Goal: Task Accomplishment & Management: Manage account settings

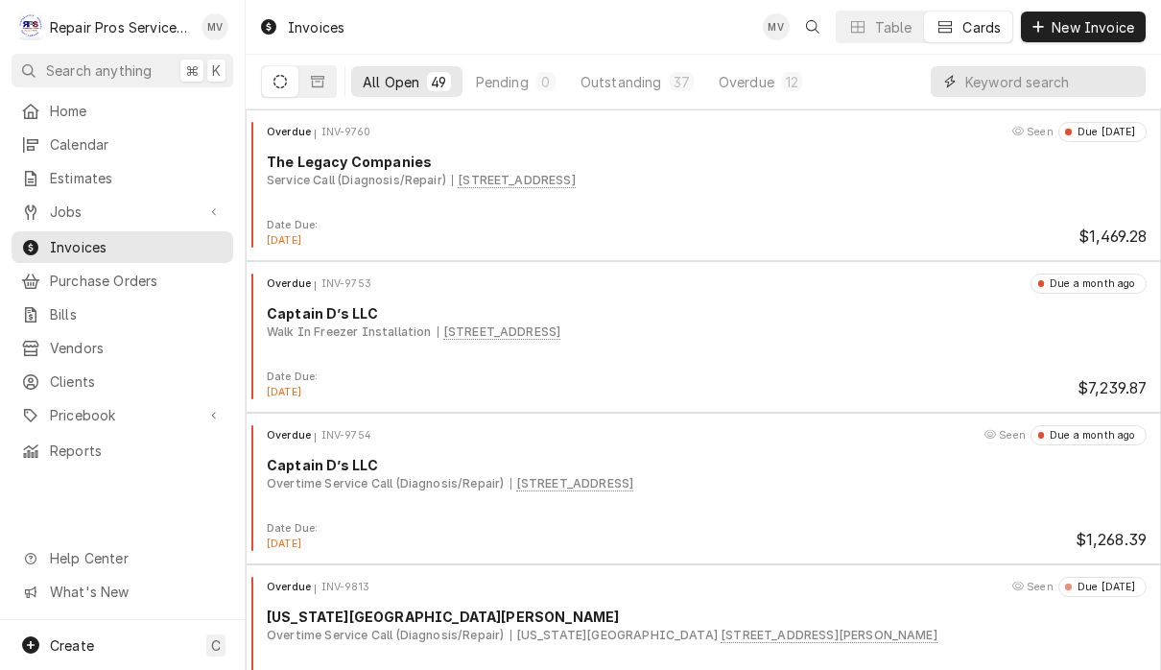
click at [1025, 85] on input "Dynamic Content Wrapper" at bounding box center [1050, 81] width 171 height 31
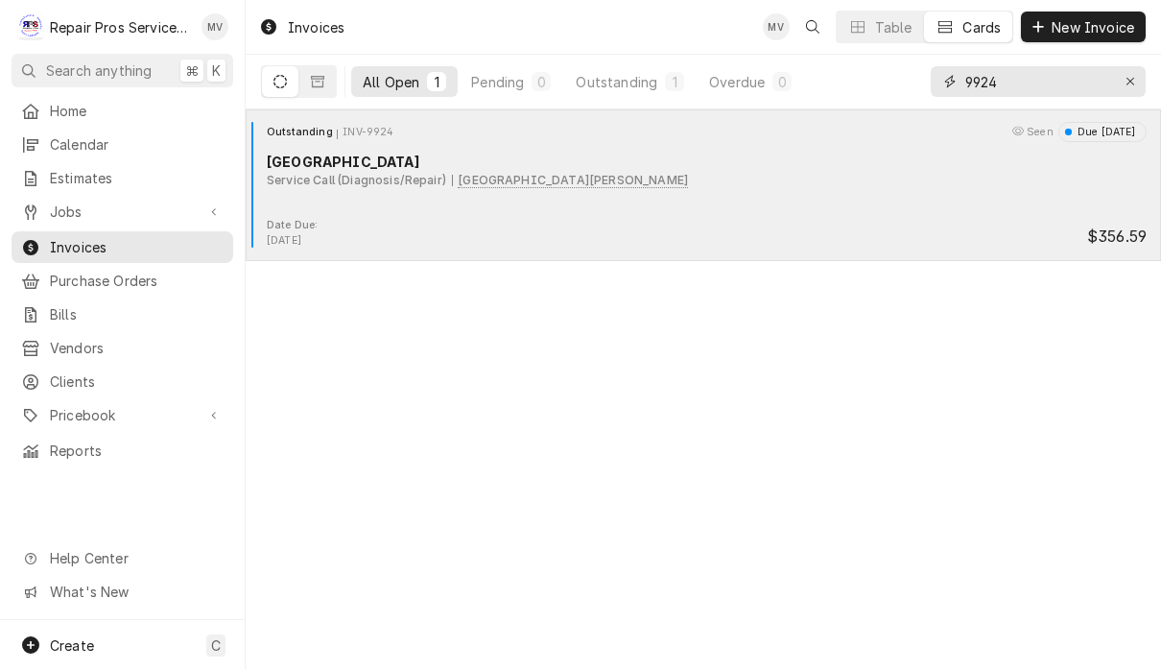
type input "9924"
click at [777, 199] on div "Outstanding INV-9924 Seen Due in 2 days Marriott Downtown Chattanooga Service C…" at bounding box center [703, 170] width 900 height 96
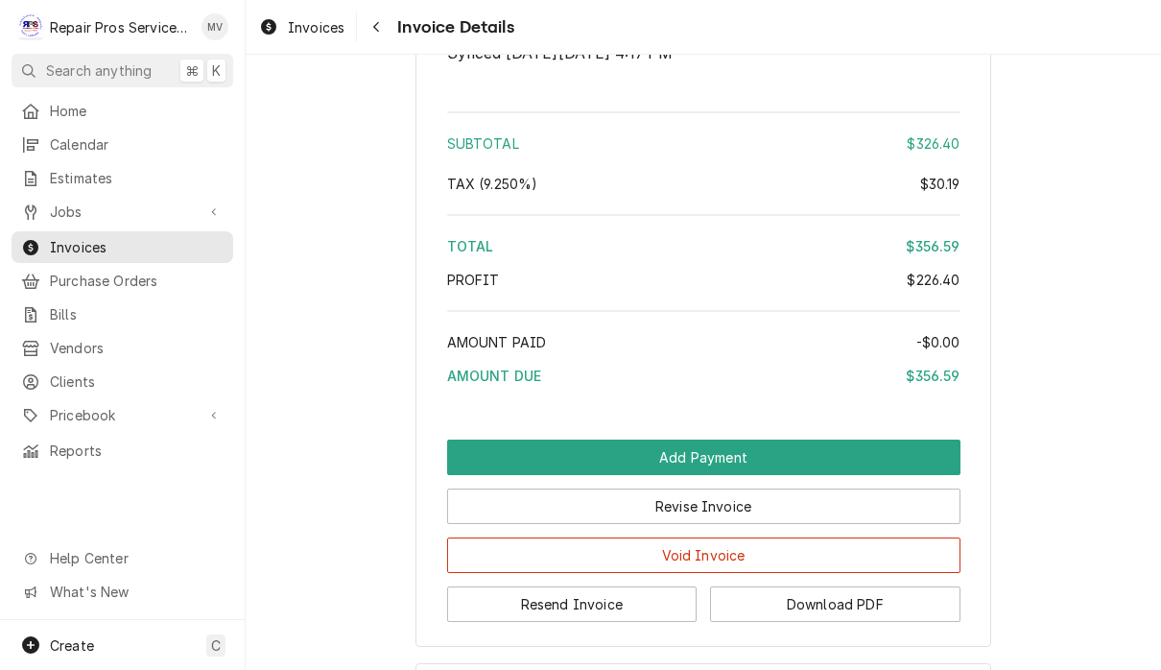
scroll to position [3499, 0]
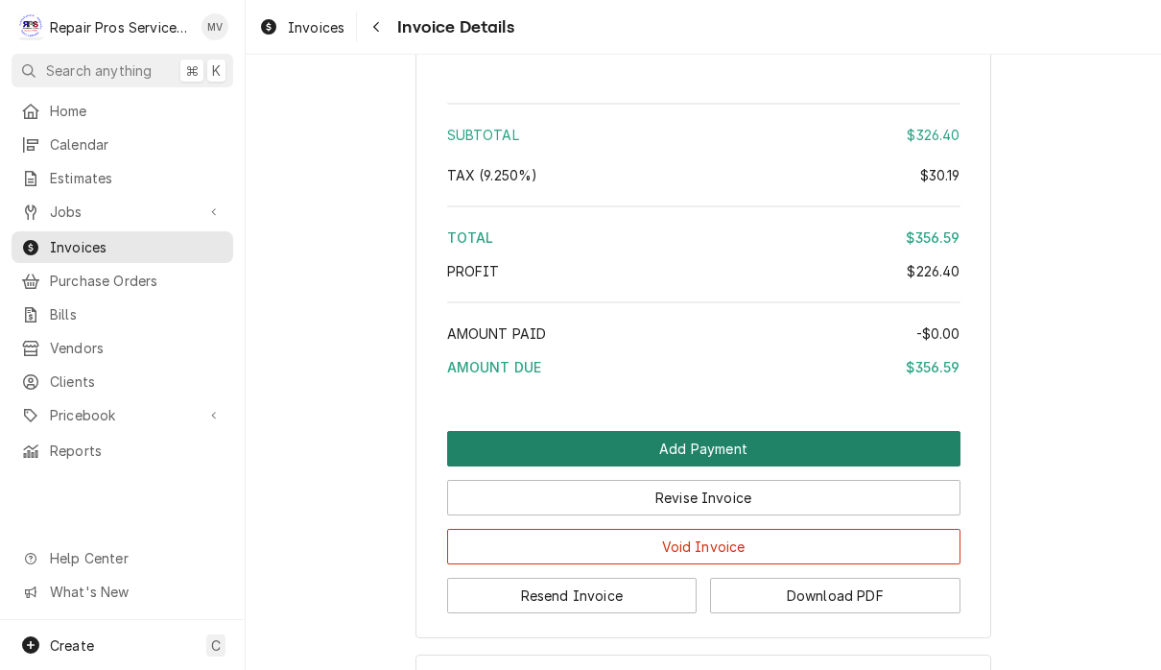
click at [788, 466] on button "Add Payment" at bounding box center [703, 448] width 513 height 35
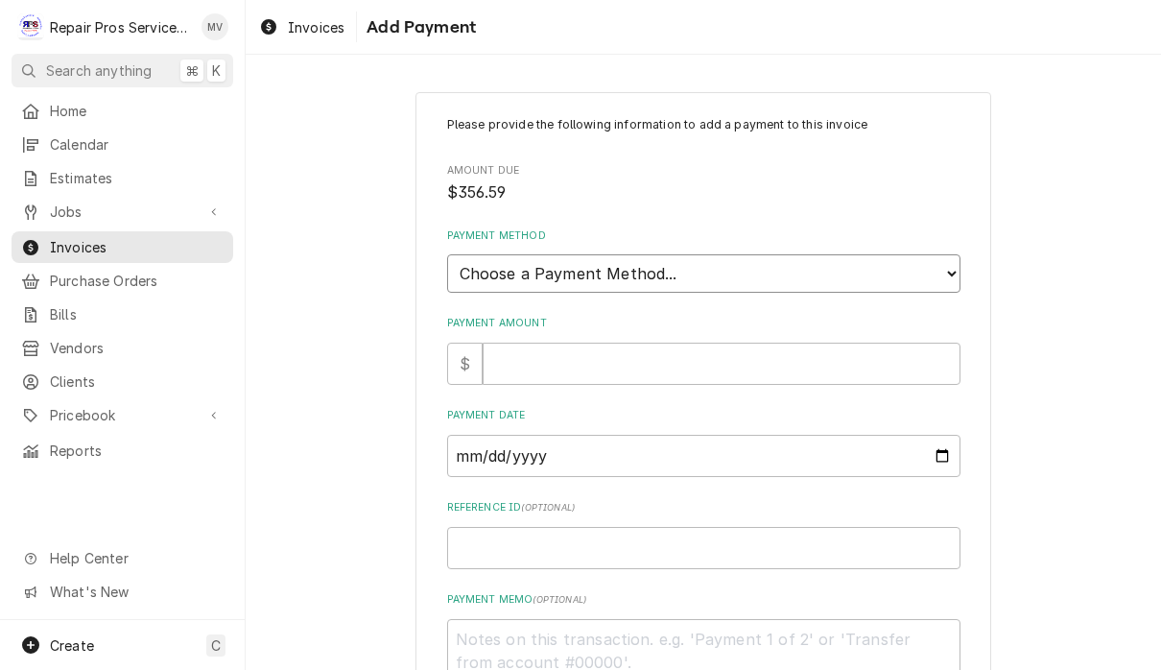
click at [820, 255] on select "Choose a Payment Method... Cash Check Credit/Debit Card ACH/eCheck Other" at bounding box center [703, 273] width 513 height 38
select select "2"
click at [652, 350] on input "Payment Amount" at bounding box center [721, 363] width 478 height 42
type textarea "x"
type input "3"
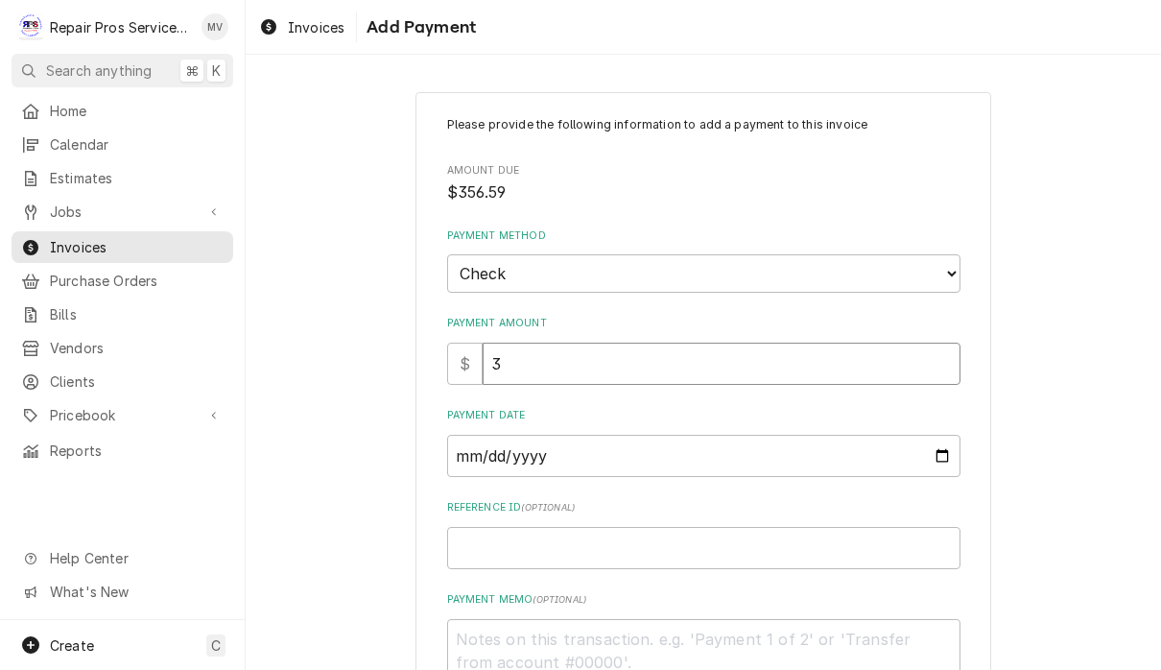
type textarea "x"
type input "35"
type textarea "x"
type input "356"
type textarea "x"
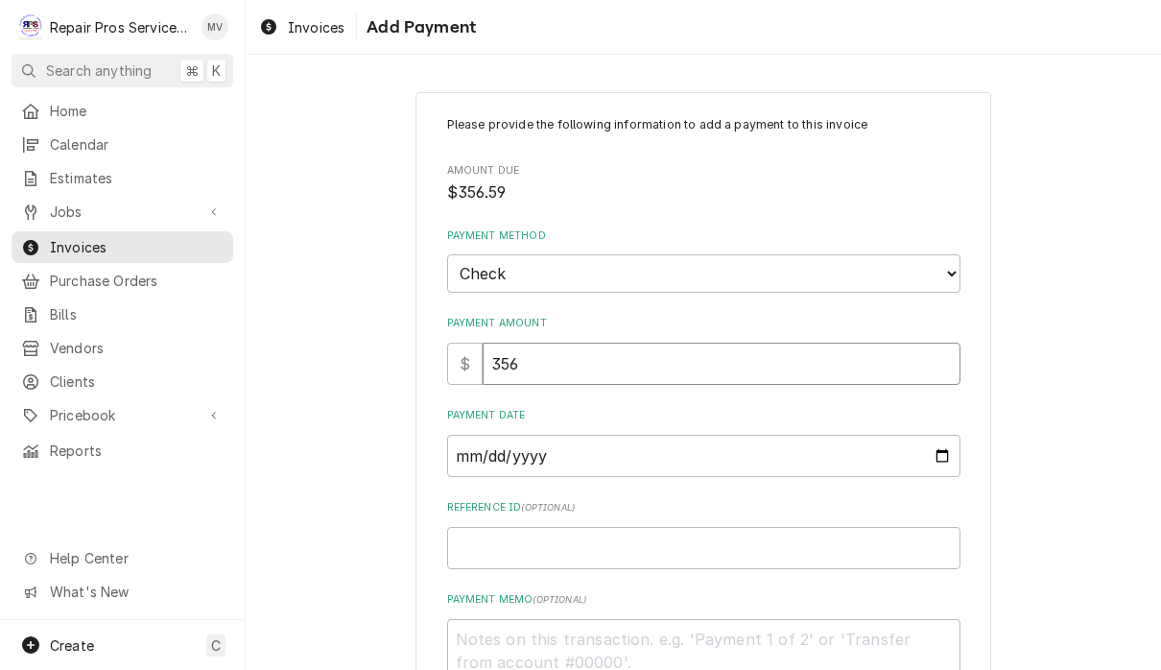
type input "356.5"
type textarea "x"
type input "356.59"
click at [709, 462] on input "Payment Date" at bounding box center [703, 456] width 513 height 42
type input "2025-09-09"
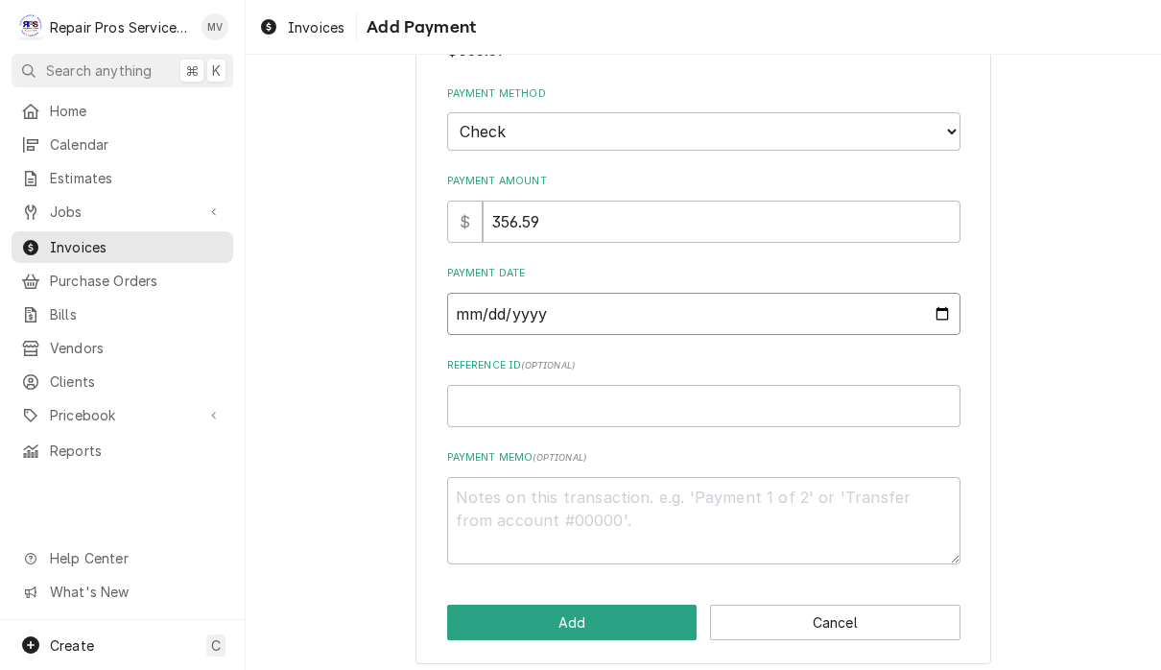
scroll to position [141, 0]
click at [688, 390] on input "Reference ID ( optional )" at bounding box center [703, 407] width 513 height 42
type textarea "x"
type input "9"
type textarea "x"
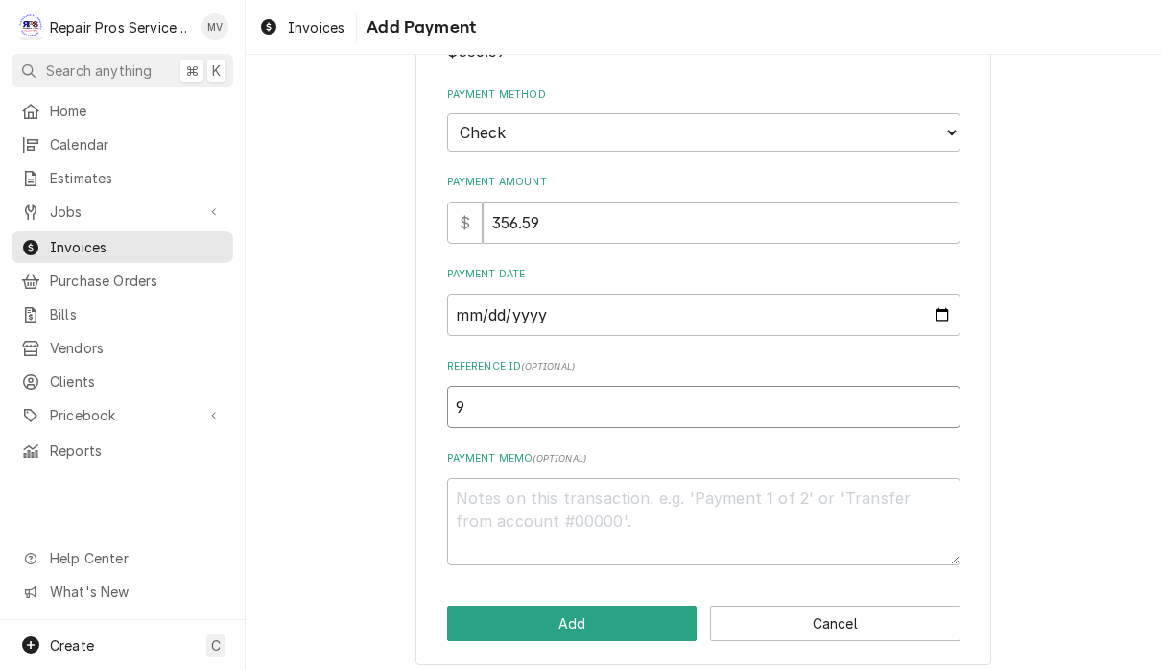
type input "99"
type textarea "x"
type input "992"
type textarea "x"
type input "9924"
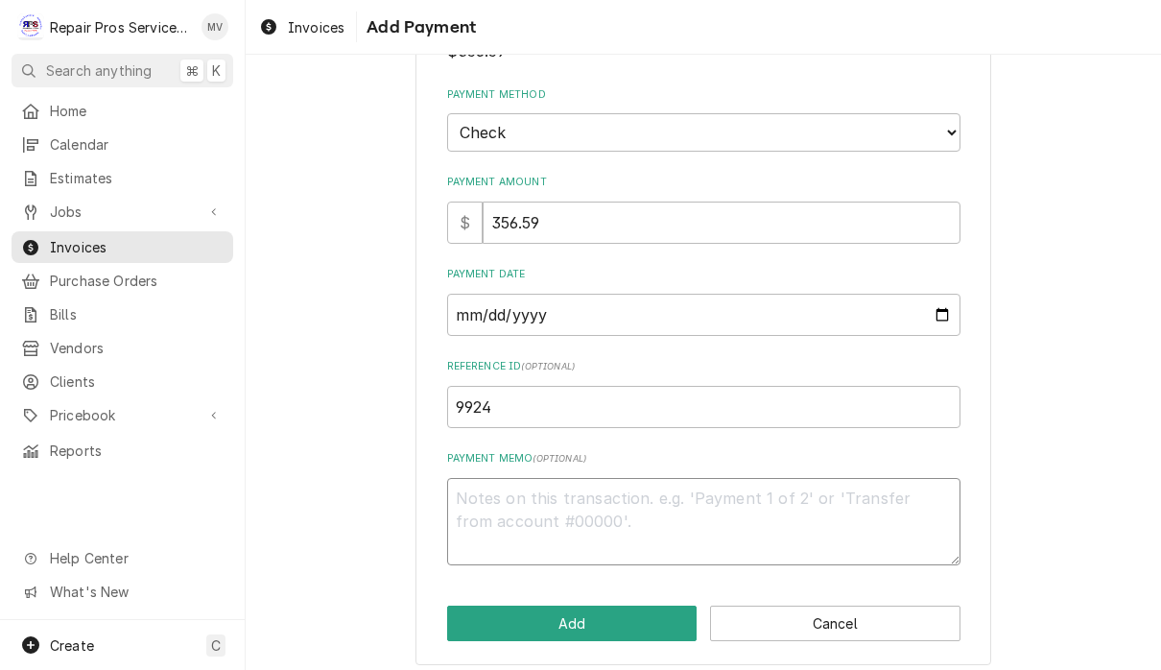
click at [521, 498] on textarea "Payment Memo ( optional )" at bounding box center [703, 521] width 513 height 87
type textarea "x"
type textarea "8"
type textarea "x"
type textarea "88"
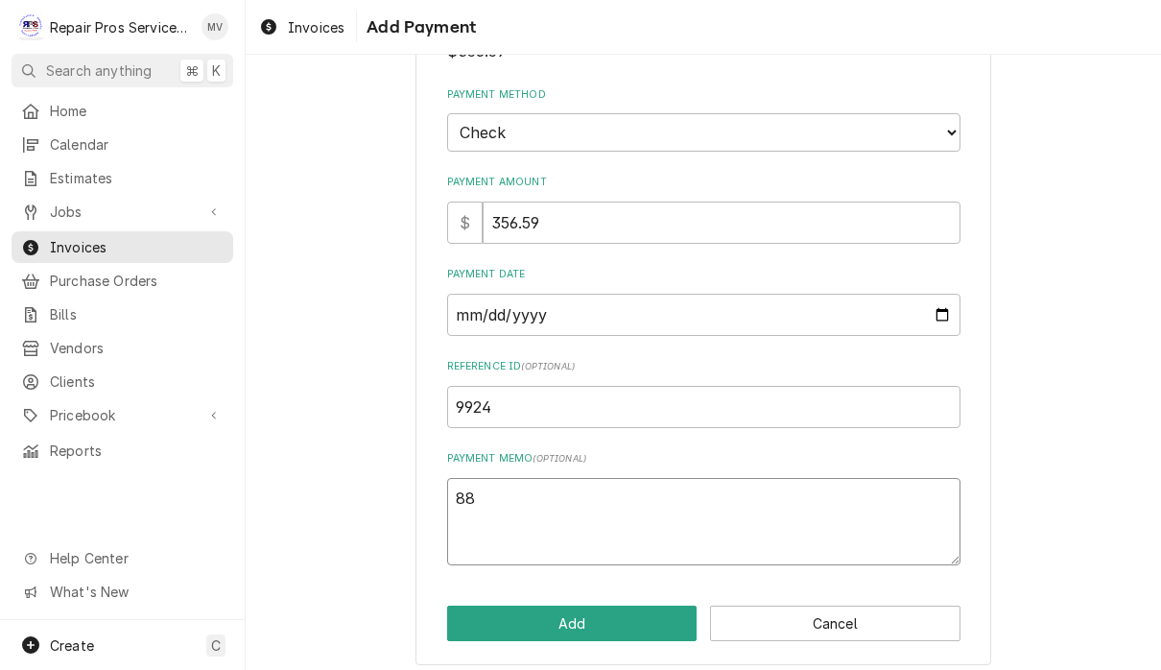
type textarea "x"
type textarea "888"
type textarea "x"
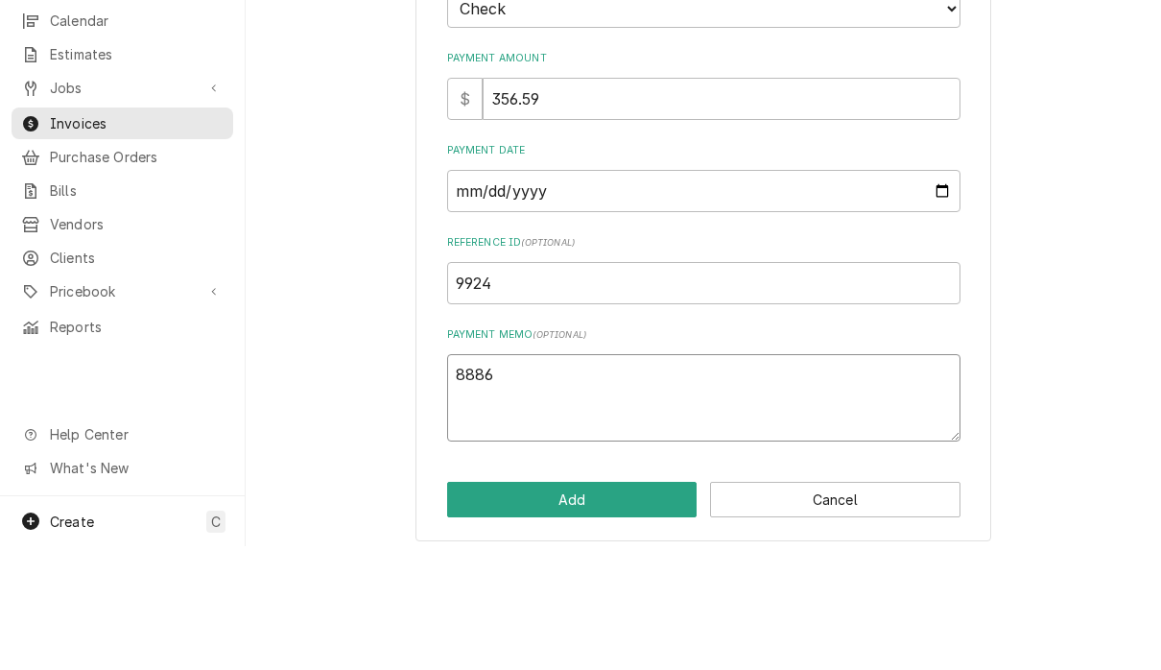
scroll to position [1, 0]
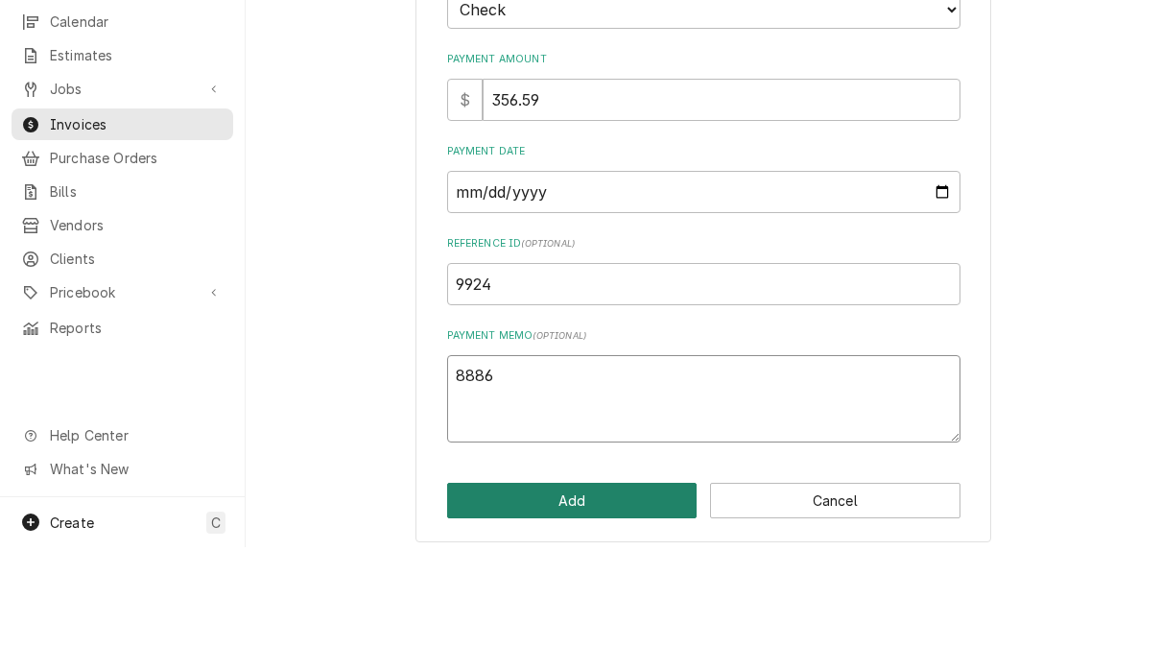
type textarea "8886"
click at [619, 605] on button "Add" at bounding box center [572, 622] width 250 height 35
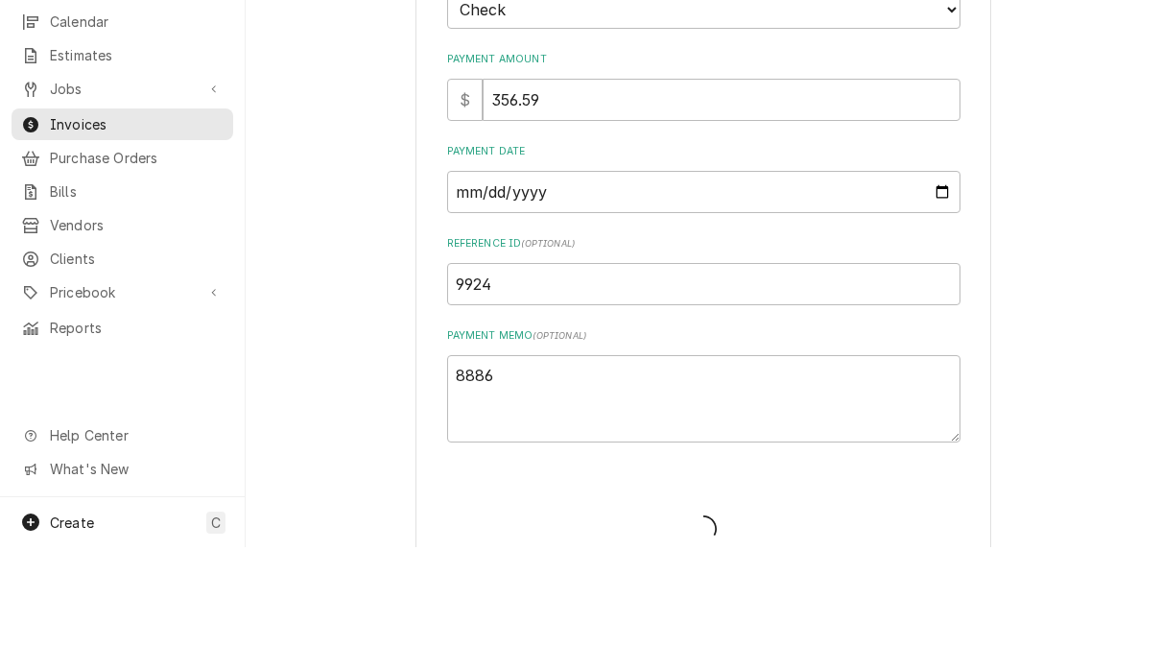
type textarea "x"
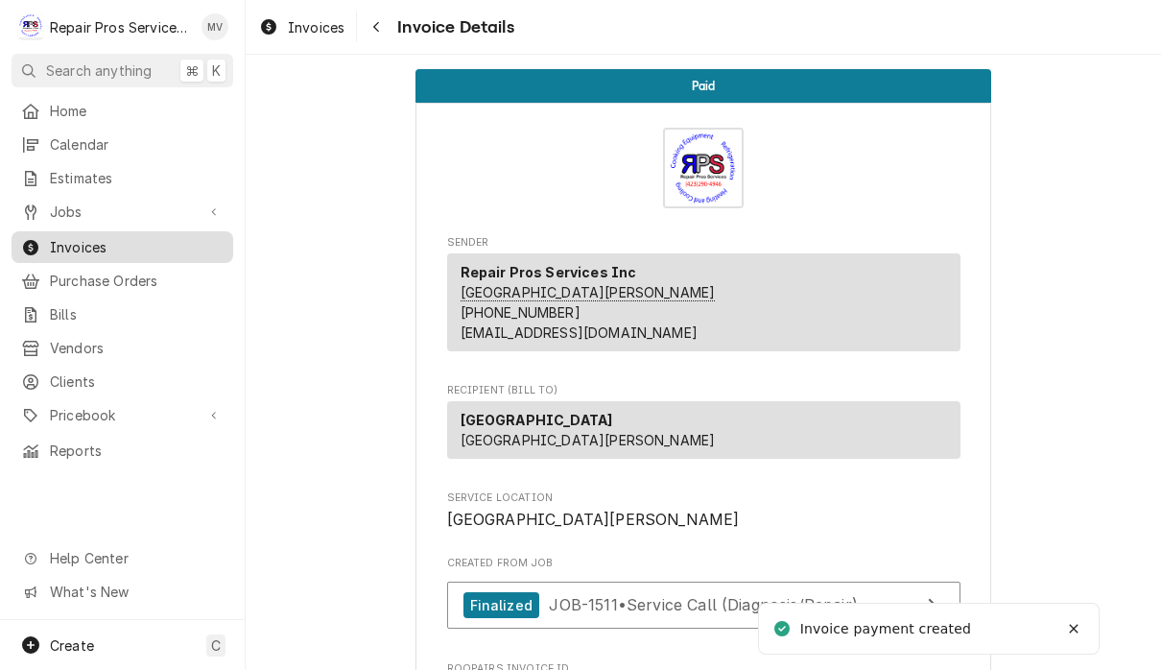
click at [196, 240] on span "Invoices" at bounding box center [137, 247] width 174 height 20
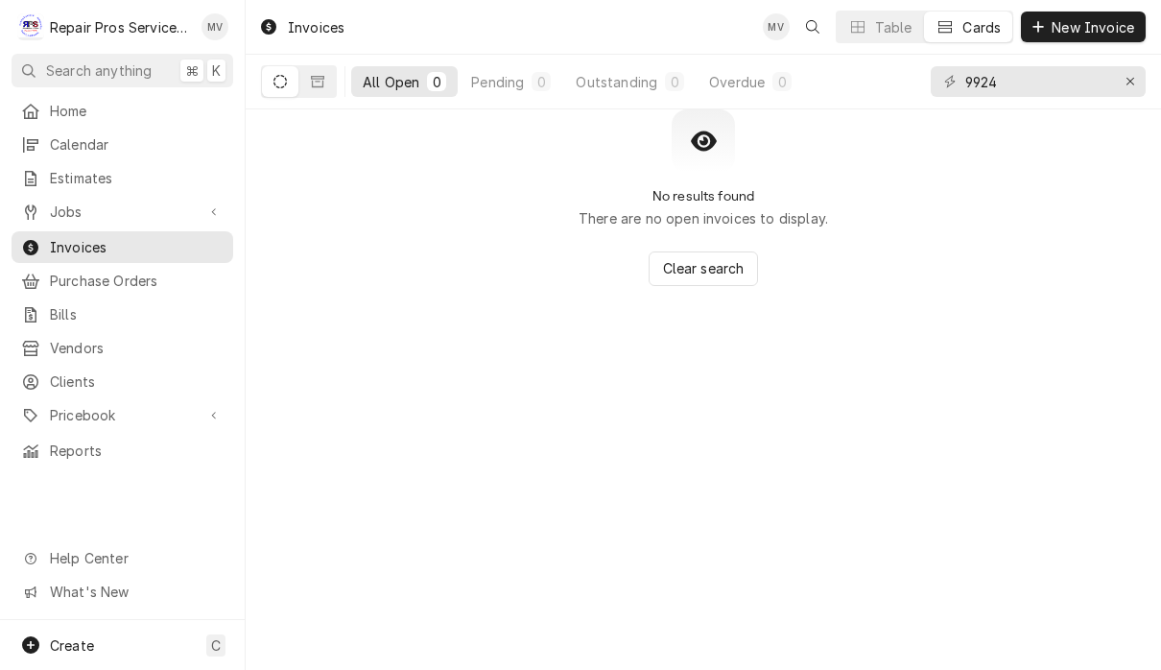
click at [1029, 88] on input "9924" at bounding box center [1037, 81] width 144 height 31
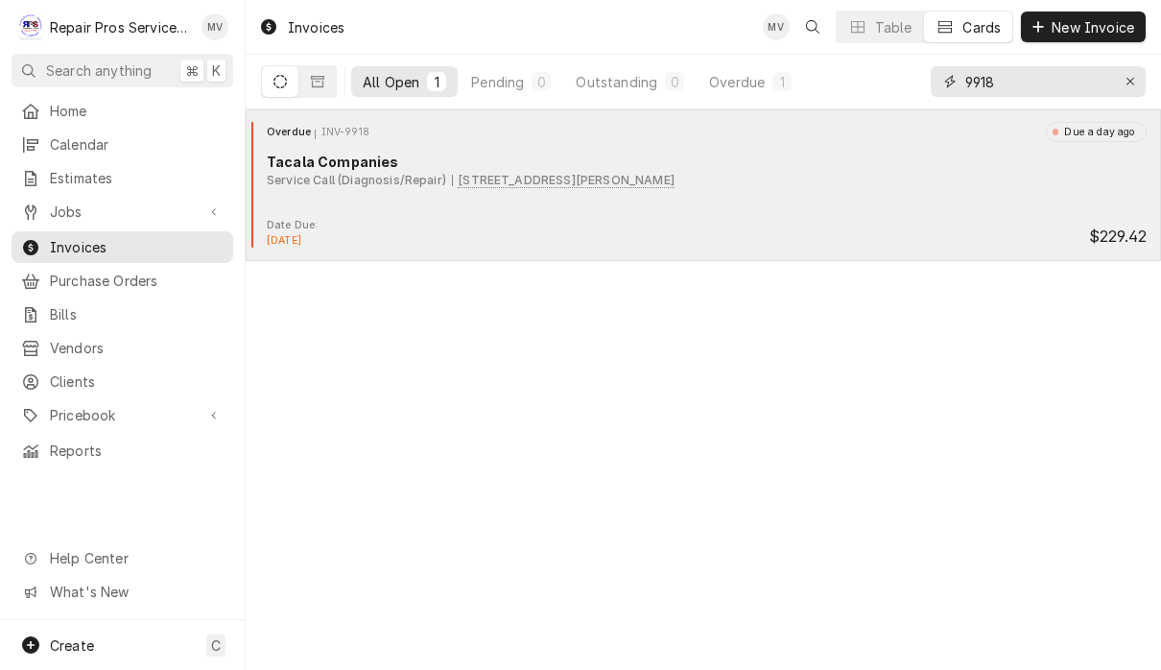
type input "9918"
click at [790, 206] on div "Overdue INV-9918 Due a day ago Tacala Companies Service Call (Diagnosis/Repair)…" at bounding box center [703, 170] width 900 height 96
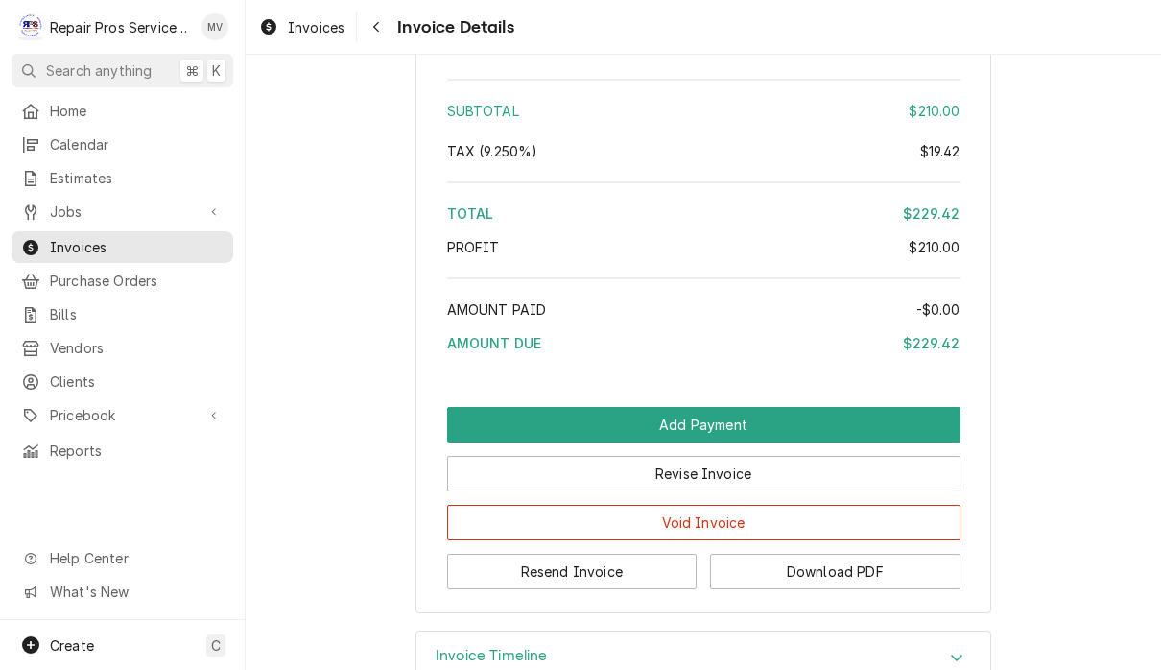
scroll to position [2833, 0]
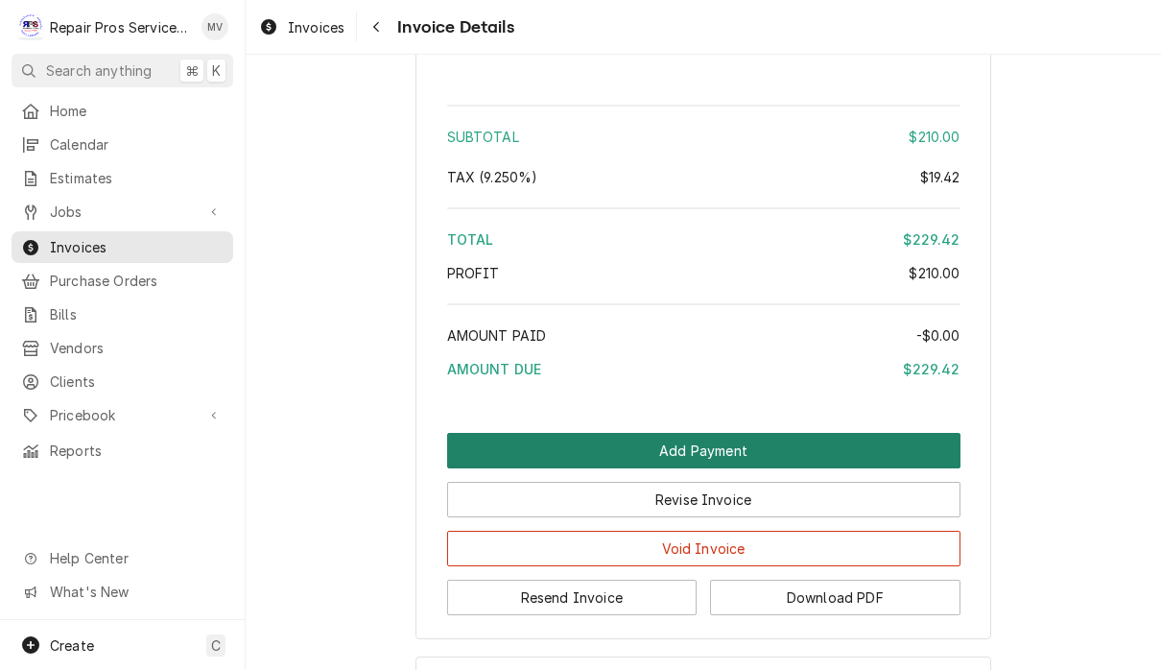
click at [819, 468] on button "Add Payment" at bounding box center [703, 450] width 513 height 35
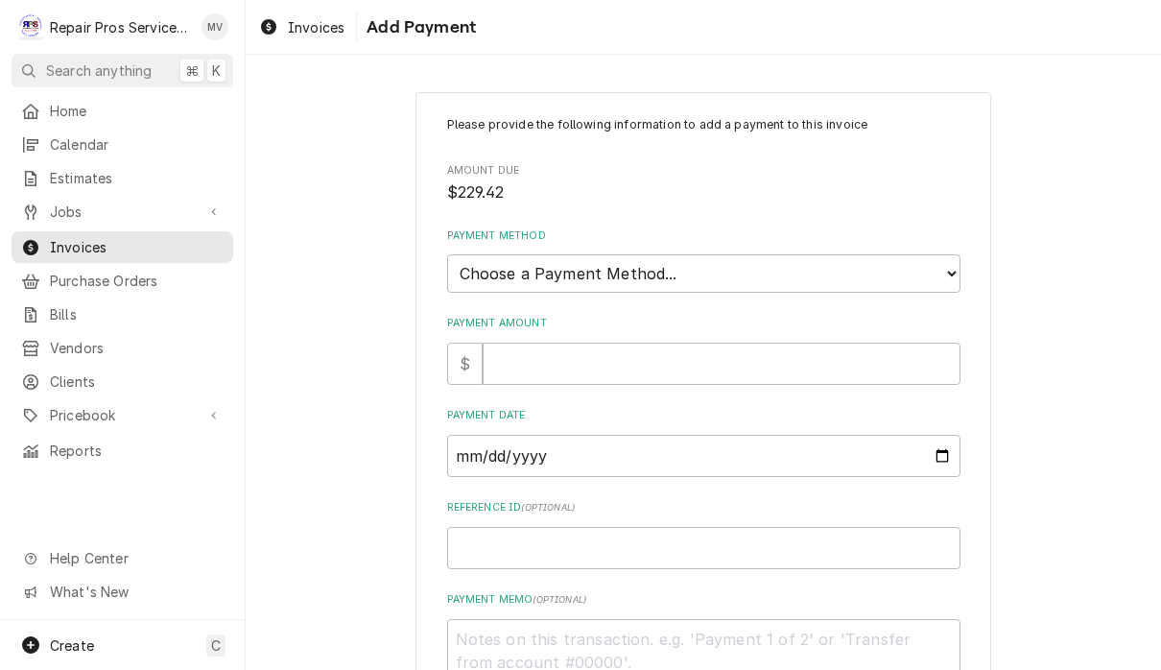
click at [922, 279] on select "Choose a Payment Method... Cash Check Credit/Debit Card ACH/eCheck Other" at bounding box center [703, 273] width 513 height 38
select select "2"
click at [634, 349] on input "Payment Amount" at bounding box center [721, 363] width 478 height 42
type textarea "x"
type input "2"
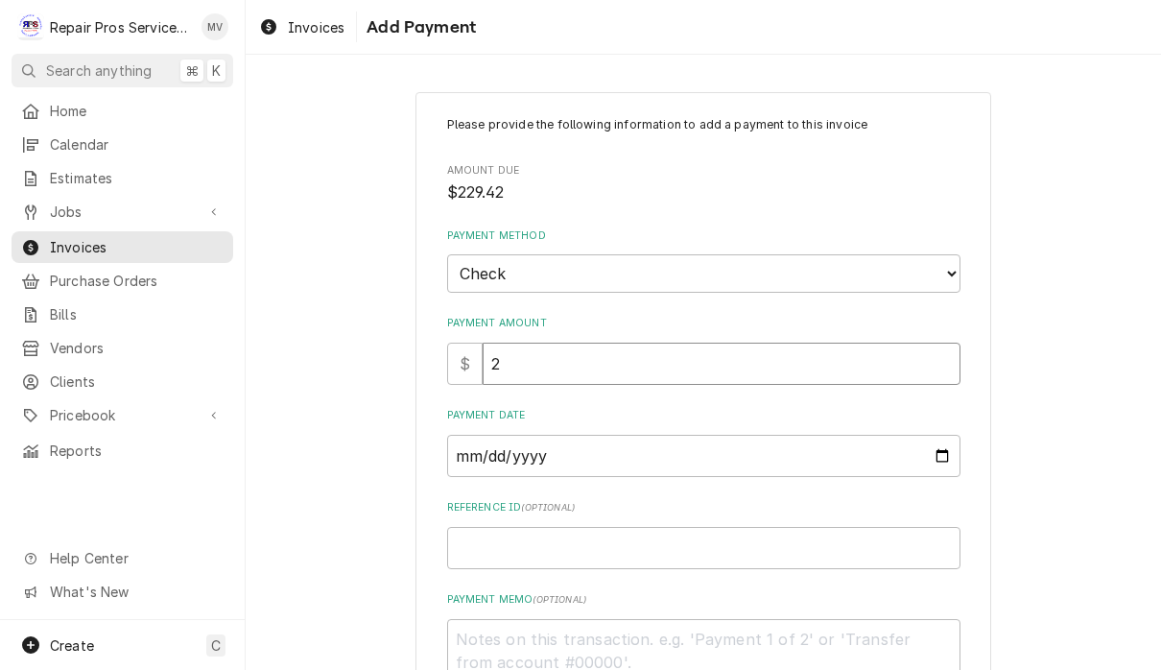
type textarea "x"
type input "22"
type textarea "x"
type input "229"
type textarea "x"
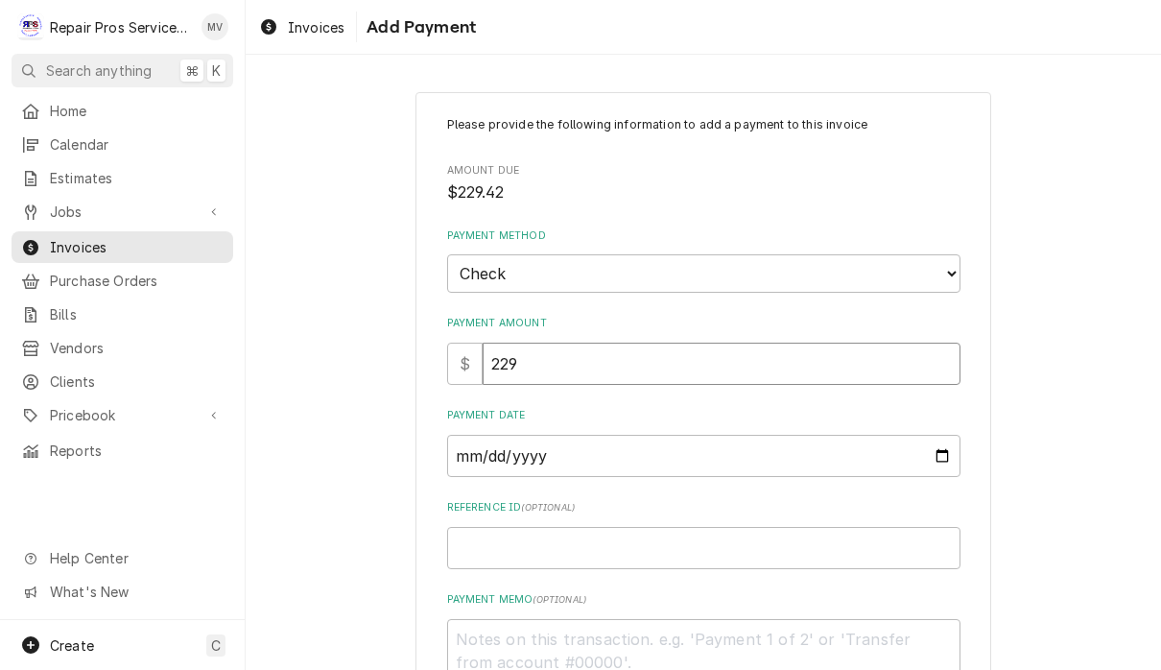
type input "229.4"
type textarea "x"
type input "229.42"
click at [576, 443] on input "Payment Date" at bounding box center [703, 456] width 513 height 42
type input "2025-09-09"
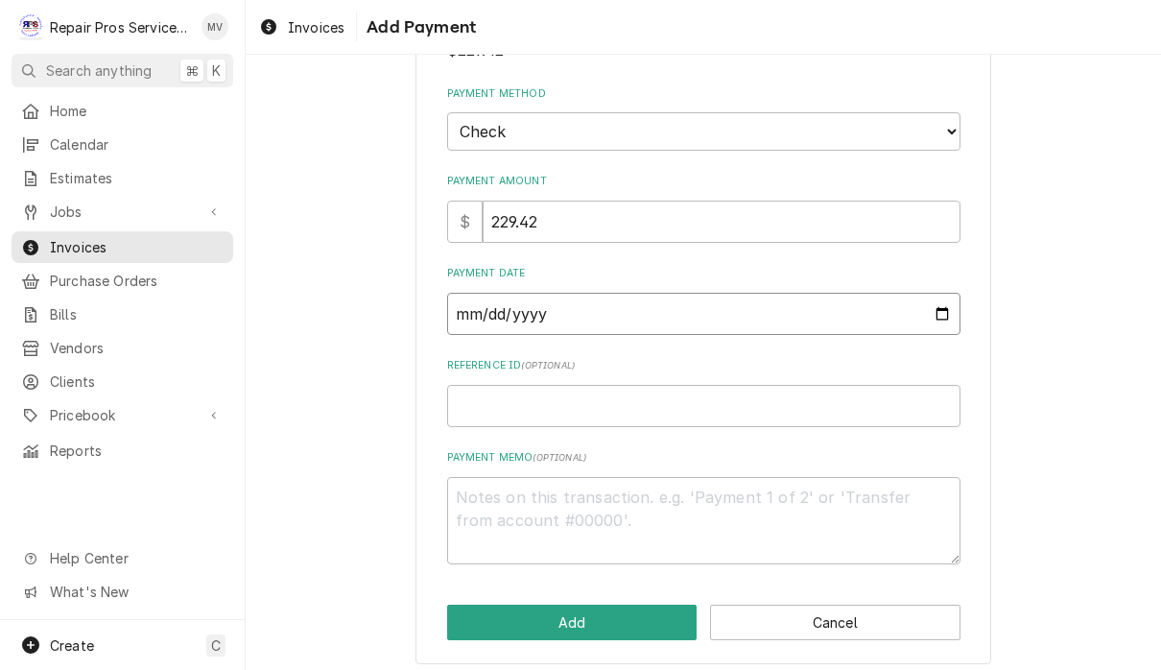
scroll to position [141, 0]
click at [627, 400] on input "Reference ID ( optional )" at bounding box center [703, 407] width 513 height 42
type textarea "x"
type input "9"
type textarea "x"
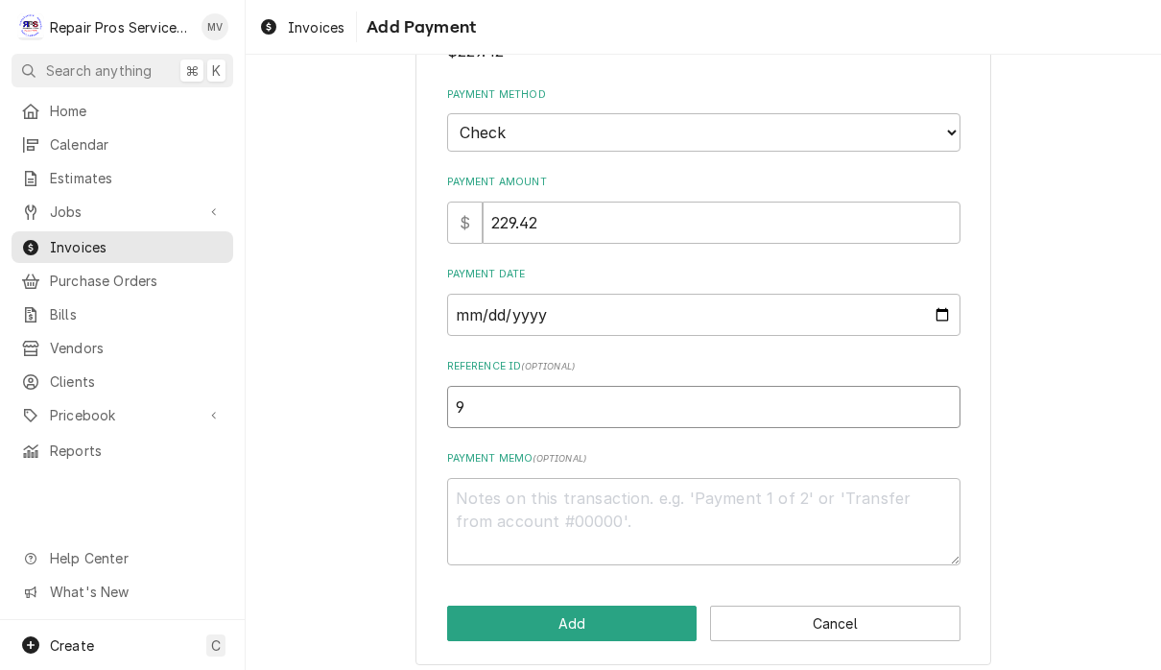
type input "99"
type textarea "x"
type input "991"
type textarea "x"
type input "9918"
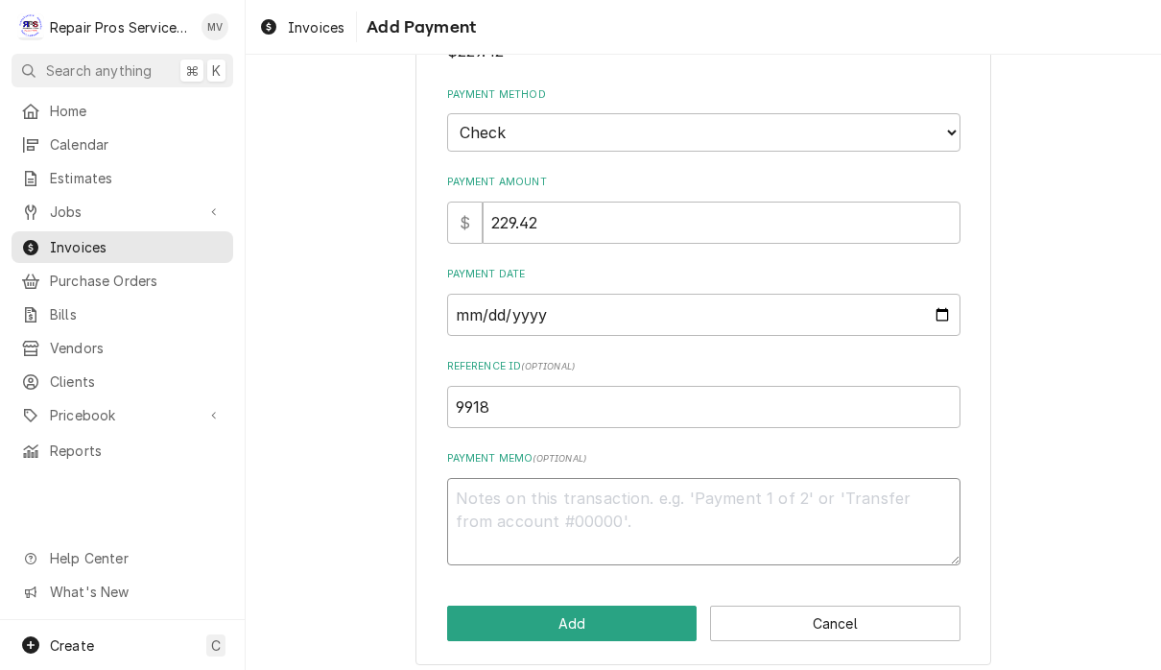
click at [553, 500] on textarea "Payment Memo ( optional )" at bounding box center [703, 521] width 513 height 87
type textarea "x"
type textarea "8"
type textarea "x"
type textarea "85"
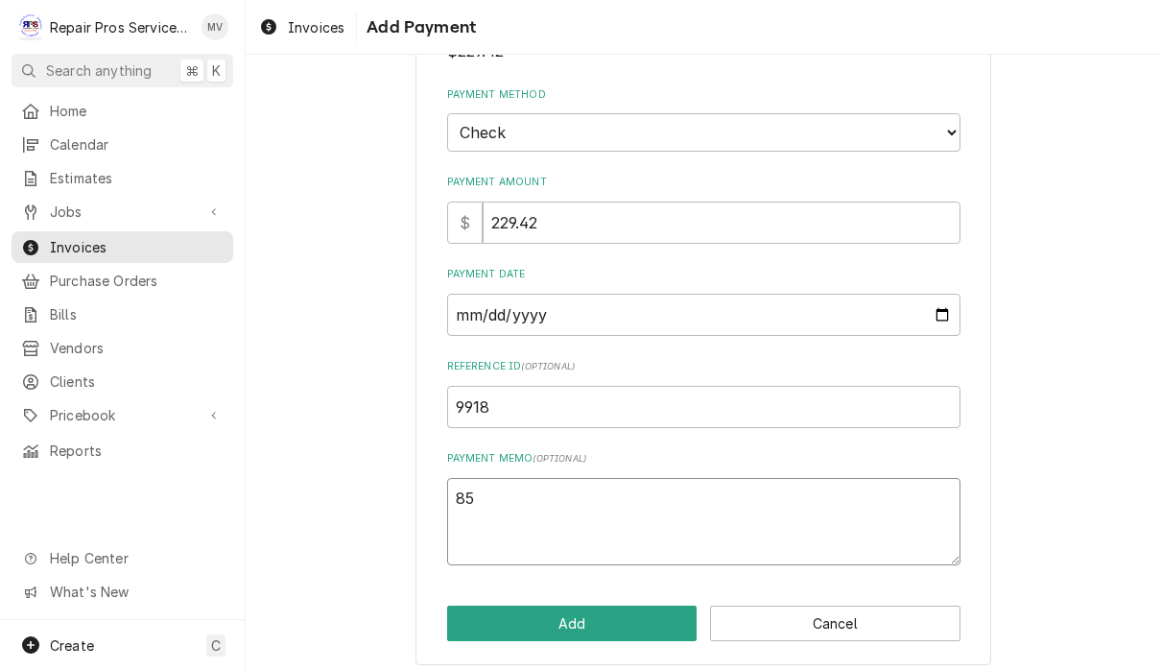
type textarea "x"
type textarea "853"
type textarea "x"
type textarea "8532"
type textarea "x"
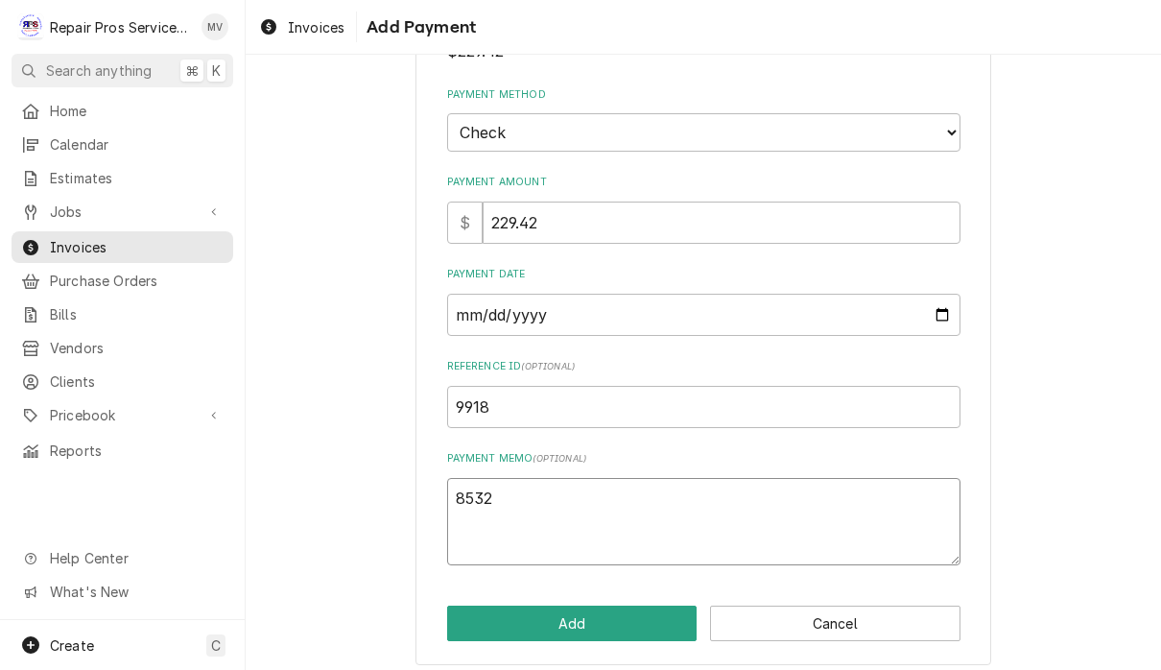
type textarea "85321"
type textarea "x"
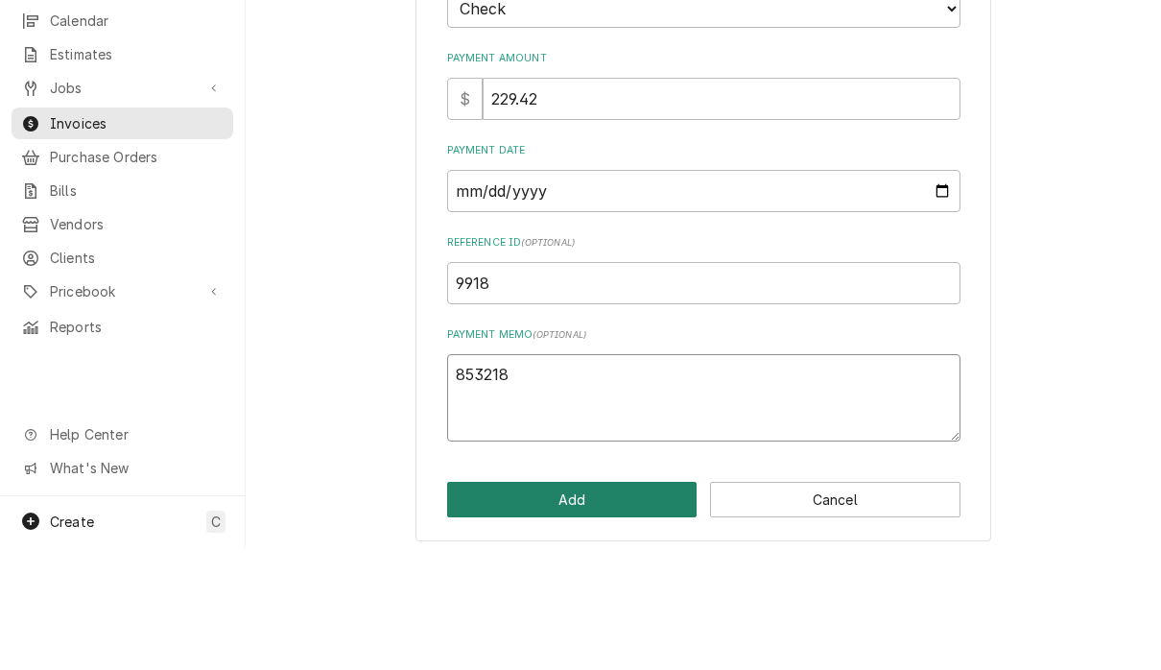
type textarea "853218"
click at [588, 605] on button "Add" at bounding box center [572, 622] width 250 height 35
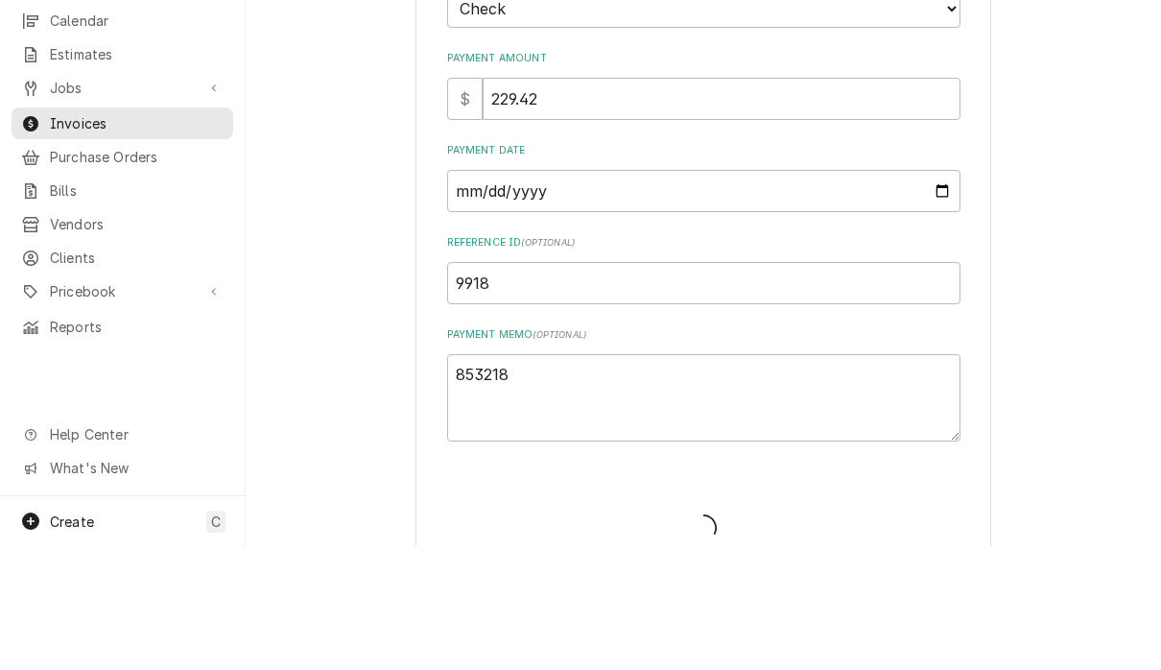
scroll to position [1, 0]
type textarea "x"
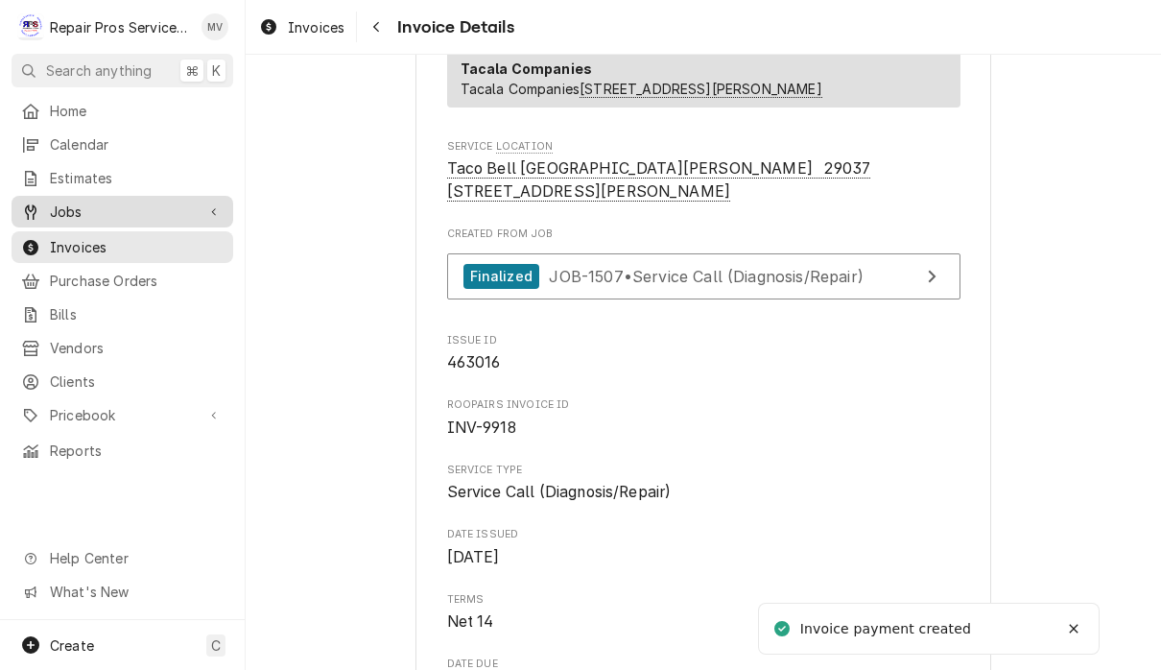
click at [93, 196] on link "Jobs" at bounding box center [123, 212] width 222 height 32
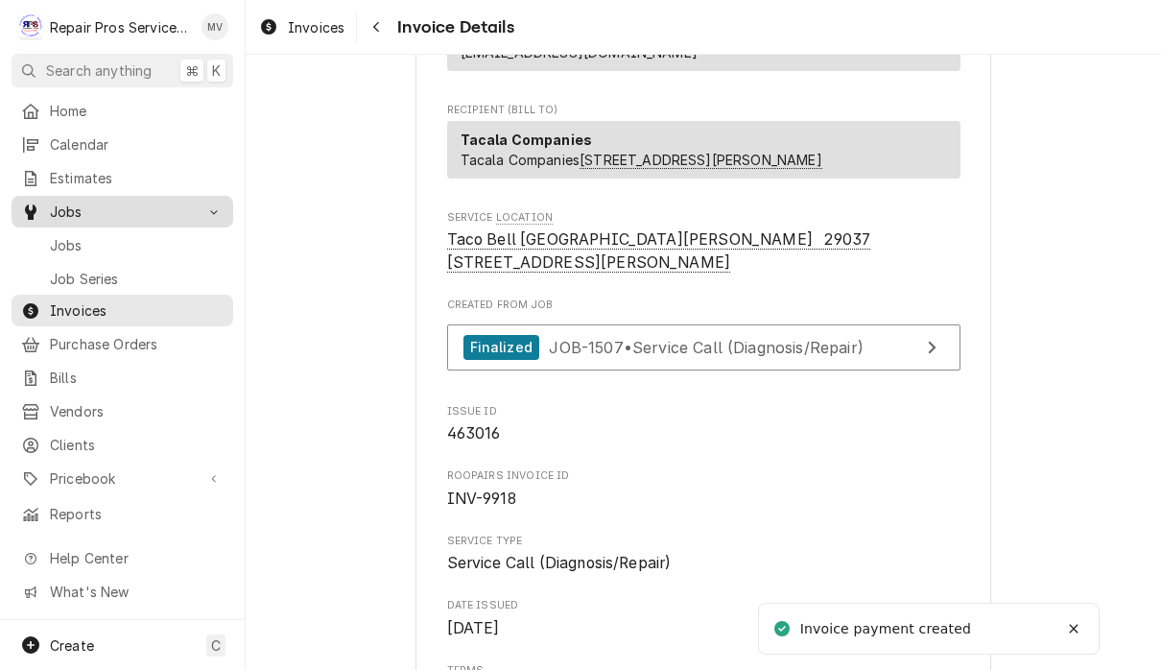
click at [92, 196] on link "Jobs" at bounding box center [123, 212] width 222 height 32
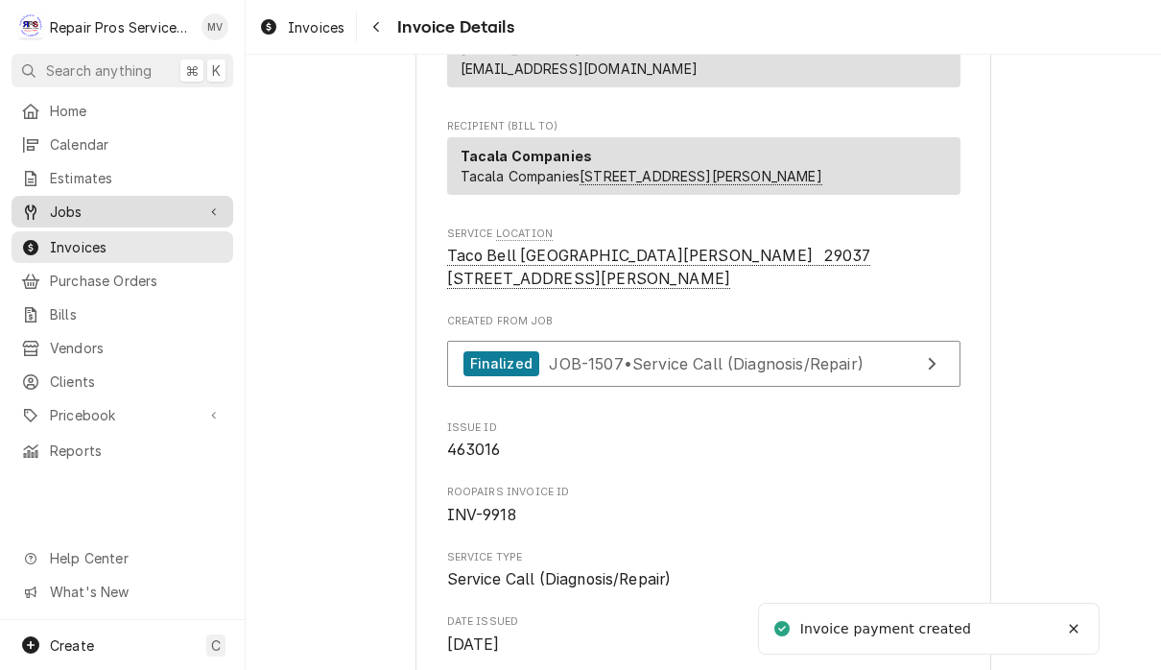
scroll to position [263, 0]
click at [69, 204] on span "Jobs" at bounding box center [122, 211] width 145 height 20
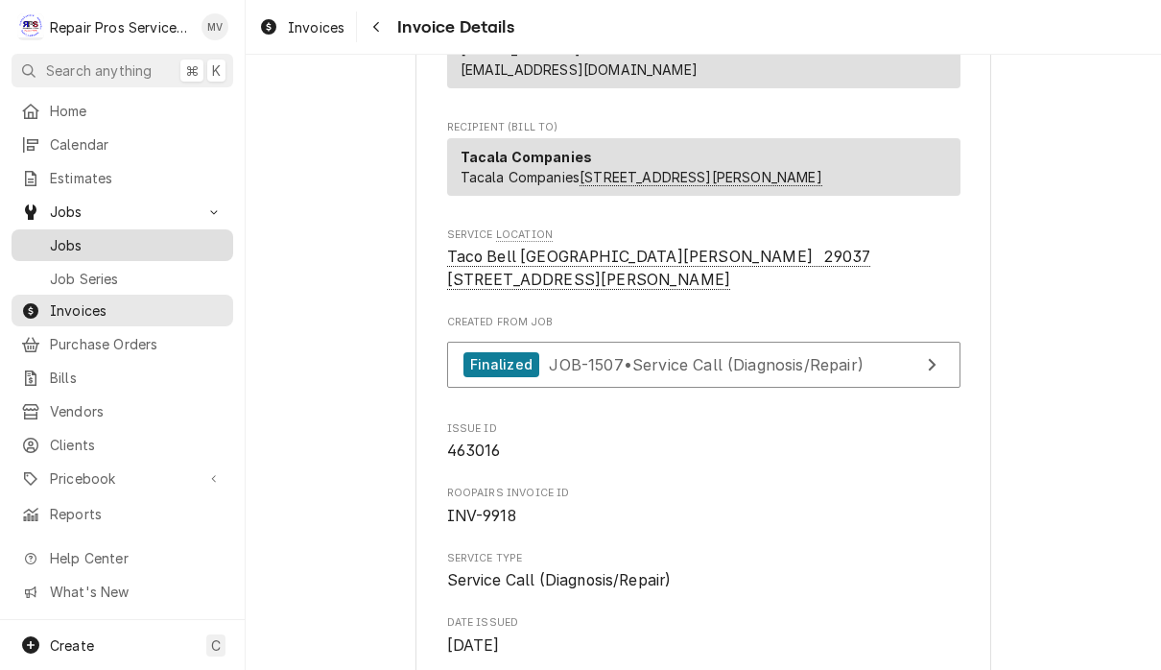
click at [84, 229] on link "Jobs" at bounding box center [123, 245] width 222 height 32
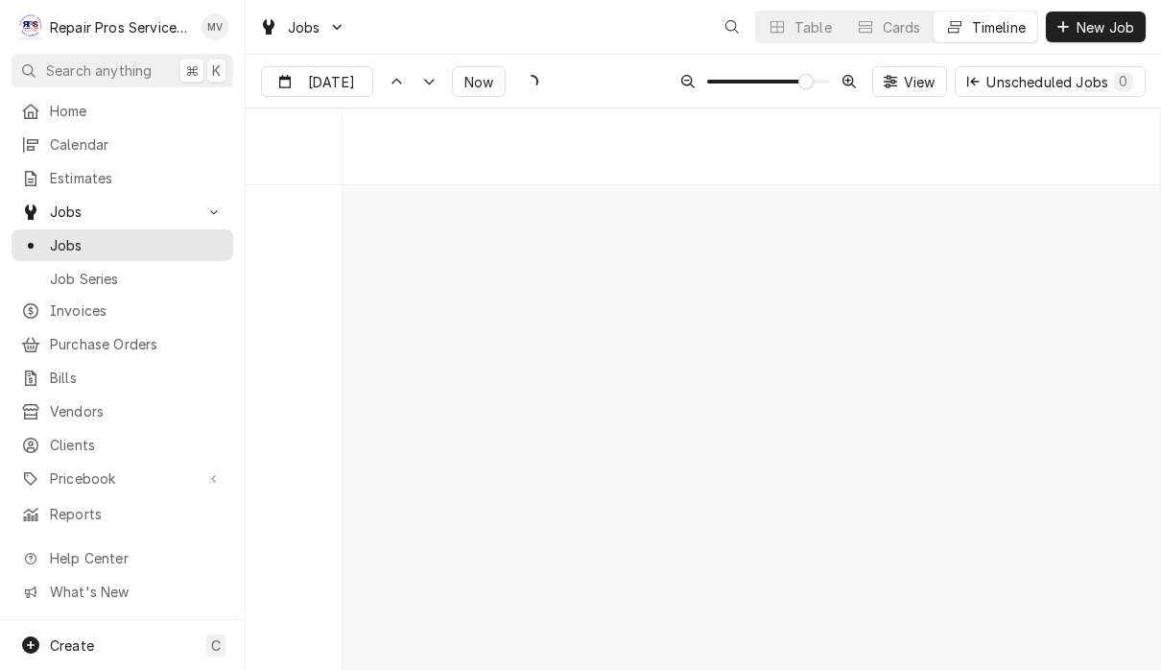
scroll to position [10394, 0]
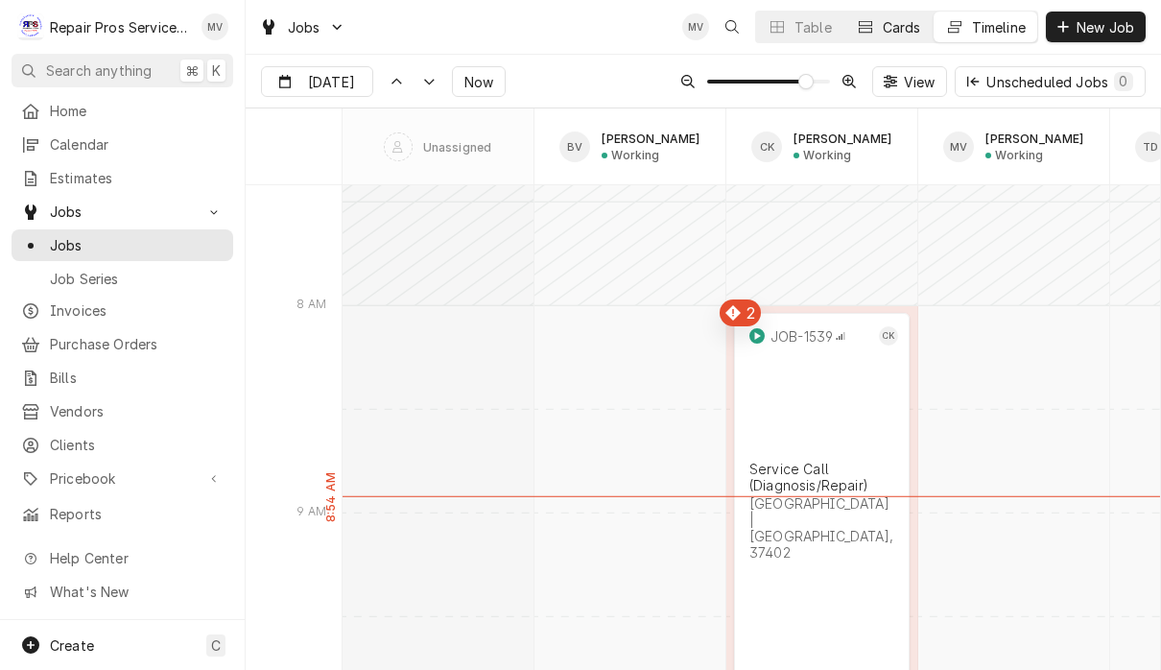
click at [890, 25] on div "Cards" at bounding box center [902, 27] width 38 height 20
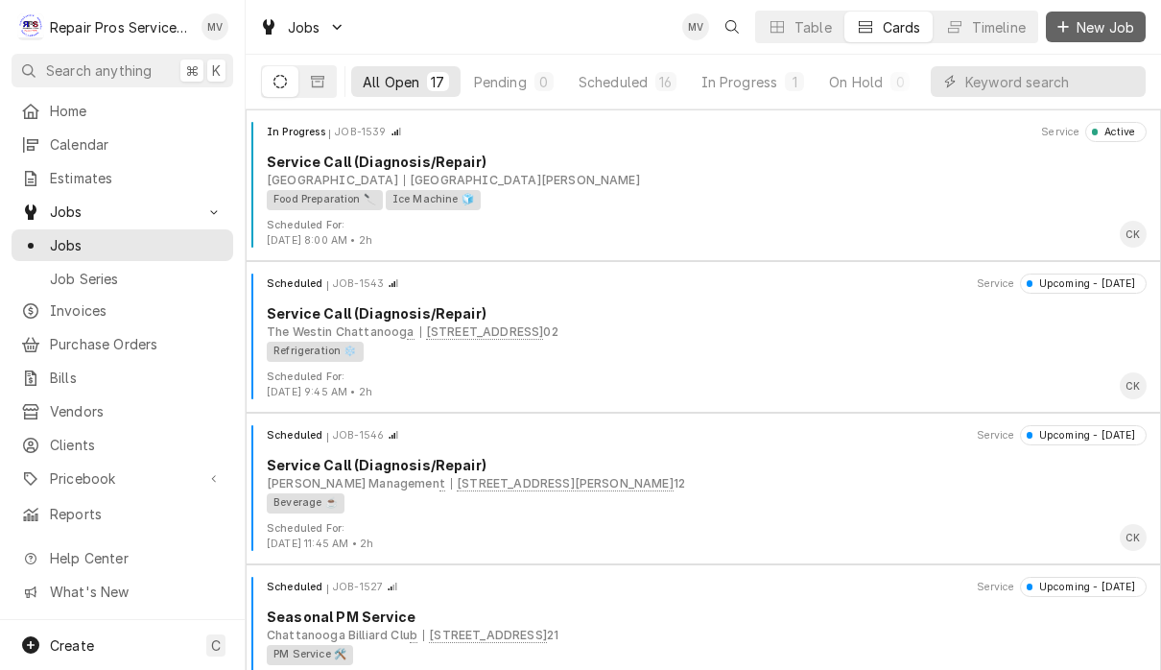
click at [1105, 30] on span "New Job" at bounding box center [1104, 27] width 65 height 20
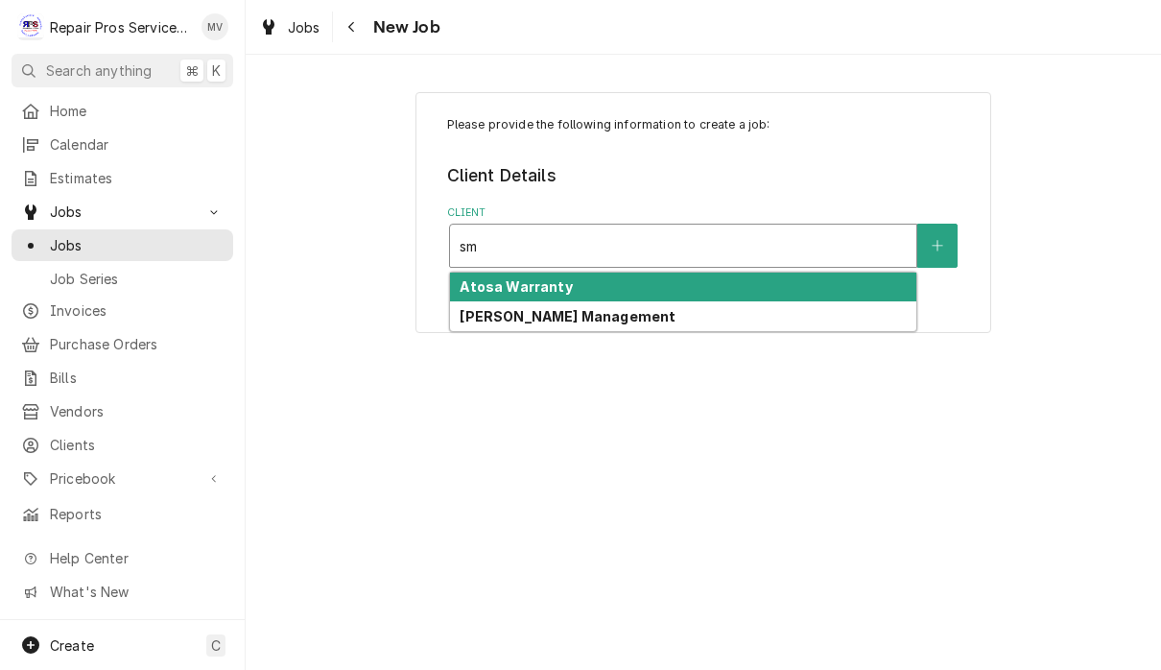
click at [670, 328] on div "[PERSON_NAME] Management" at bounding box center [683, 316] width 466 height 30
type input "sm"
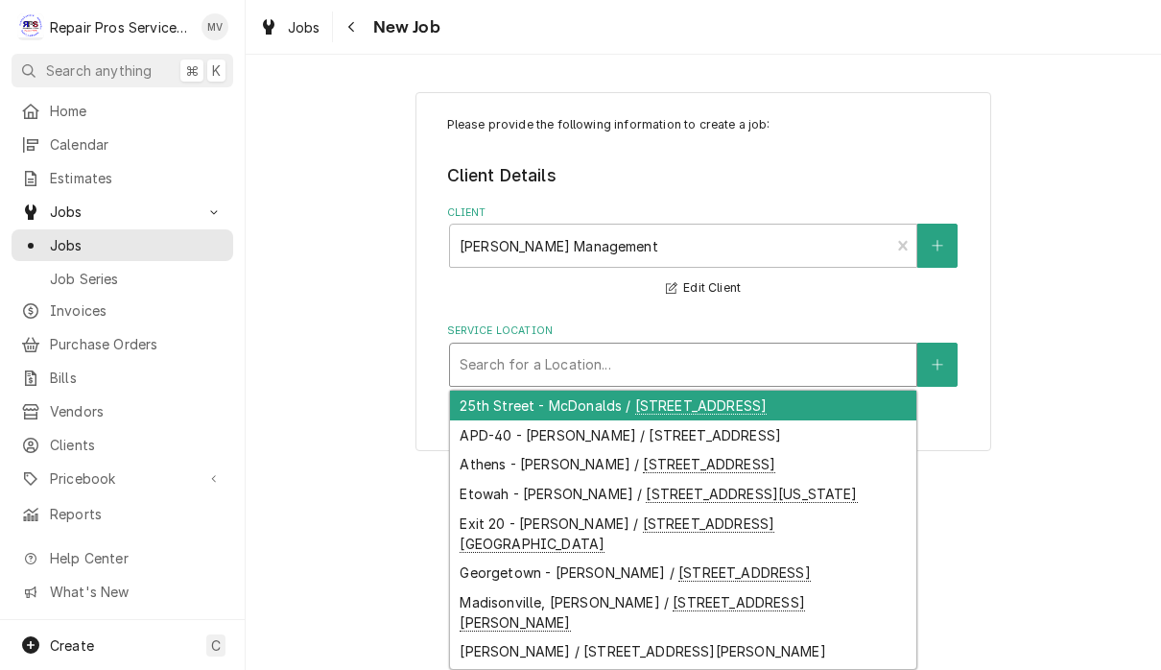
click at [794, 415] on div "25th Street - McDonalds / 1350 25th Street NW, Cleveland, TN 37312" at bounding box center [683, 405] width 466 height 30
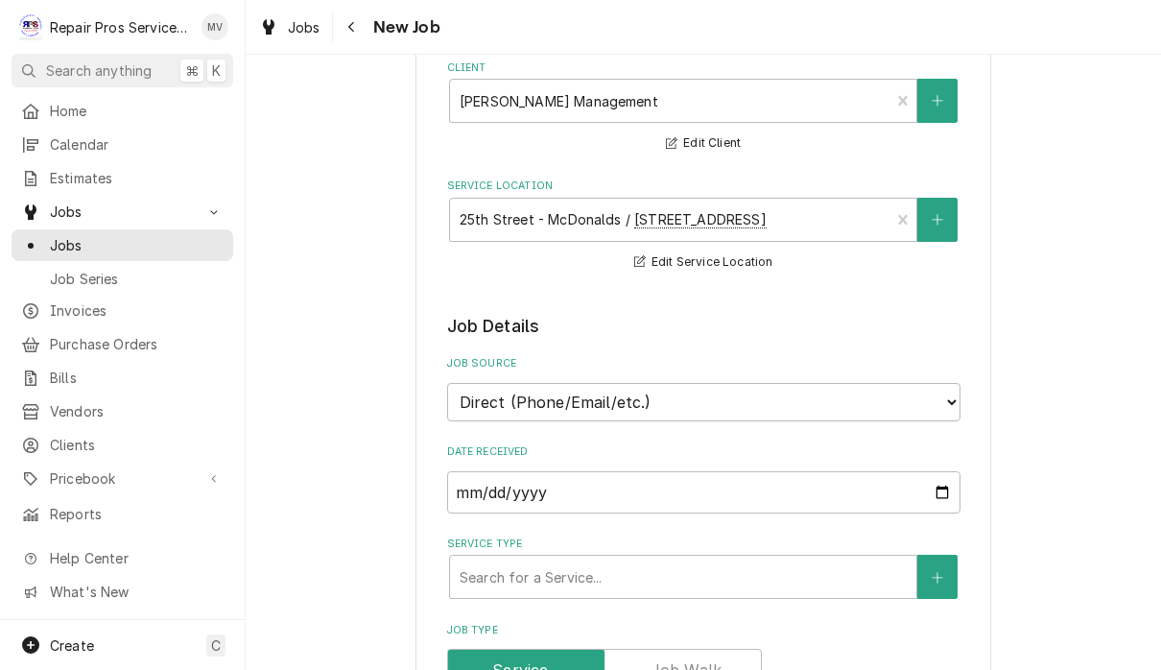
scroll to position [300, 0]
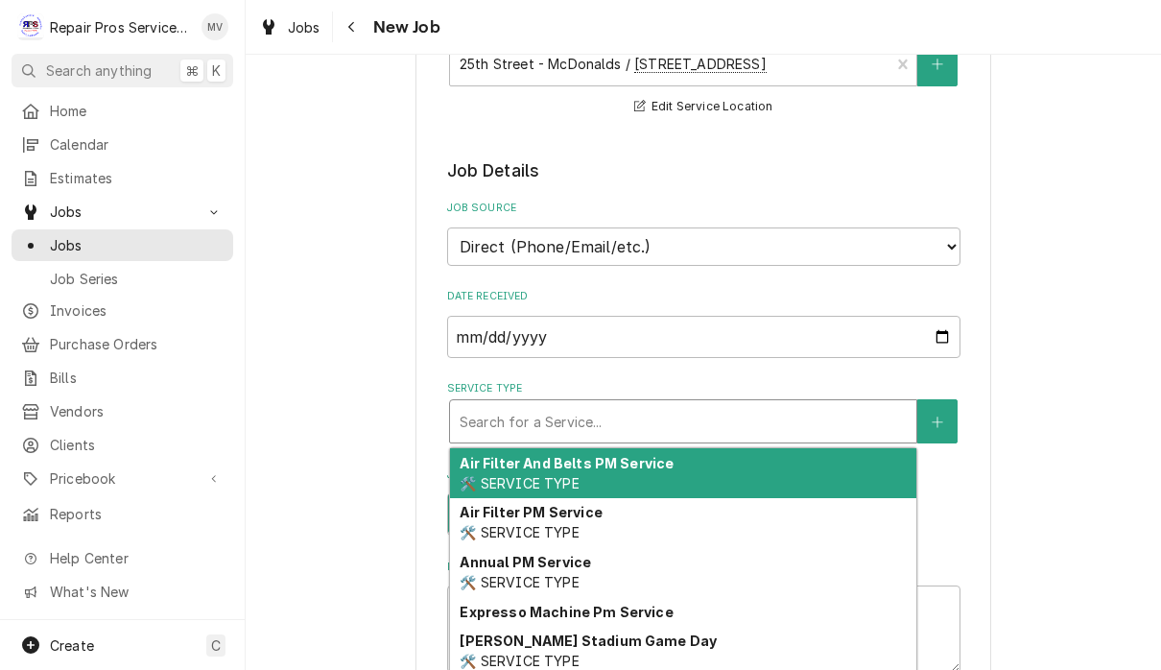
type textarea "x"
type input "d"
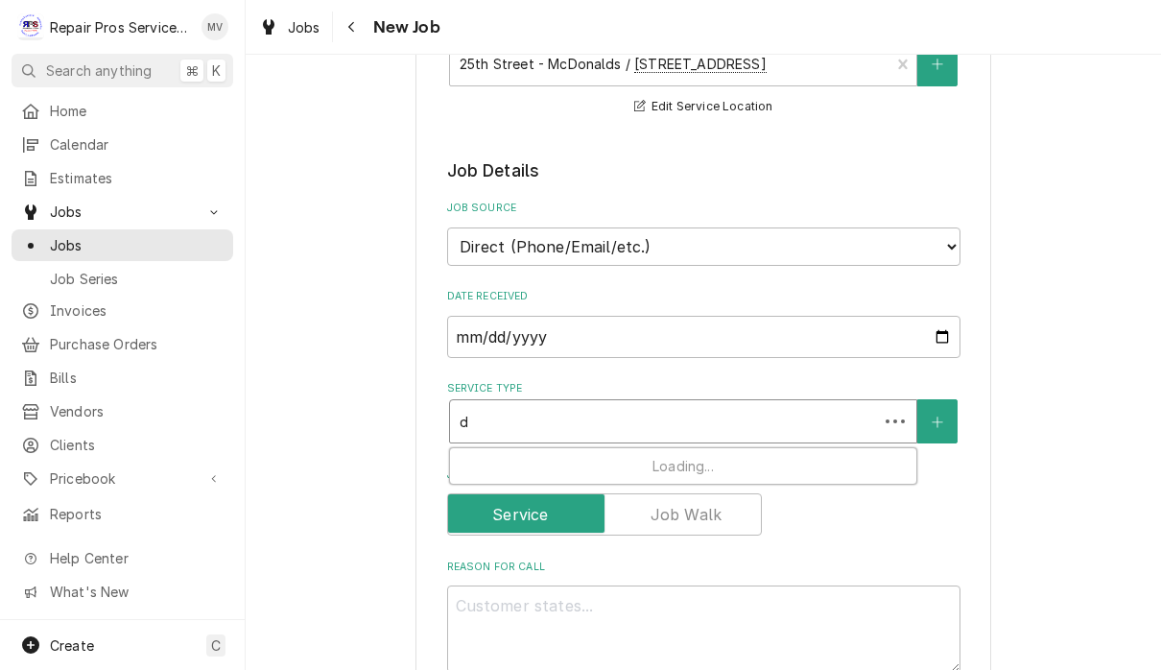
type textarea "x"
type input "di"
type textarea "x"
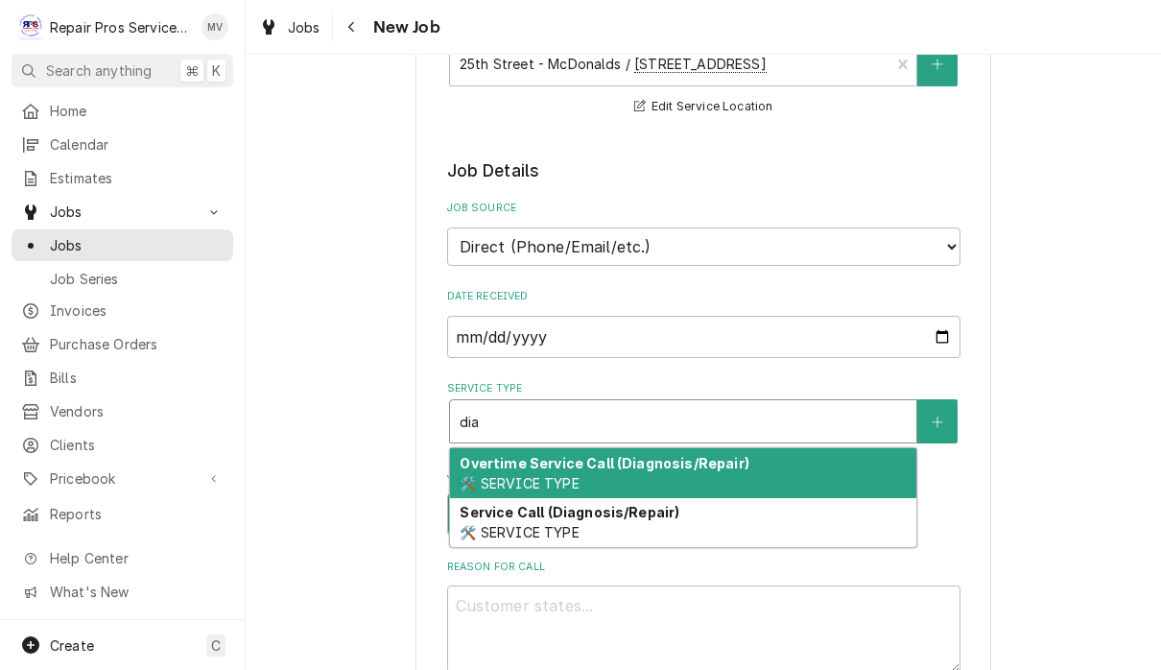
click at [694, 530] on div "Service Call (Diagnosis/Repair) 🛠️ SERVICE TYPE" at bounding box center [683, 523] width 466 height 50
type input "dia"
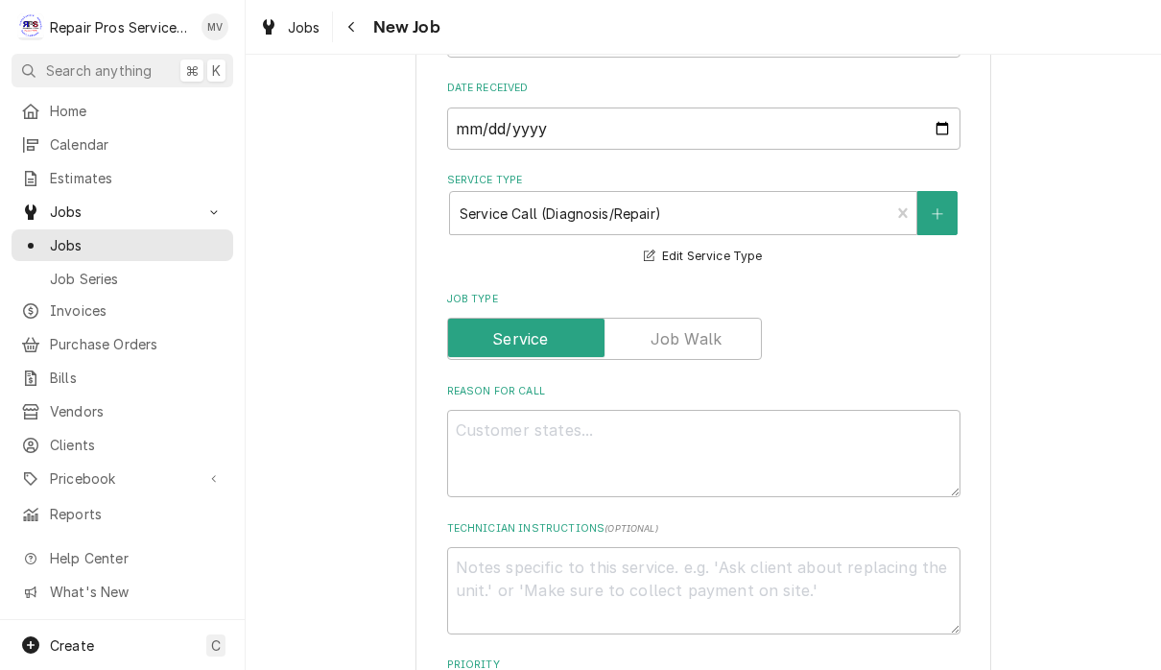
scroll to position [568, 0]
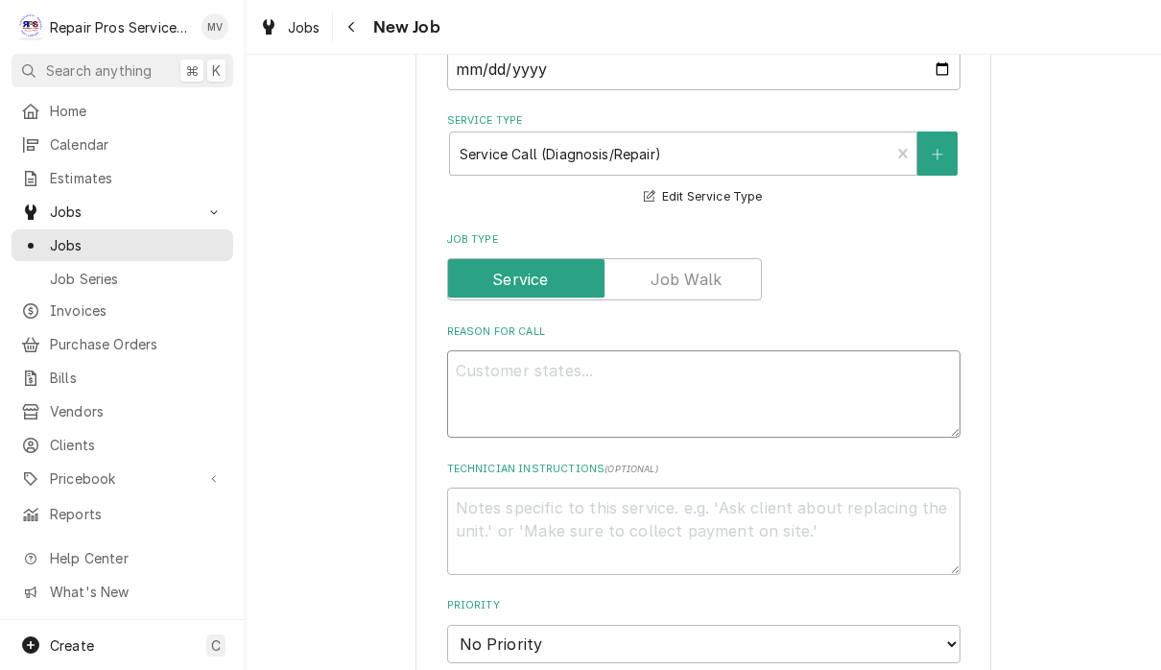
click at [671, 362] on textarea "Reason For Call" at bounding box center [703, 393] width 513 height 87
type textarea "x"
type textarea "F"
type textarea "x"
type textarea "Fr"
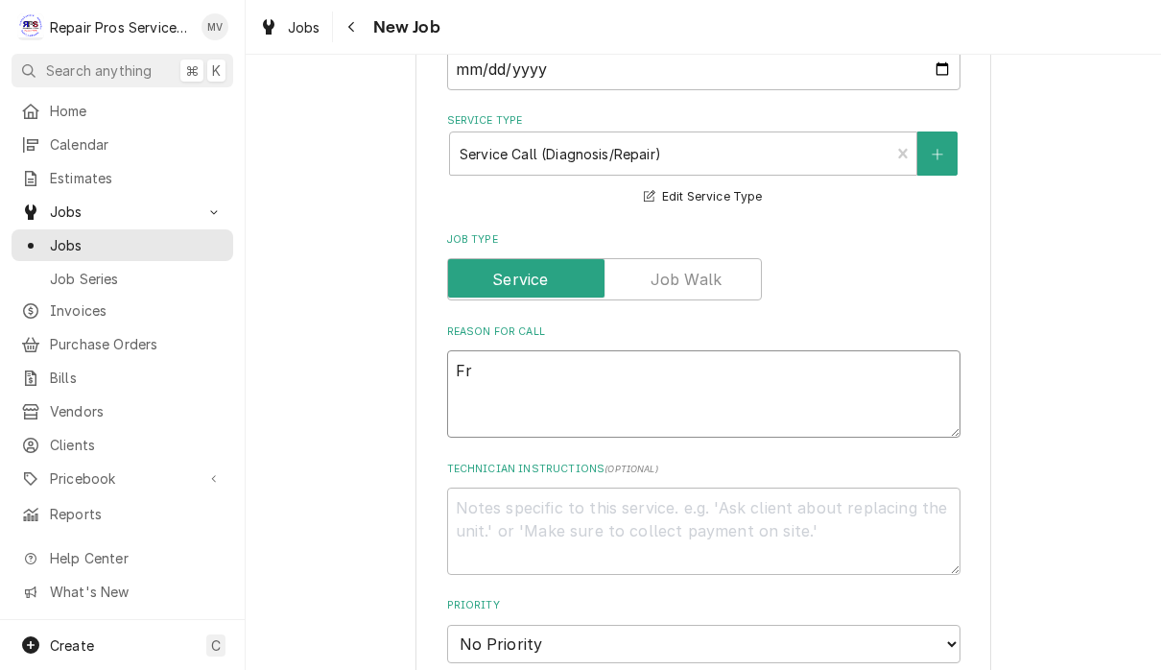
type textarea "x"
type textarea "Fre"
type textarea "x"
type textarea "Free"
type textarea "x"
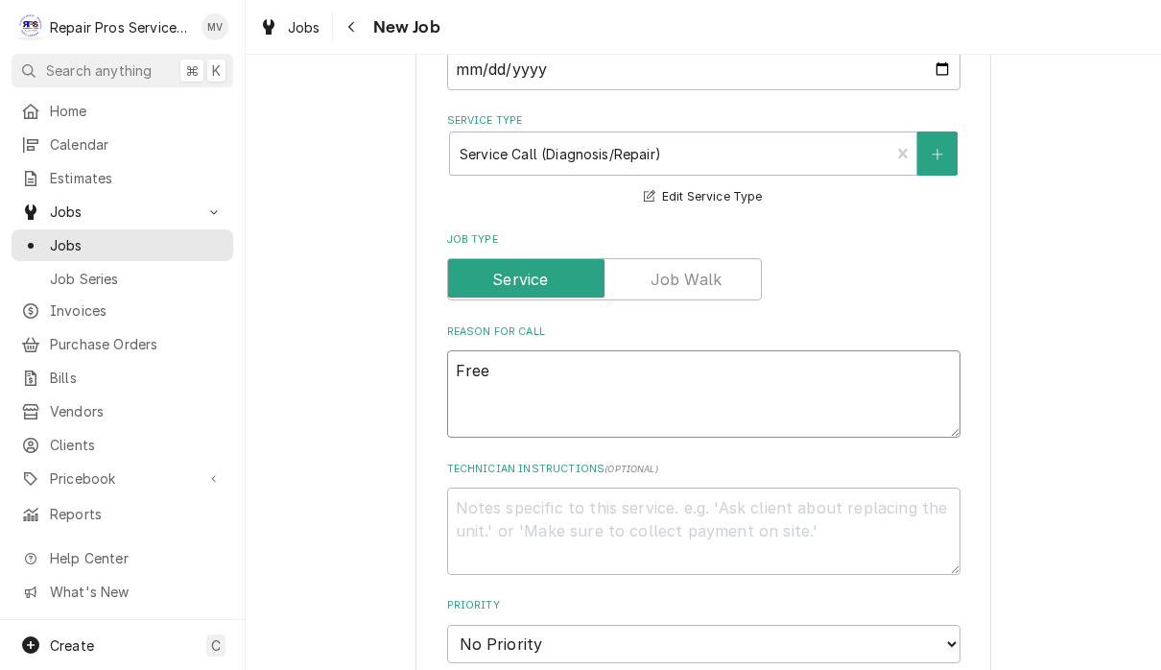
type textarea "Freez"
type textarea "x"
type textarea "Freeze"
type textarea "x"
type textarea "Freezer"
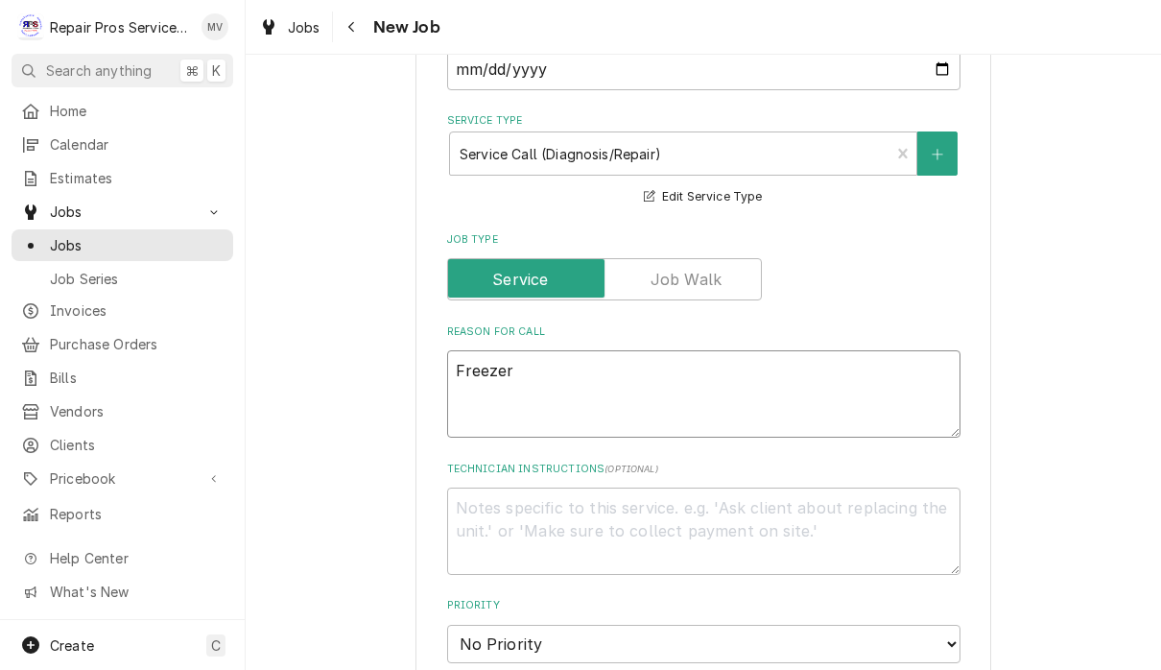
type textarea "x"
type textarea "Freezer n"
type textarea "x"
type textarea "Freezer no"
type textarea "x"
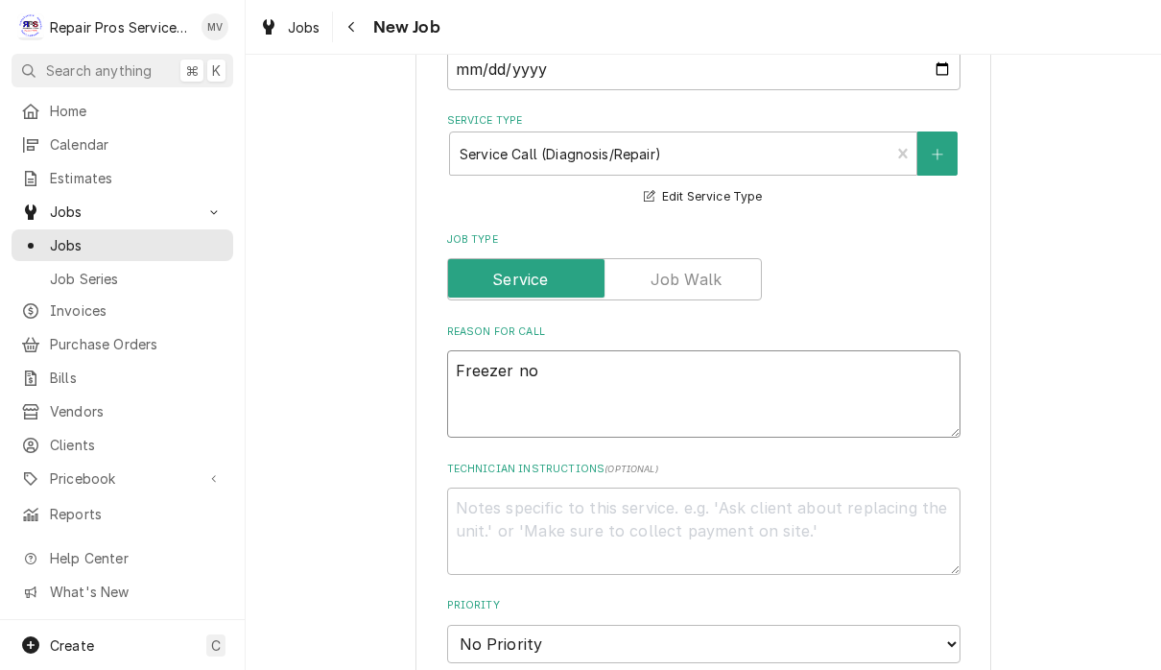
type textarea "Freezer not"
type textarea "x"
type textarea "Freezer not"
type textarea "x"
type textarea "Freezer not t"
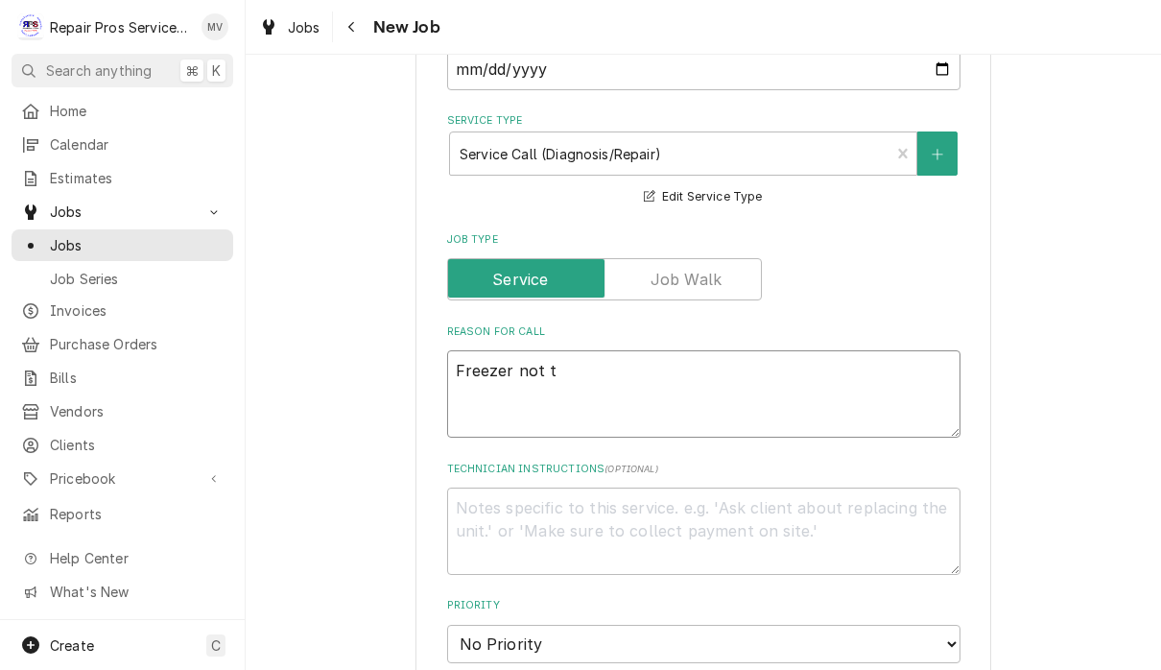
type textarea "x"
type textarea "Freezer not te"
type textarea "x"
type textarea "Freezer not tem"
type textarea "x"
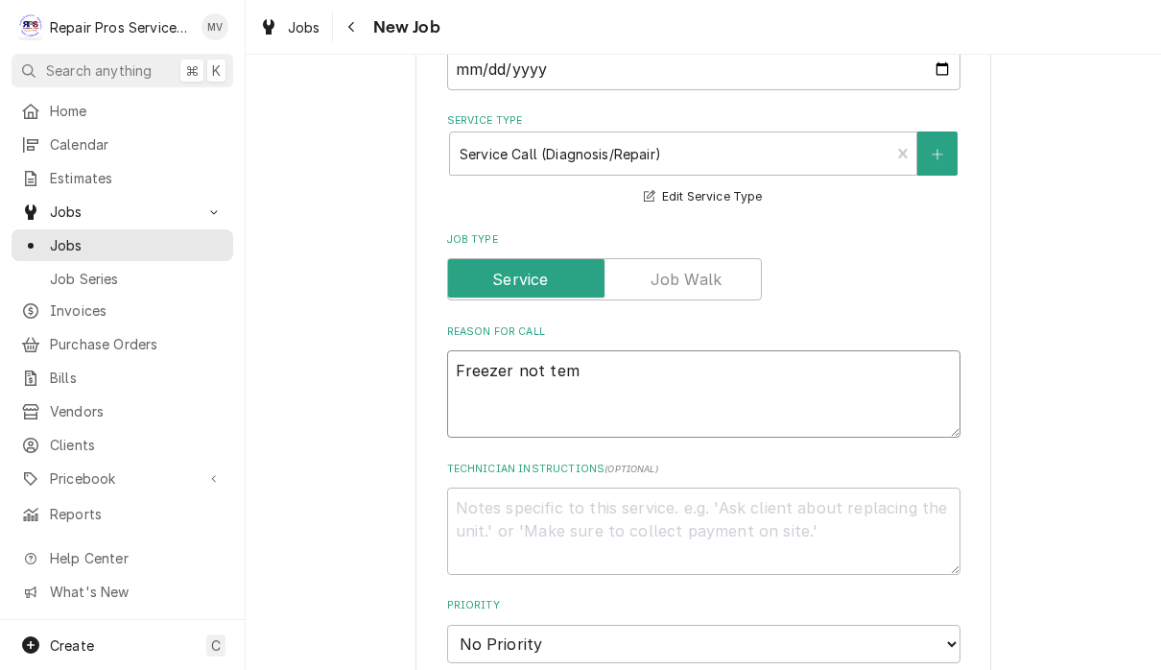
type textarea "Freezer not temp"
type textarea "x"
type textarea "Freezer not tempi"
type textarea "x"
type textarea "Freezer not tempin"
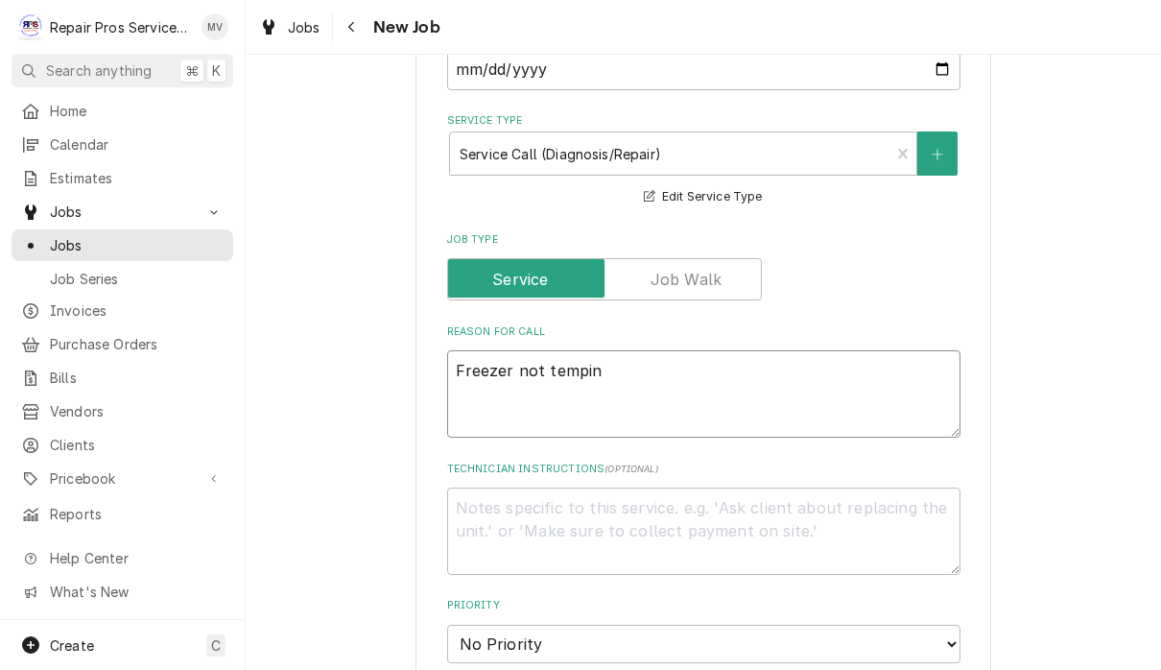
type textarea "x"
type textarea "Freezer not temping"
type textarea "x"
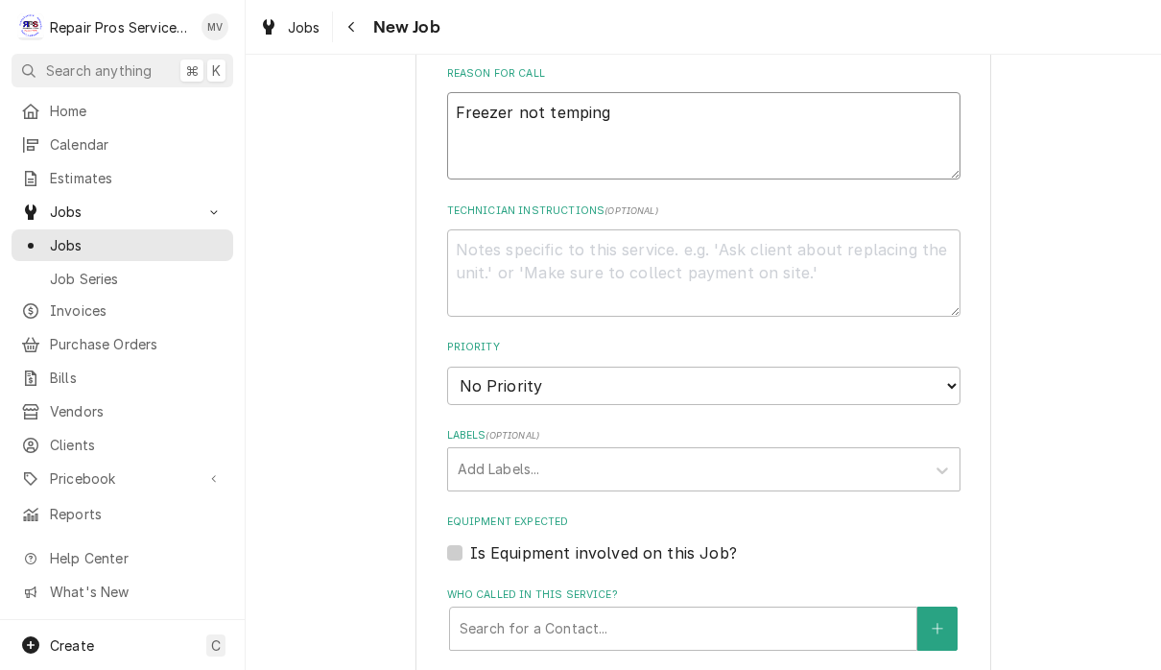
scroll to position [828, 0]
type textarea "Freezer not temping"
click at [722, 375] on select "No Priority Urgent High Medium Low" at bounding box center [703, 384] width 513 height 38
select select "3"
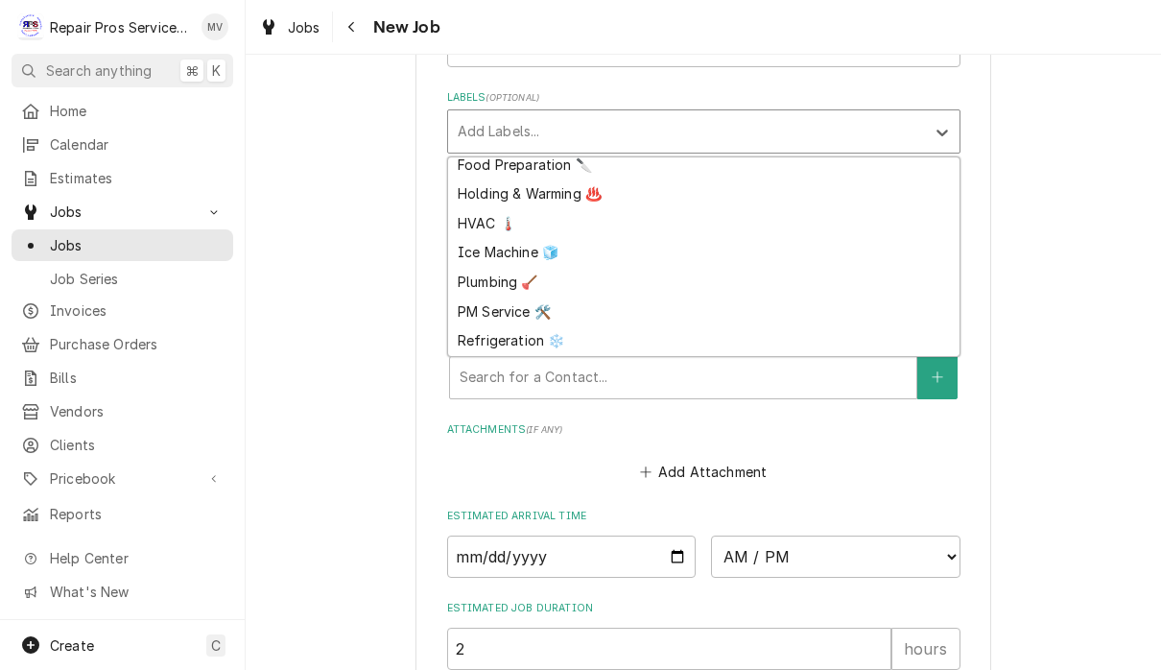
scroll to position [126, 0]
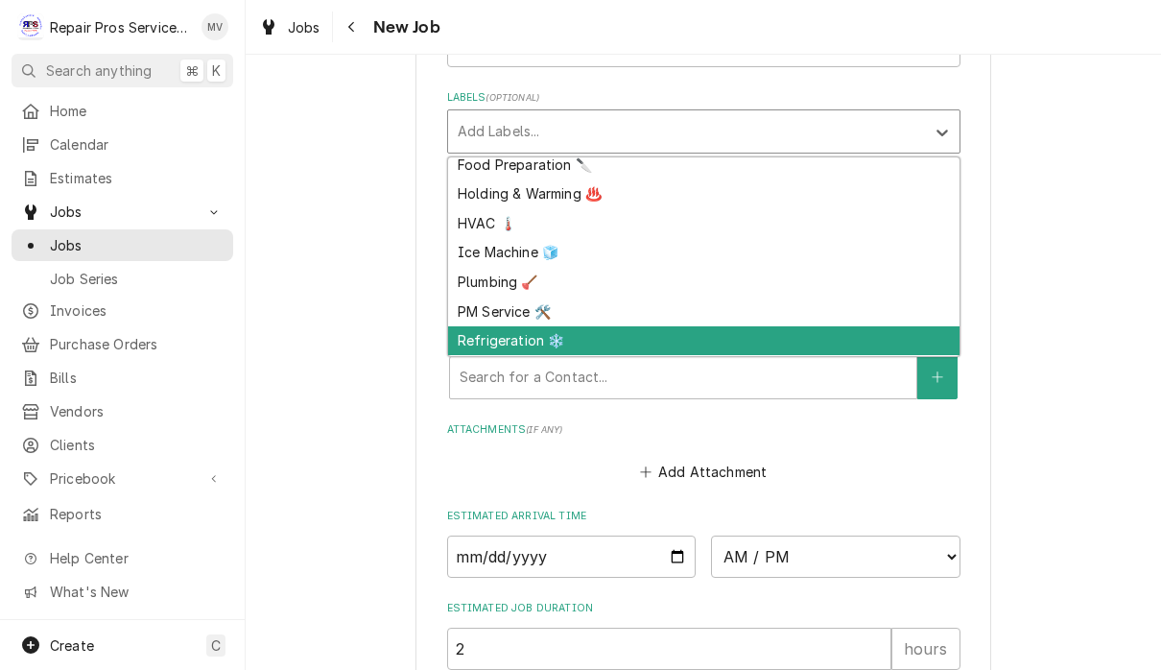
click at [521, 326] on div "Refrigeration ❄️" at bounding box center [703, 341] width 511 height 30
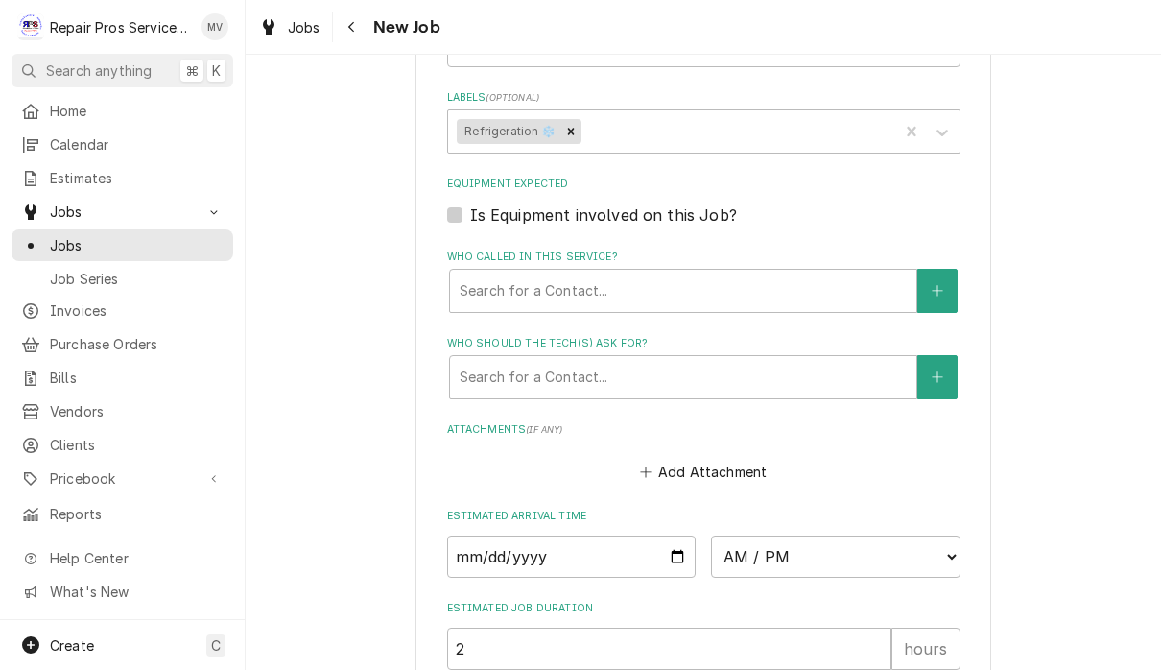
type textarea "x"
click at [546, 545] on input "Date" at bounding box center [571, 556] width 249 height 42
type input "2025-09-09"
type textarea "x"
click at [804, 547] on select "AM / PM 6:00 AM 6:15 AM 6:30 AM 6:45 AM 7:00 AM 7:15 AM 7:30 AM 7:45 AM 8:00 AM…" at bounding box center [835, 556] width 249 height 42
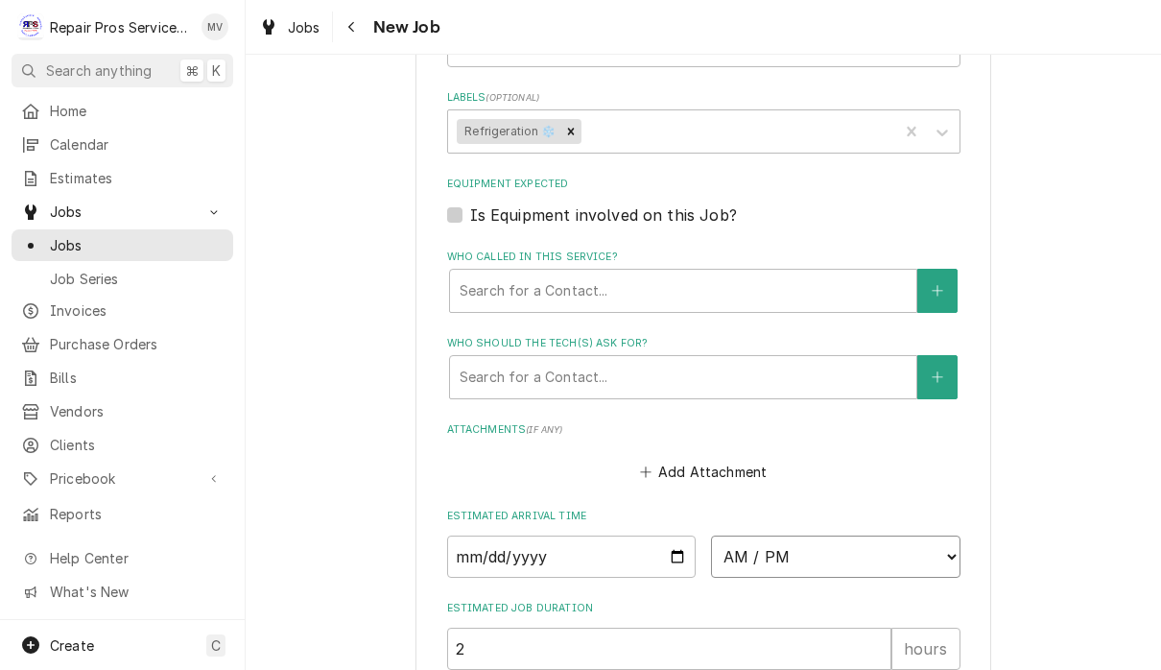
select select "14:30:00"
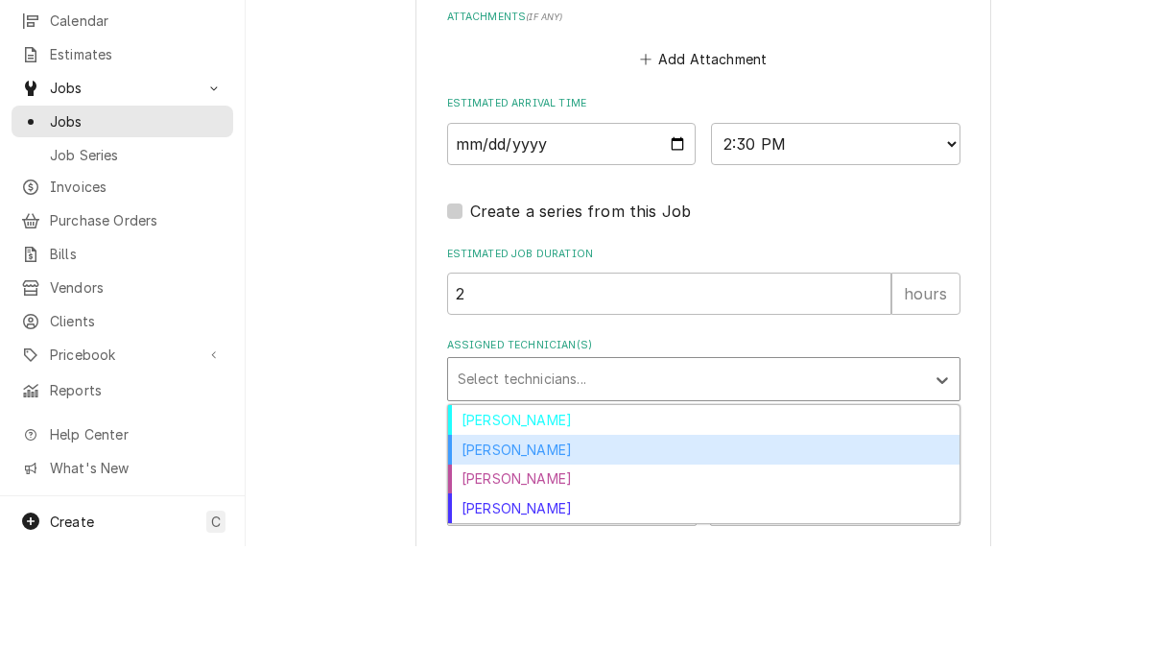
scroll to position [1, 0]
click at [532, 558] on div "[PERSON_NAME]" at bounding box center [703, 573] width 511 height 30
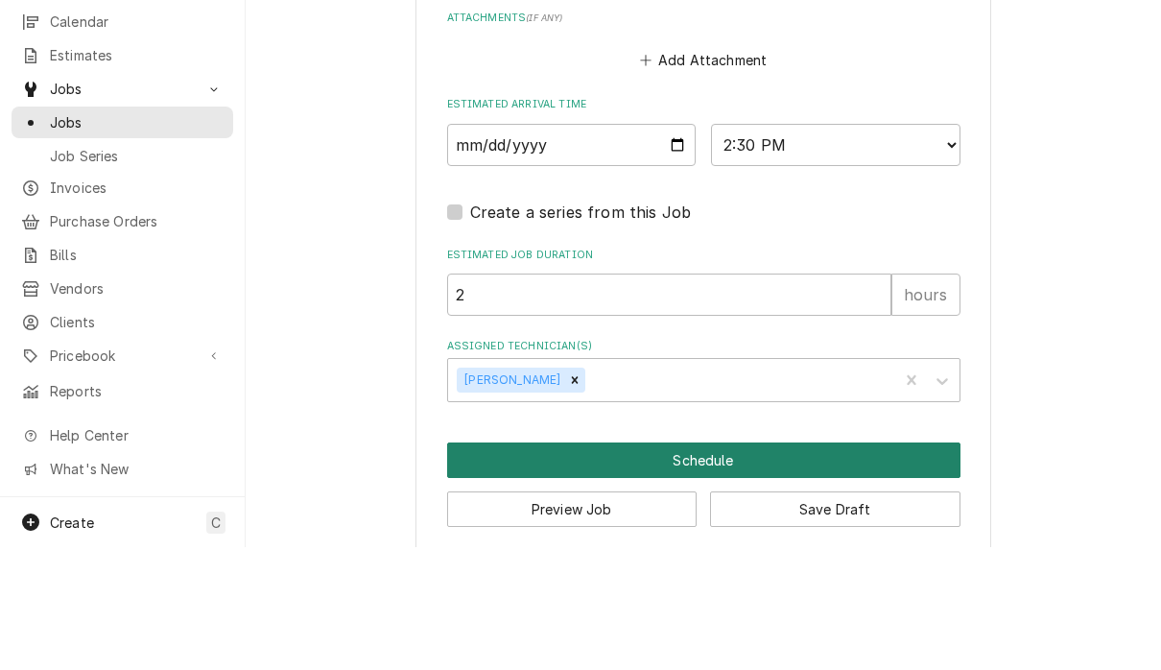
click at [734, 565] on button "Schedule" at bounding box center [703, 582] width 513 height 35
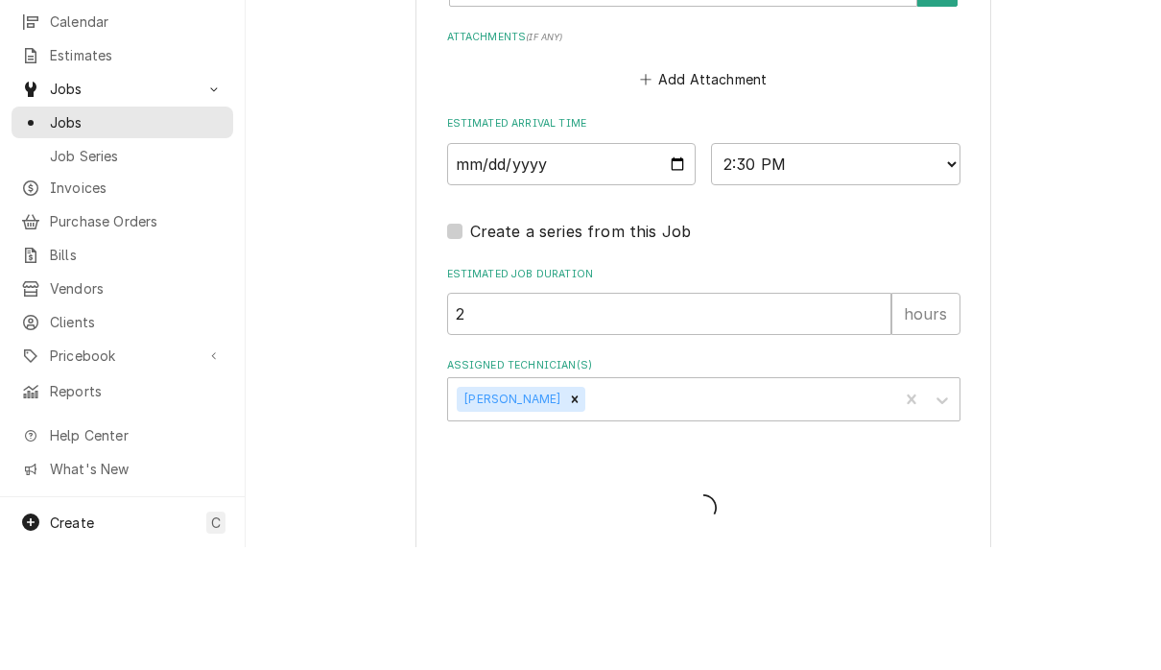
type textarea "x"
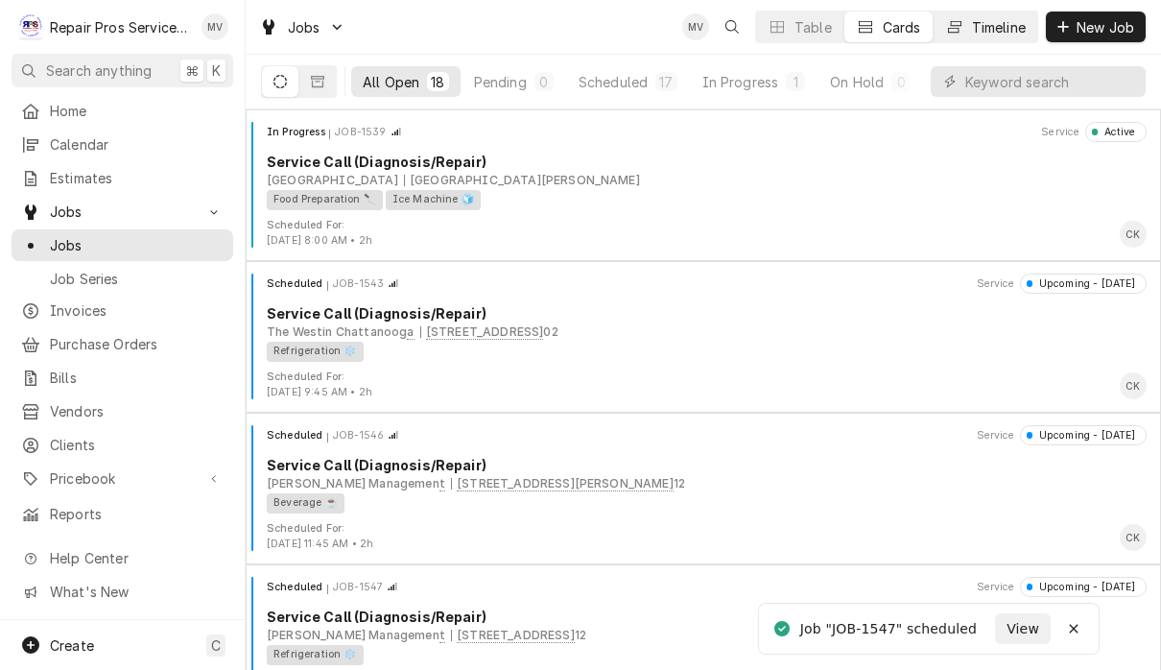
click at [977, 34] on div "Timeline" at bounding box center [999, 27] width 54 height 20
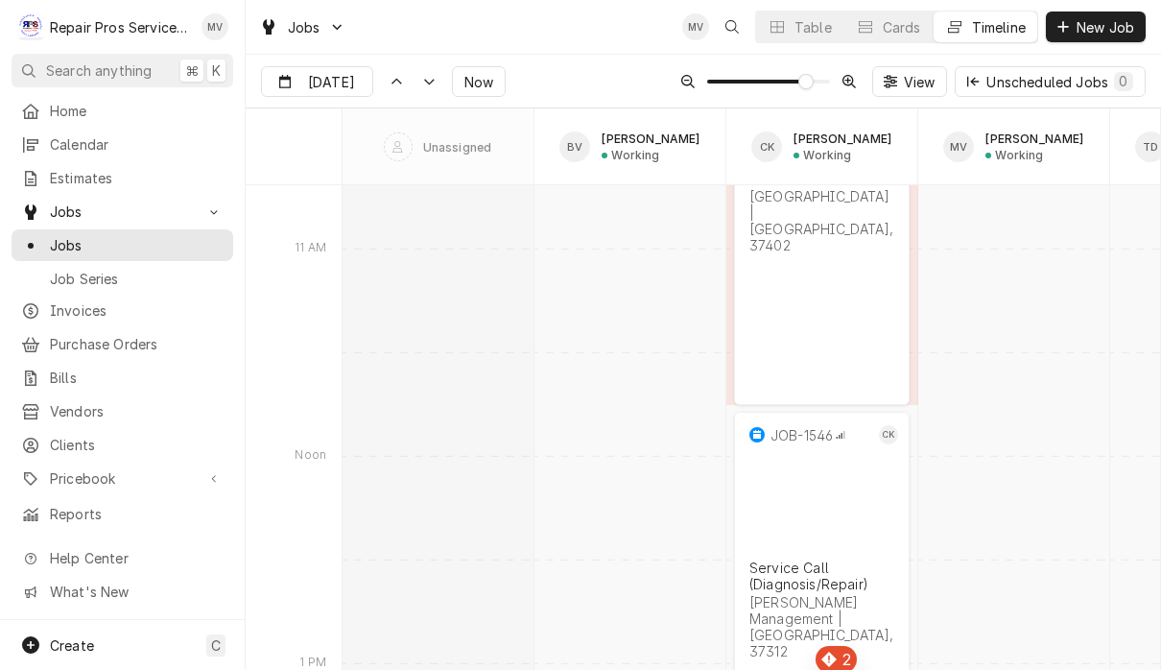
scroll to position [11108, 0]
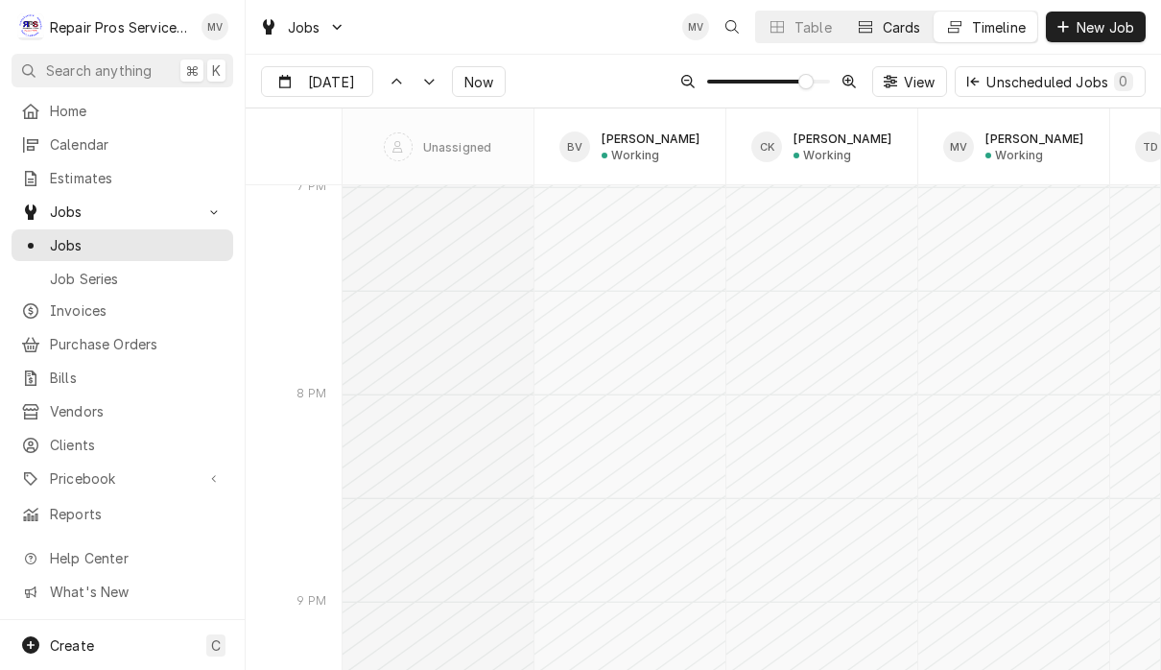
click at [895, 31] on div "Cards" at bounding box center [902, 27] width 38 height 20
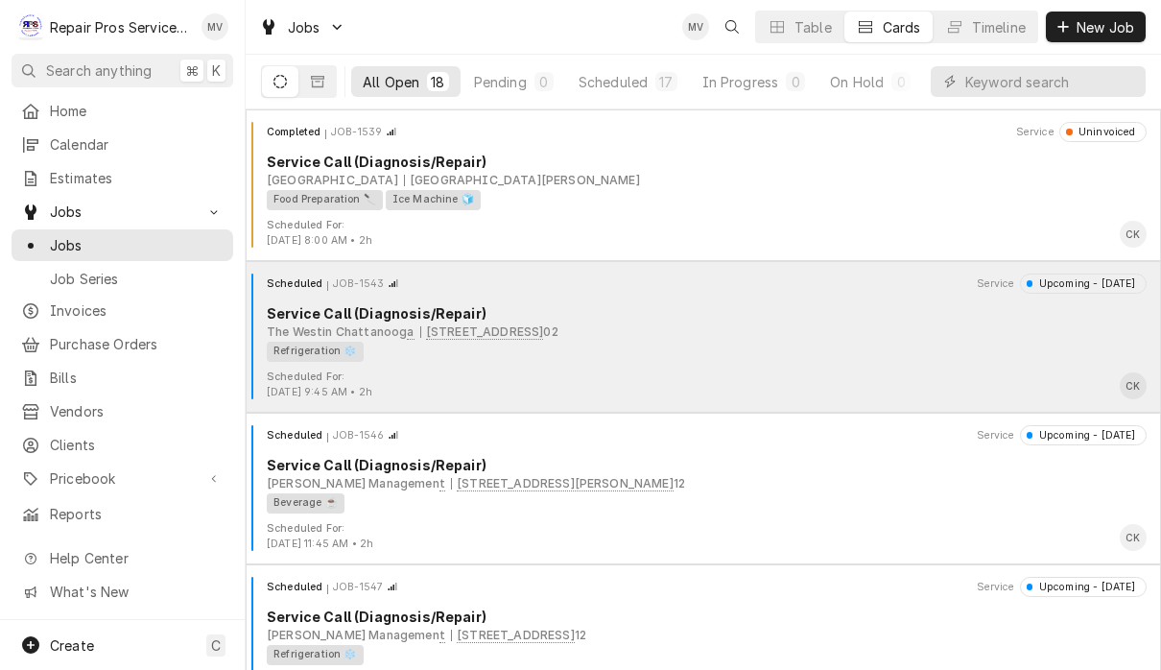
click at [727, 387] on div "Scheduled For: Sep 9th, 2025 - 9:45 AM • 2h CK" at bounding box center [703, 384] width 900 height 31
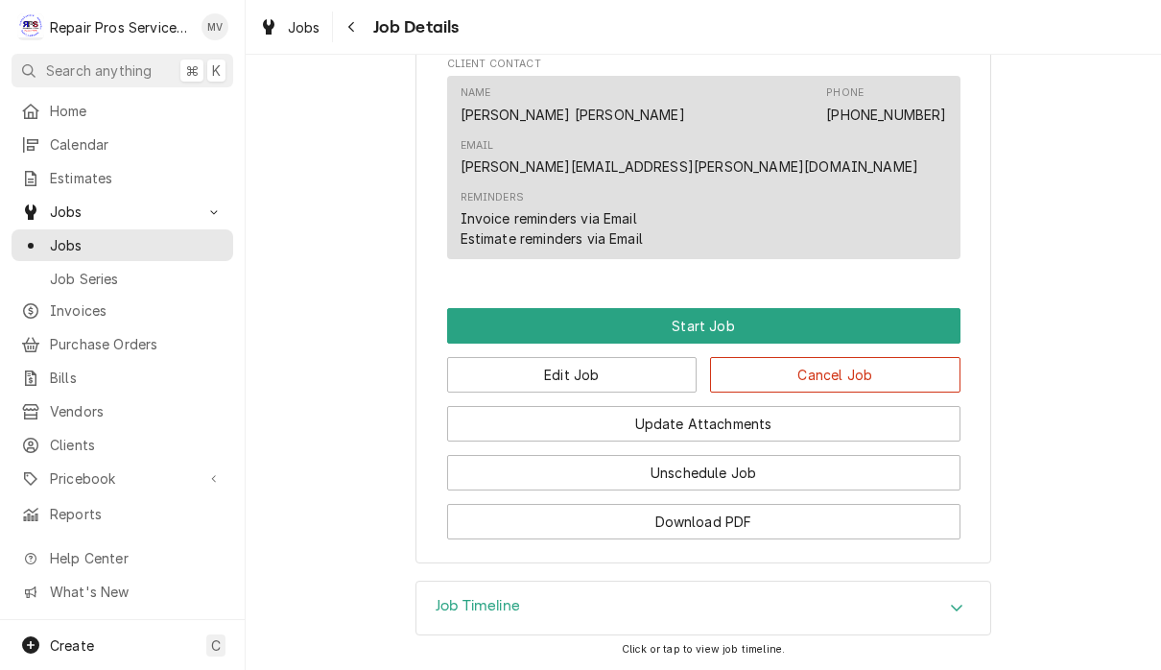
scroll to position [1202, 0]
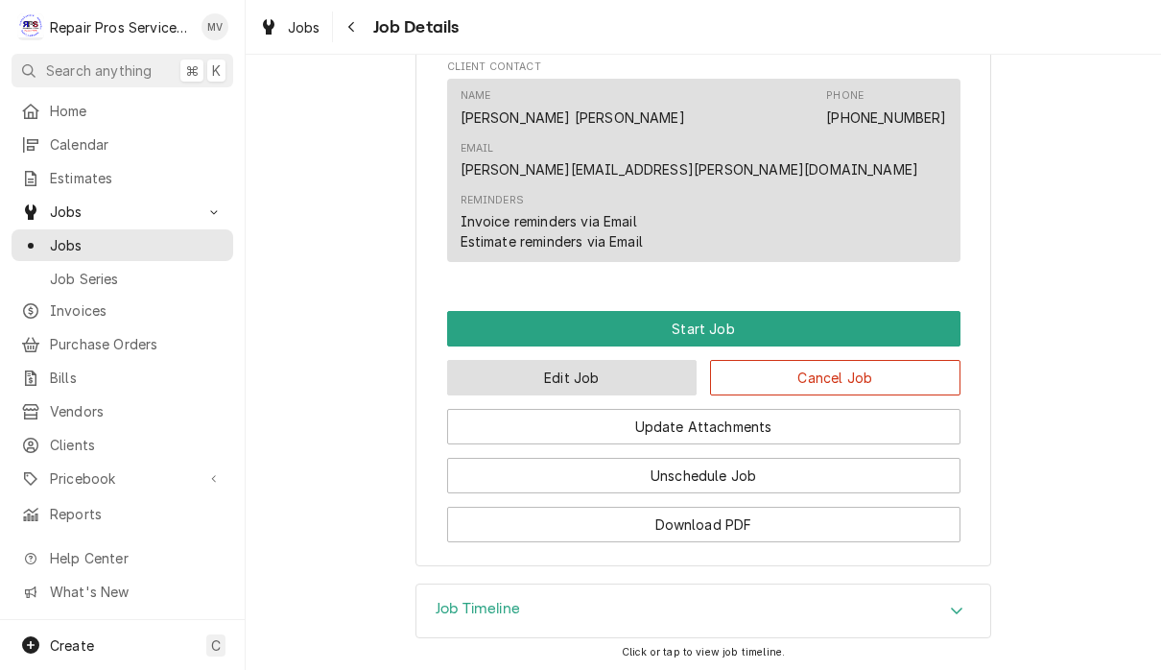
click at [625, 360] on button "Edit Job" at bounding box center [572, 377] width 250 height 35
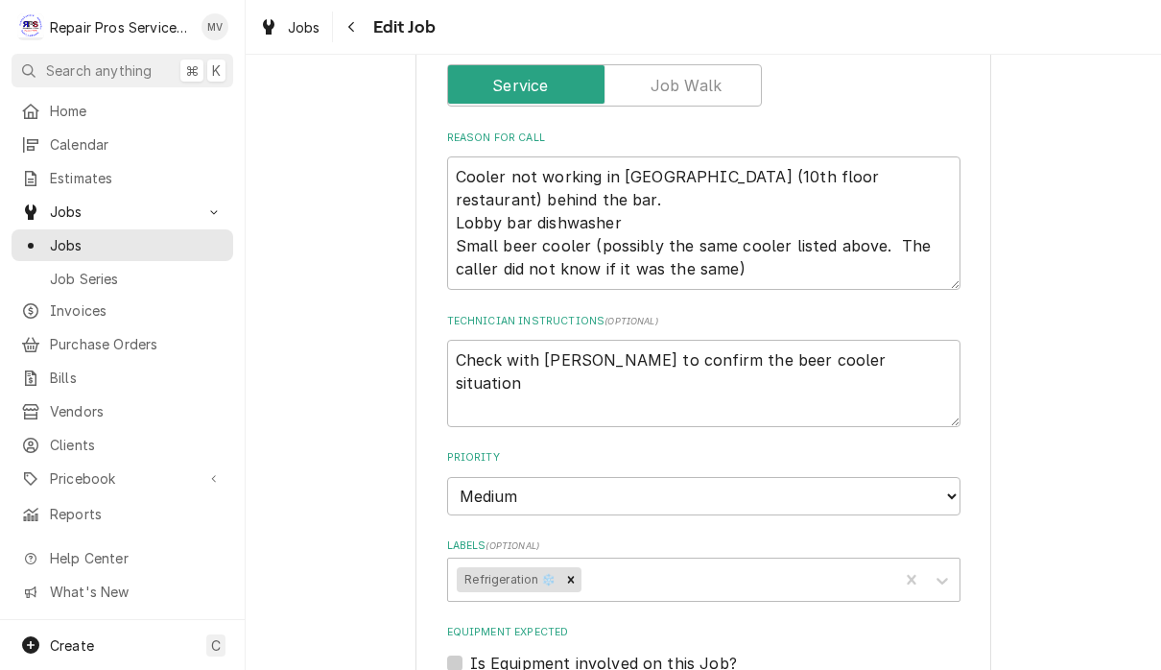
scroll to position [759, 0]
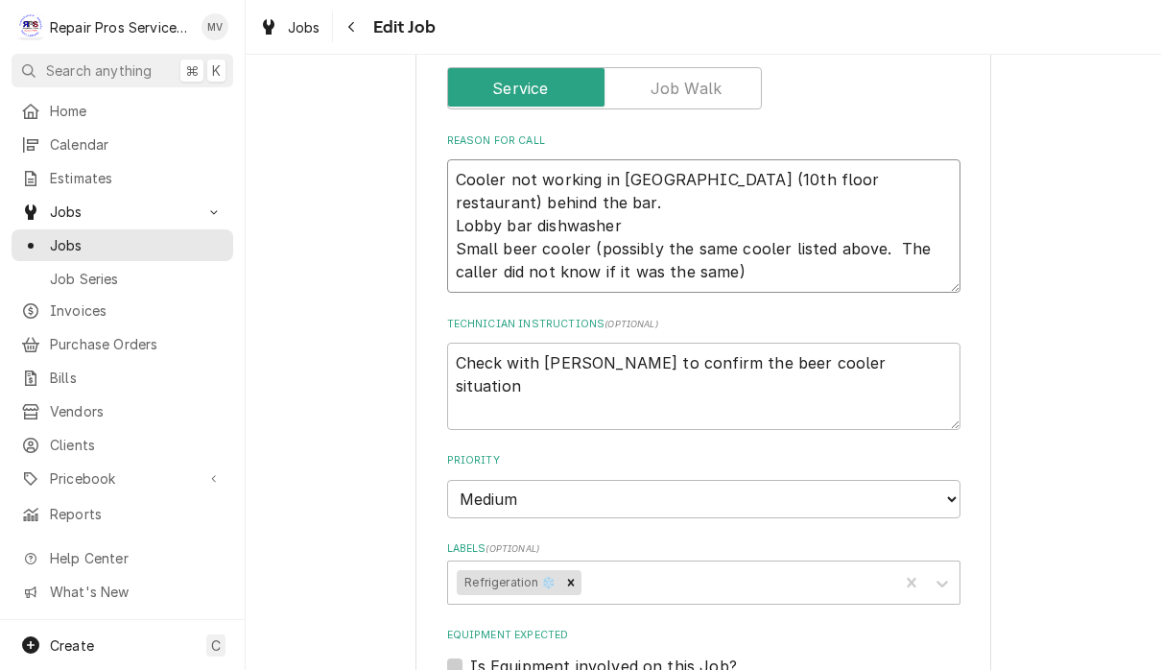
click at [647, 215] on textarea "Cooler not working in Paloma (10th floor restaurant) behind the bar. Lobby bar …" at bounding box center [703, 225] width 513 height 133
type textarea "x"
type textarea "Cooler not working in Paloma (10th floor restaurant) behind the bar. Lobby bar …"
type textarea "x"
type textarea "Cooler not working in Paloma (10th floor restaurant) behind the bar. Lobby bar …"
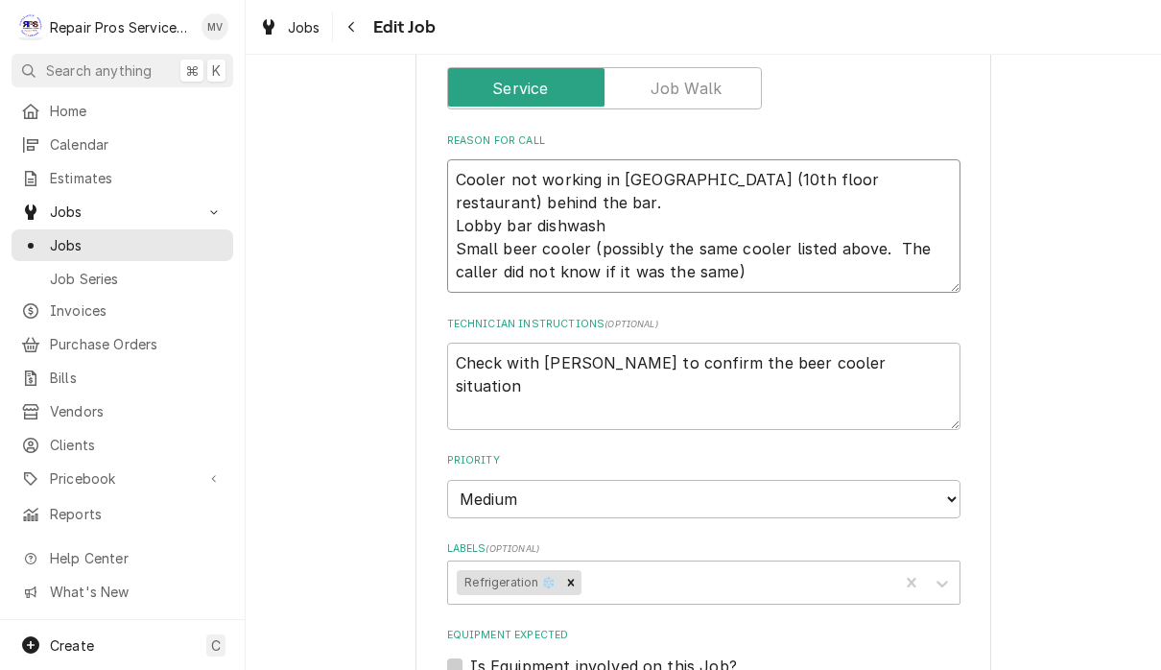
type textarea "x"
type textarea "Cooler not working in Paloma (10th floor restaurant) behind the bar. Lobby bar …"
type textarea "x"
type textarea "Cooler not working in Paloma (10th floor restaurant) behind the bar. Lobby bar …"
type textarea "x"
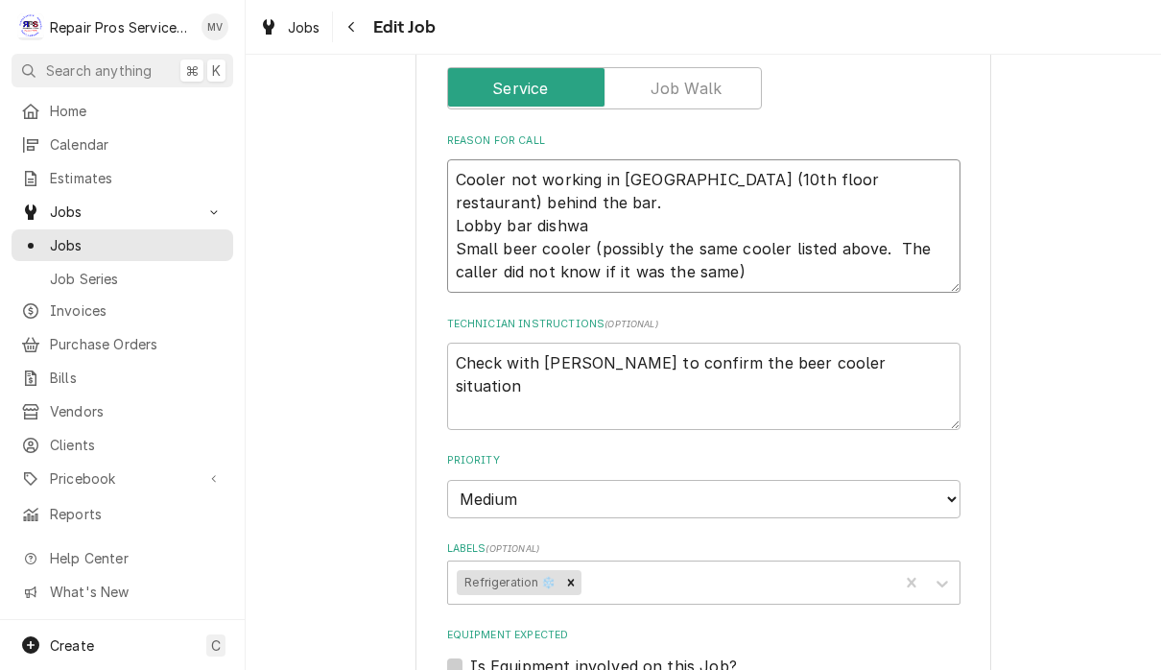
type textarea "Cooler not working in Paloma (10th floor restaurant) behind the bar. Lobby bar …"
type textarea "x"
type textarea "Cooler not working in Paloma (10th floor restaurant) behind the bar. Lobby bar …"
type textarea "x"
type textarea "Cooler not working in Paloma (10th floor restaurant) behind the bar. Lobby bar …"
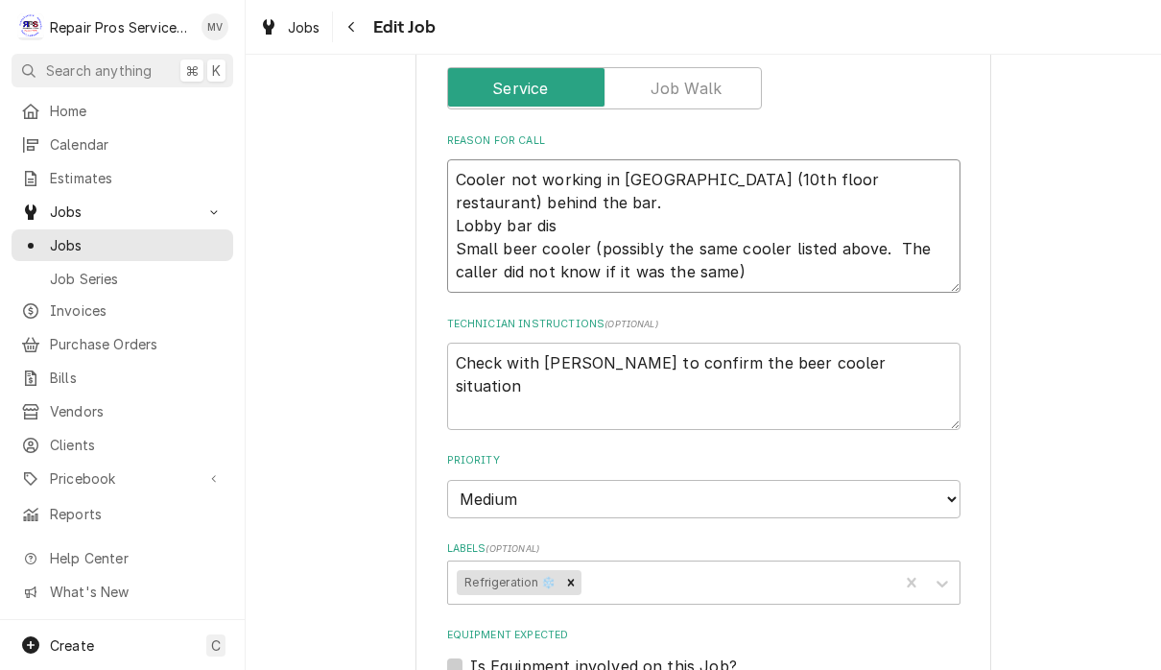
type textarea "x"
type textarea "Cooler not working in Paloma (10th floor restaurant) behind the bar. Lobby bar …"
type textarea "x"
type textarea "Cooler not working in Paloma (10th floor restaurant) behind the bar. Lobby bar …"
type textarea "x"
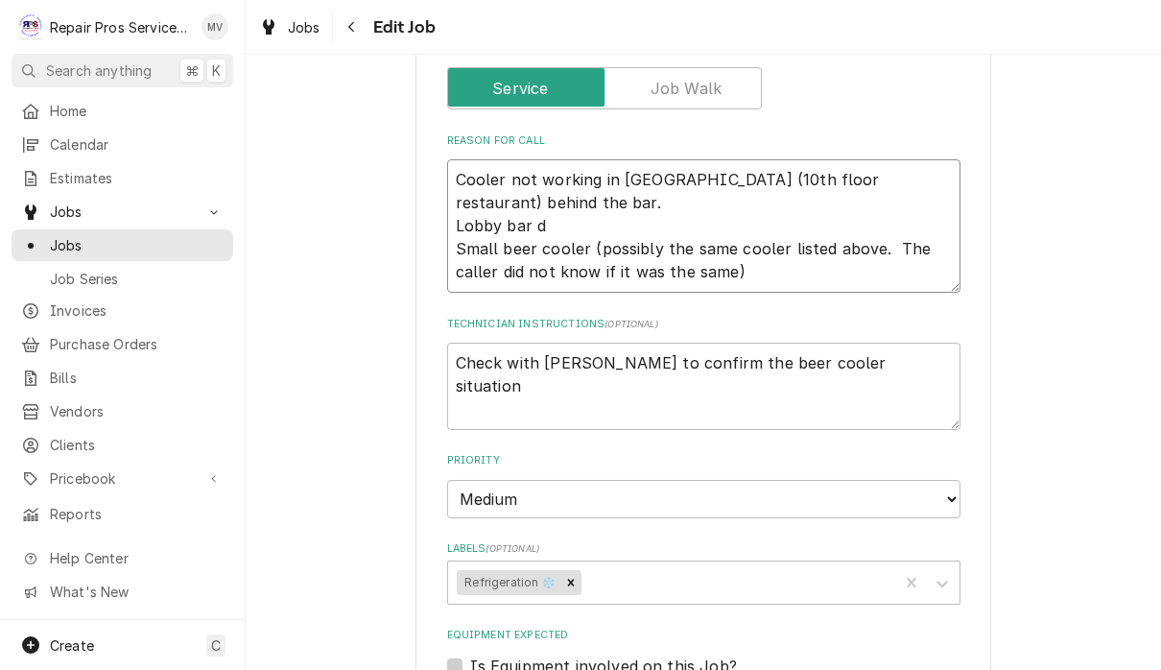
type textarea "Cooler not working in Paloma (10th floor restaurant) behind the bar. Lobby bar …"
type textarea "x"
type textarea "Cooler not working in Paloma (10th floor restaurant) behind the bar. Lobby bar …"
type textarea "x"
type textarea "Cooler not working in Paloma (10th floor restaurant) behind the bar. Lobby ba S…"
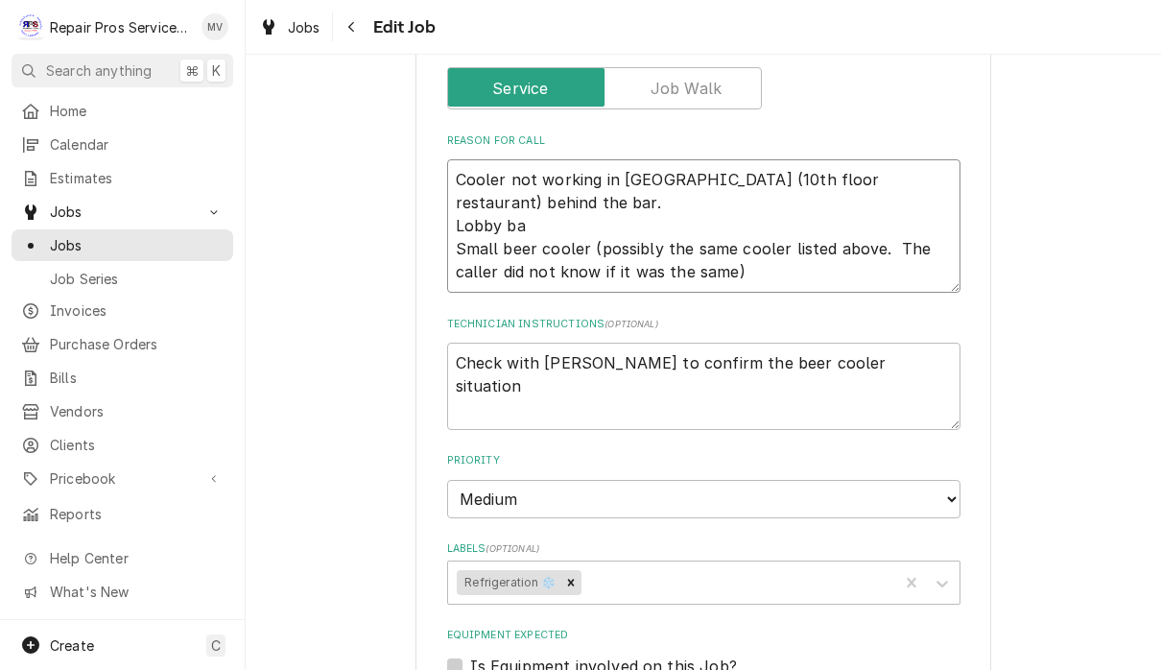
type textarea "x"
type textarea "Cooler not working in Paloma (10th floor restaurant) behind the bar. Lobby b Sm…"
type textarea "x"
type textarea "Cooler not working in Paloma (10th floor restaurant) behind the bar. Lobby Smal…"
type textarea "x"
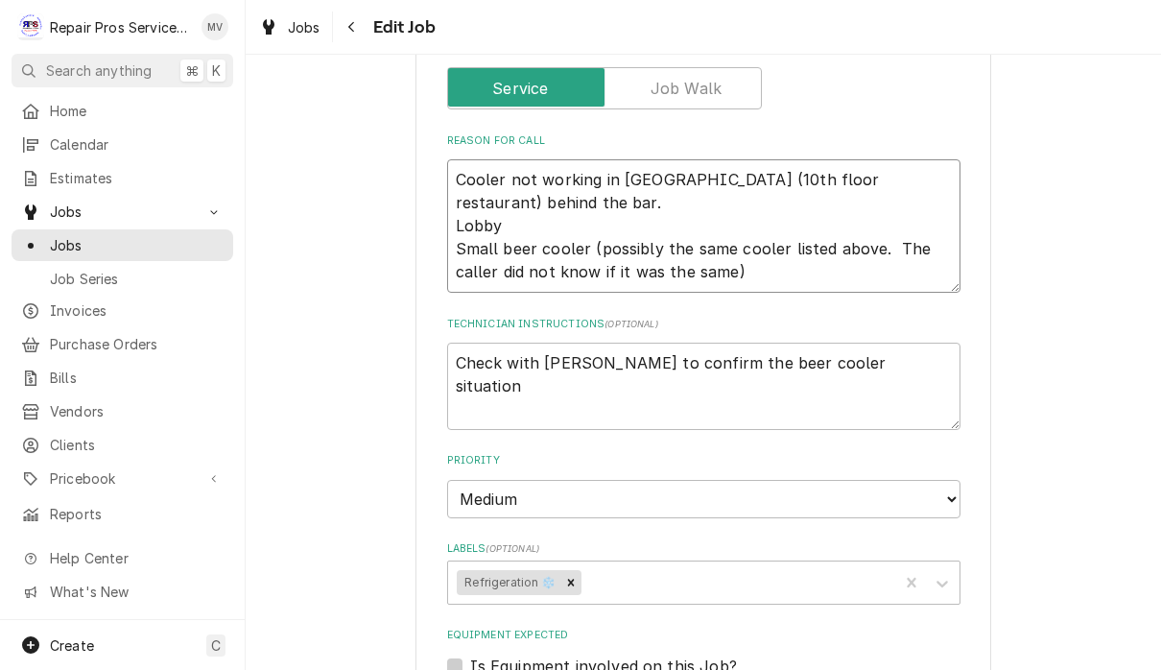
type textarea "Cooler not working in Paloma (10th floor restaurant) behind the bar. Lobby Smal…"
type textarea "x"
type textarea "Cooler not working in Paloma (10th floor restaurant) behind the bar. Lobb Small…"
type textarea "x"
type textarea "Cooler not working in Paloma (10th floor restaurant) behind the bar. Lob Small …"
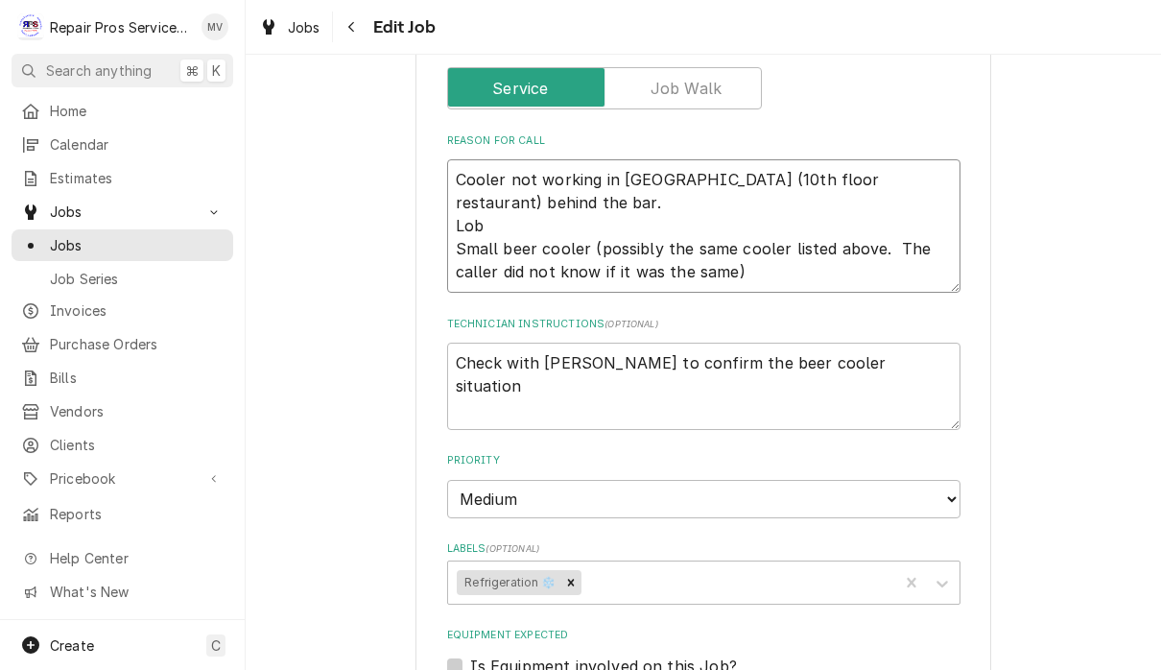
type textarea "x"
type textarea "Cooler not working in Paloma (10th floor restaurant) behind the bar. Lo Small b…"
type textarea "x"
type textarea "Cooler not working in Paloma (10th floor restaurant) behind the bar. L Small be…"
type textarea "x"
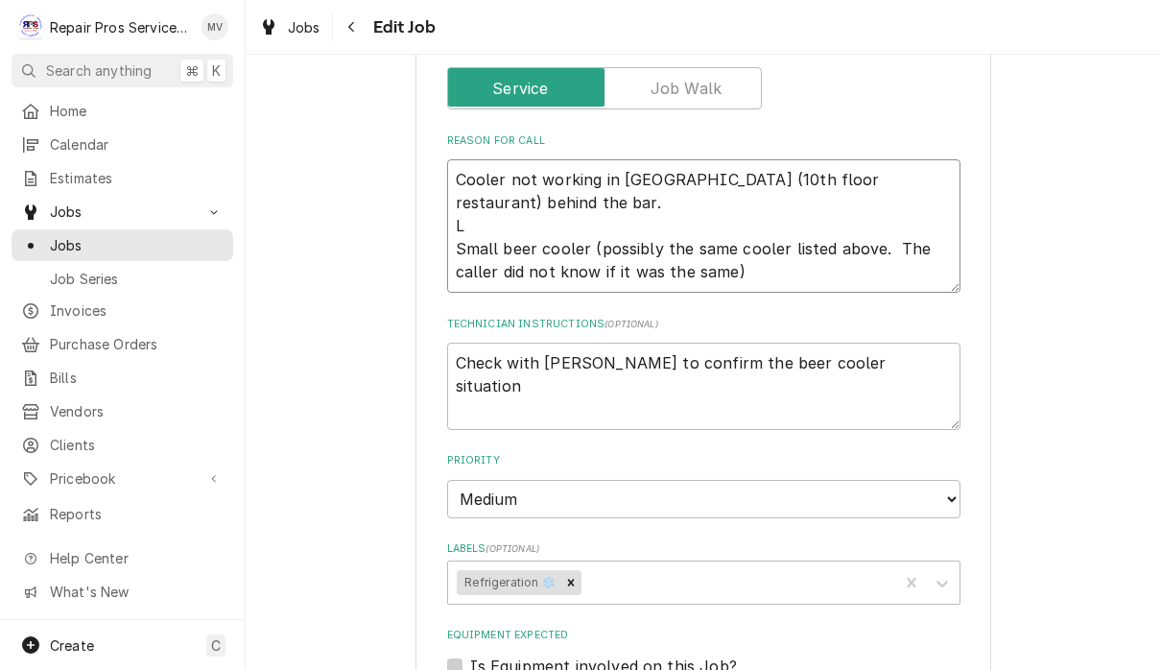
type textarea "Cooler not working in Paloma (10th floor restaurant) behind the bar. Small beer…"
type textarea "x"
type textarea "Cooler not working in Paloma (10th floor restaurant) behind the bar. Small beer…"
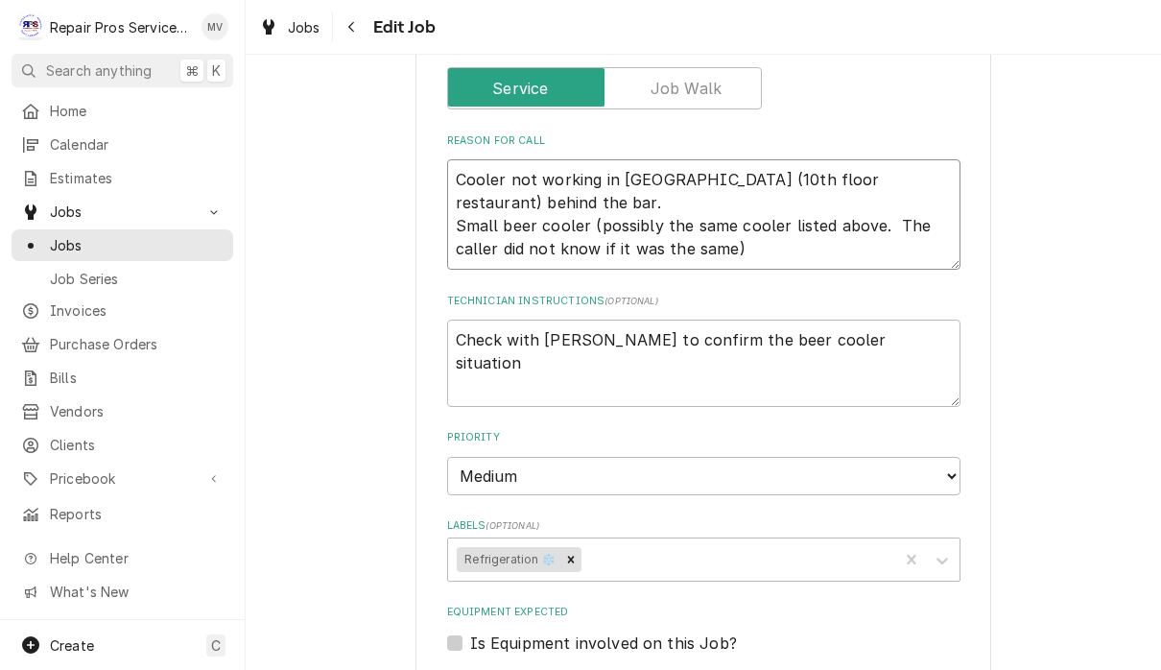
click at [757, 245] on textarea "Cooler not working in Paloma (10th floor restaurant) behind the bar. Small beer…" at bounding box center [703, 214] width 513 height 110
type textarea "x"
type textarea "Cooler not working in Paloma (10th floor restaurant) behind the bar. Small beer…"
type textarea "x"
type textarea "Cooler not working in Paloma (10th floor restaurant) behind the bar. Small beer…"
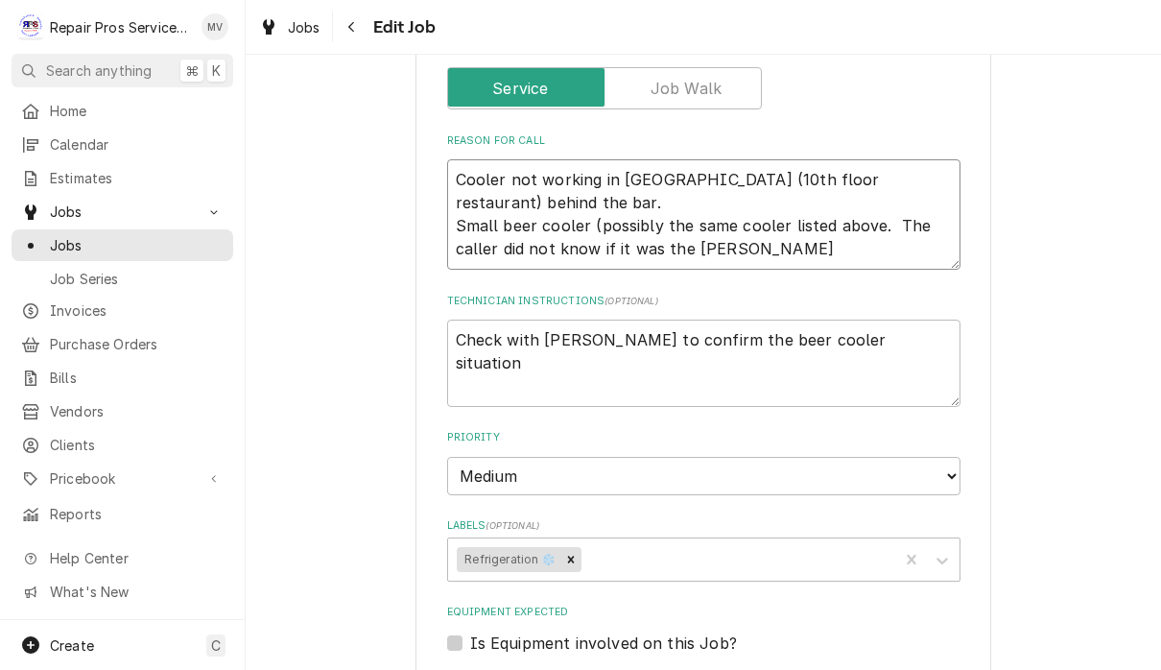
type textarea "x"
type textarea "Cooler not working in Paloma (10th floor restaurant) behind the bar. Small beer…"
type textarea "x"
type textarea "Cooler not working in Paloma (10th floor restaurant) behind the bar. Small beer…"
type textarea "x"
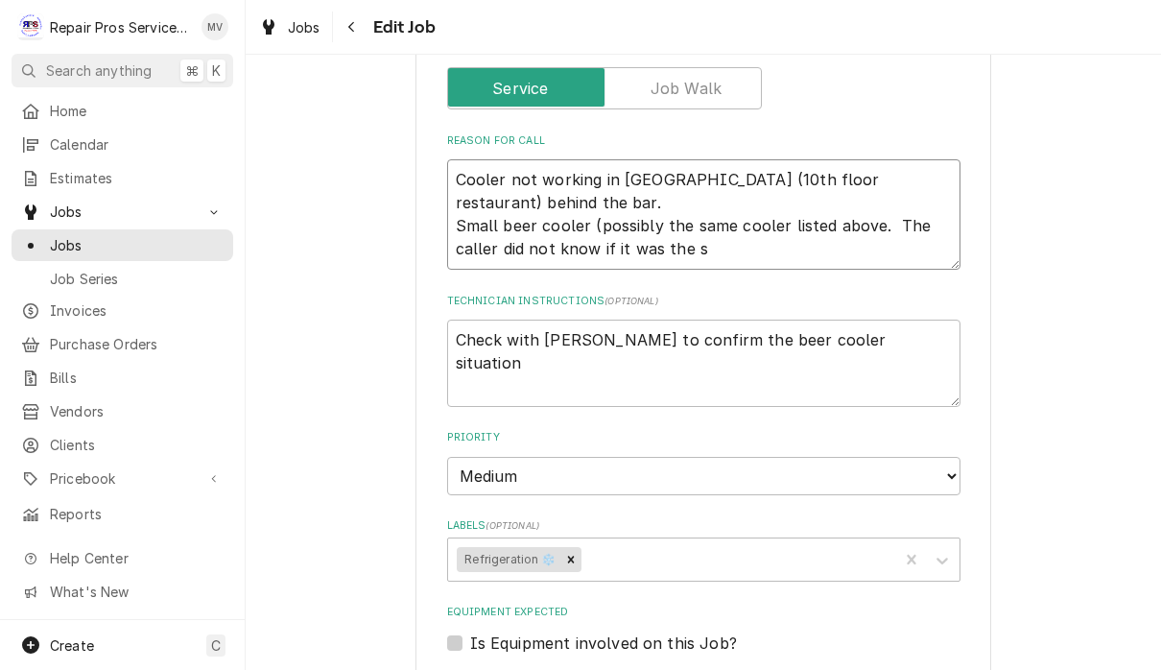
type textarea "Cooler not working in Paloma (10th floor restaurant) behind the bar. Small beer…"
type textarea "x"
type textarea "Cooler not working in Paloma (10th floor restaurant) behind the bar. Small beer…"
type textarea "x"
type textarea "Cooler not working in Paloma (10th floor restaurant) behind the bar. Small beer…"
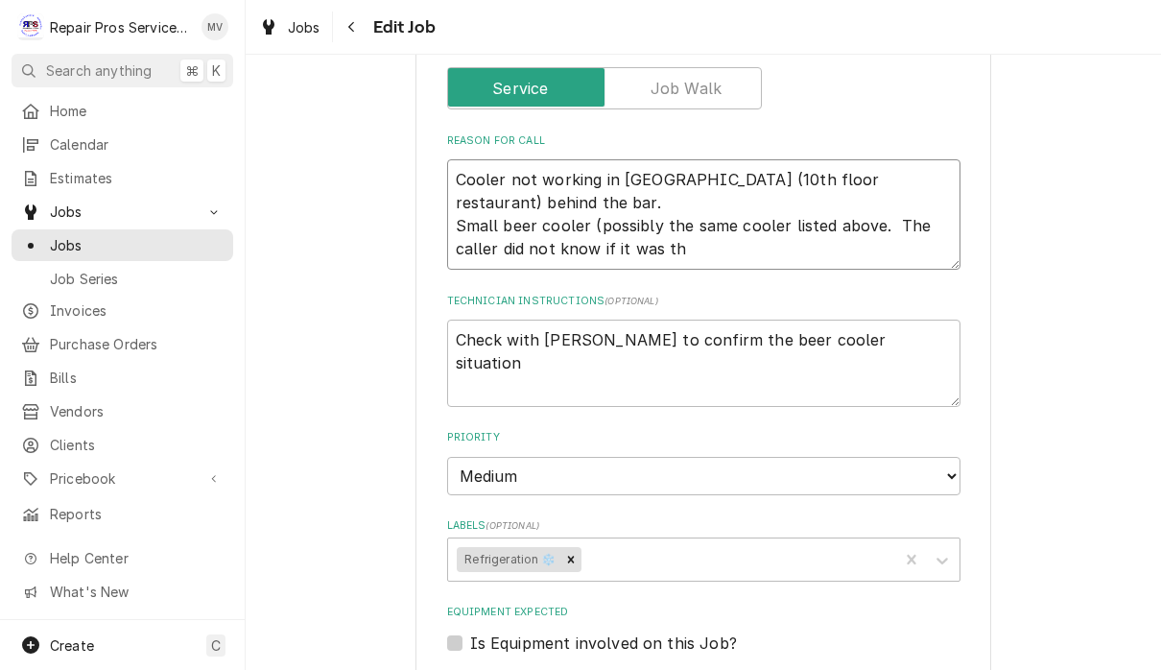
type textarea "x"
type textarea "Cooler not working in Paloma (10th floor restaurant) behind the bar. Small beer…"
type textarea "x"
type textarea "Cooler not working in Paloma (10th floor restaurant) behind the bar. Small beer…"
type textarea "x"
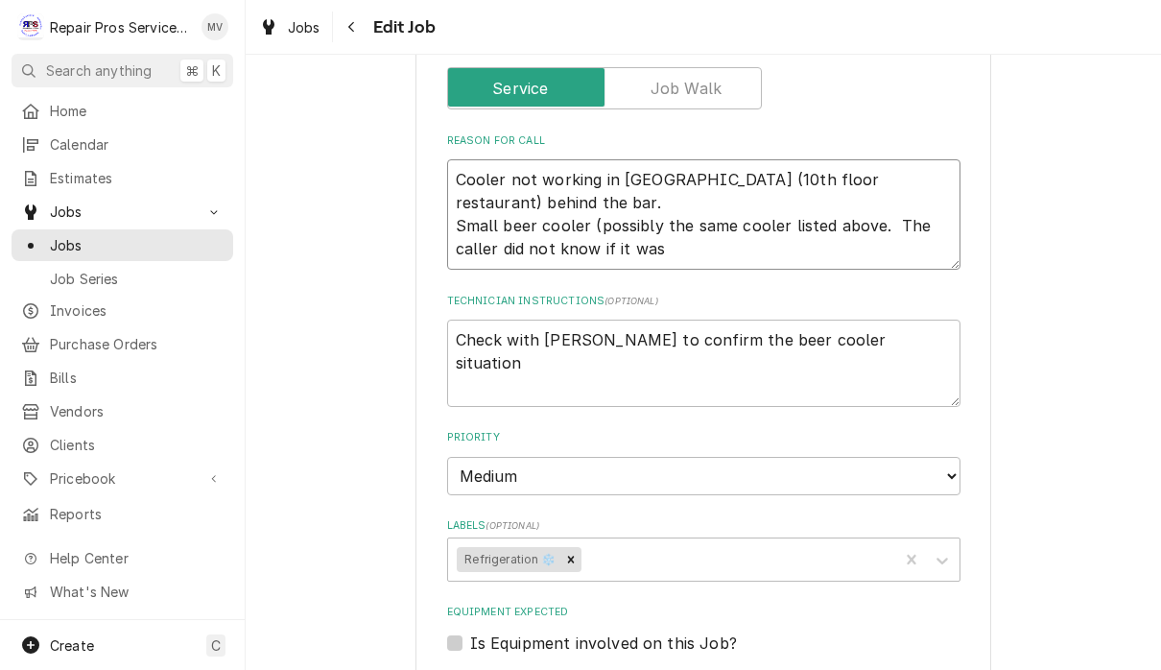
type textarea "Cooler not working in Paloma (10th floor restaurant) behind the bar. Small beer…"
type textarea "x"
type textarea "Cooler not working in Paloma (10th floor restaurant) behind the bar. Small beer…"
type textarea "x"
type textarea "Cooler not working in Paloma (10th floor restaurant) behind the bar. Small beer…"
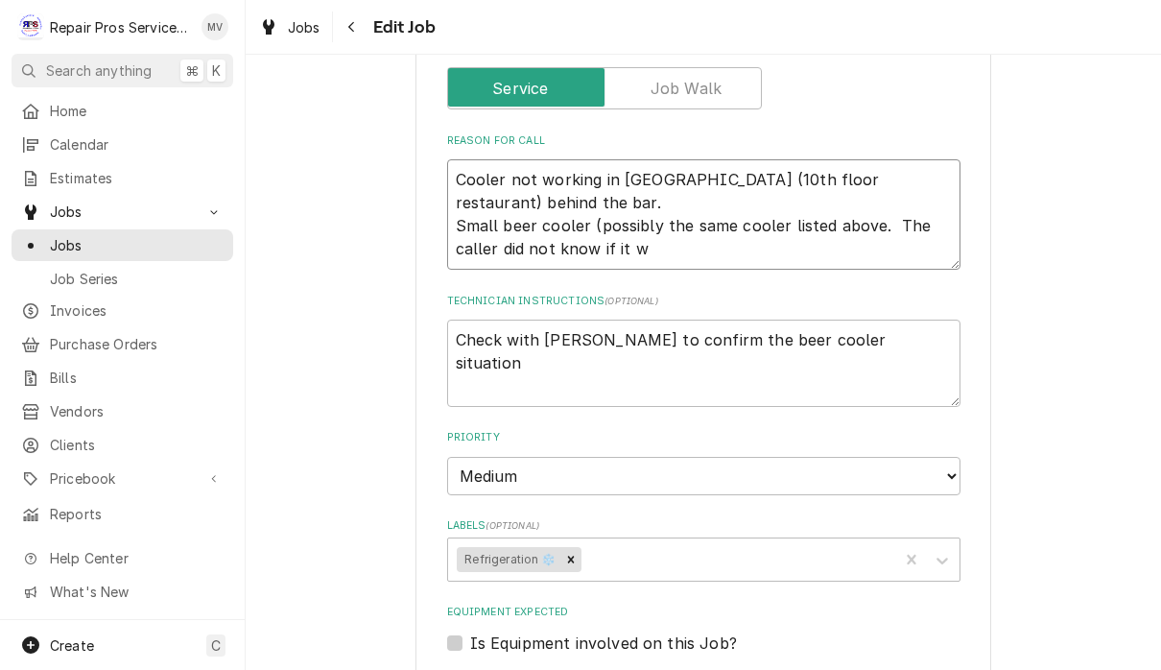
type textarea "x"
type textarea "Cooler not working in Paloma (10th floor restaurant) behind the bar. Small beer…"
type textarea "x"
type textarea "Cooler not working in Paloma (10th floor restaurant) behind the bar. Small beer…"
type textarea "x"
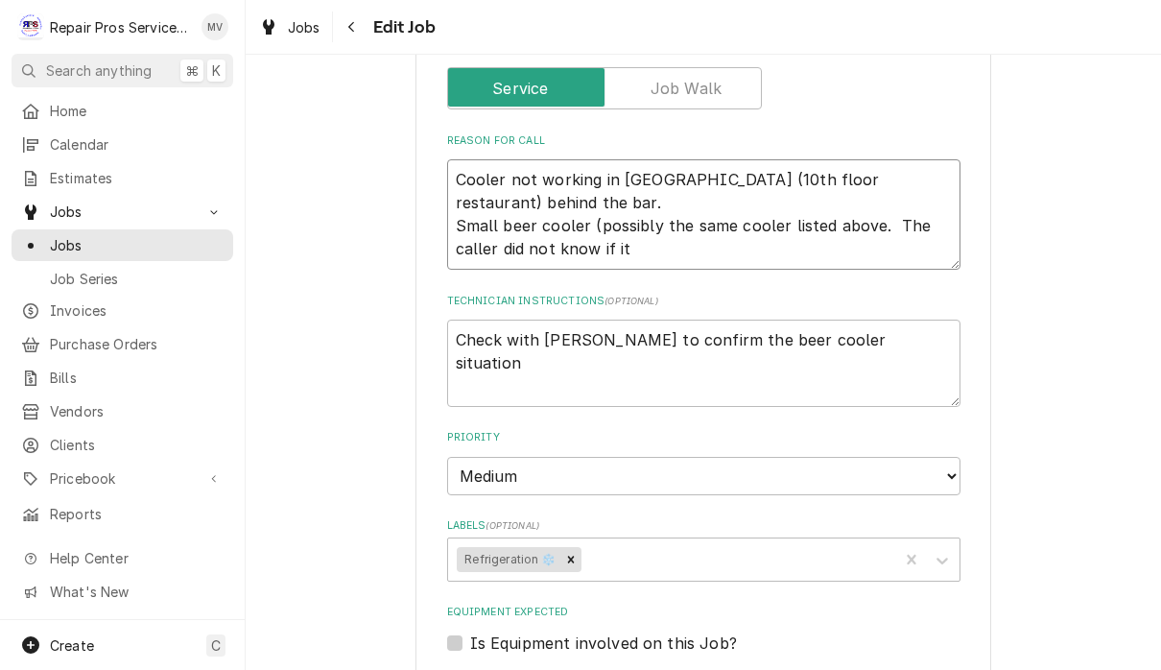
type textarea "Cooler not working in Paloma (10th floor restaurant) behind the bar. Small beer…"
type textarea "x"
type textarea "Cooler not working in Paloma (10th floor restaurant) behind the bar. Small beer…"
type textarea "x"
type textarea "Cooler not working in Paloma (10th floor restaurant) behind the bar. Small beer…"
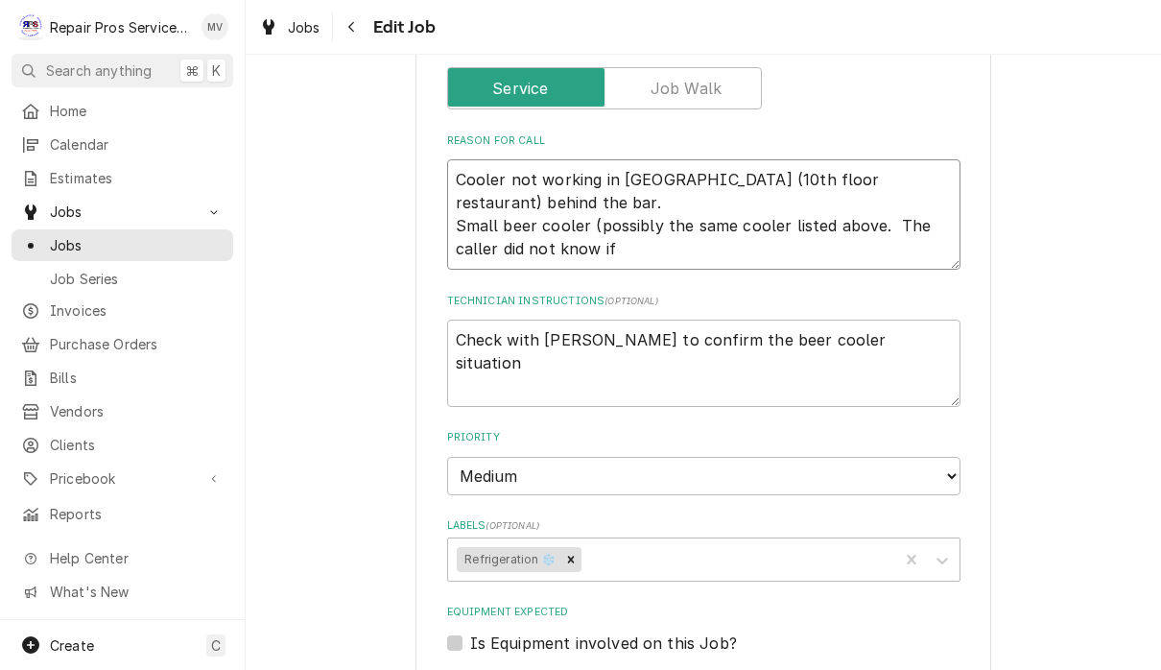
type textarea "x"
type textarea "Cooler not working in Paloma (10th floor restaurant) behind the bar. Small beer…"
type textarea "x"
type textarea "Cooler not working in Paloma (10th floor restaurant) behind the bar. Small beer…"
type textarea "x"
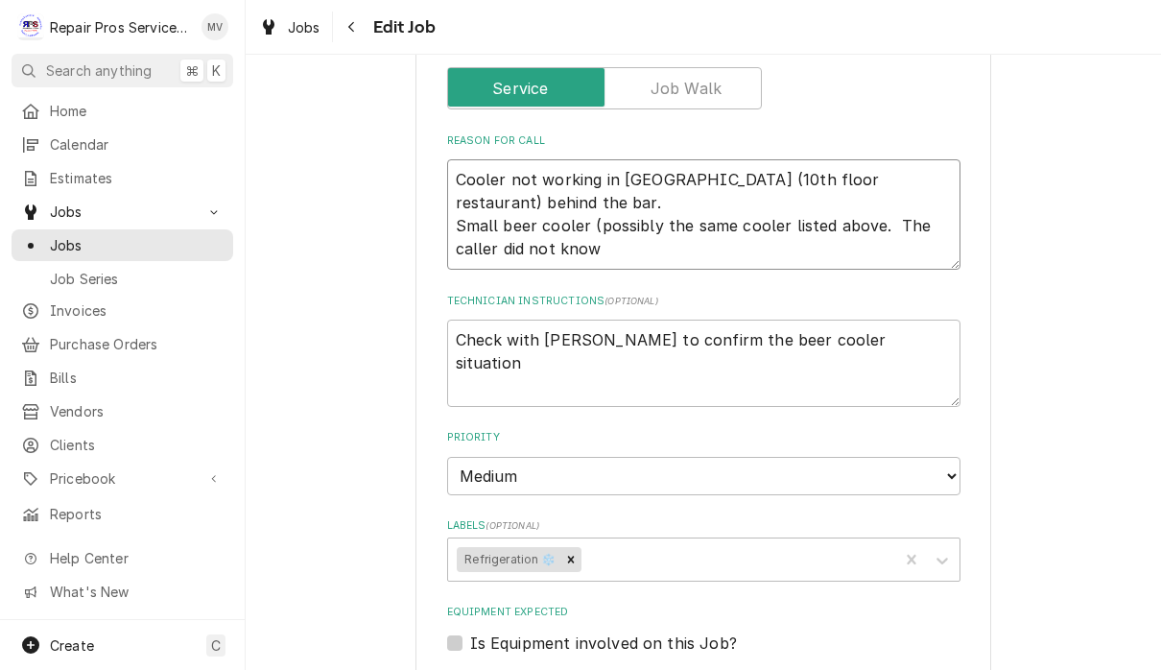
type textarea "Cooler not working in Paloma (10th floor restaurant) behind the bar. Small beer…"
type textarea "x"
type textarea "Cooler not working in Paloma (10th floor restaurant) behind the bar. Small beer…"
type textarea "x"
type textarea "Cooler not working in Paloma (10th floor restaurant) behind the bar. Small beer…"
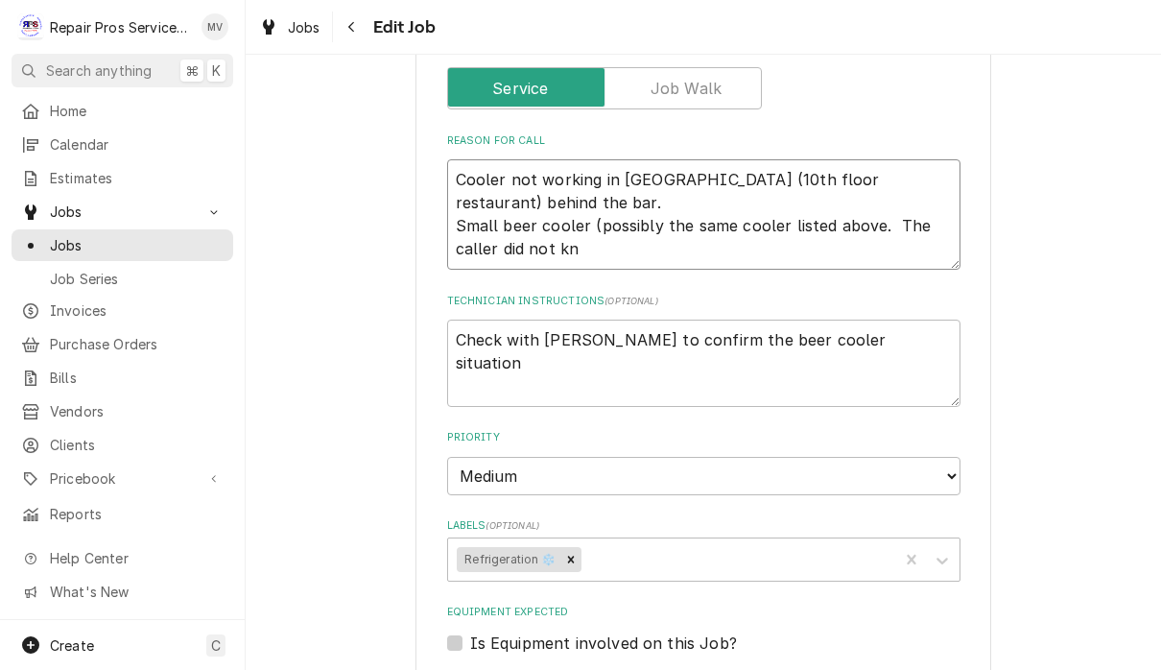
type textarea "x"
type textarea "Cooler not working in Paloma (10th floor restaurant) behind the bar. Small beer…"
type textarea "x"
type textarea "Cooler not working in Paloma (10th floor restaurant) behind the bar. Small beer…"
type textarea "x"
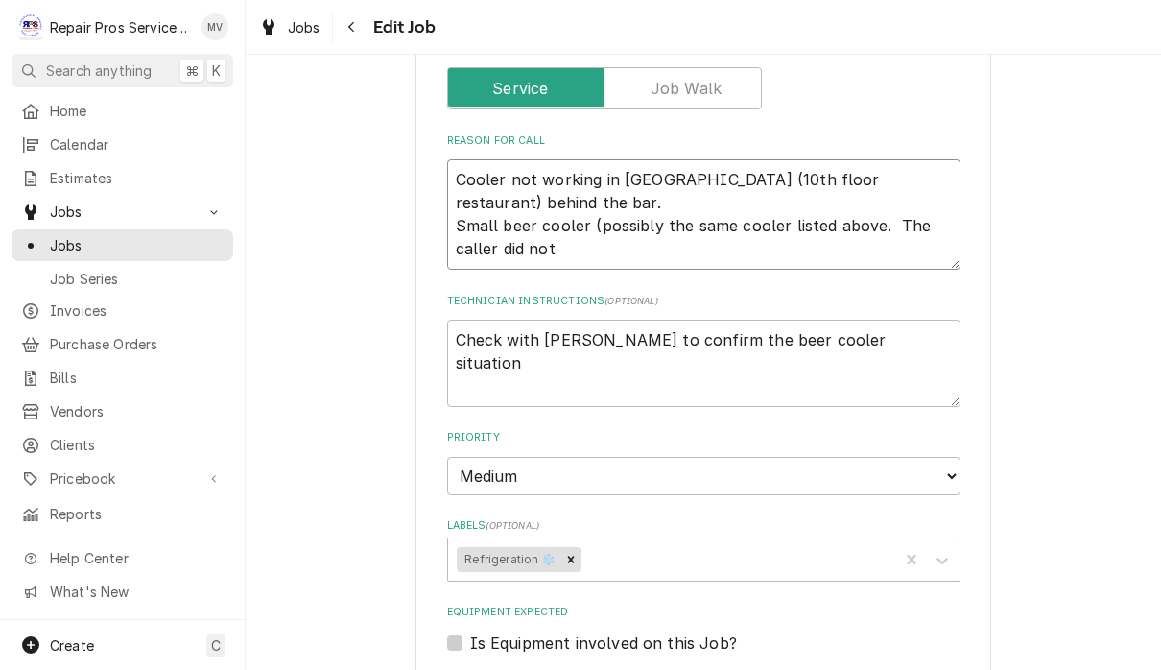
type textarea "Cooler not working in Paloma (10th floor restaurant) behind the bar. Small beer…"
type textarea "x"
type textarea "Cooler not working in Paloma (10th floor restaurant) behind the bar. Small beer…"
type textarea "x"
type textarea "Cooler not working in Paloma (10th floor restaurant) behind the bar. Small beer…"
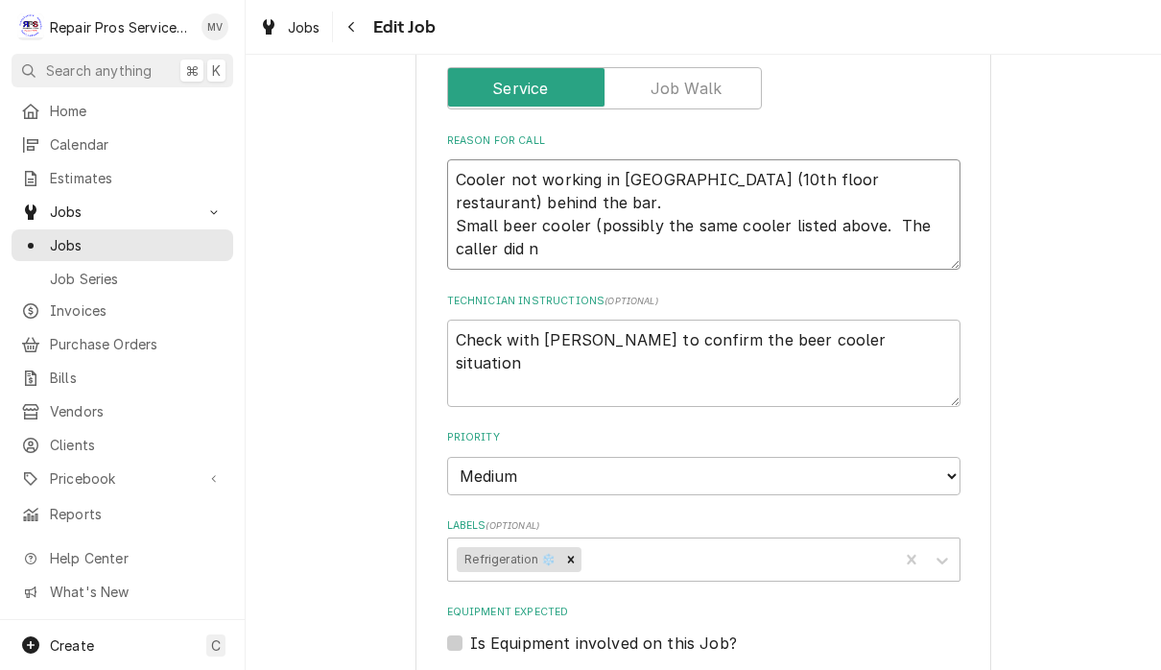
type textarea "x"
type textarea "Cooler not working in Paloma (10th floor restaurant) behind the bar. Small beer…"
type textarea "x"
type textarea "Cooler not working in Paloma (10th floor restaurant) behind the bar. Small beer…"
type textarea "x"
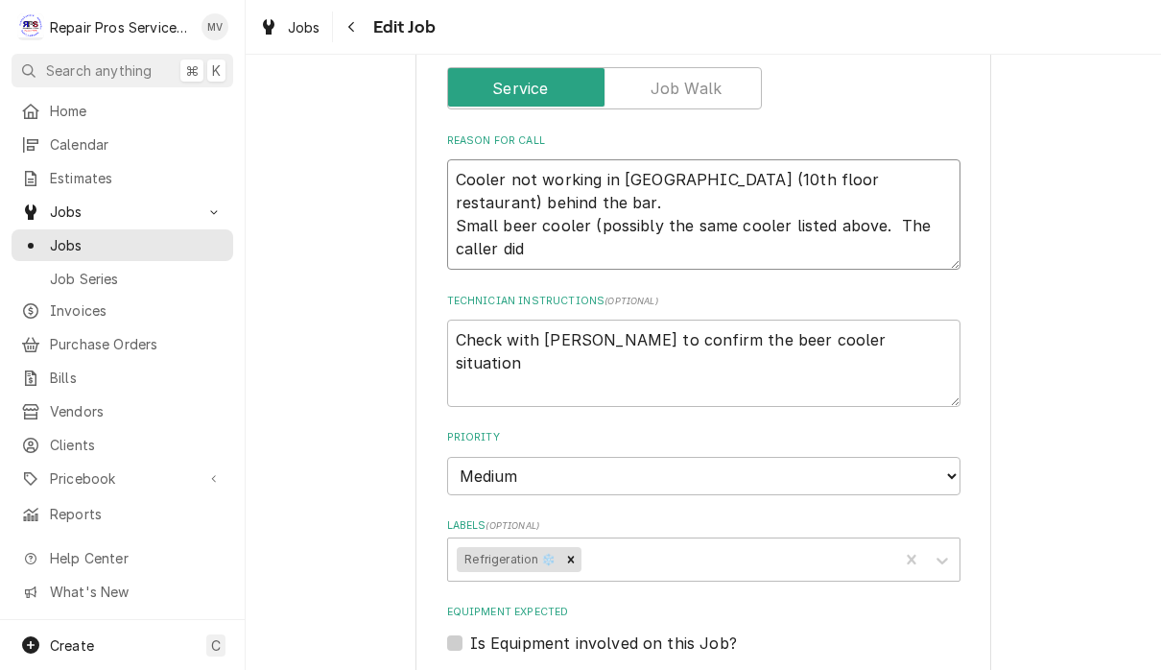
type textarea "Cooler not working in Paloma (10th floor restaurant) behind the bar. Small beer…"
type textarea "x"
type textarea "Cooler not working in Paloma (10th floor restaurant) behind the bar. Small beer…"
type textarea "x"
type textarea "Cooler not working in Paloma (10th floor restaurant) behind the bar. Small beer…"
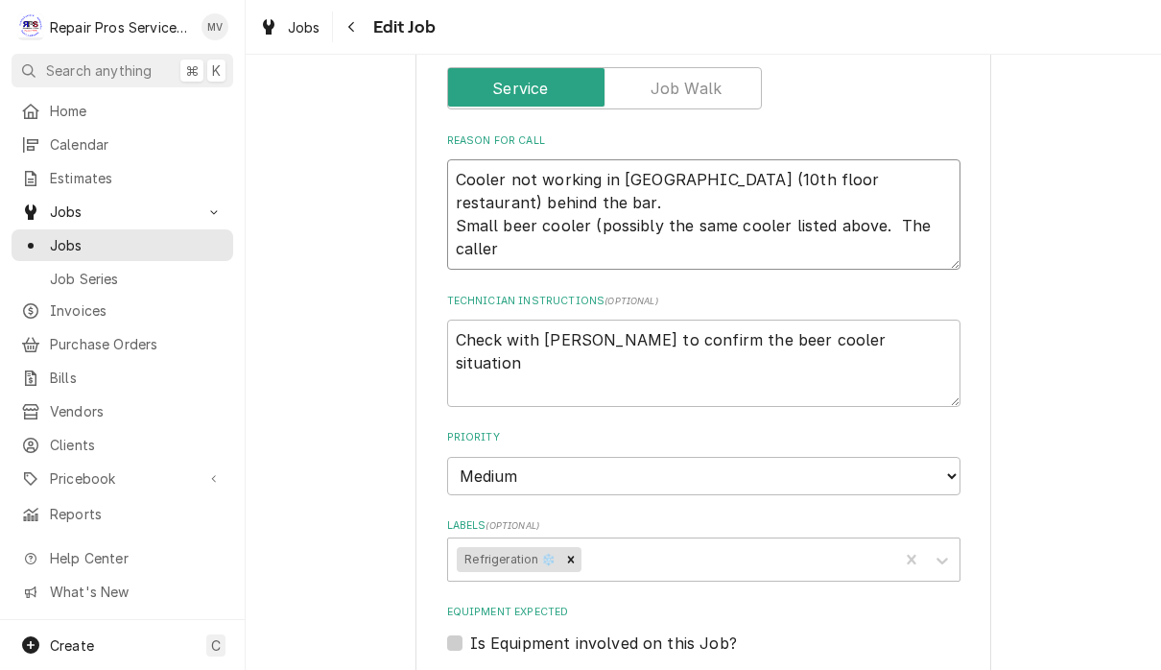
type textarea "x"
type textarea "Cooler not working in Paloma (10th floor restaurant) behind the bar. Small beer…"
type textarea "x"
type textarea "Cooler not working in Paloma (10th floor restaurant) behind the bar. Small beer…"
type textarea "x"
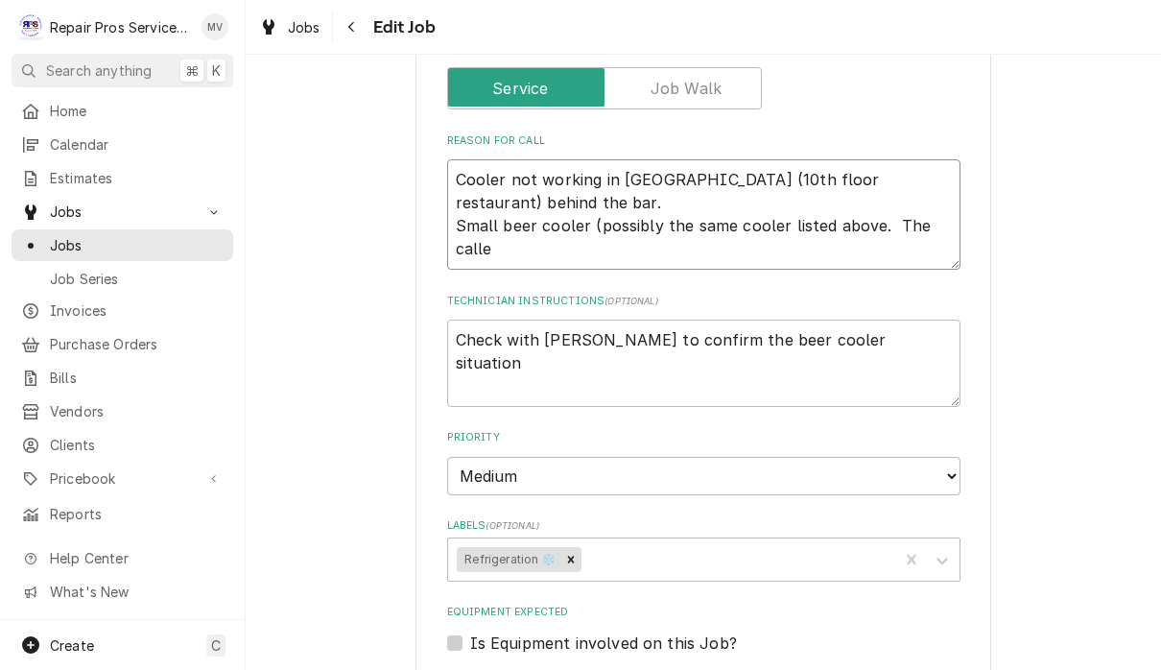
type textarea "Cooler not working in Paloma (10th floor restaurant) behind the bar. Small beer…"
type textarea "x"
type textarea "Cooler not working in Paloma (10th floor restaurant) behind the bar. Small beer…"
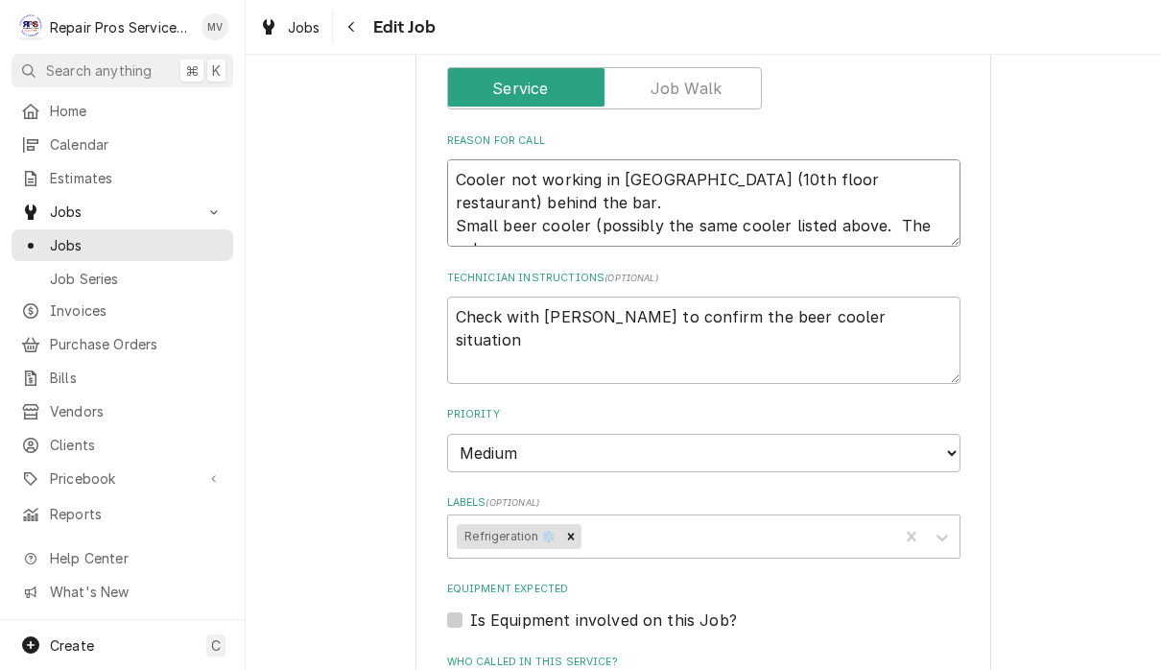
type textarea "x"
type textarea "Cooler not working in Paloma (10th floor restaurant) behind the bar. Small beer…"
type textarea "x"
type textarea "Cooler not working in Paloma (10th floor restaurant) behind the bar. Small beer…"
type textarea "x"
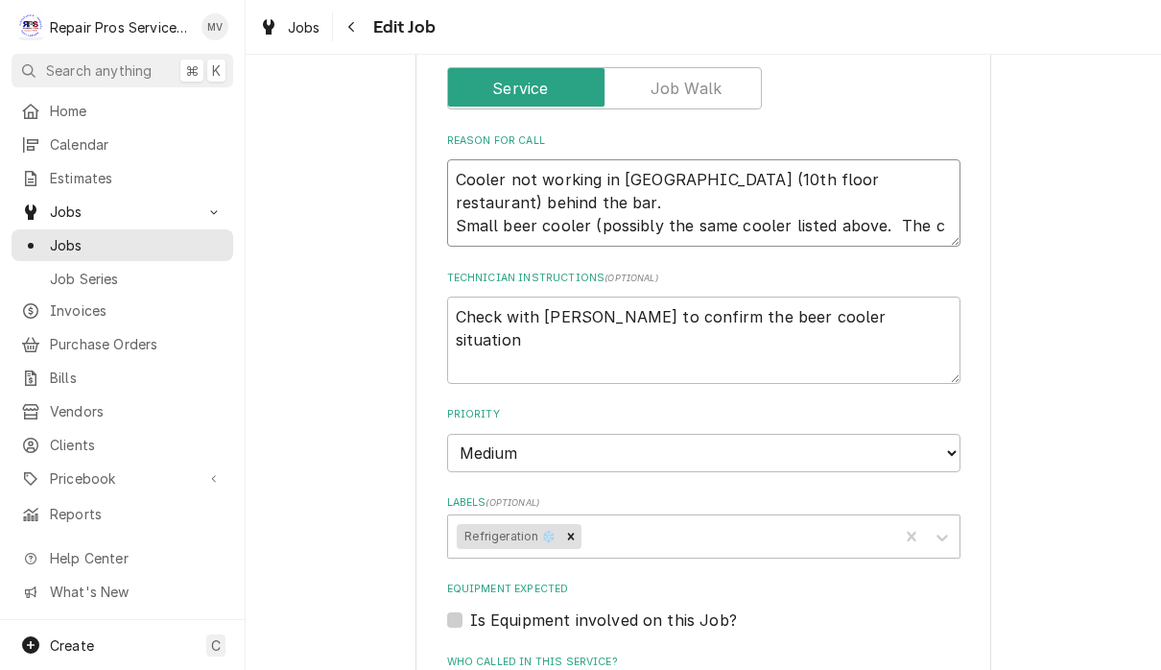
type textarea "Cooler not working in Paloma (10th floor restaurant) behind the bar. Small beer…"
type textarea "x"
type textarea "Cooler not working in Paloma (10th floor restaurant) behind the bar. Small beer…"
type textarea "x"
type textarea "Cooler not working in Paloma (10th floor restaurant) behind the bar. Small beer…"
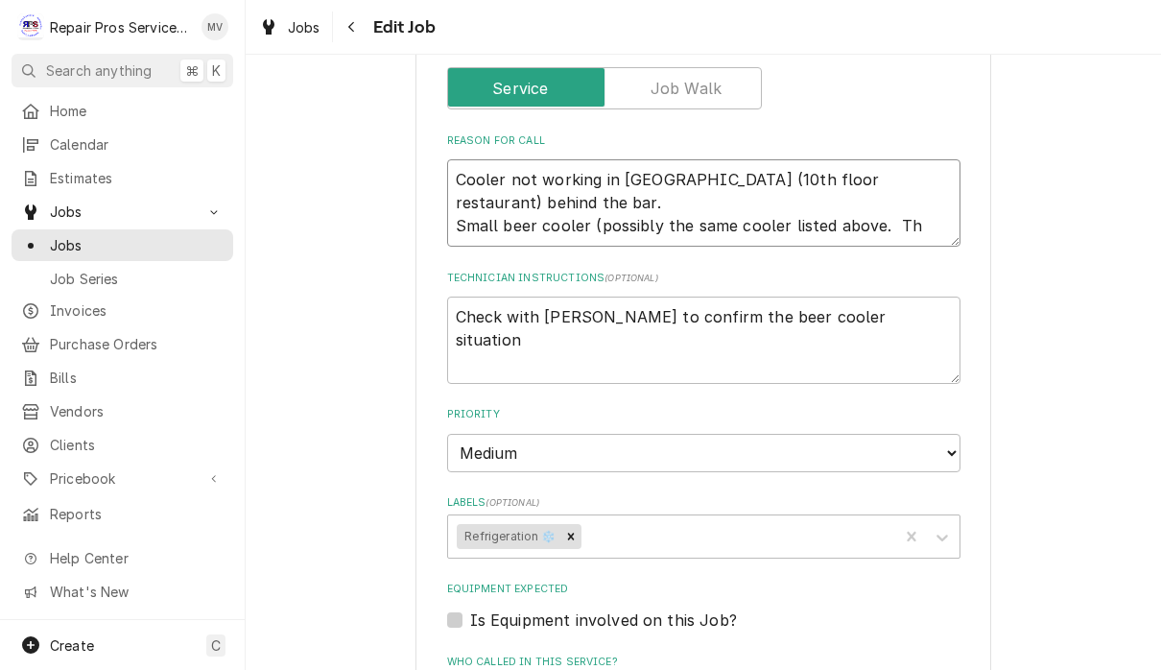
type textarea "x"
type textarea "Cooler not working in Paloma (10th floor restaurant) behind the bar. Small beer…"
type textarea "x"
type textarea "Cooler not working in Paloma (10th floor restaurant) behind the bar. Small beer…"
type textarea "x"
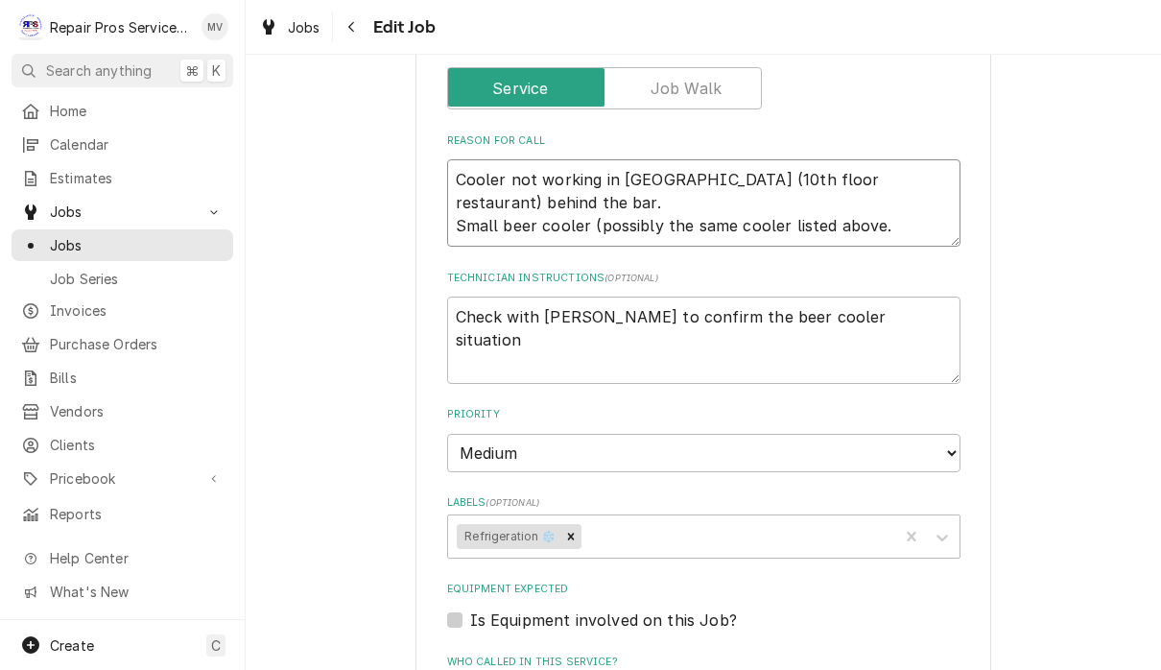
type textarea "Cooler not working in Paloma (10th floor restaurant) behind the bar. Small beer…"
type textarea "x"
type textarea "Cooler not working in Paloma (10th floor restaurant) behind the bar. Small beer…"
type textarea "x"
type textarea "Cooler not working in Paloma (10th floor restaurant) behind the bar. Small beer…"
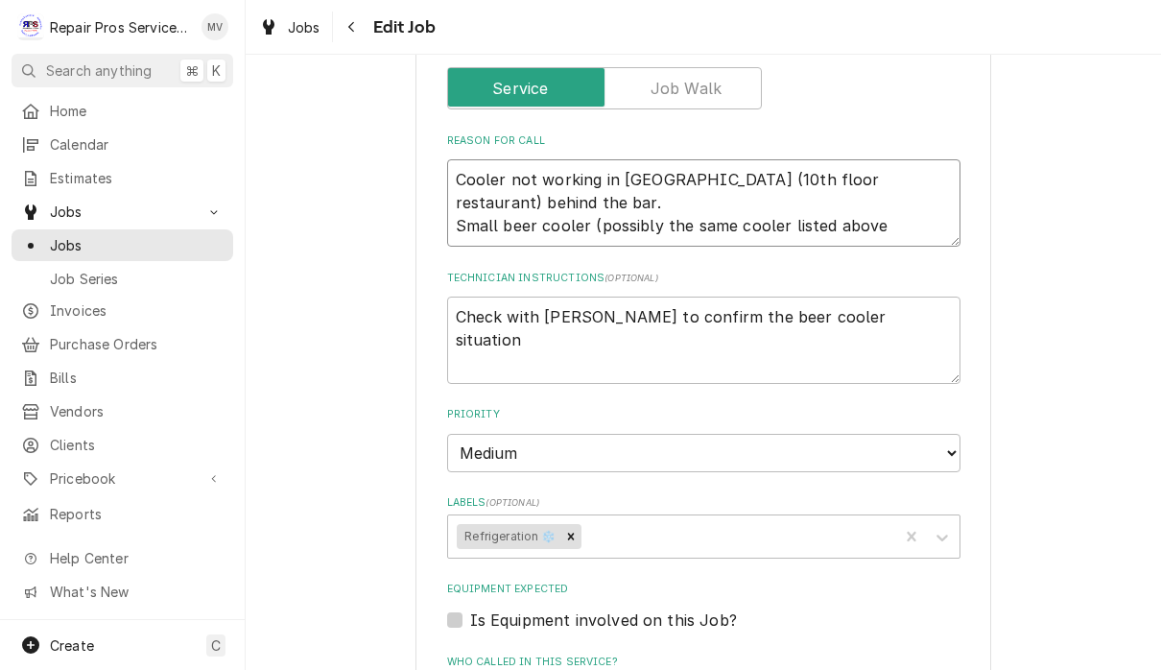
type textarea "x"
type textarea "Cooler not working in Paloma (10th floor restaurant) behind the bar. Small beer…"
type textarea "x"
type textarea "Cooler not working in Paloma (10th floor restaurant) behind the bar. Small beer…"
type textarea "x"
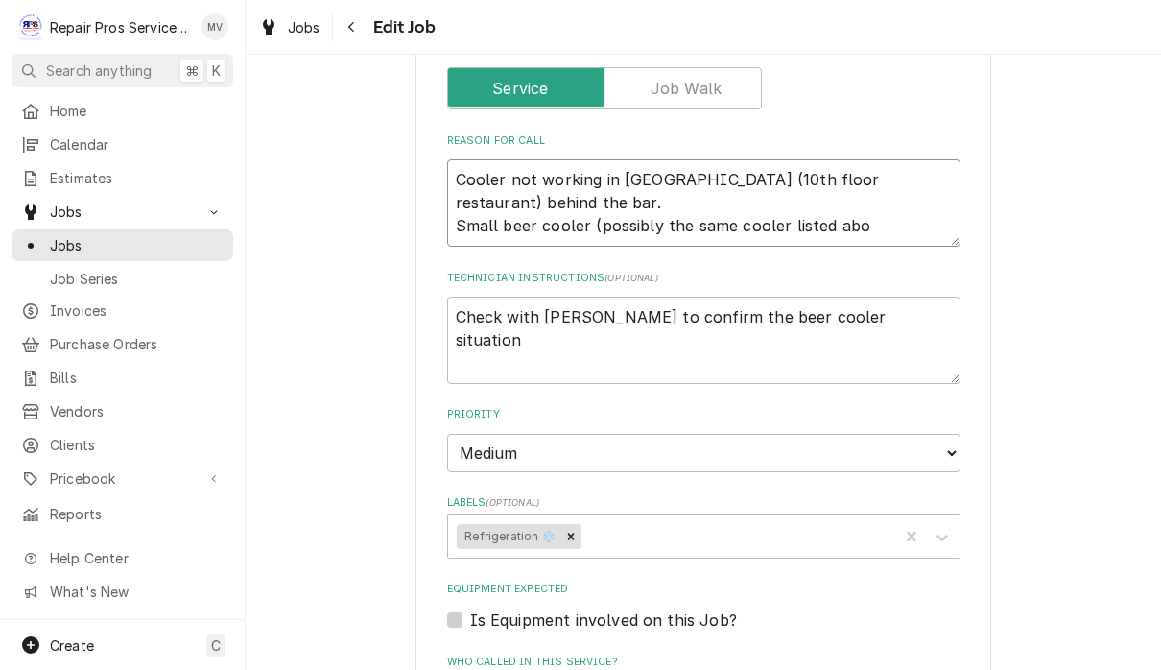
type textarea "Cooler not working in Paloma (10th floor restaurant) behind the bar. Small beer…"
type textarea "x"
type textarea "Cooler not working in Paloma (10th floor restaurant) behind the bar. Small beer…"
type textarea "x"
type textarea "Cooler not working in Paloma (10th floor restaurant) behind the bar. Small beer…"
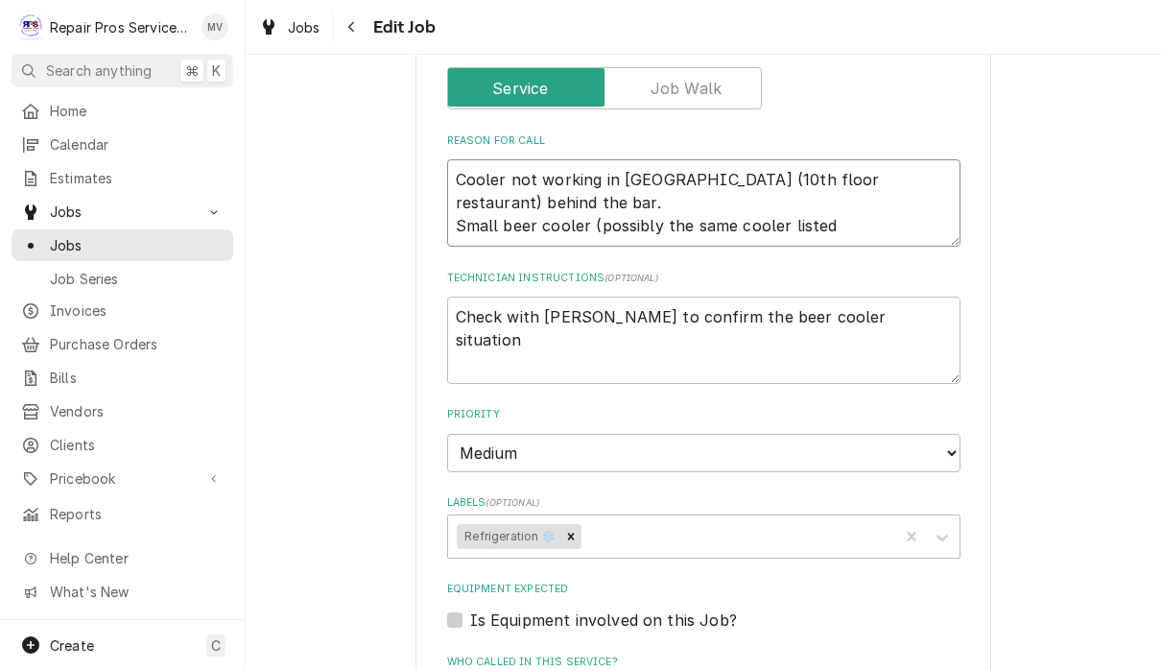
type textarea "x"
type textarea "Cooler not working in Paloma (10th floor restaurant) behind the bar. Small beer…"
type textarea "x"
type textarea "Cooler not working in Paloma (10th floor restaurant) behind the bar. Small beer…"
type textarea "x"
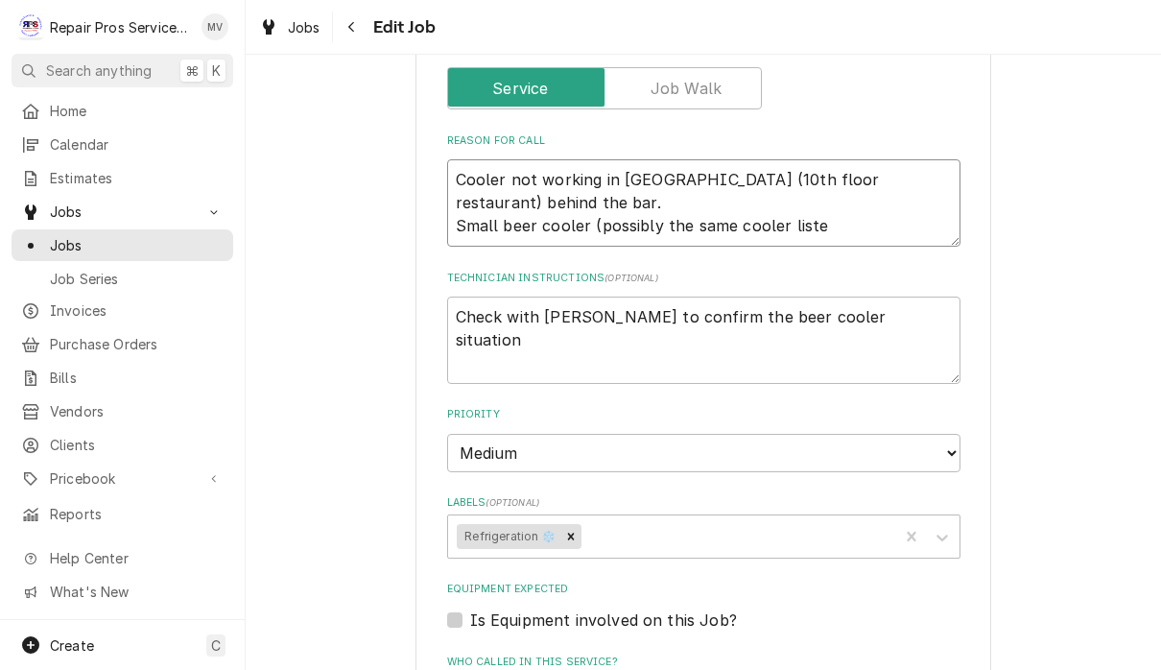
type textarea "Cooler not working in Paloma (10th floor restaurant) behind the bar. Small beer…"
type textarea "x"
type textarea "Cooler not working in Paloma (10th floor restaurant) behind the bar. Small beer…"
type textarea "x"
type textarea "Cooler not working in Paloma (10th floor restaurant) behind the bar. Small beer…"
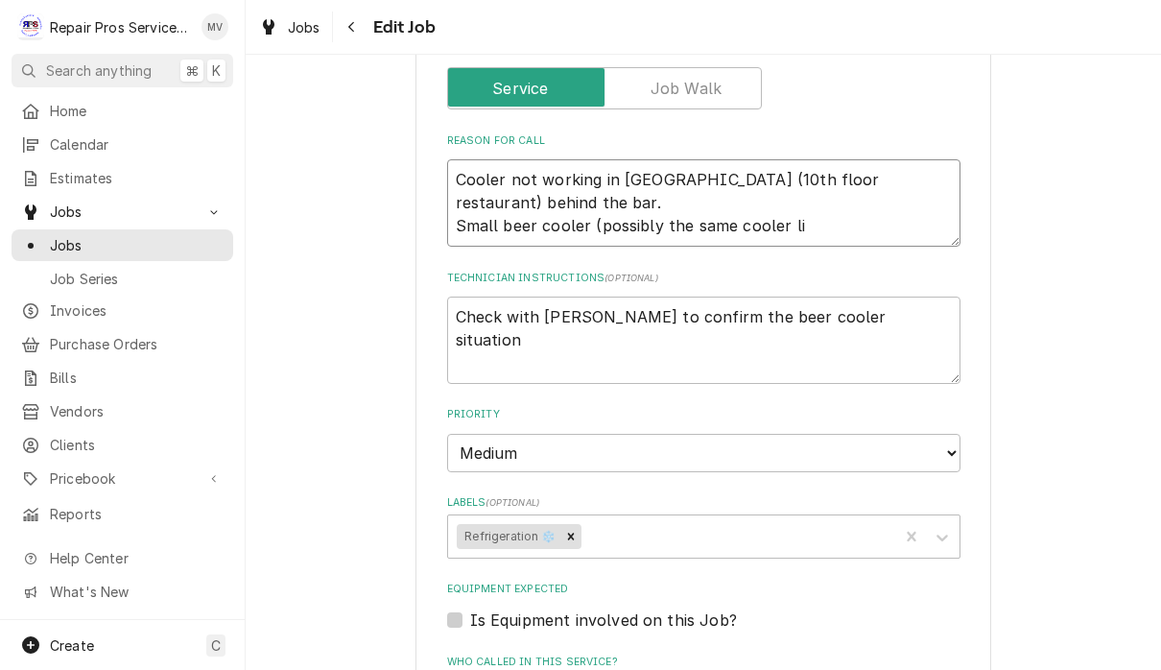
type textarea "x"
type textarea "Cooler not working in Paloma (10th floor restaurant) behind the bar. Small beer…"
type textarea "x"
type textarea "Cooler not working in Paloma (10th floor restaurant) behind the bar. Small beer…"
type textarea "x"
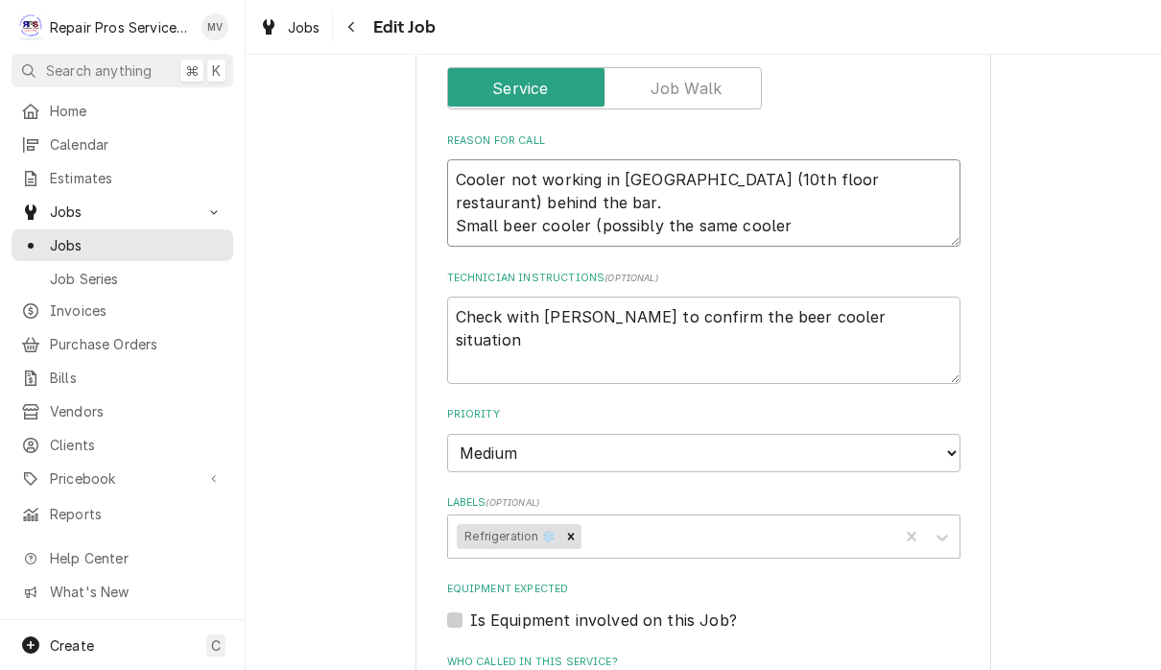
type textarea "Cooler not working in Paloma (10th floor restaurant) behind the bar. Small beer…"
type textarea "x"
type textarea "Cooler not working in Paloma (10th floor restaurant) behind the bar. Small beer…"
type textarea "x"
type textarea "Cooler not working in Paloma (10th floor restaurant) behind the bar. Small beer…"
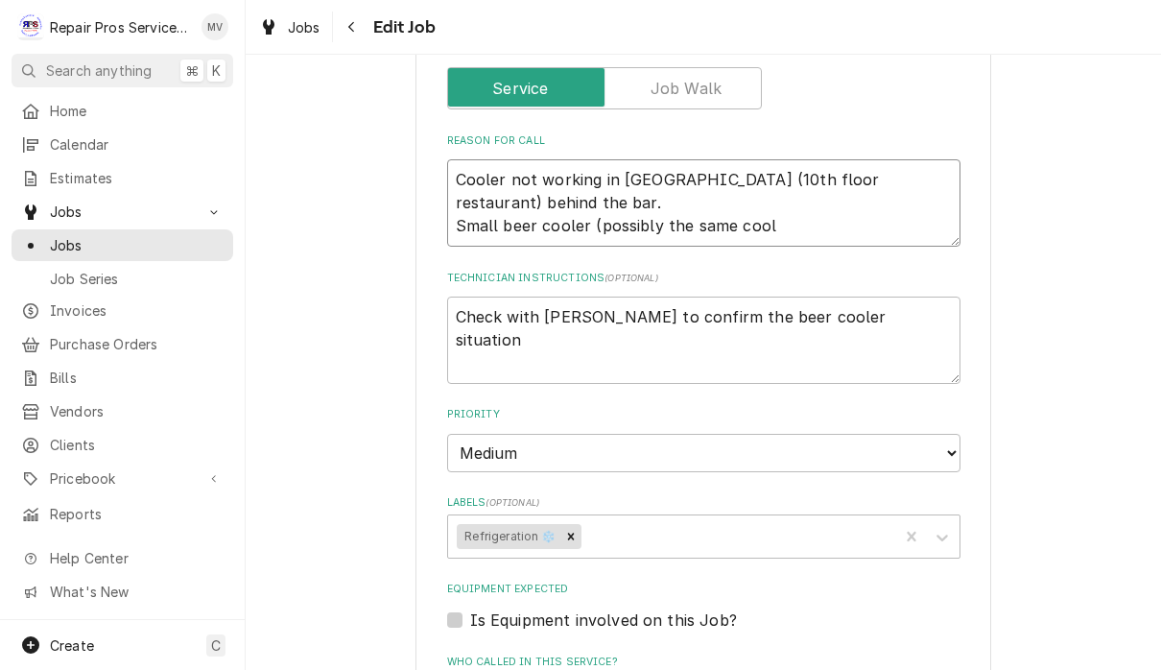
type textarea "x"
type textarea "Cooler not working in Paloma (10th floor restaurant) behind the bar. Small beer…"
type textarea "x"
type textarea "Cooler not working in Paloma (10th floor restaurant) behind the bar. Small beer…"
type textarea "x"
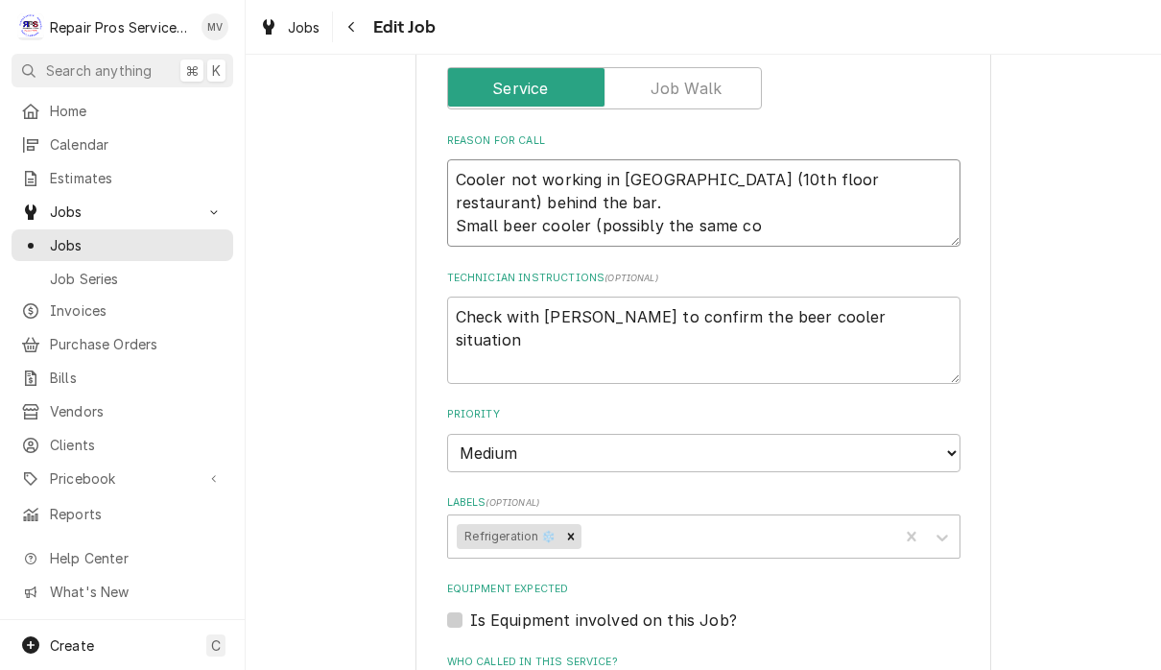
type textarea "Cooler not working in Paloma (10th floor restaurant) behind the bar. Small beer…"
type textarea "x"
type textarea "Cooler not working in Paloma (10th floor restaurant) behind the bar. Small beer…"
type textarea "x"
type textarea "Cooler not working in Paloma (10th floor restaurant) behind the bar. Small beer…"
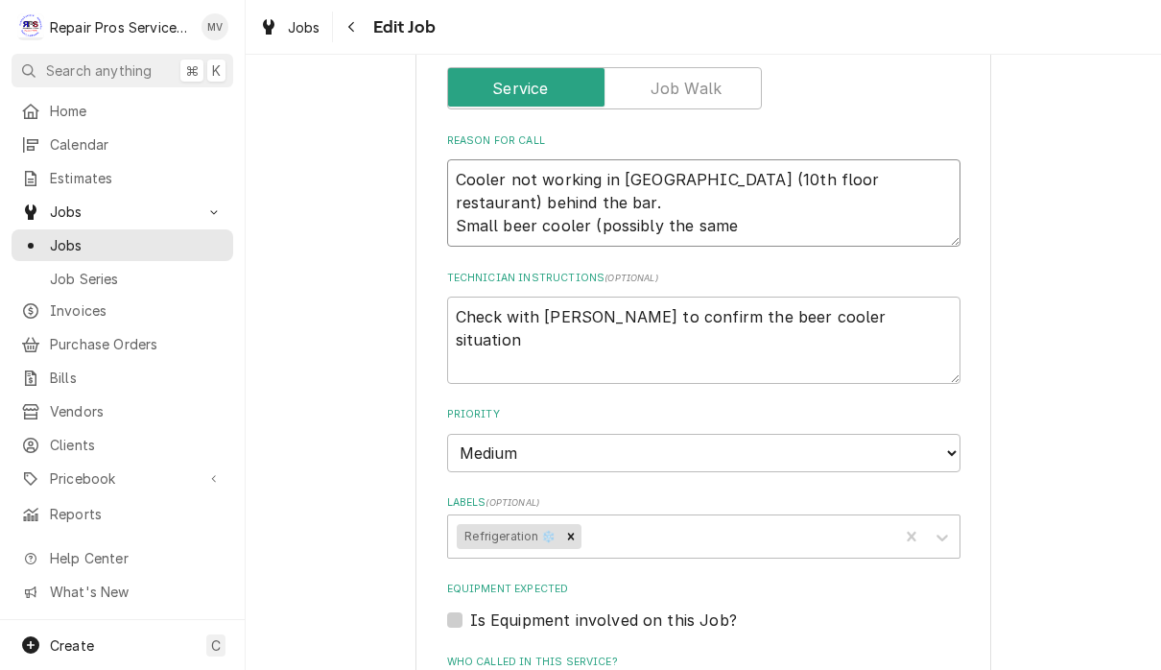
type textarea "x"
type textarea "Cooler not working in Paloma (10th floor restaurant) behind the bar. Small beer…"
type textarea "x"
type textarea "Cooler not working in Paloma (10th floor restaurant) behind the bar. Small beer…"
type textarea "x"
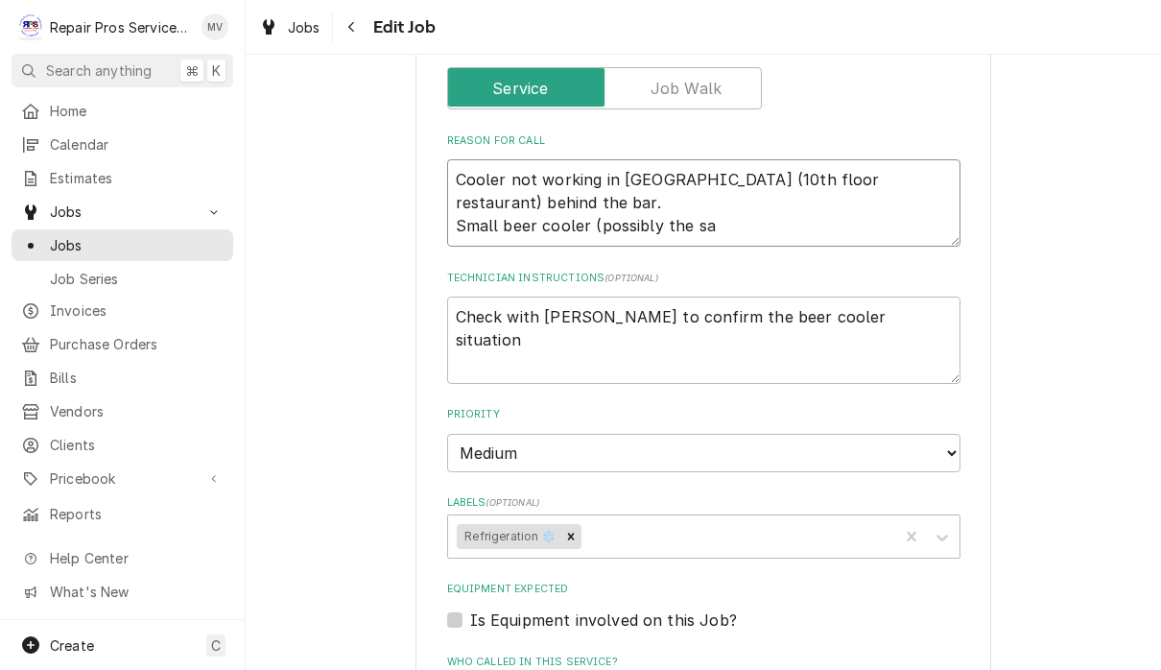
type textarea "Cooler not working in Paloma (10th floor restaurant) behind the bar. Small beer…"
type textarea "x"
type textarea "Cooler not working in Paloma (10th floor restaurant) behind the bar. Small beer…"
type textarea "x"
type textarea "Cooler not working in Paloma (10th floor restaurant) behind the bar. Small beer…"
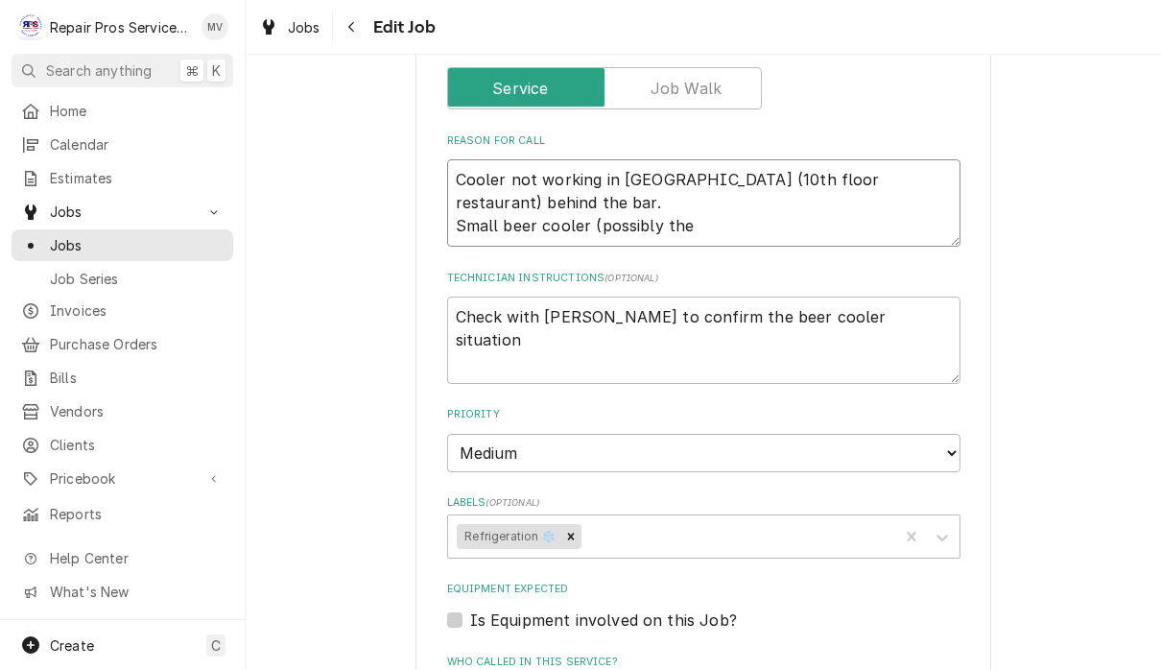
type textarea "x"
type textarea "Cooler not working in Paloma (10th floor restaurant) behind the bar. Small beer…"
type textarea "x"
type textarea "Cooler not working in Paloma (10th floor restaurant) behind the bar. Small beer…"
type textarea "x"
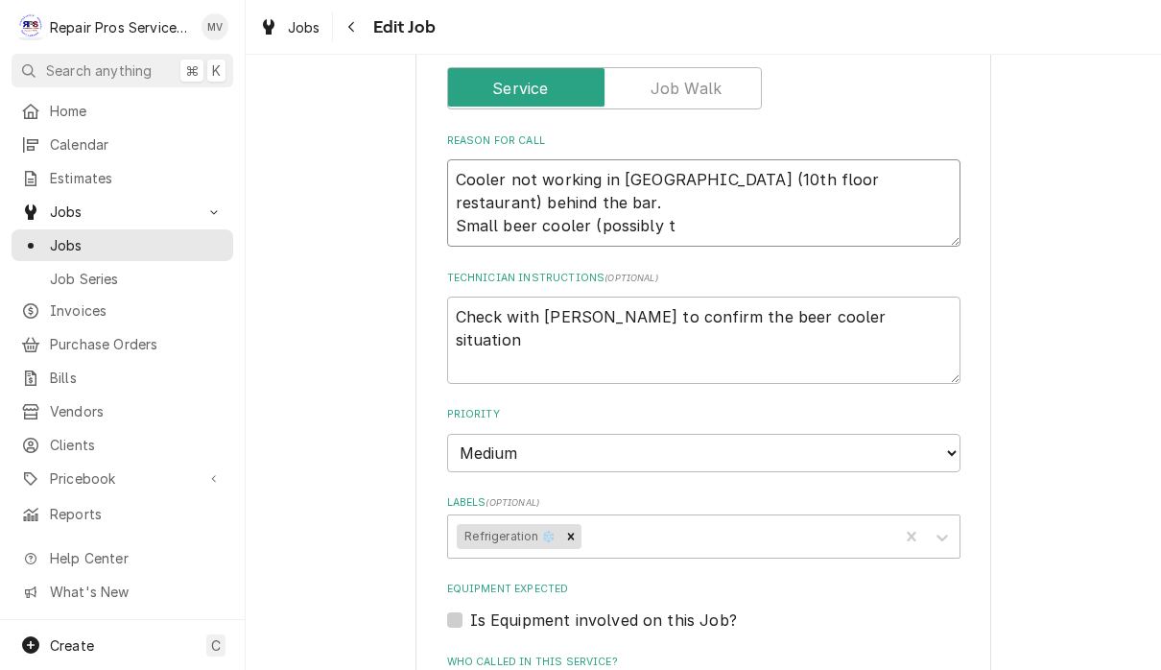
type textarea "Cooler not working in Paloma (10th floor restaurant) behind the bar. Small beer…"
type textarea "x"
type textarea "Cooler not working in Paloma (10th floor restaurant) behind the bar. Small beer…"
type textarea "x"
type textarea "Cooler not working in Paloma (10th floor restaurant) behind the bar. Small beer…"
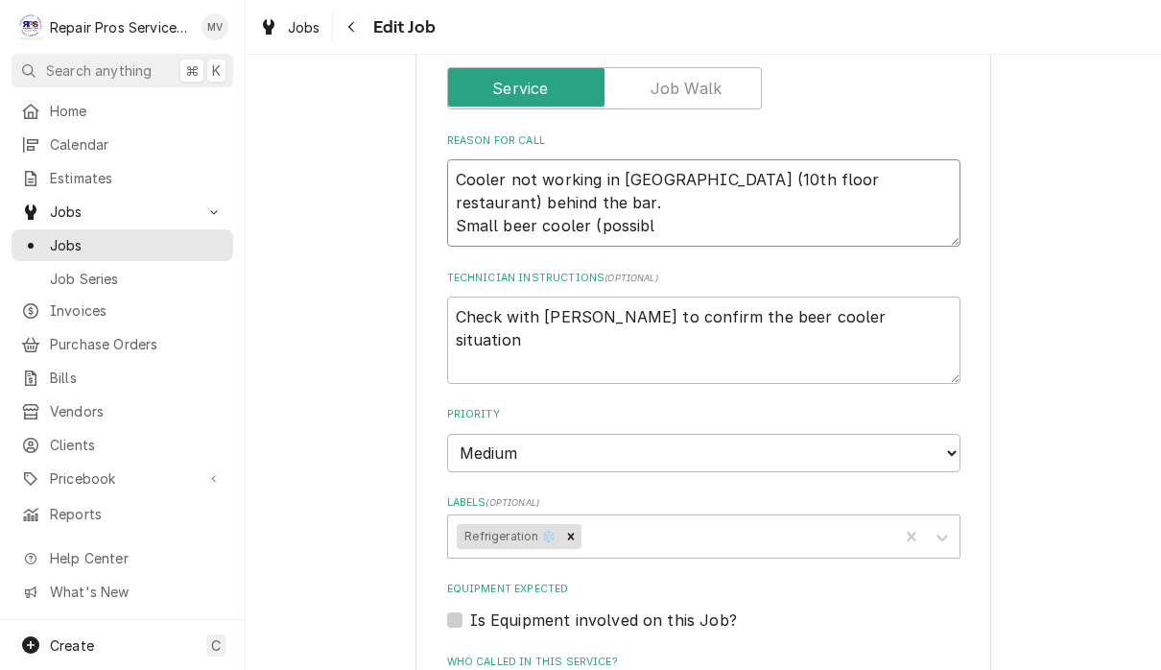
type textarea "x"
type textarea "Cooler not working in Paloma (10th floor restaurant) behind the bar. Small beer…"
type textarea "x"
type textarea "Cooler not working in Paloma (10th floor restaurant) behind the bar. Small beer…"
type textarea "x"
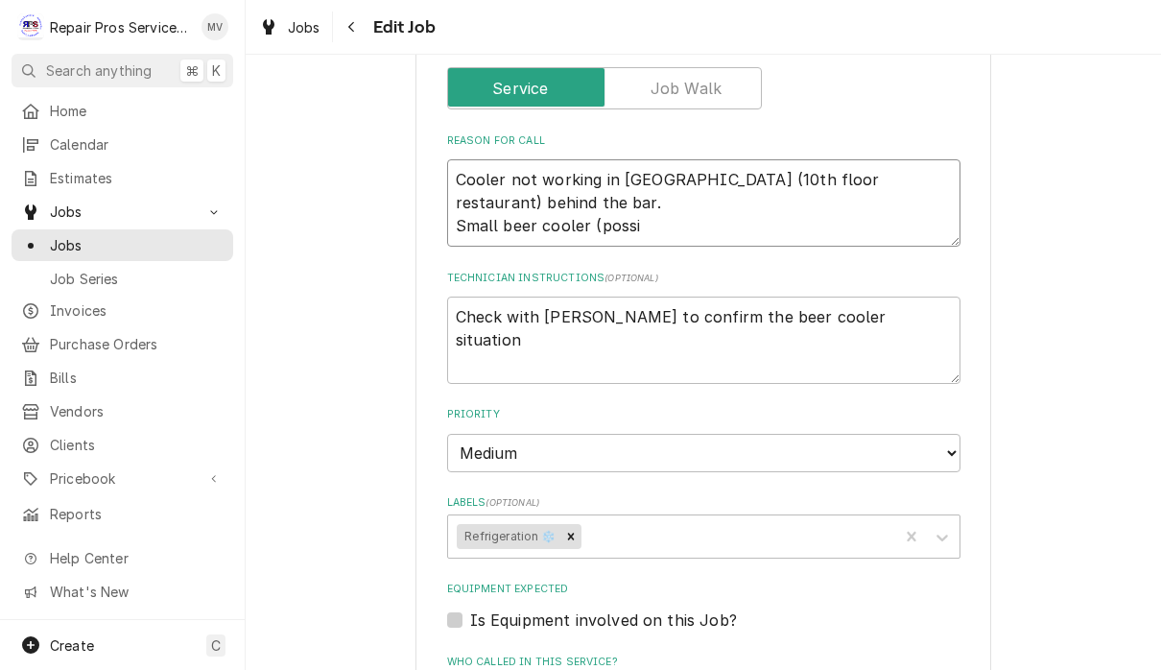
type textarea "Cooler not working in Paloma (10th floor restaurant) behind the bar. Small beer…"
click at [912, 309] on textarea "Check with Chef Jeff to confirm the beer cooler situation" at bounding box center [703, 339] width 513 height 87
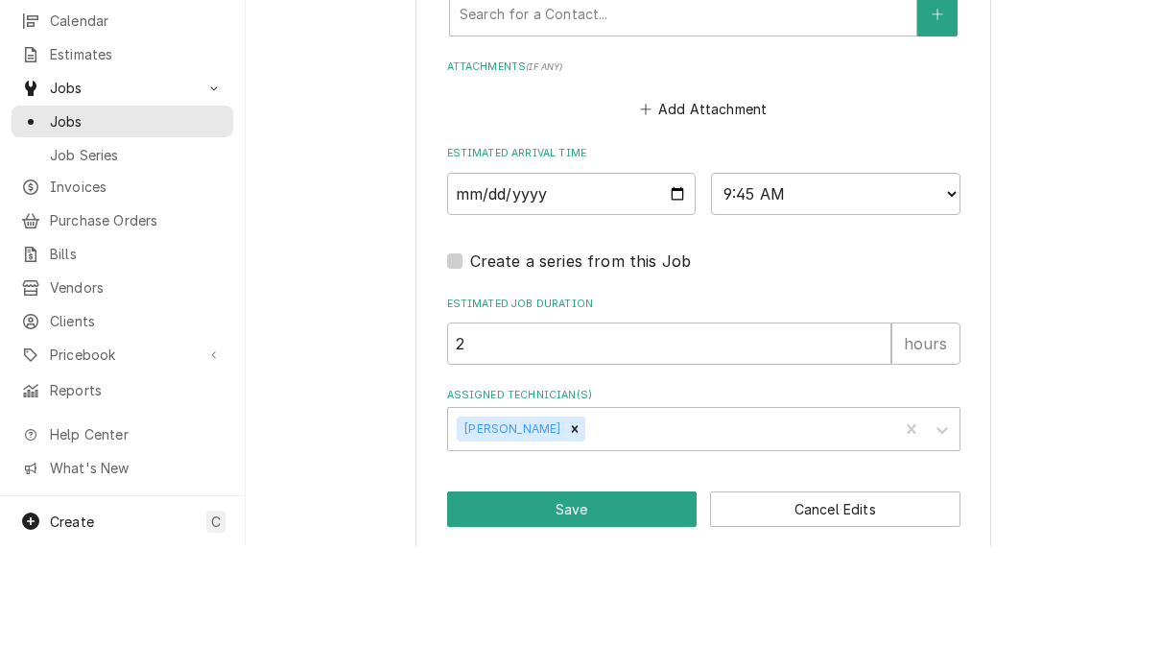
scroll to position [1, 0]
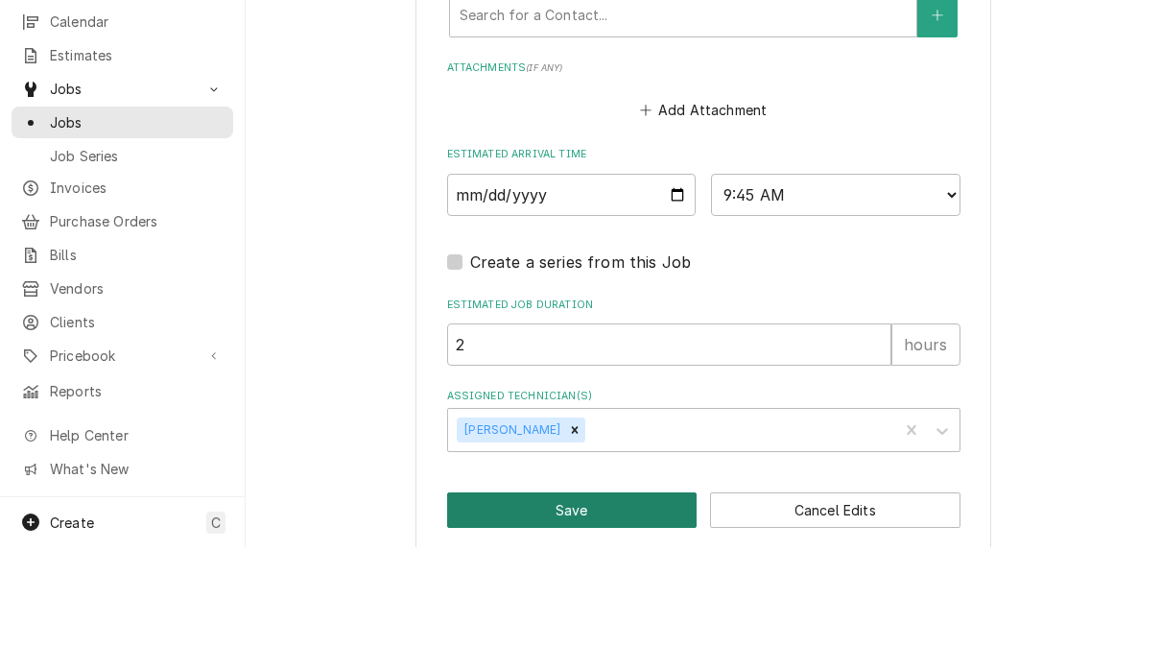
click at [623, 615] on button "Save" at bounding box center [572, 632] width 250 height 35
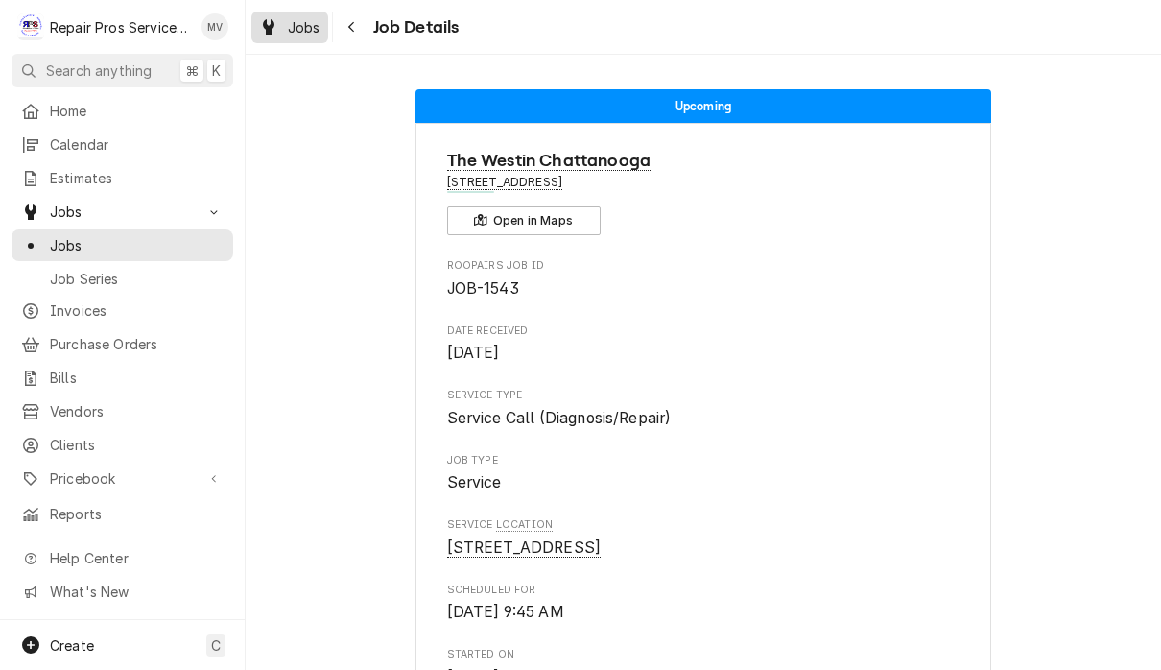
click at [292, 34] on span "Jobs" at bounding box center [304, 27] width 33 height 20
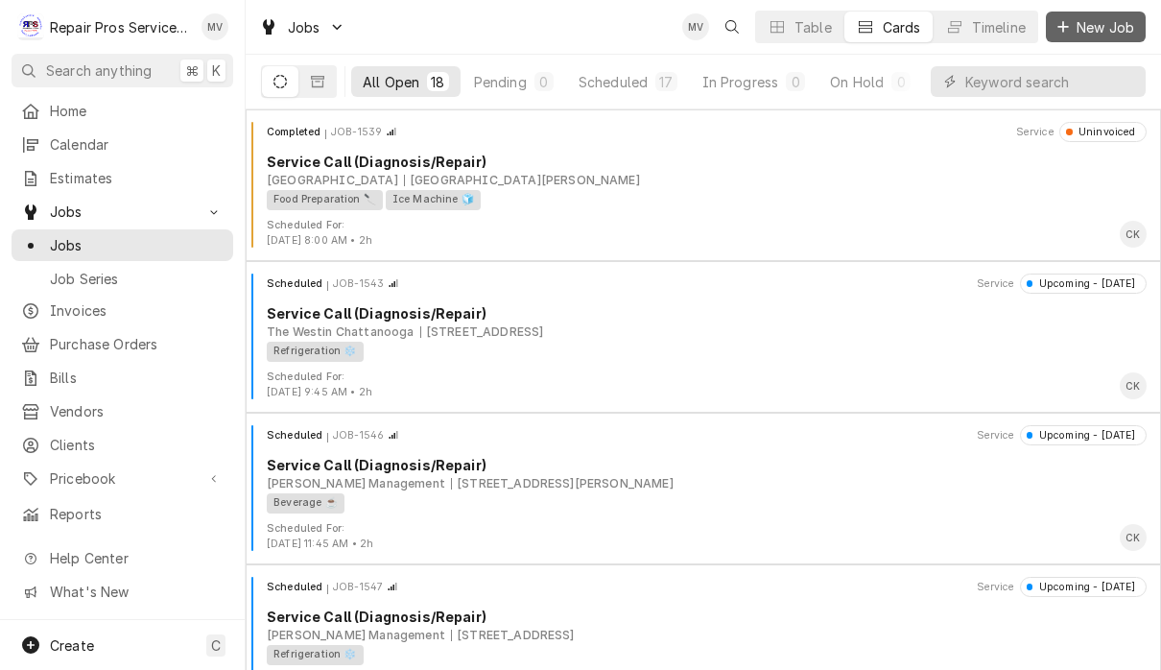
click at [1113, 31] on span "New Job" at bounding box center [1104, 27] width 65 height 20
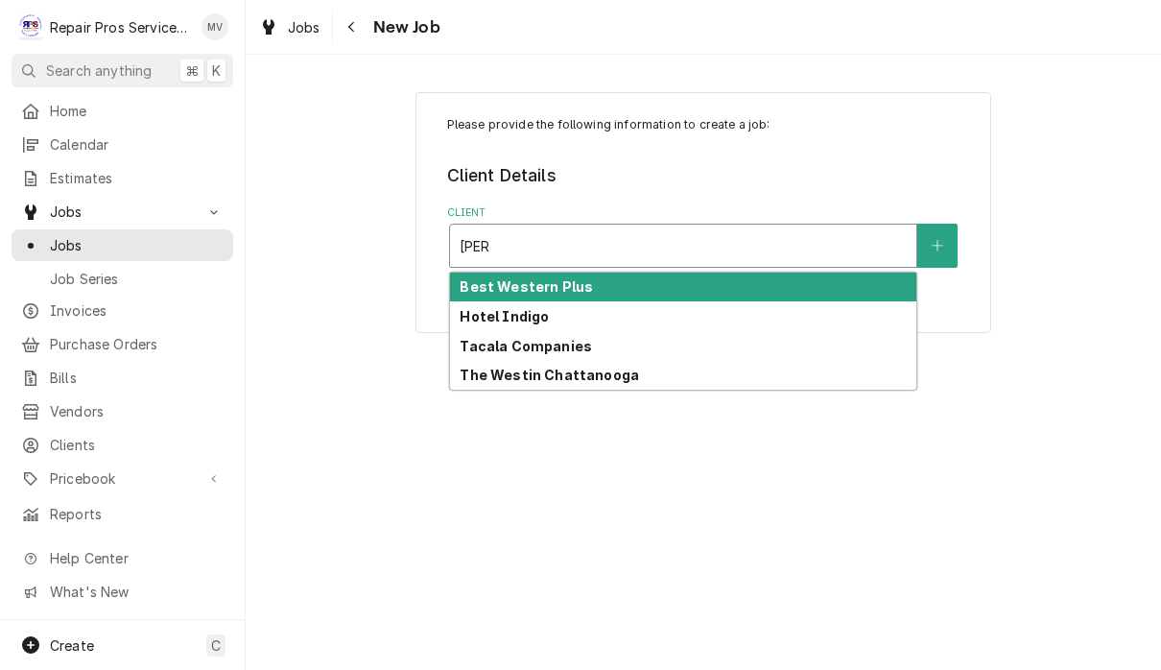
click at [612, 377] on strong "The Westin Chattanooga" at bounding box center [548, 374] width 179 height 16
type input "[PERSON_NAME]"
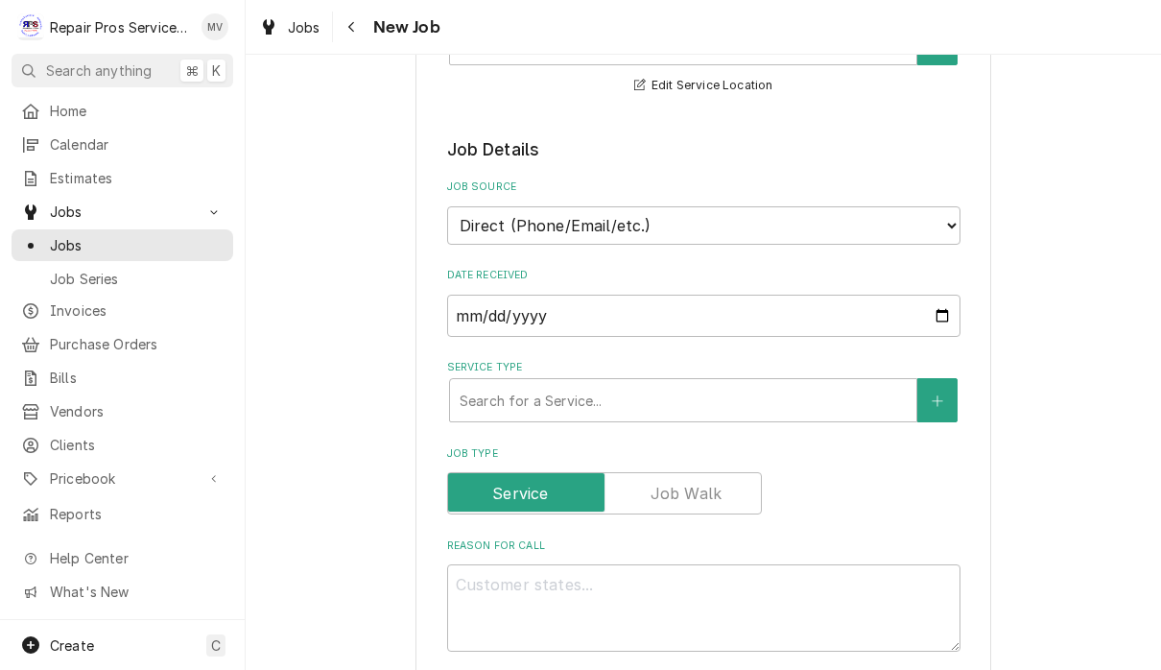
scroll to position [376, 0]
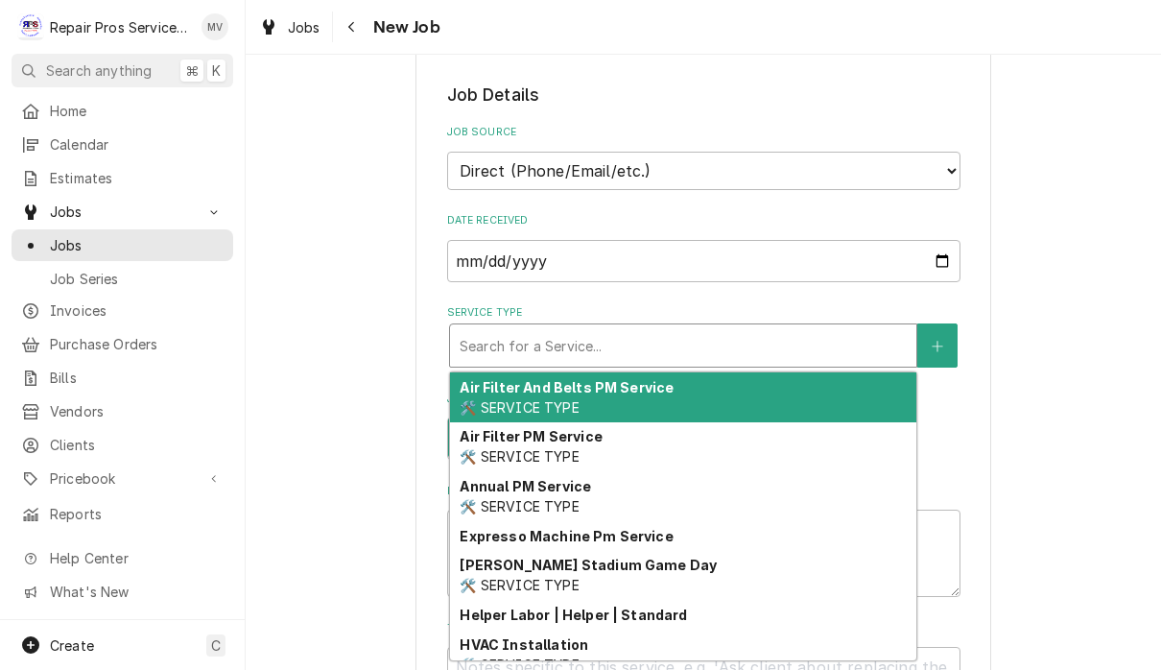
type textarea "x"
type input "d"
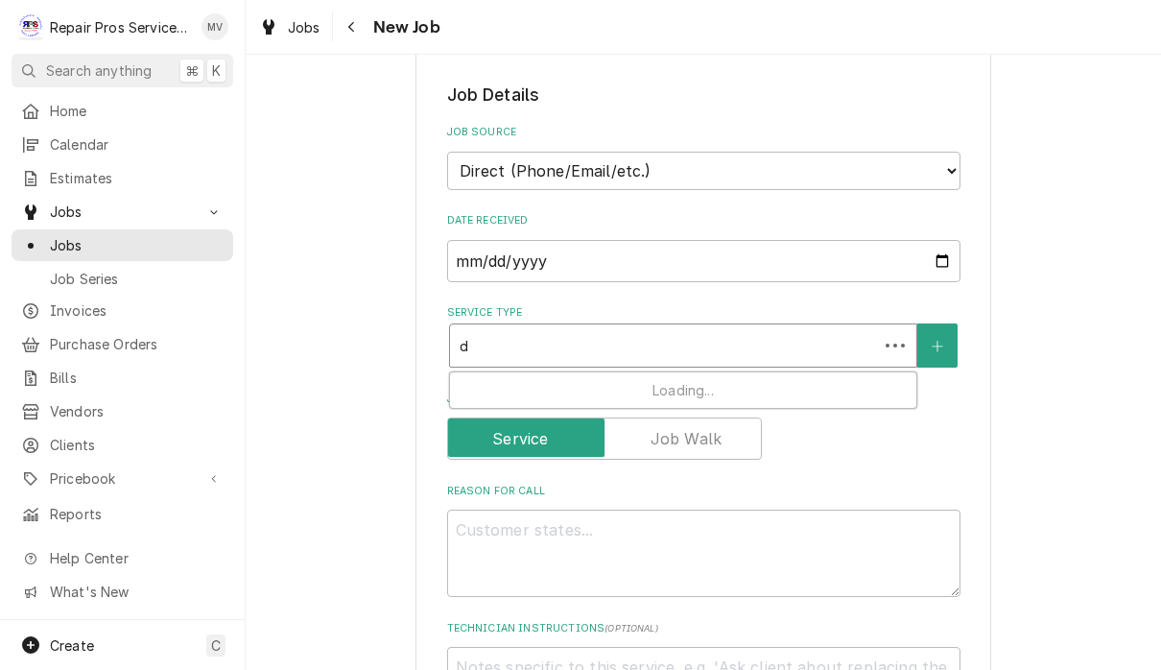
type textarea "x"
type input "di"
type textarea "x"
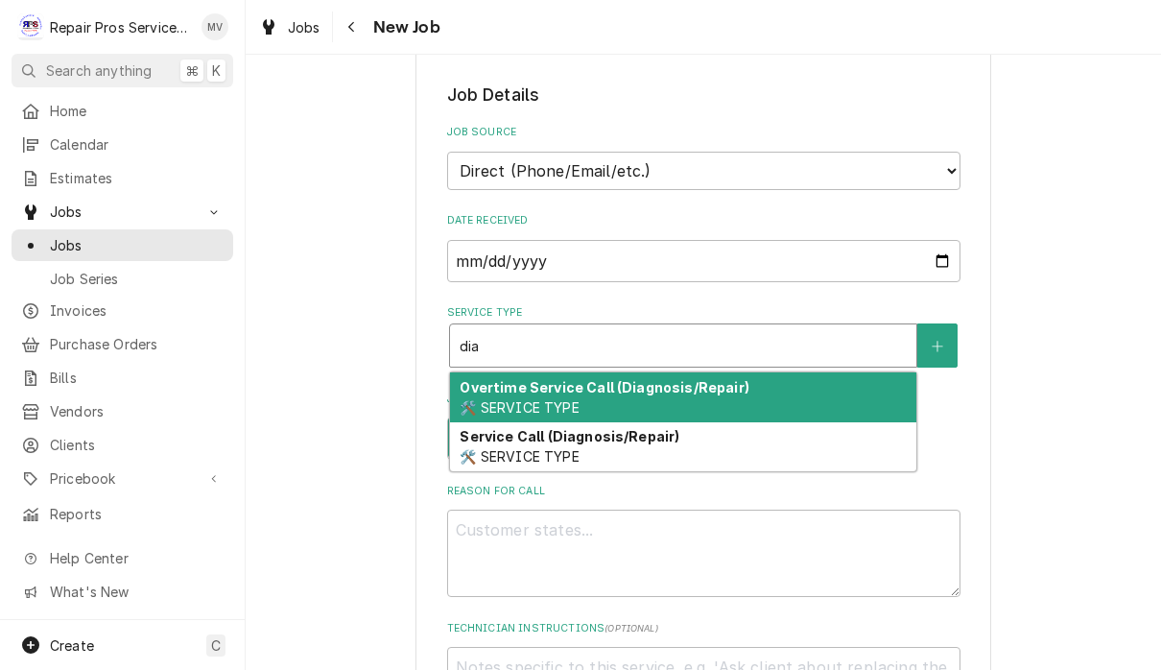
click at [766, 434] on div "Service Call (Diagnosis/Repair) 🛠️ SERVICE TYPE" at bounding box center [683, 447] width 466 height 50
type input "dia"
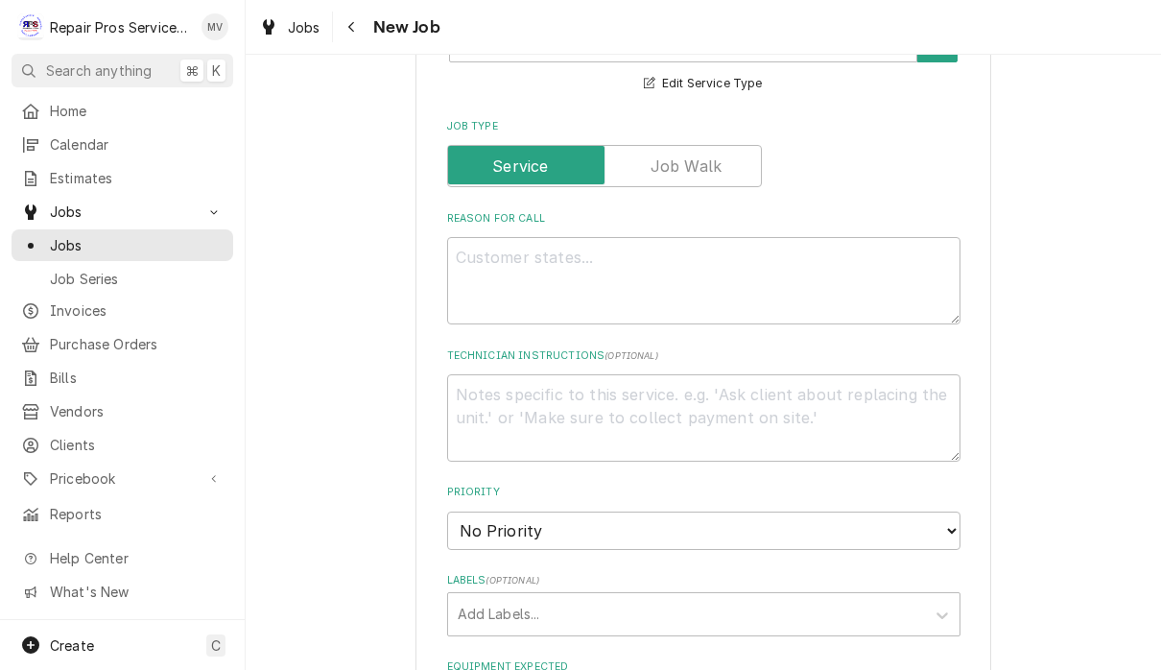
scroll to position [698, 0]
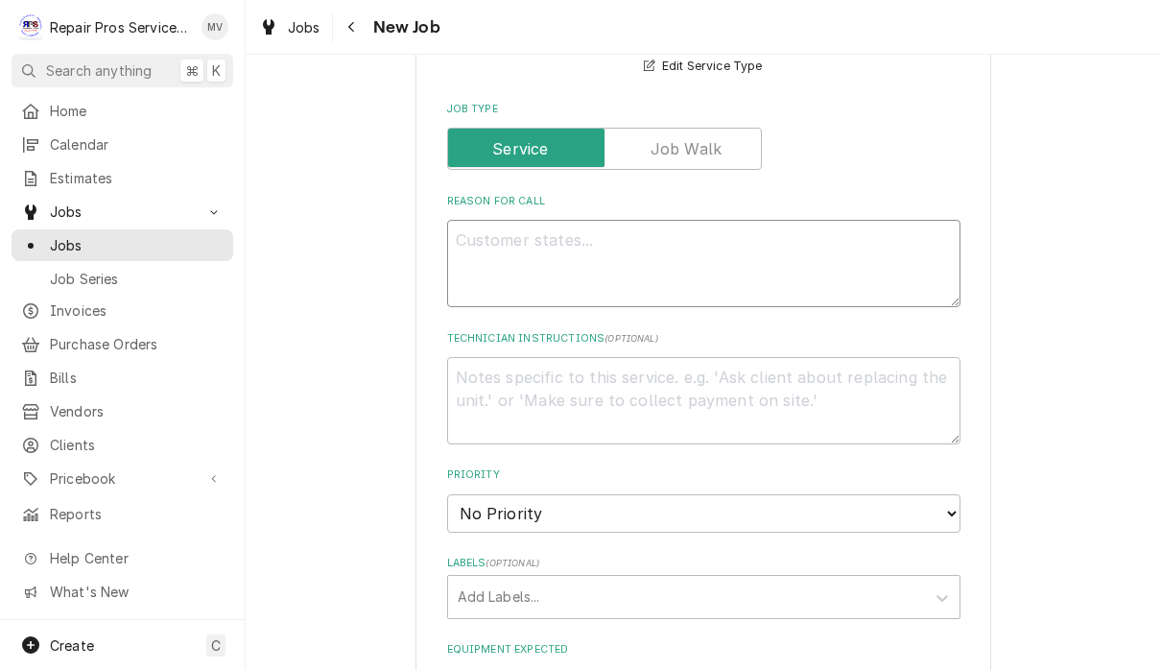
click at [668, 261] on textarea "Reason For Call" at bounding box center [703, 263] width 513 height 87
type textarea "x"
type textarea "L"
type textarea "x"
type textarea "Lo"
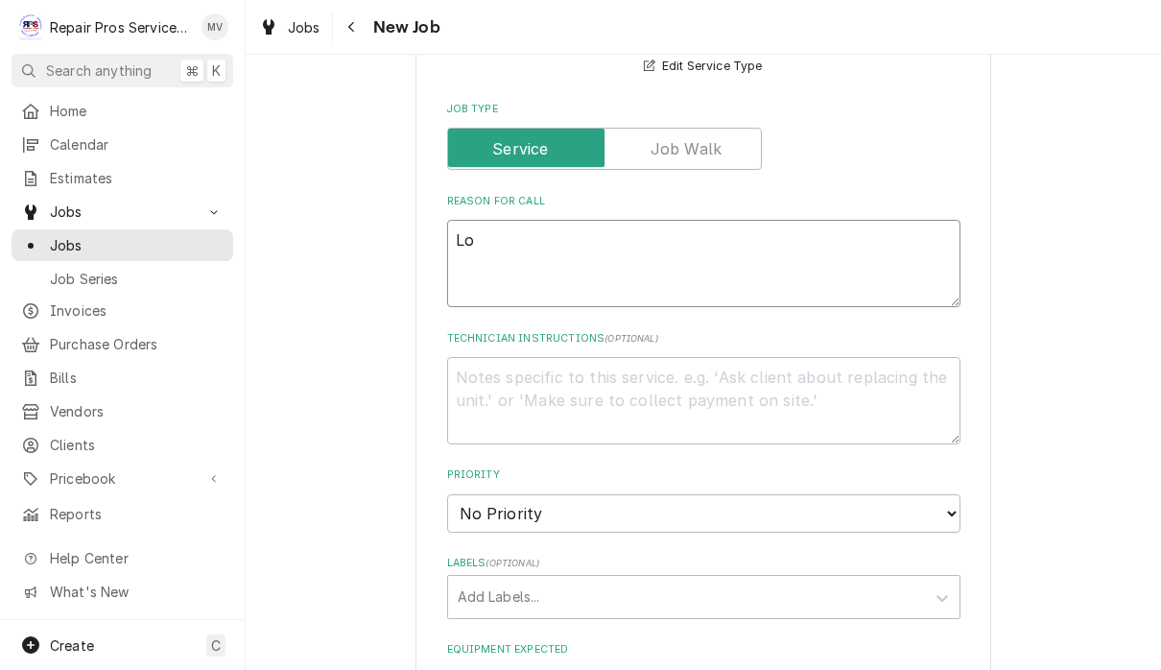
type textarea "x"
type textarea "Lob"
type textarea "x"
type textarea "Lobb"
type textarea "x"
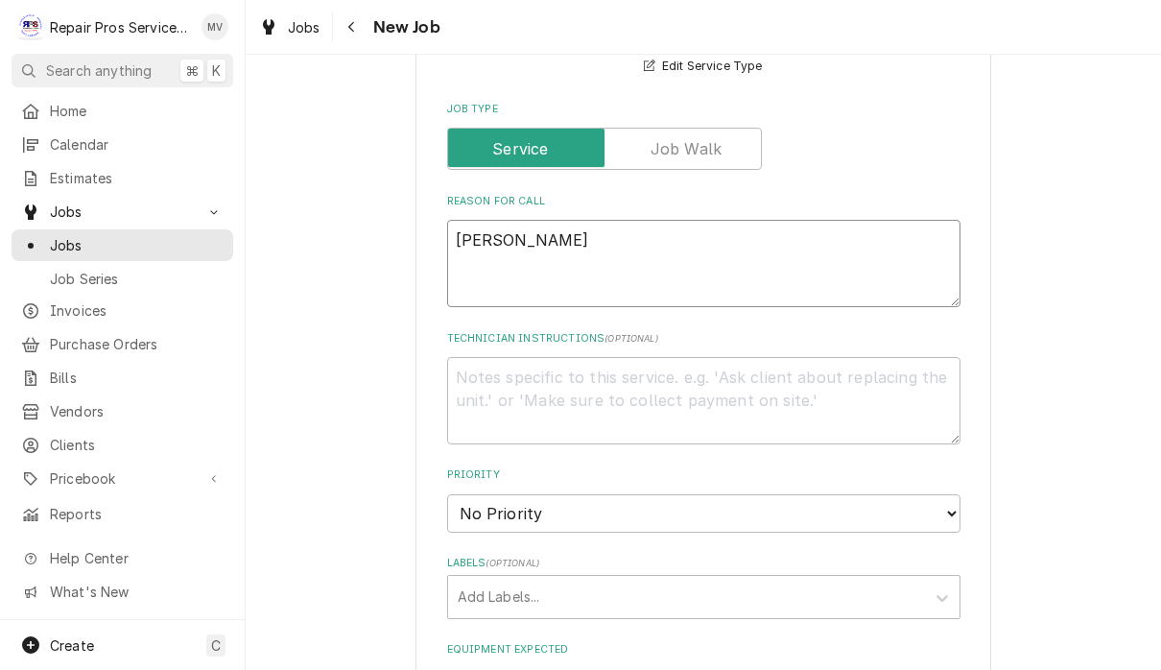
type textarea "Lobby"
type textarea "x"
type textarea "Lobby"
type textarea "x"
type textarea "Lobby b"
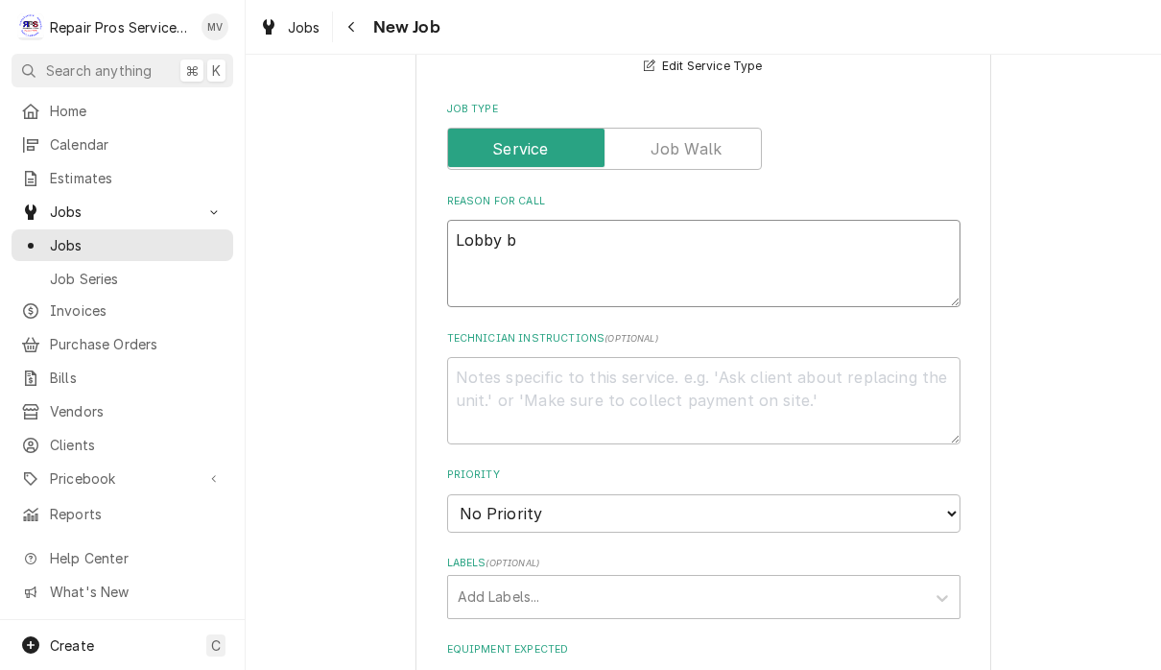
type textarea "x"
type textarea "Lobby ba"
type textarea "x"
type textarea "Lobby bar"
type textarea "x"
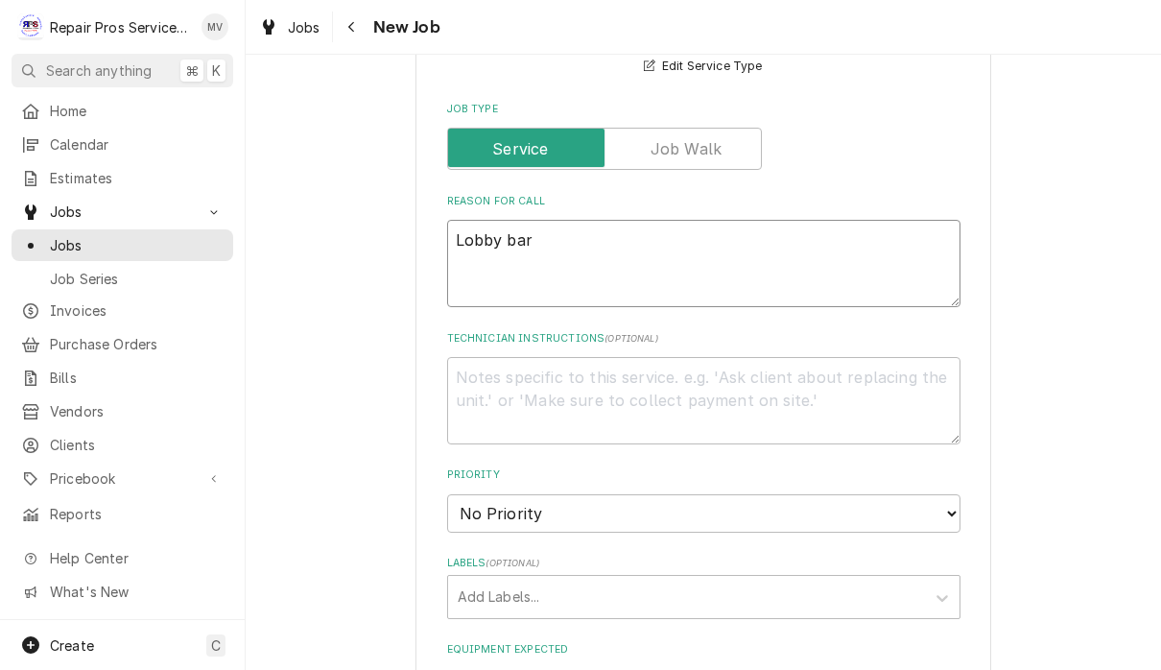
type textarea "Lobby bar"
type textarea "x"
type textarea "Lobby bar d"
type textarea "x"
type textarea "Lobby bar di"
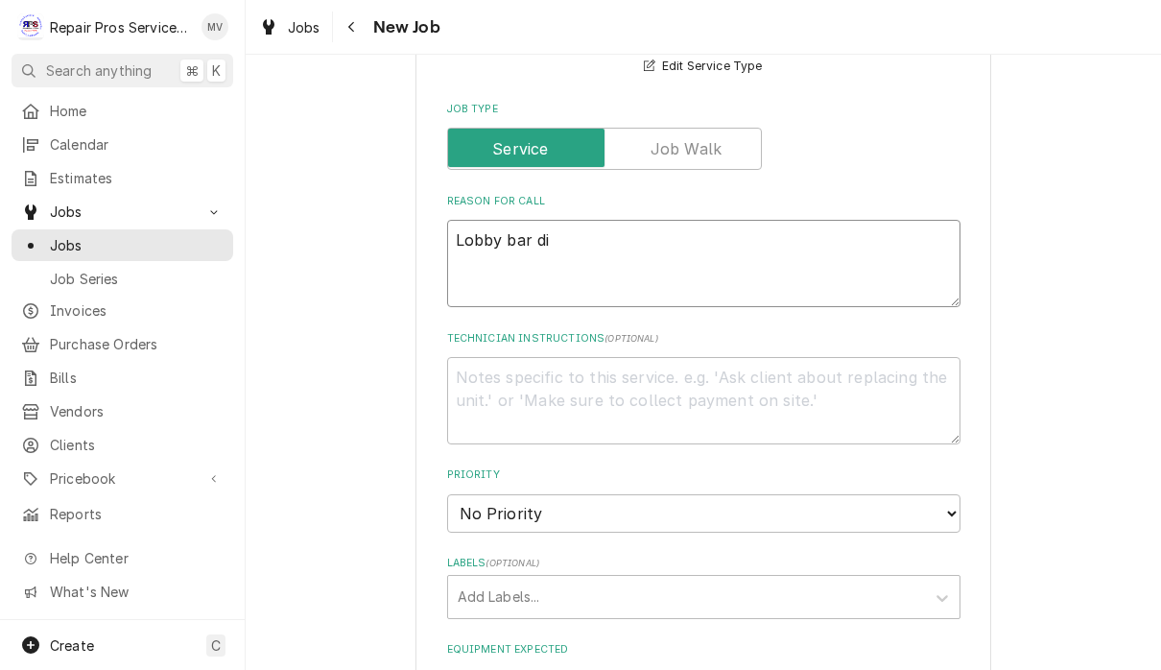
type textarea "x"
type textarea "Lobby bar dis"
type textarea "x"
type textarea "Lobby bar dish"
type textarea "x"
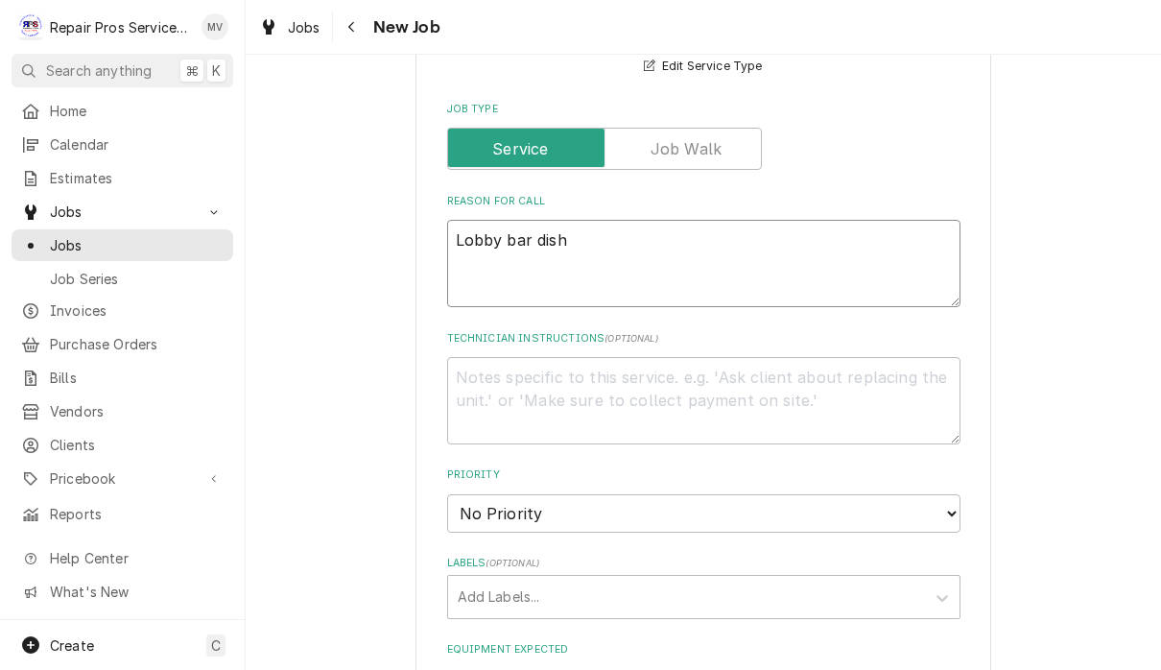
type textarea "Lobby bar dishw"
type textarea "x"
type textarea "Lobby bar dishwa"
type textarea "x"
type textarea "Lobby bar dishwas"
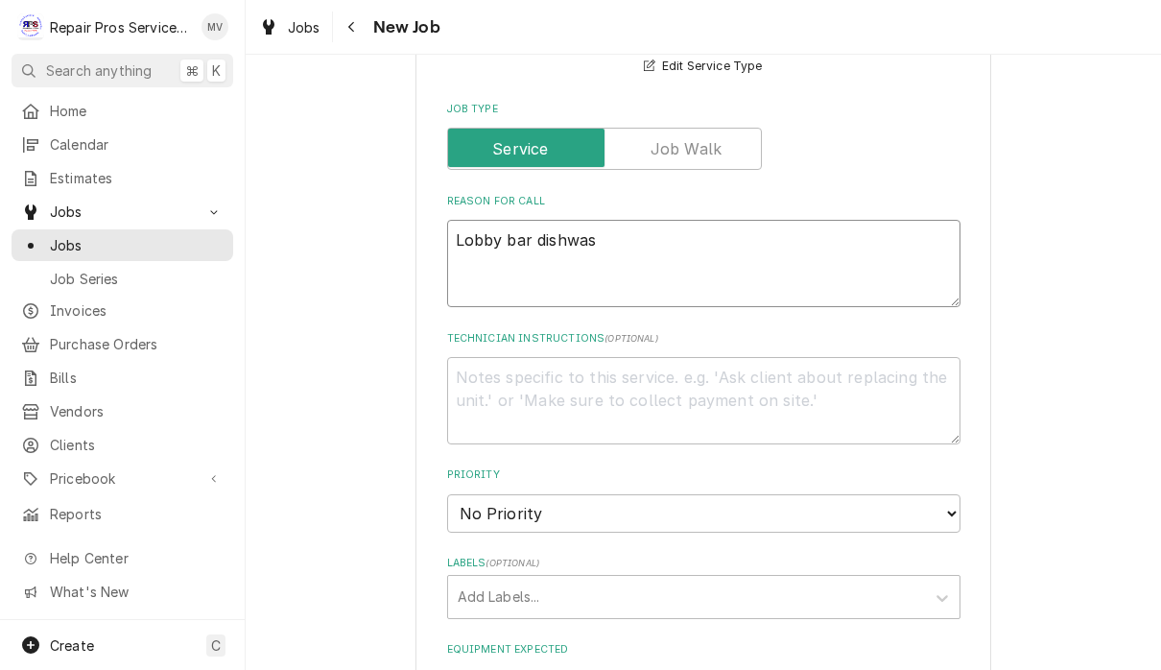
type textarea "x"
type textarea "Lobby bar dishwash"
type textarea "x"
type textarea "Lobby bar dishwashe"
type textarea "x"
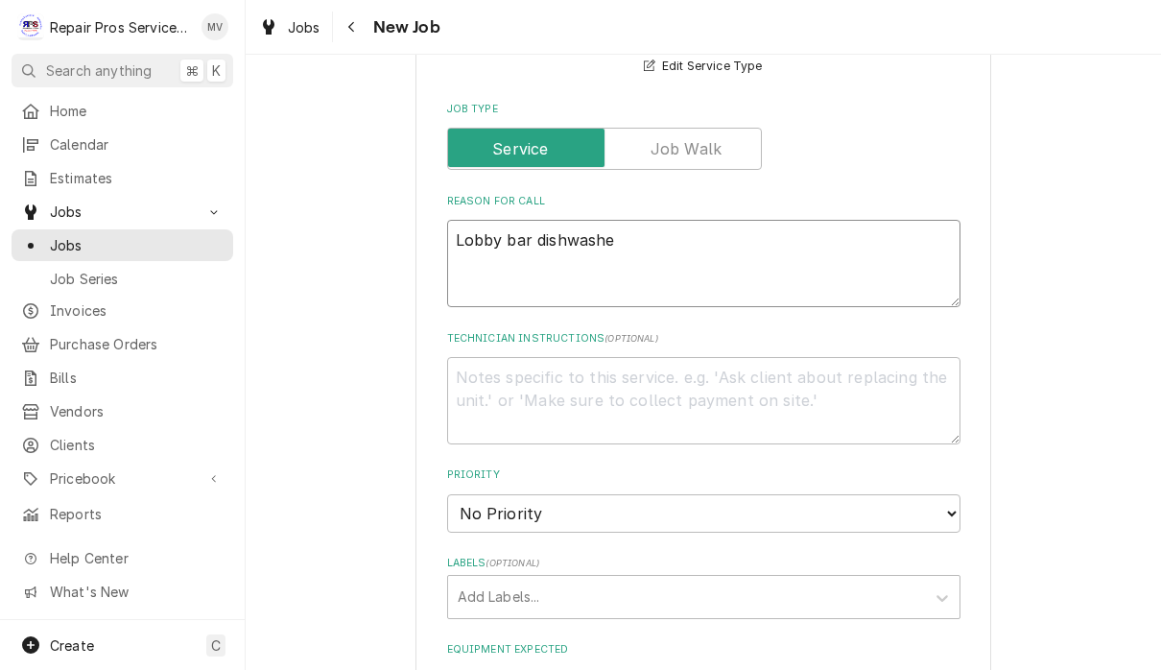
type textarea "Lobby bar dishwasher"
type textarea "x"
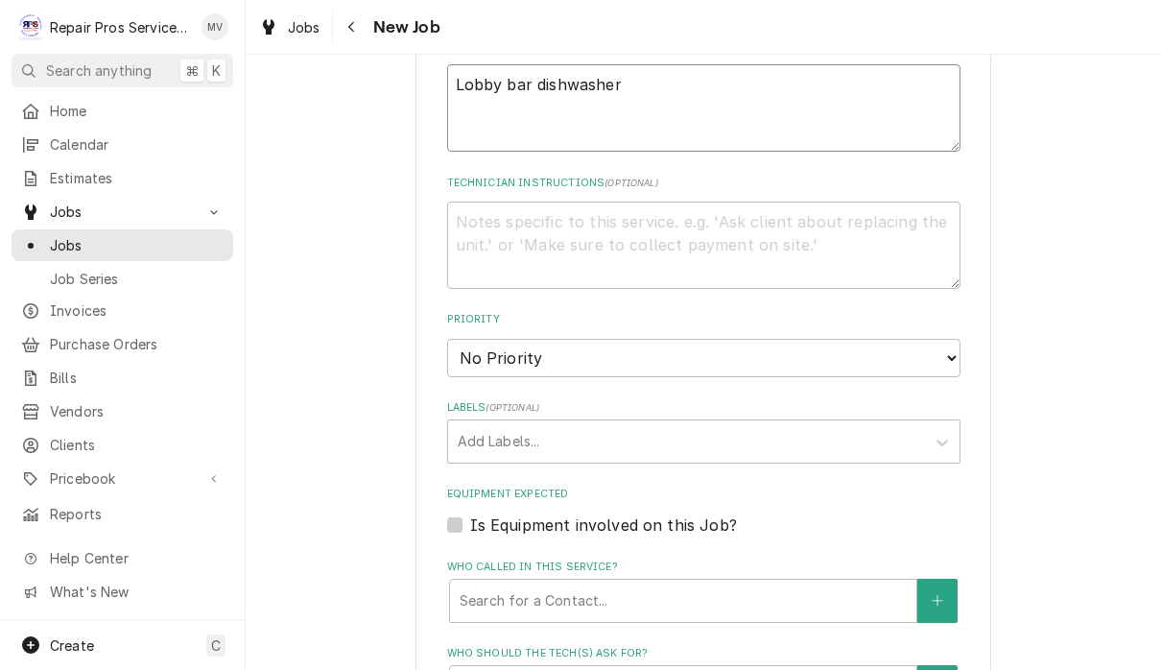
scroll to position [911, 0]
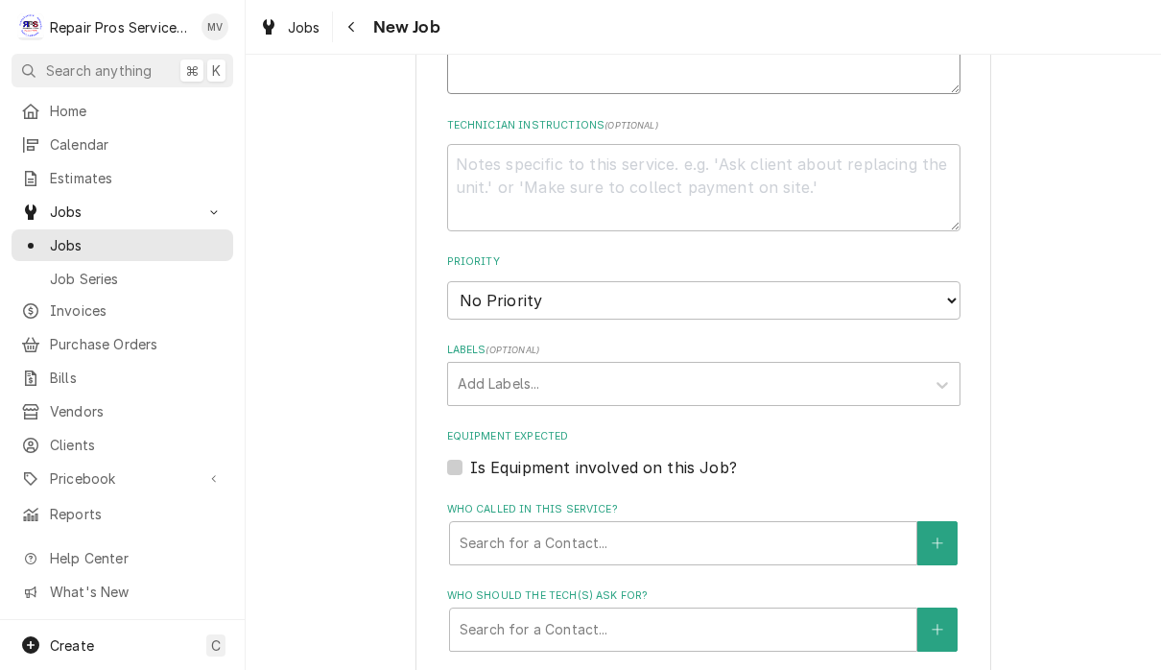
type textarea "Lobby bar dishwasher"
click at [910, 288] on select "No Priority Urgent High Medium Low" at bounding box center [703, 300] width 513 height 38
select select "3"
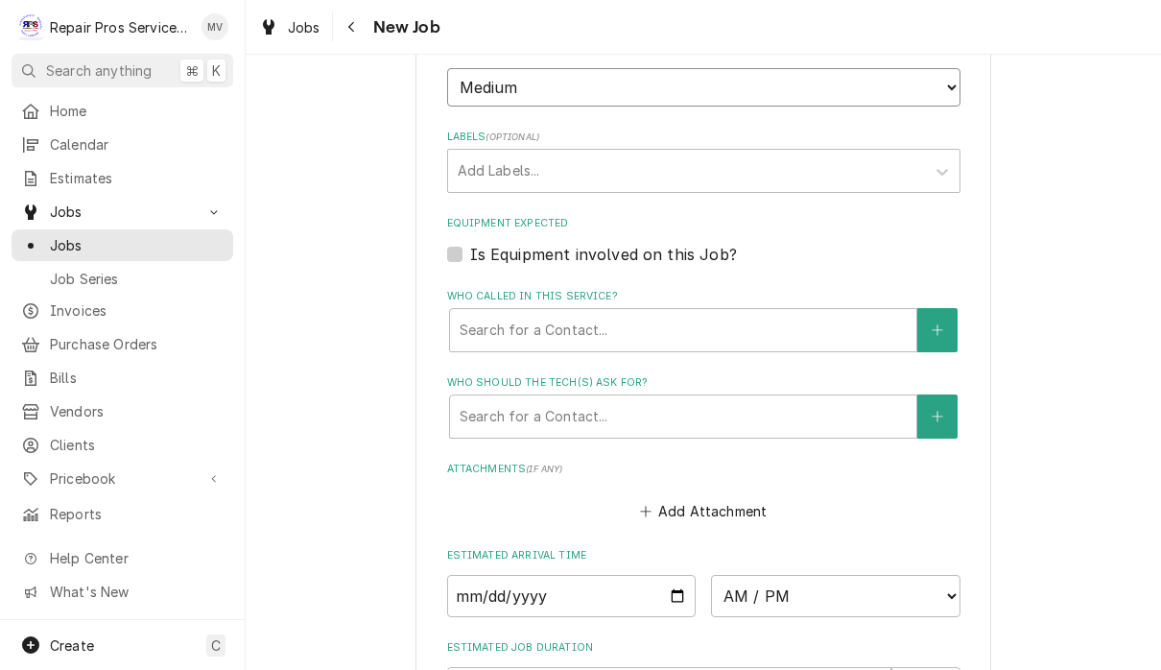
scroll to position [1125, 0]
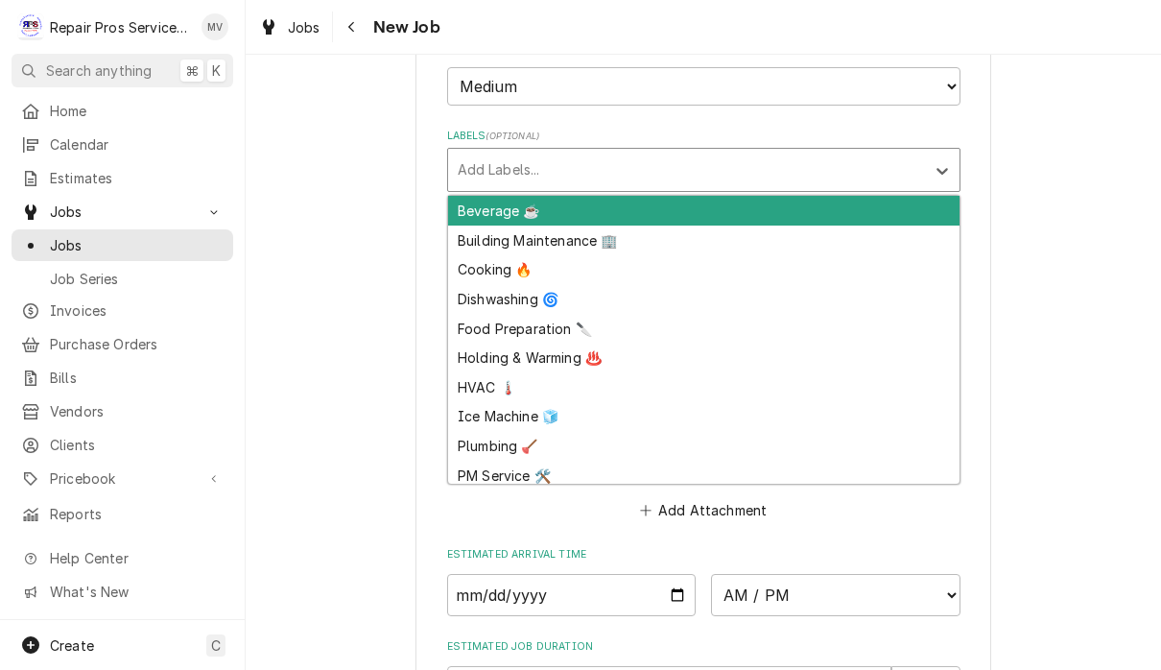
click at [514, 284] on div "Dishwashing 🌀" at bounding box center [703, 299] width 511 height 30
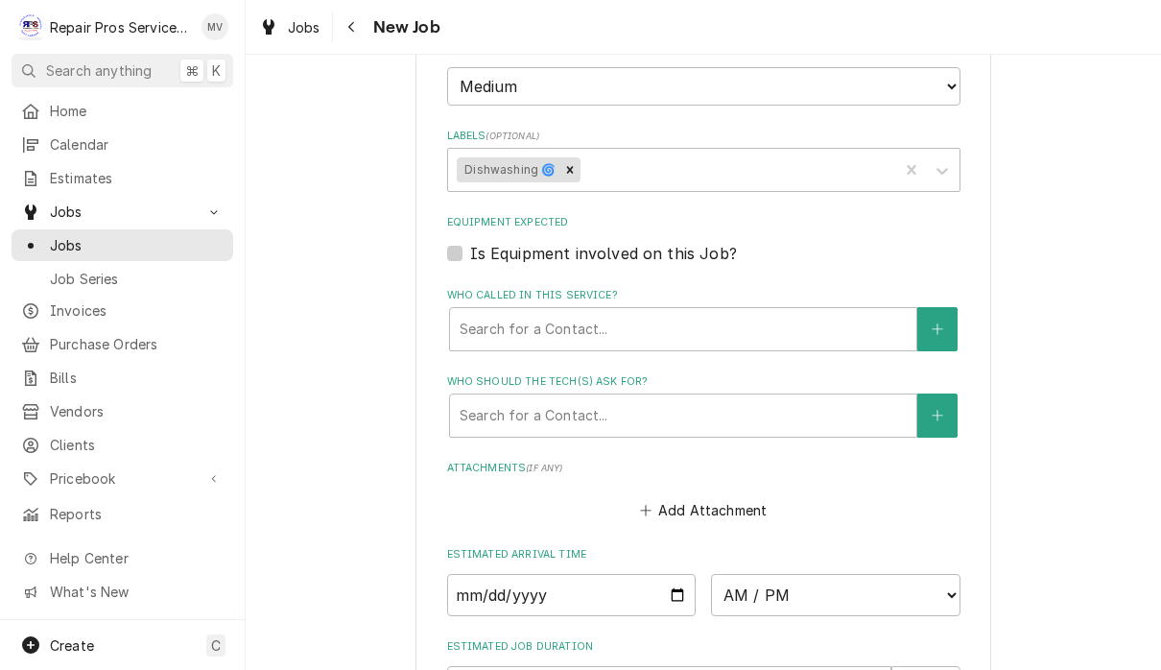
type textarea "x"
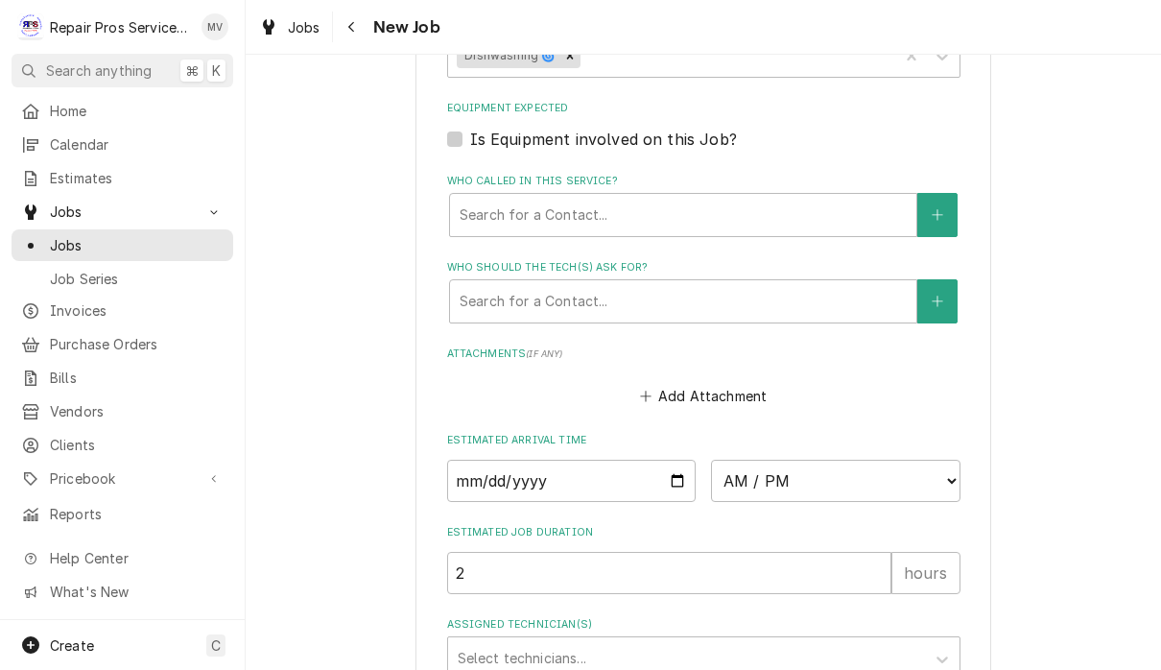
scroll to position [1263, 0]
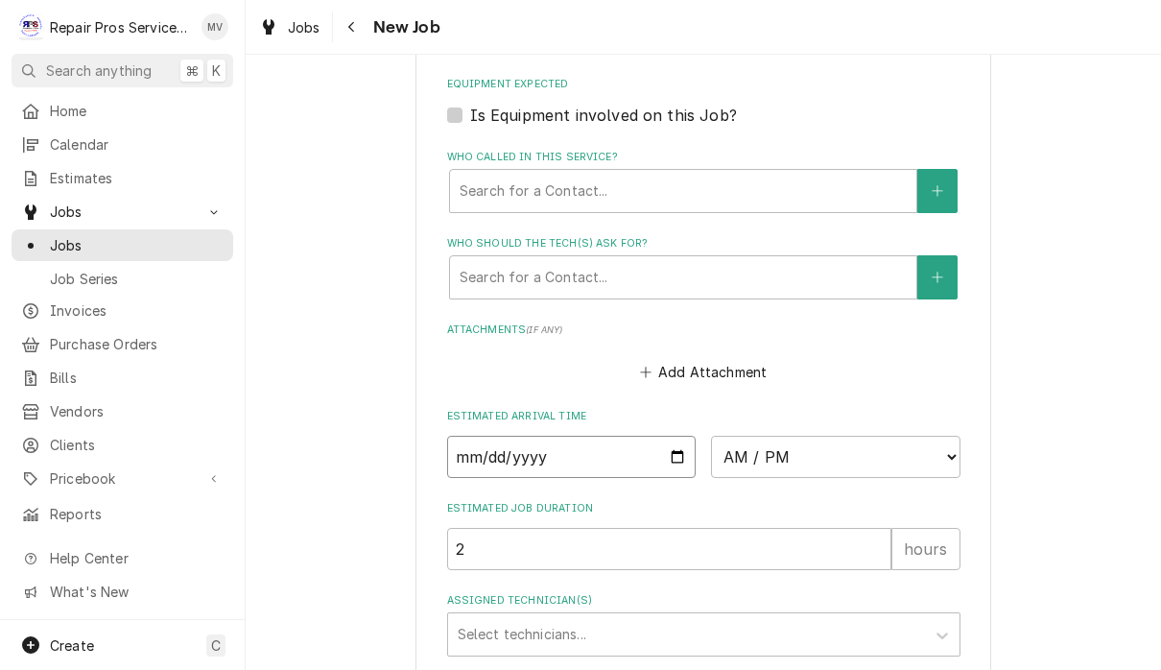
click at [591, 435] on input "Date" at bounding box center [571, 456] width 249 height 42
type input "2025-09-09"
type textarea "x"
type input "2025-09-12"
type textarea "x"
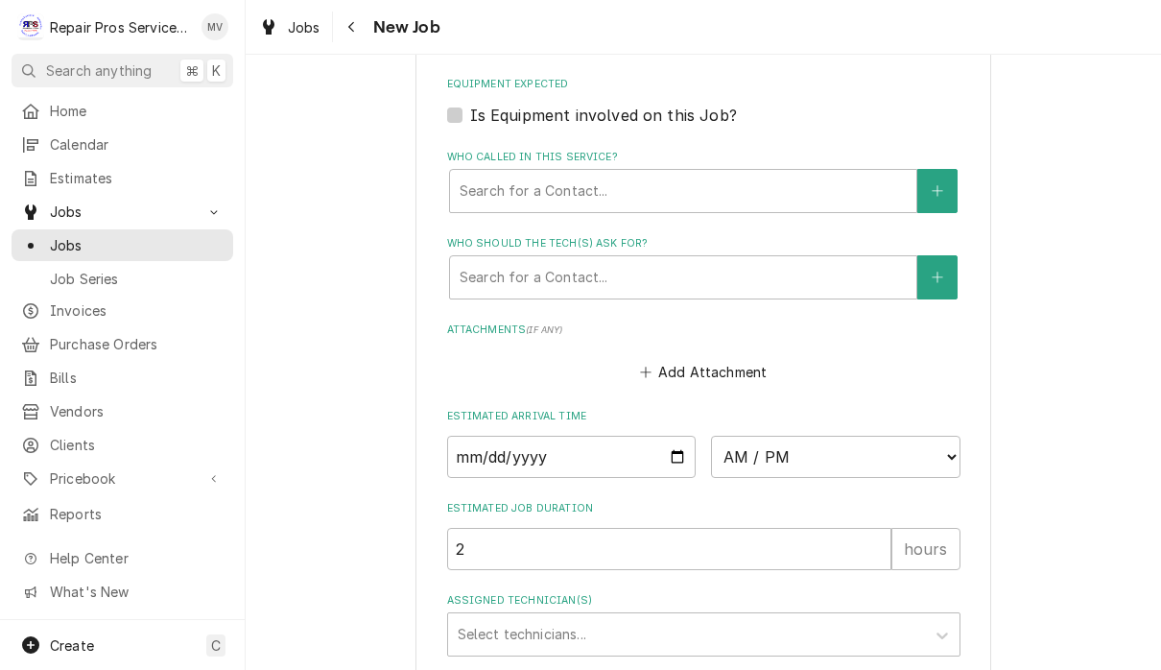
click at [721, 451] on select "AM / PM 6:00 AM 6:15 AM 6:30 AM 6:45 AM 7:00 AM 7:15 AM 7:30 AM 7:45 AM 8:00 AM…" at bounding box center [835, 456] width 249 height 42
select select "08:30:00"
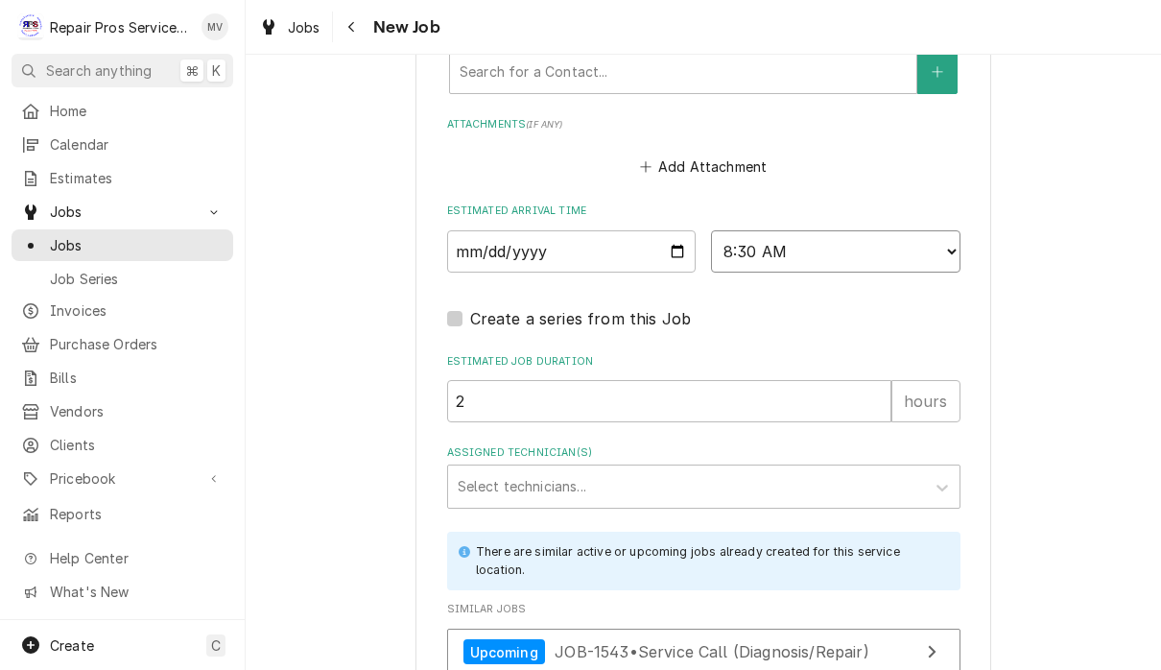
scroll to position [1524, 0]
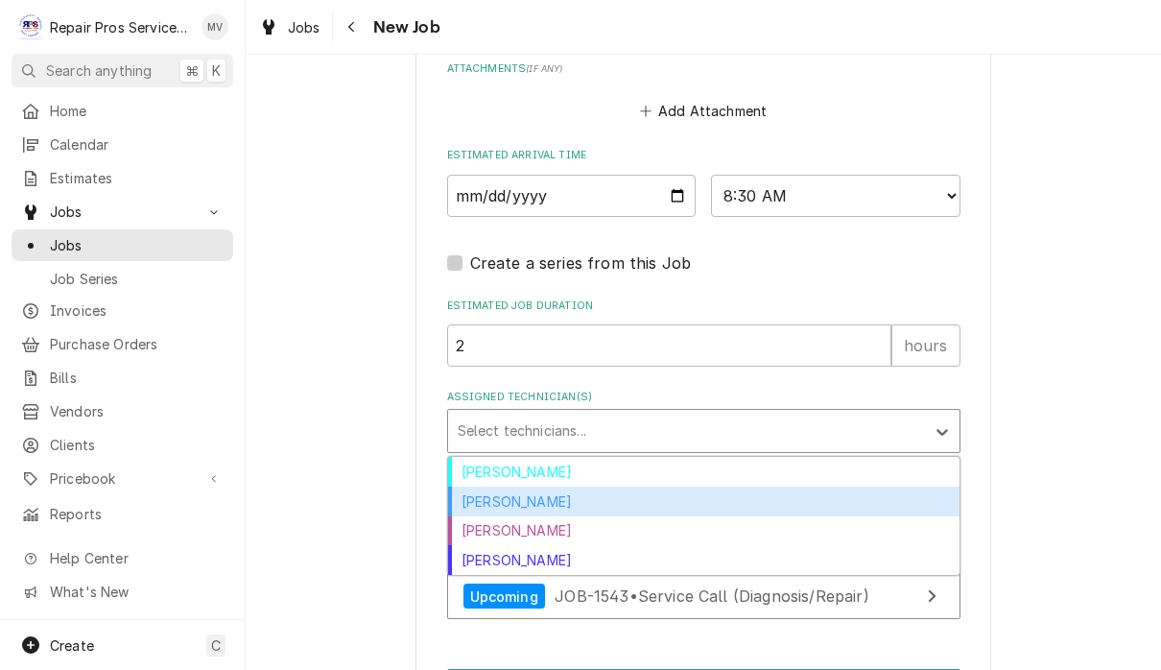
click at [546, 486] on div "Caleb Kvale" at bounding box center [703, 501] width 511 height 30
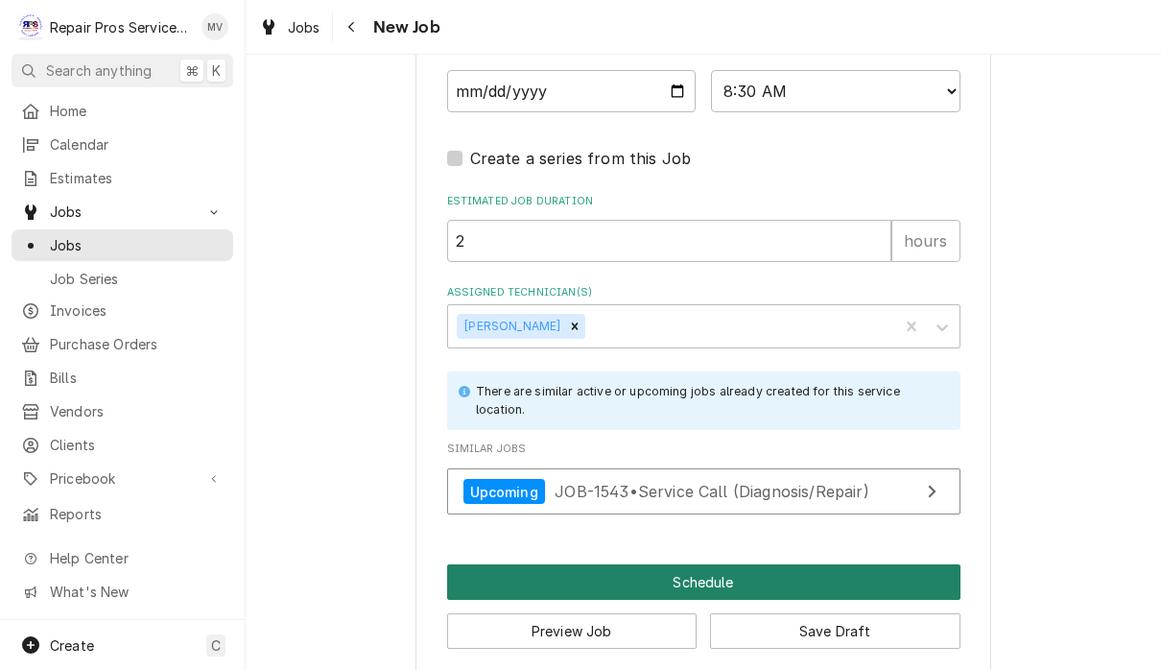
click at [682, 564] on button "Schedule" at bounding box center [703, 581] width 513 height 35
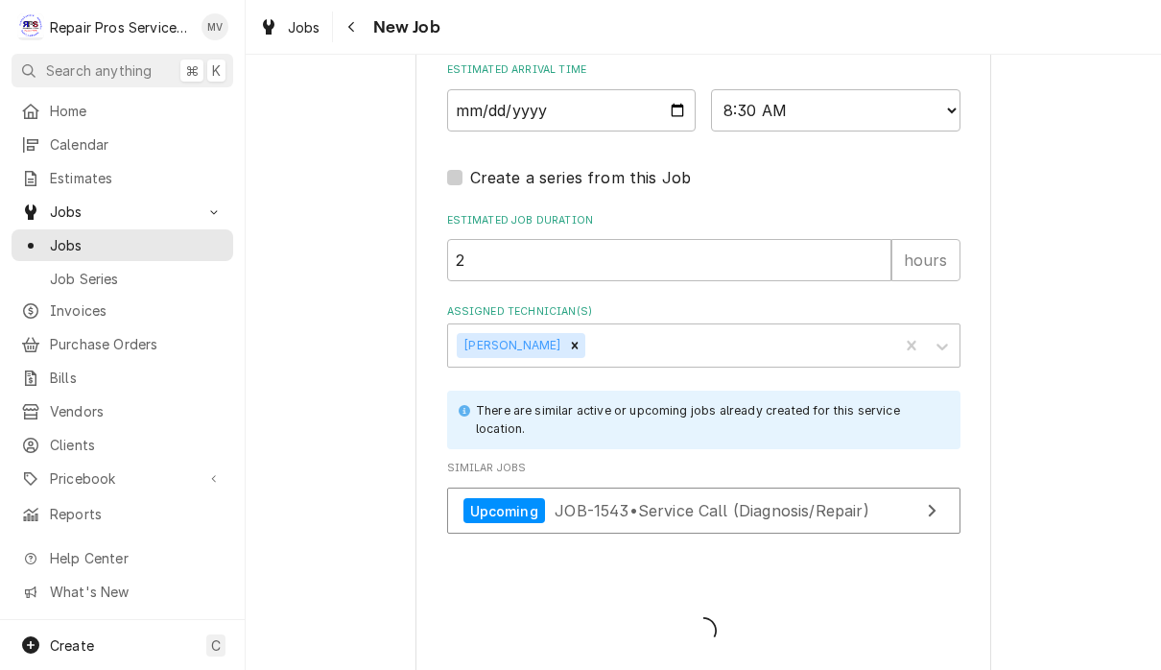
type textarea "x"
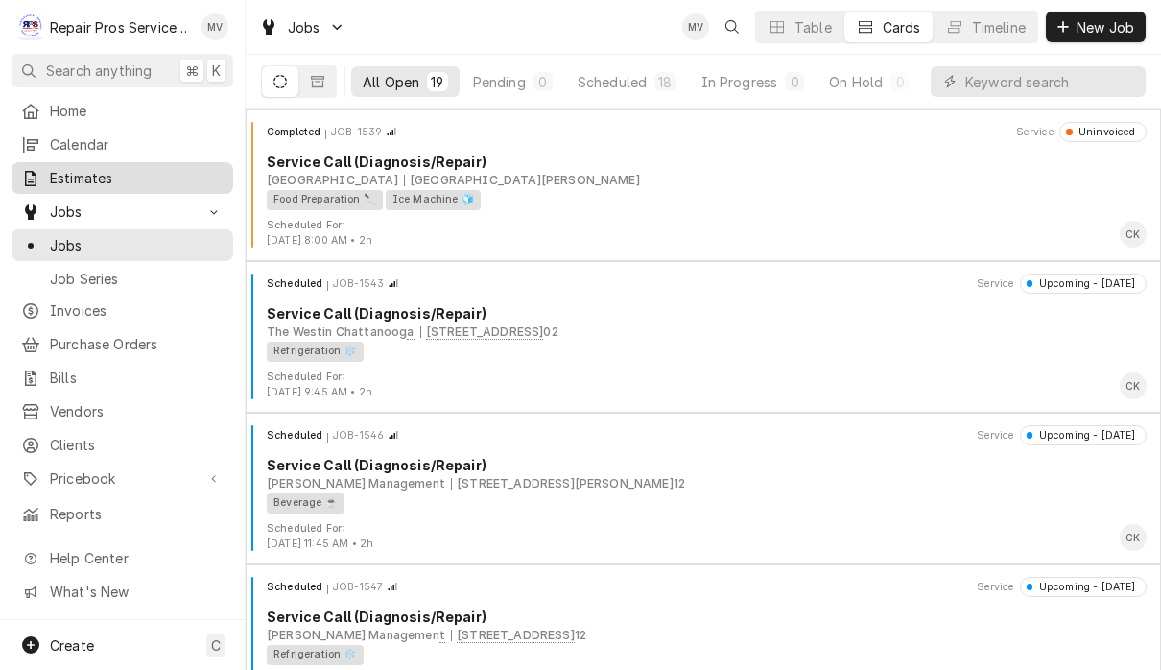
click at [120, 170] on span "Estimates" at bounding box center [137, 178] width 174 height 20
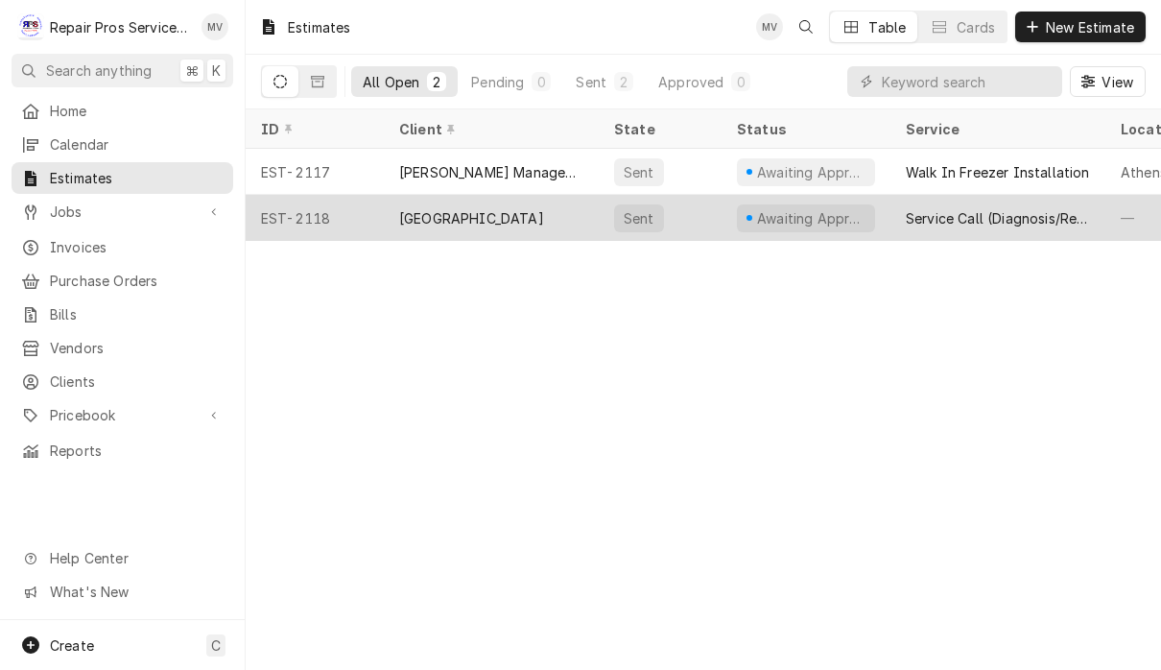
click at [544, 222] on div "Marriott Downtown Chattanooga" at bounding box center [471, 218] width 145 height 20
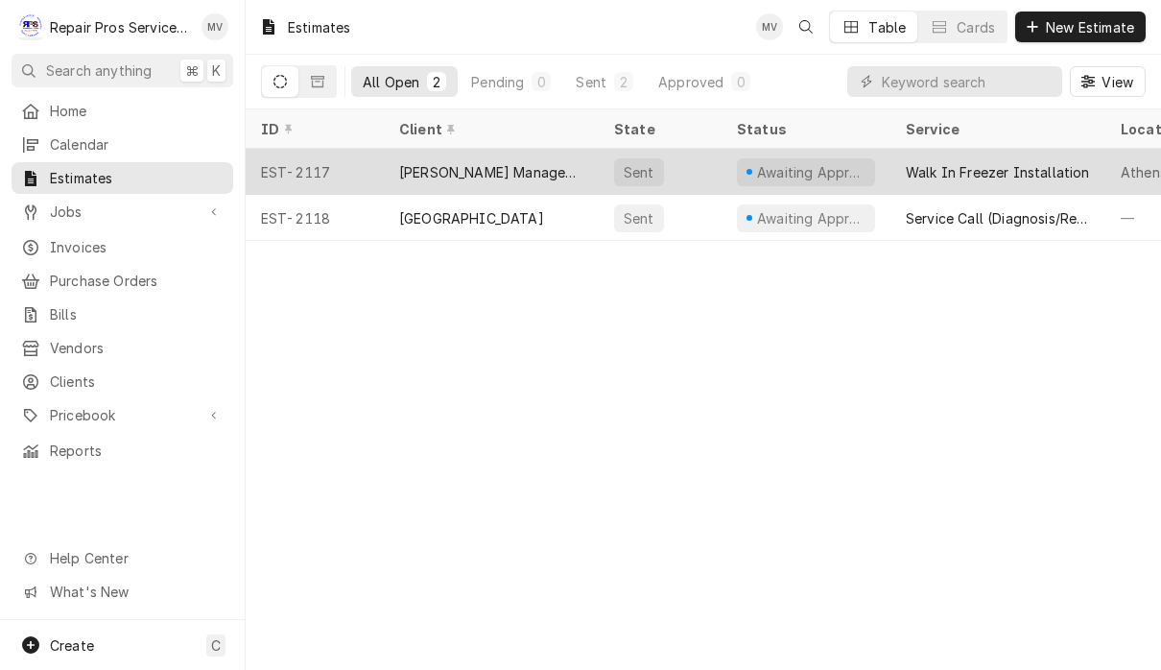
click at [541, 167] on div "[PERSON_NAME] Management" at bounding box center [491, 172] width 215 height 46
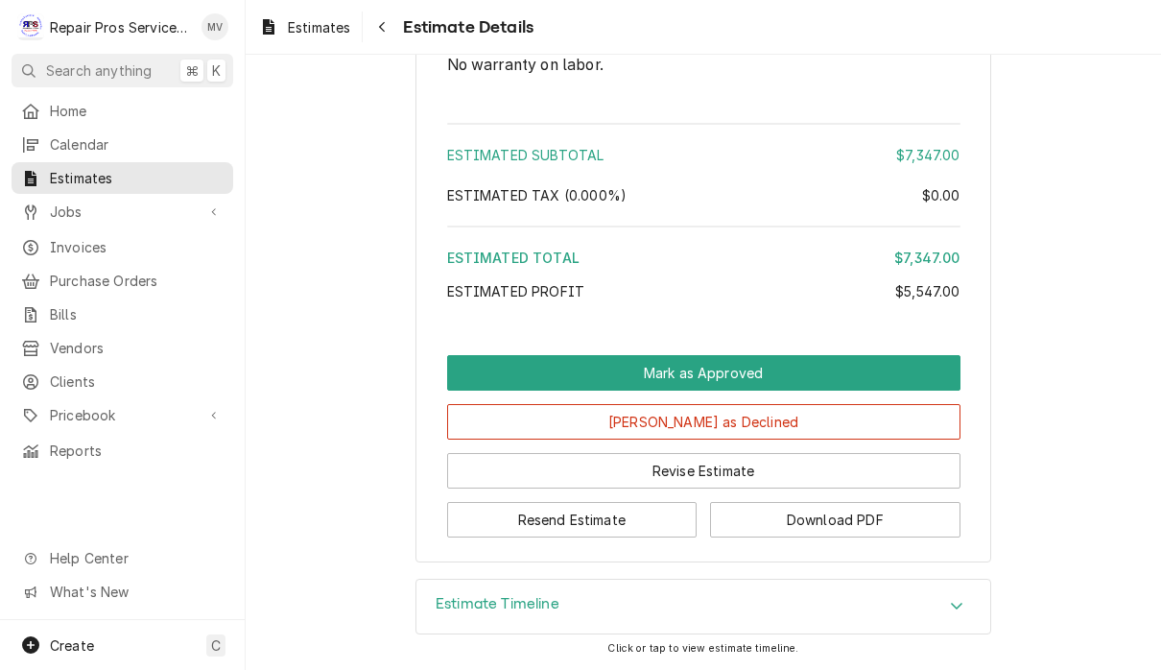
scroll to position [4500, 0]
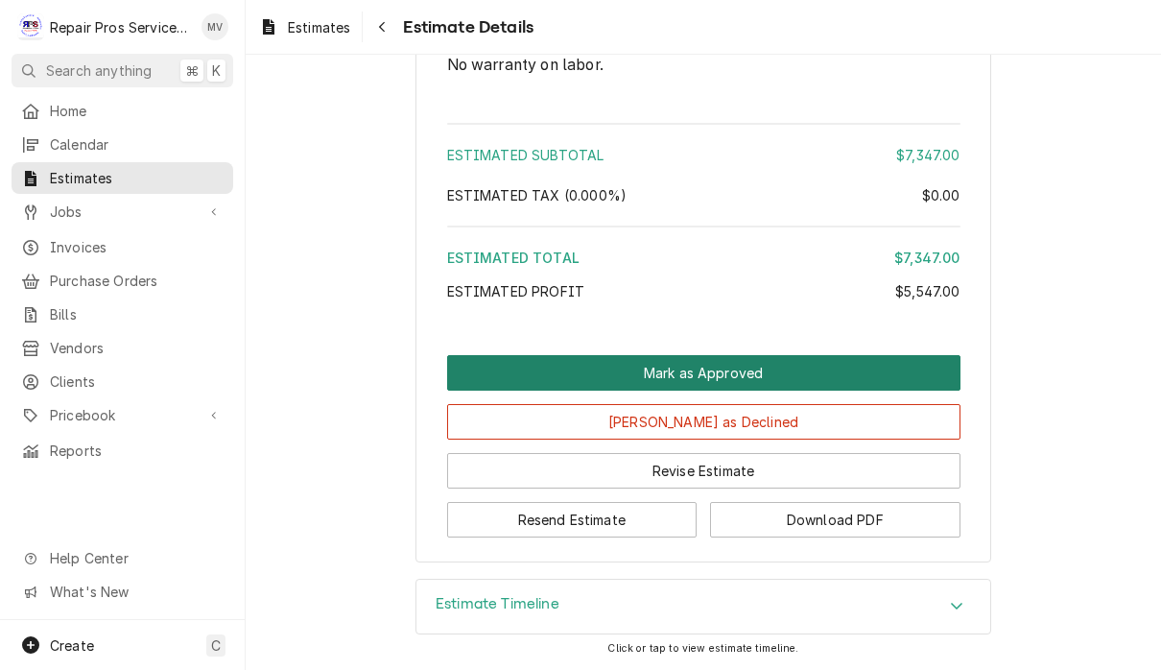
click at [889, 375] on button "Mark as Approved" at bounding box center [703, 372] width 513 height 35
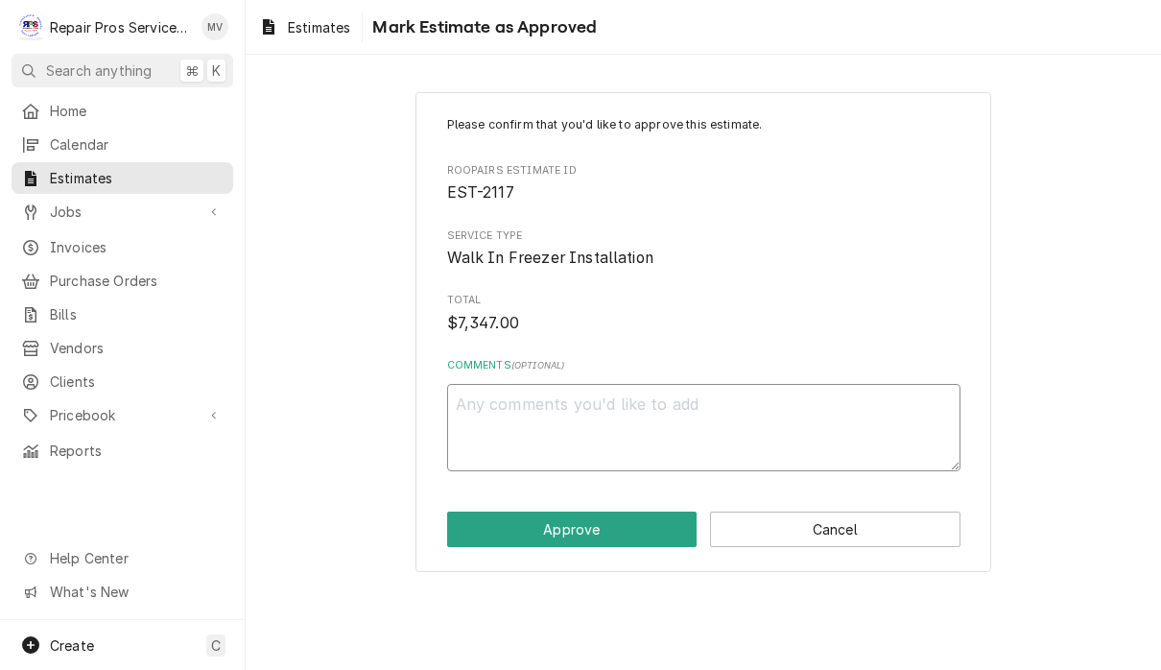
click at [555, 407] on textarea "Comments ( optional )" at bounding box center [703, 427] width 513 height 87
type textarea "x"
type textarea "W"
type textarea "x"
type textarea "Wit"
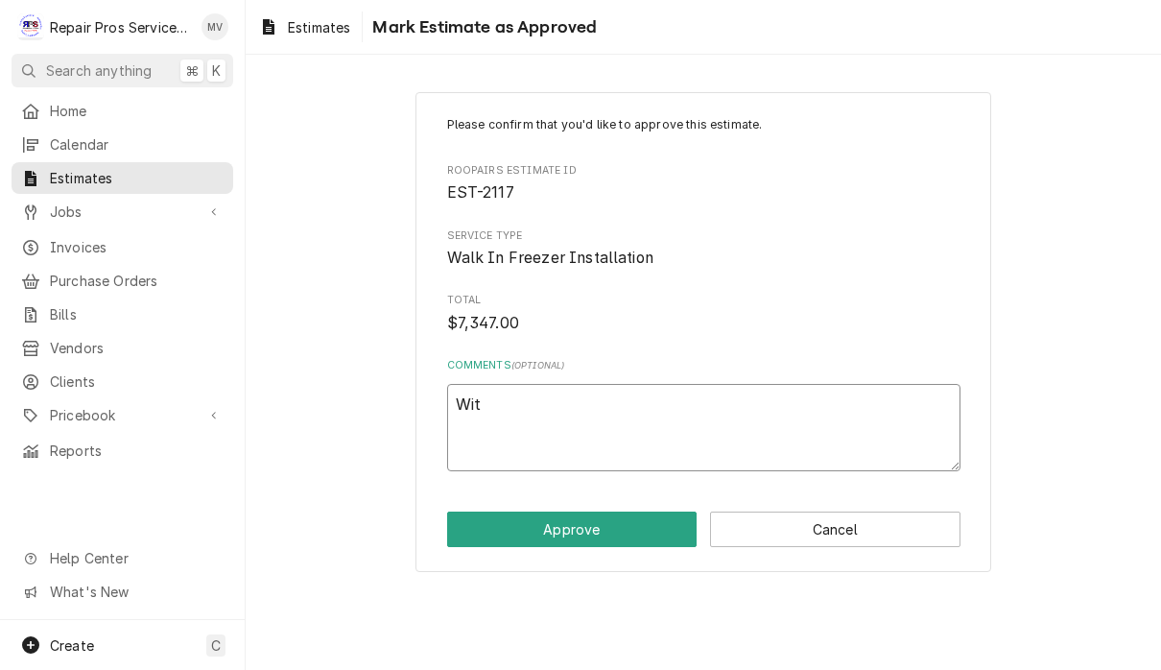
type textarea "x"
type textarea "With"
type textarea "x"
type textarea "With"
type textarea "x"
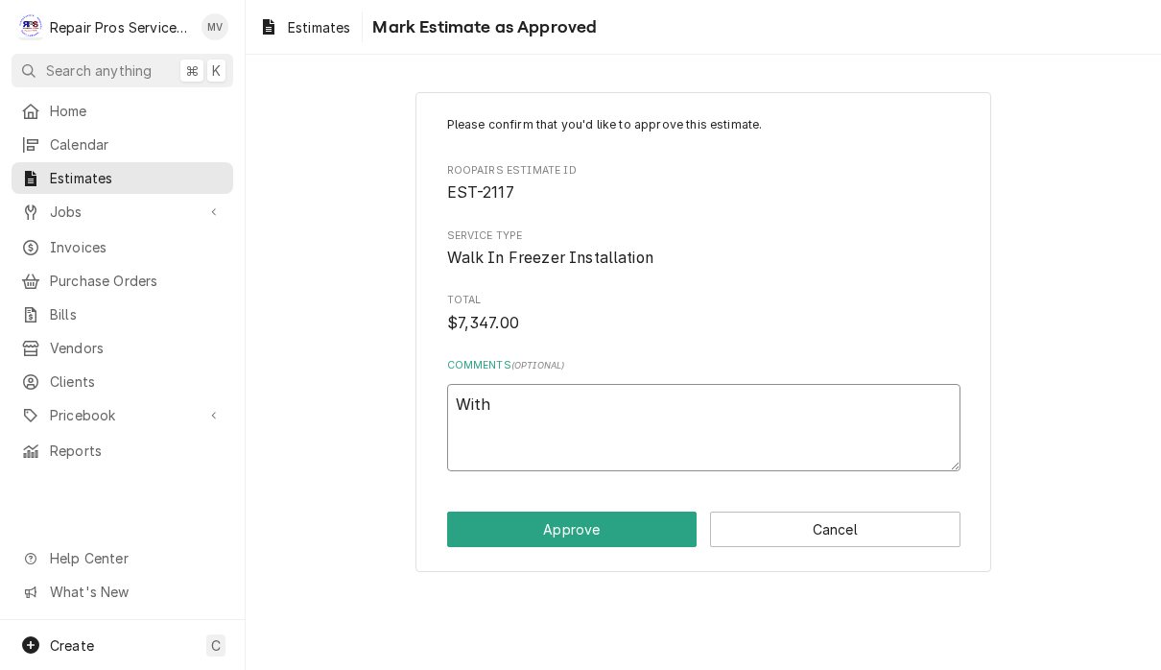
type textarea "With a"
type textarea "x"
type textarea "With at"
type textarea "x"
type textarea "With a"
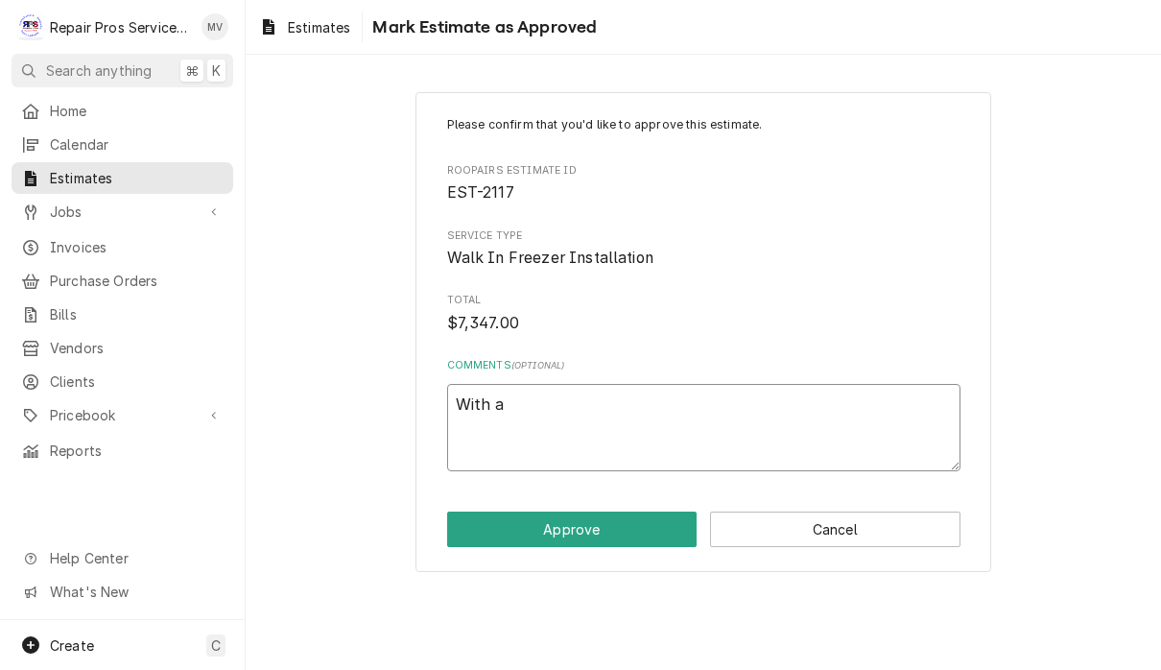
type textarea "x"
type textarea "With ad"
type textarea "x"
type textarea "With add"
type textarea "x"
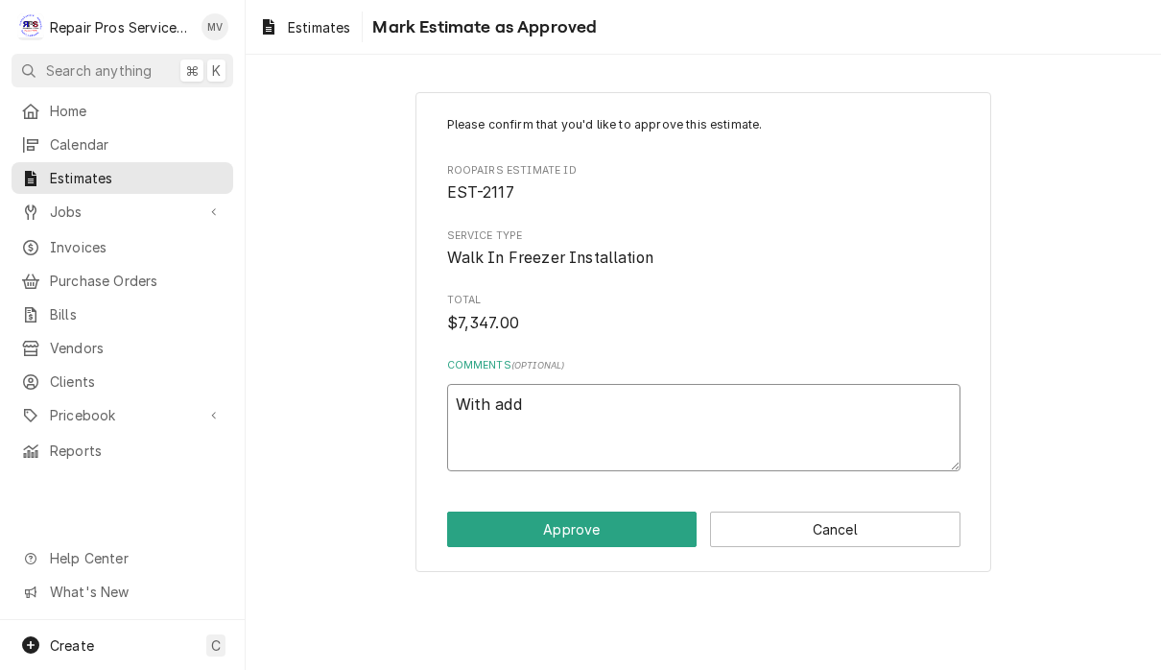
type textarea "With addi"
type textarea "x"
type textarea "With addid"
type textarea "x"
type textarea "With addi"
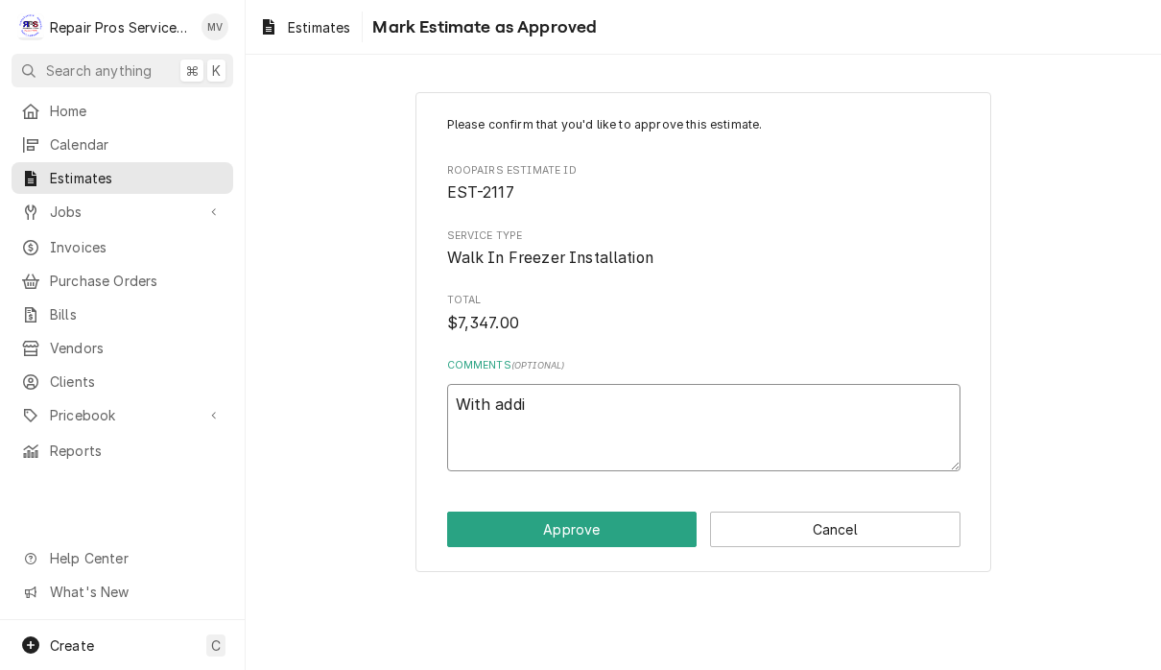
type textarea "x"
type textarea "With addit"
type textarea "x"
type textarea "With [PERSON_NAME]"
type textarea "x"
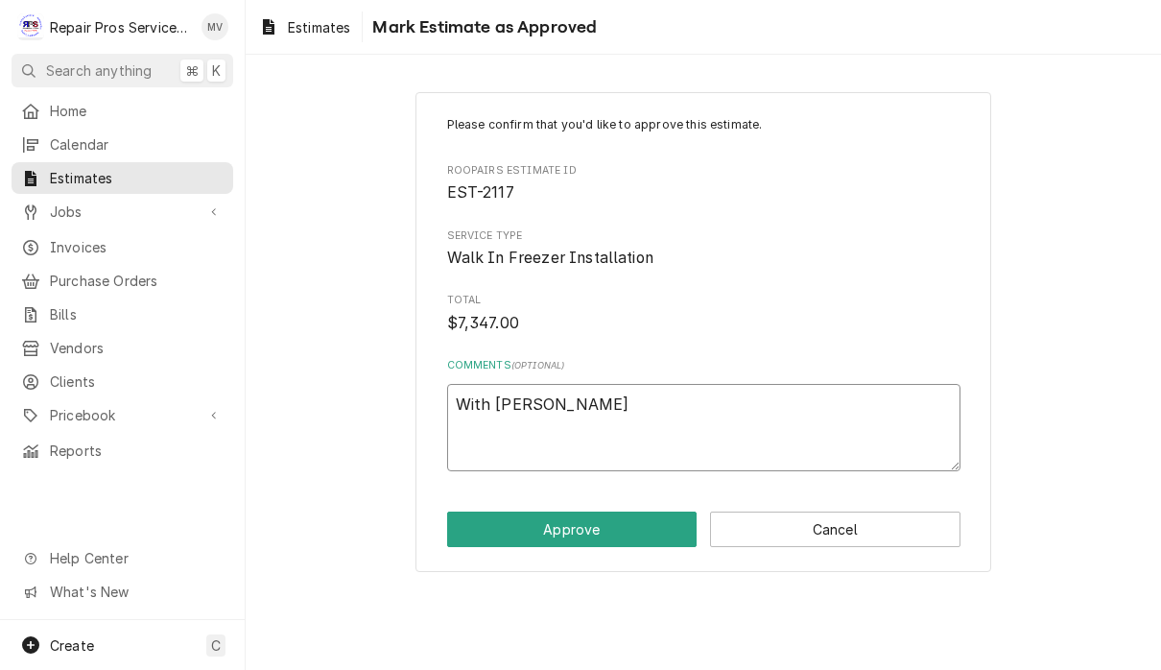
type textarea "With additio"
type textarea "x"
type textarea "With addition"
type textarea "x"
type textarea "With additiona"
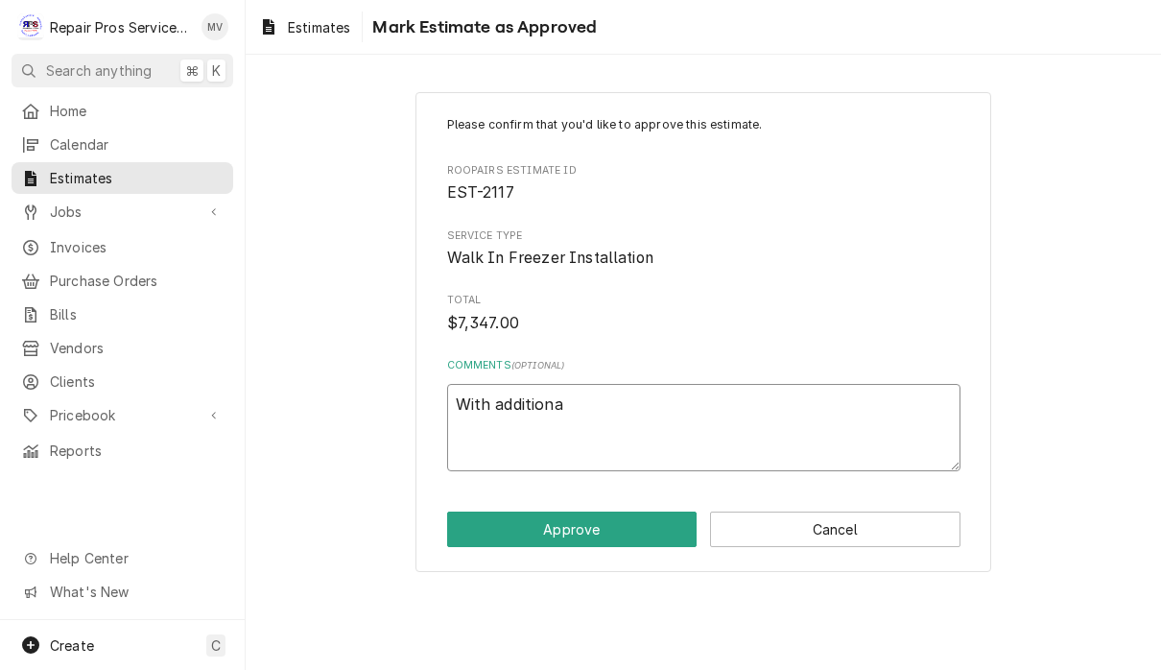
type textarea "x"
type textarea "With additional"
type textarea "x"
type textarea "With additional"
type textarea "x"
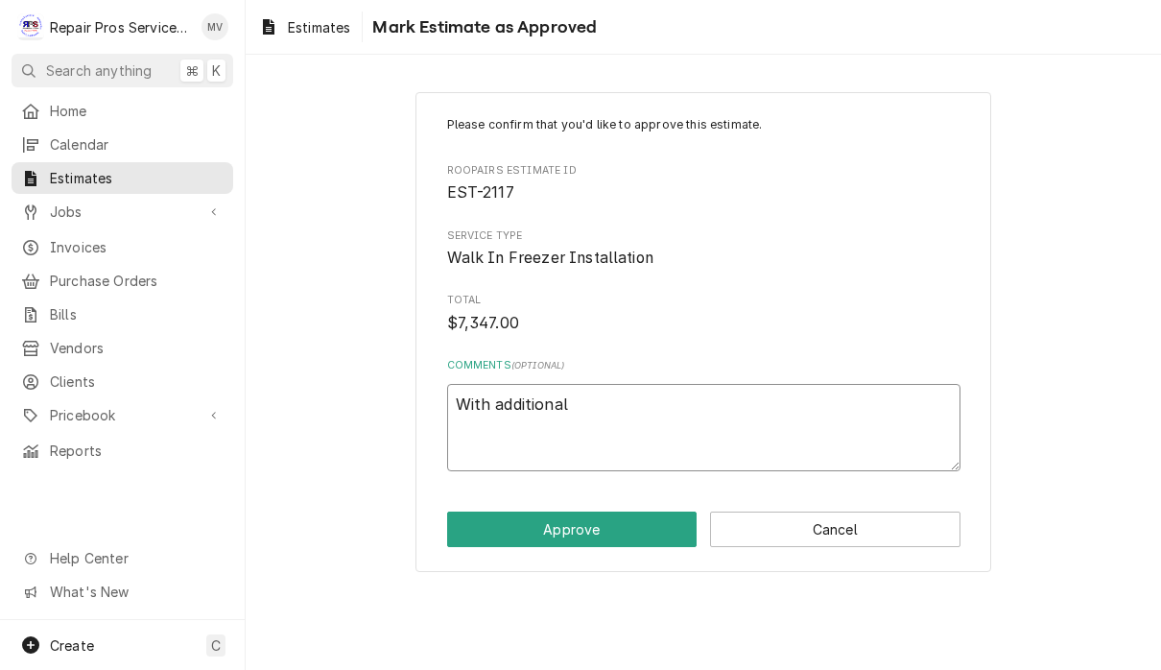
type textarea "With additional c"
type textarea "x"
type textarea "With additional co"
type textarea "x"
type textarea "With additional cos"
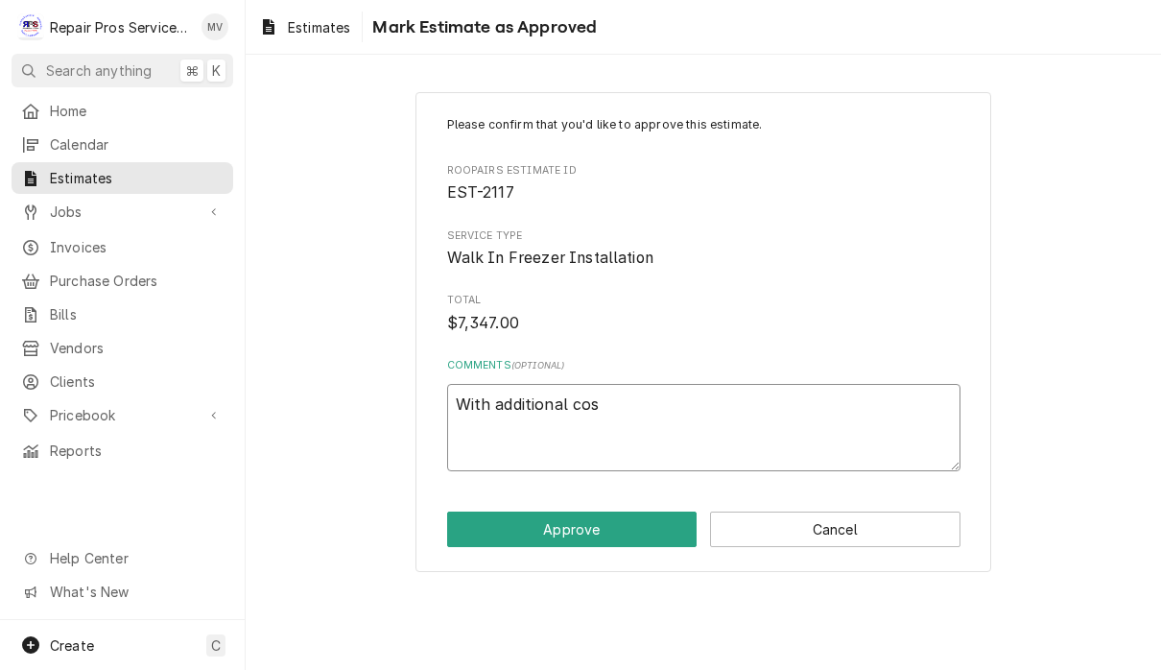
type textarea "x"
type textarea "With additional cost"
type textarea "x"
type textarea "With additional cost f"
type textarea "x"
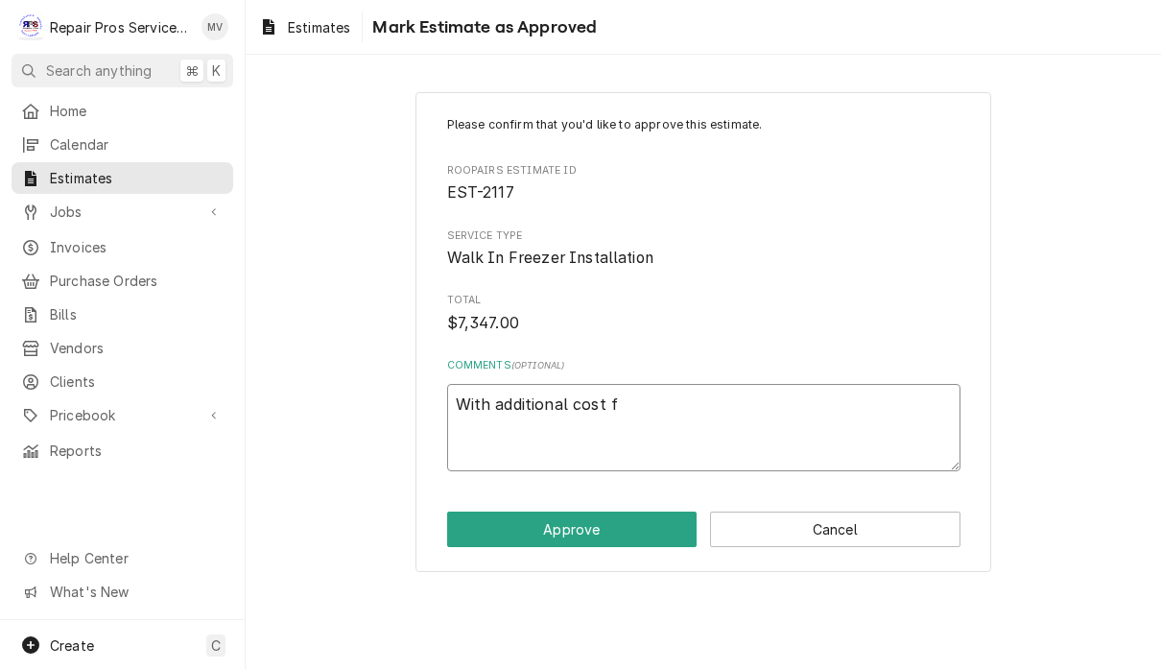
type textarea "With additional cost fo"
type textarea "x"
type textarea "With additional cost for"
type textarea "x"
type textarea "With additional cost for"
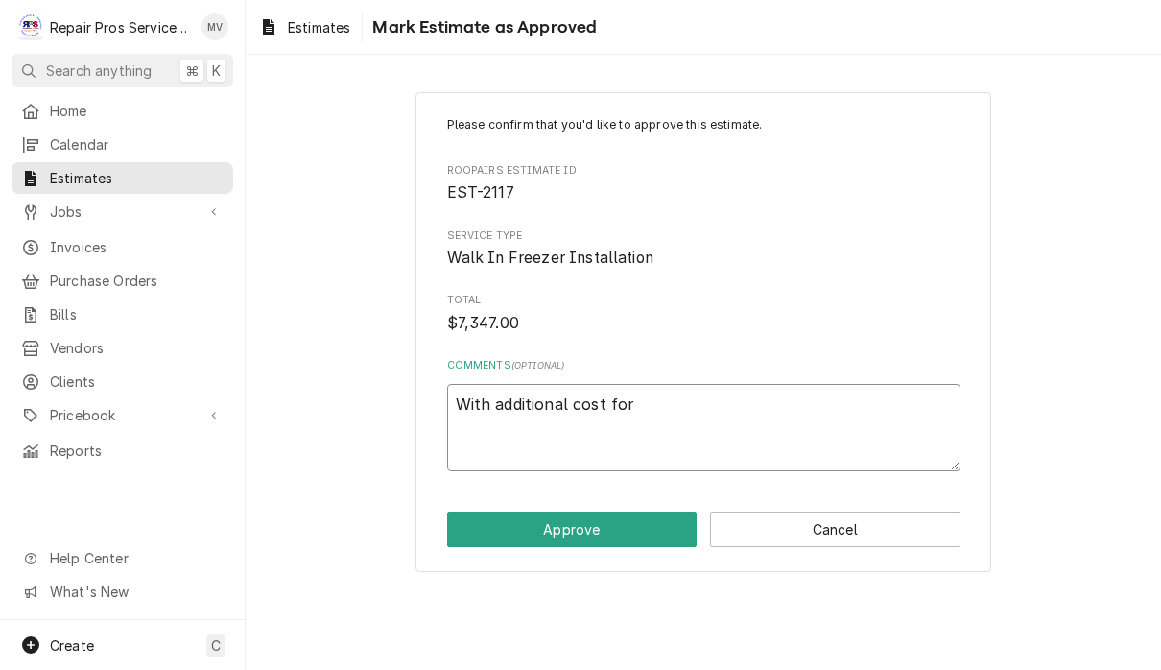
type textarea "x"
type textarea "With additional cost for i"
type textarea "x"
type textarea "With additional cost for in"
type textarea "x"
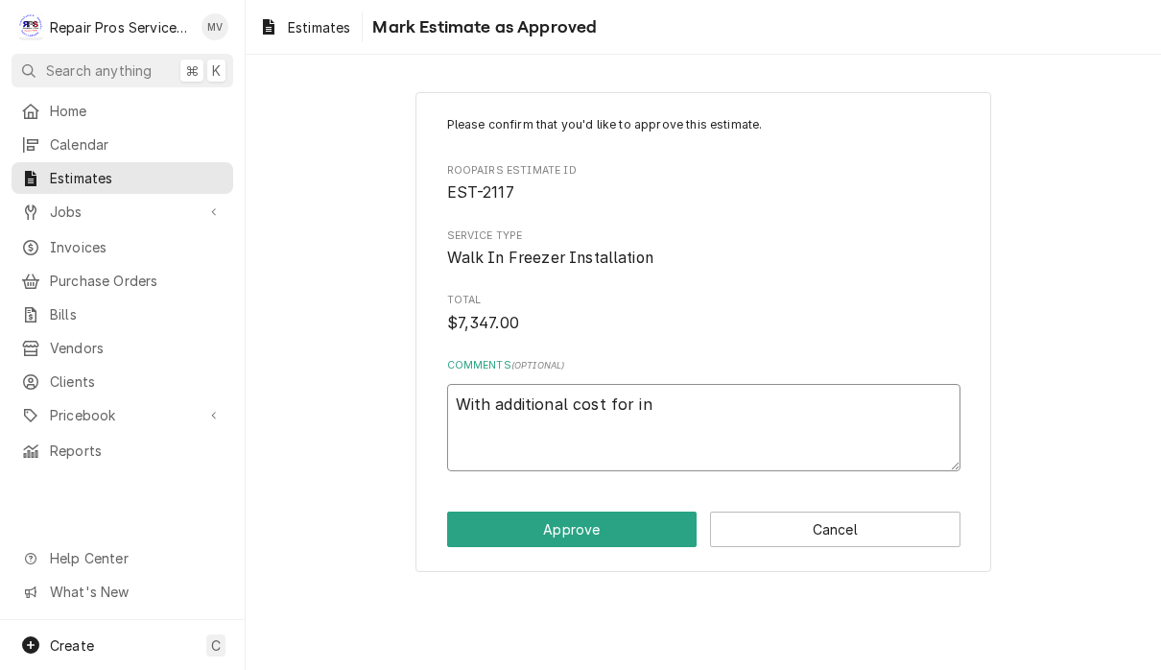
type textarea "With additional cost for ins"
type textarea "x"
type textarea "With additional cost for inst"
type textarea "x"
type textarea "With additional cost for insta"
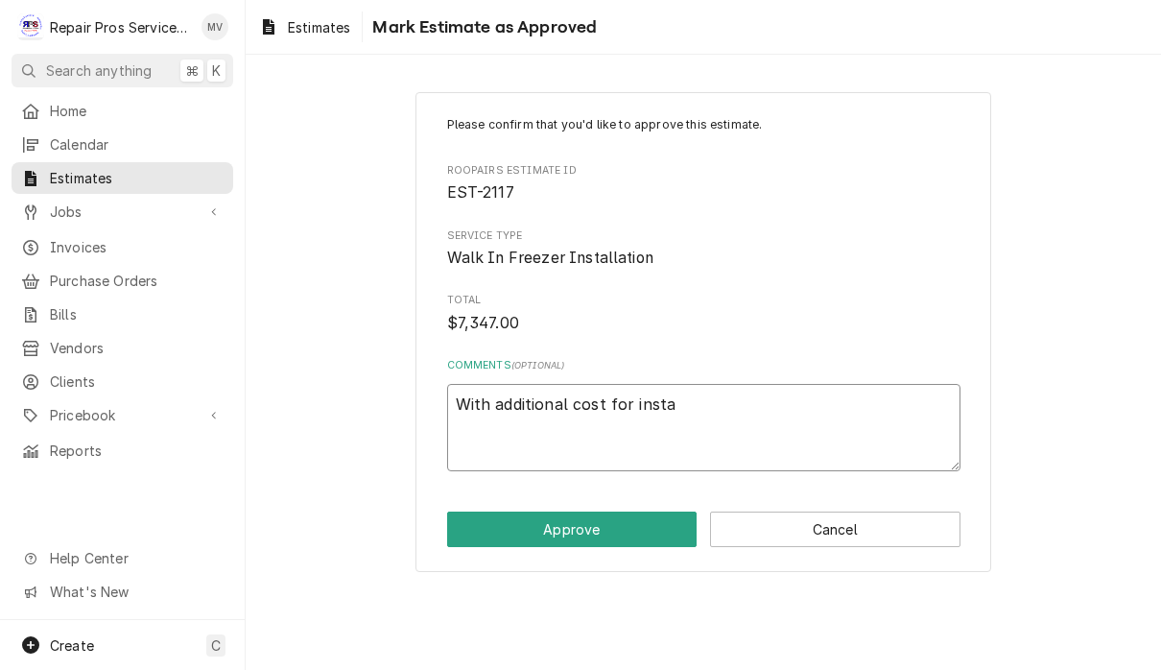
type textarea "x"
type textarea "With additional cost for instal"
type textarea "x"
type textarea "With additional cost for install"
type textarea "x"
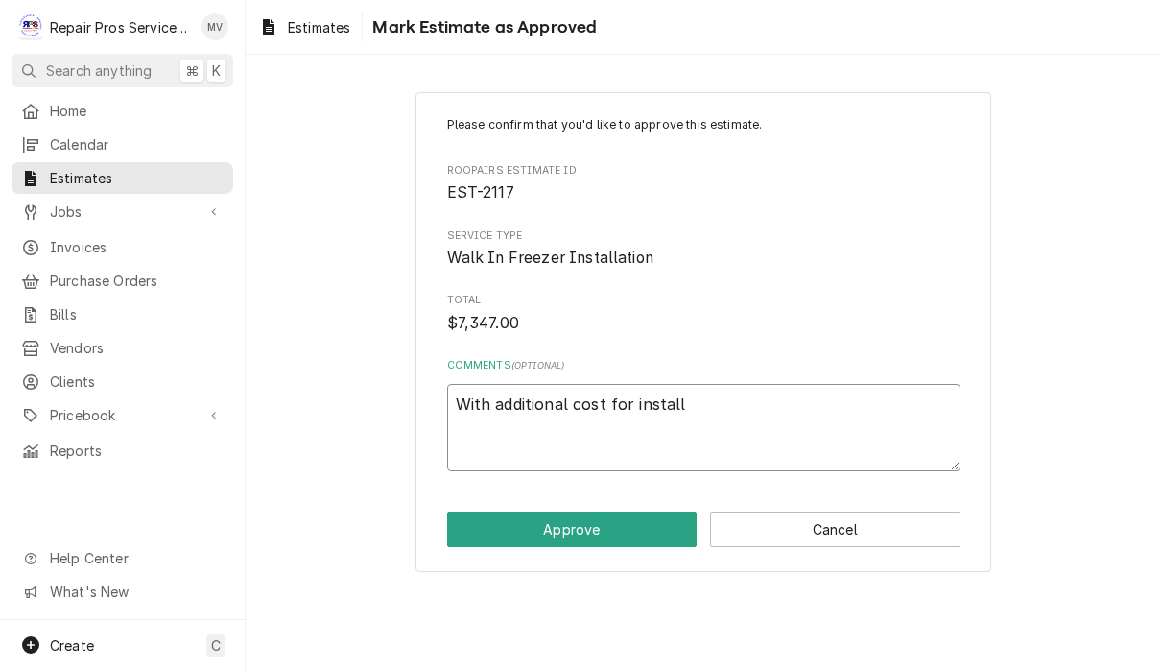
type textarea "With additional cost for installi"
type textarea "x"
type textarea "With additional cost for installin"
type textarea "x"
type textarea "With additional cost for installing"
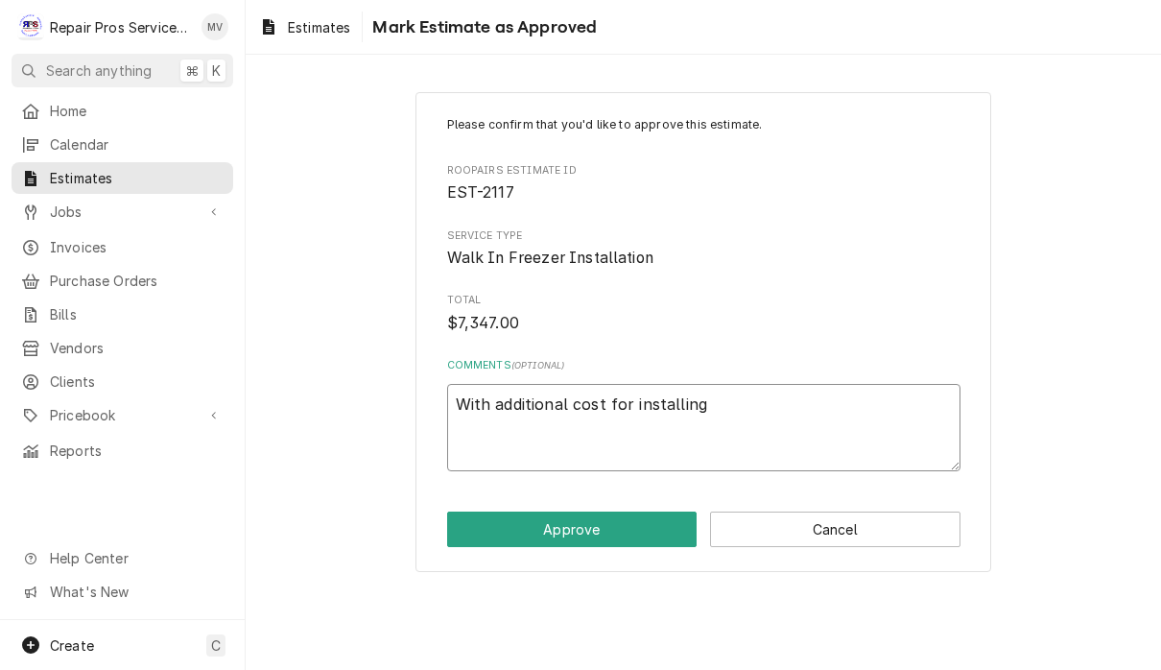
type textarea "x"
type textarea "With additional cost for installing"
type textarea "x"
type textarea "With additional cost for installing c"
type textarea "x"
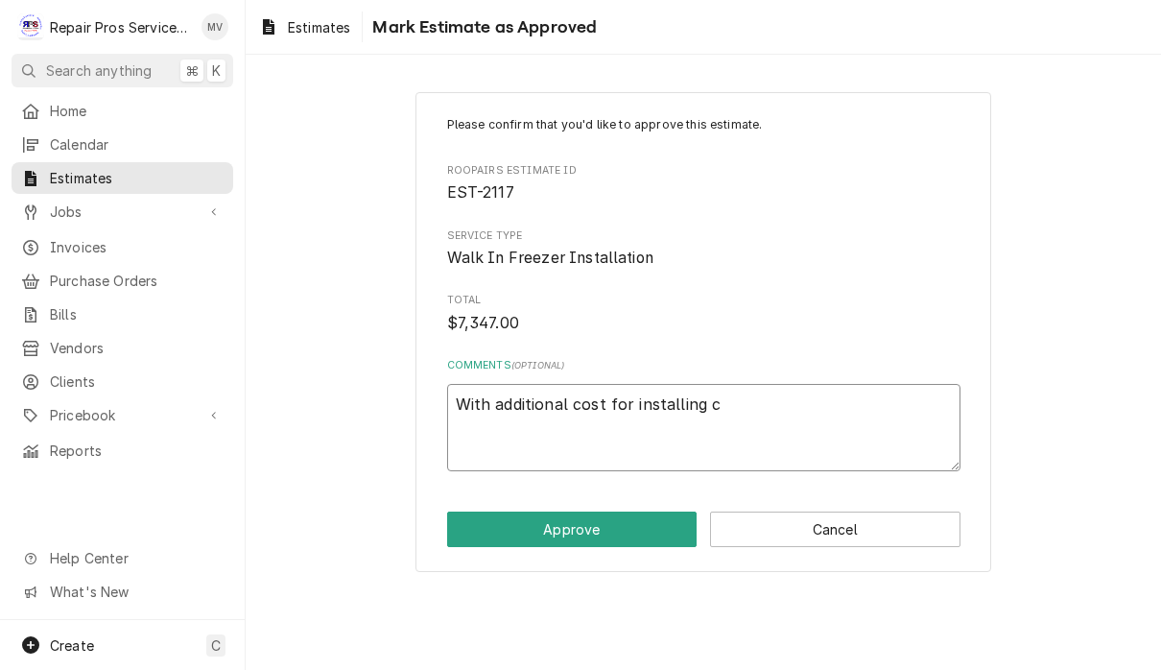
type textarea "With additional cost for installing co"
type textarea "x"
type textarea "With additional cost for installing coo"
type textarea "x"
type textarea "With additional cost for installing cool"
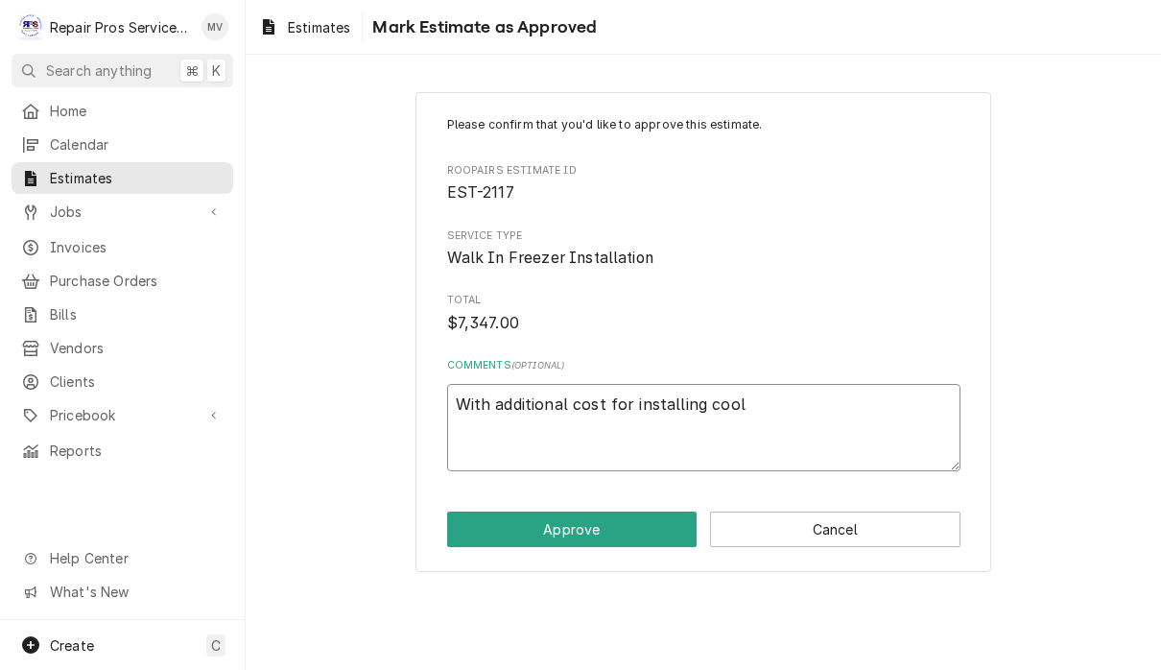
type textarea "x"
type textarea "With additional cost for installing coole"
type textarea "x"
type textarea "With additional cost for installing cooler"
type textarea "x"
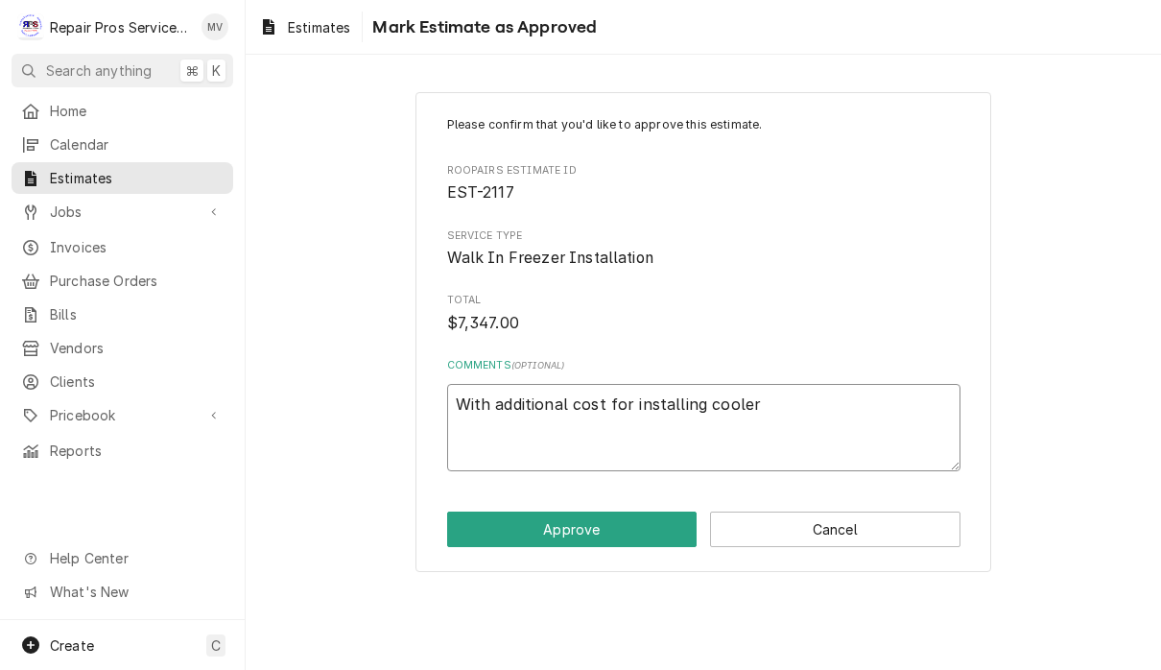
type textarea "With additional cost for installing cooler"
type textarea "x"
type textarea "With additional cost for installing cooler e"
type textarea "x"
type textarea "With additional cost for installing cooler eq"
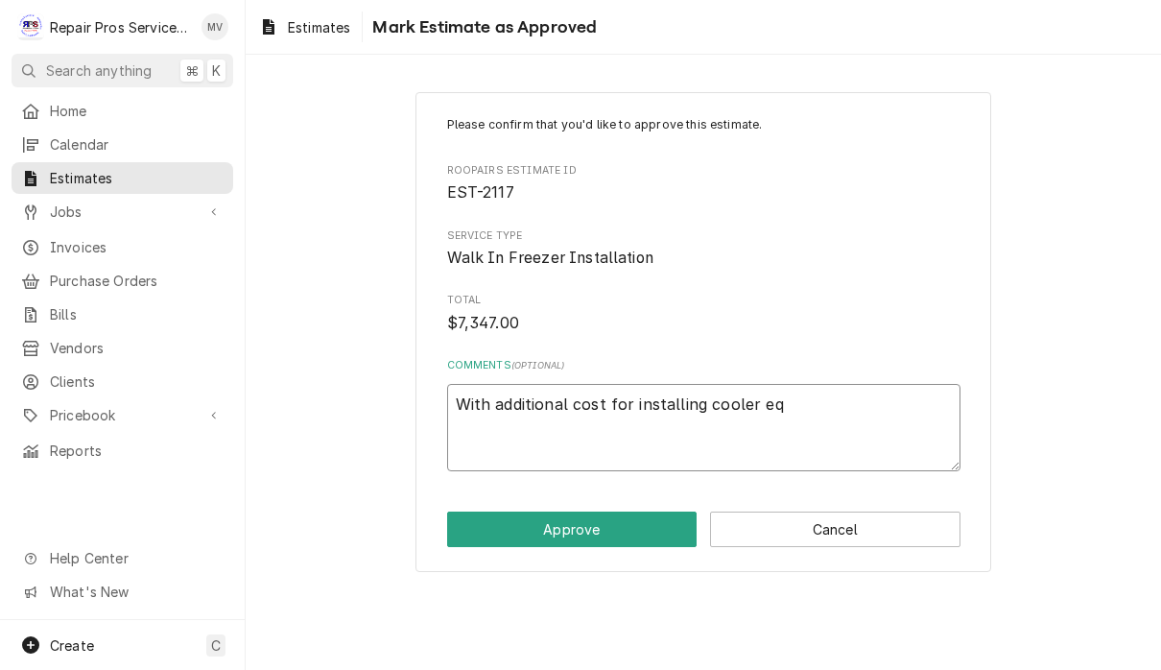
type textarea "x"
type textarea "With additional cost for installing cooler equ"
type textarea "x"
type textarea "With additional cost for installing cooler equi"
type textarea "x"
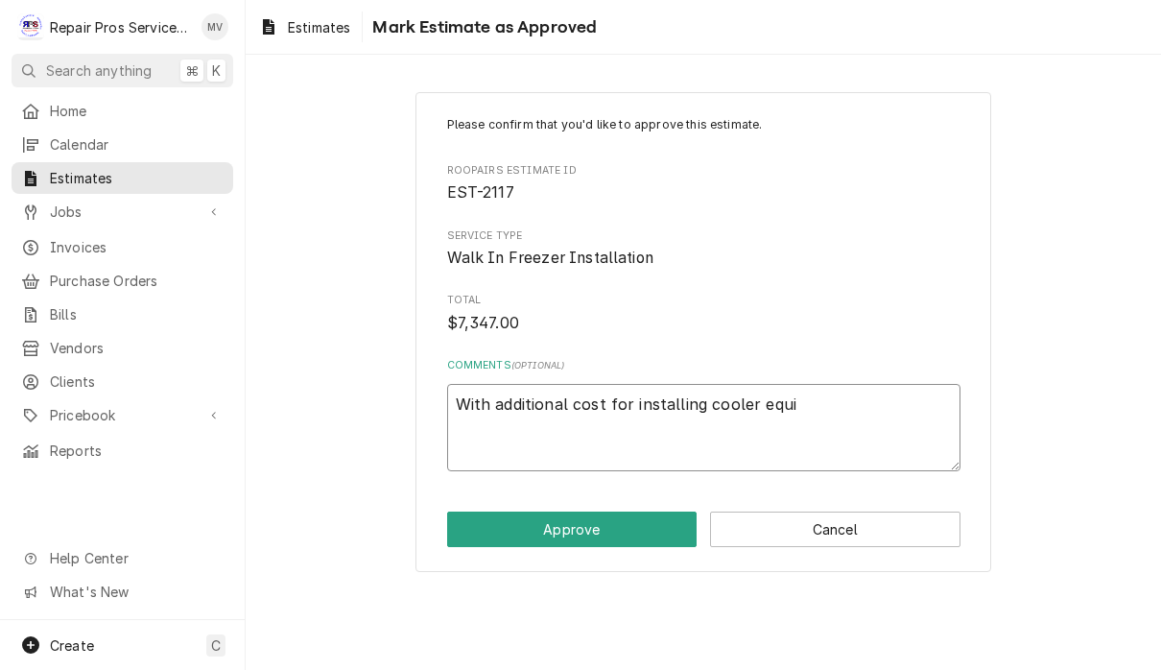
type textarea "With additional cost for installing cooler equip"
type textarea "x"
type textarea "With additional cost for installing cooler equipm"
type textarea "x"
type textarea "With additional cost for installing cooler equipme"
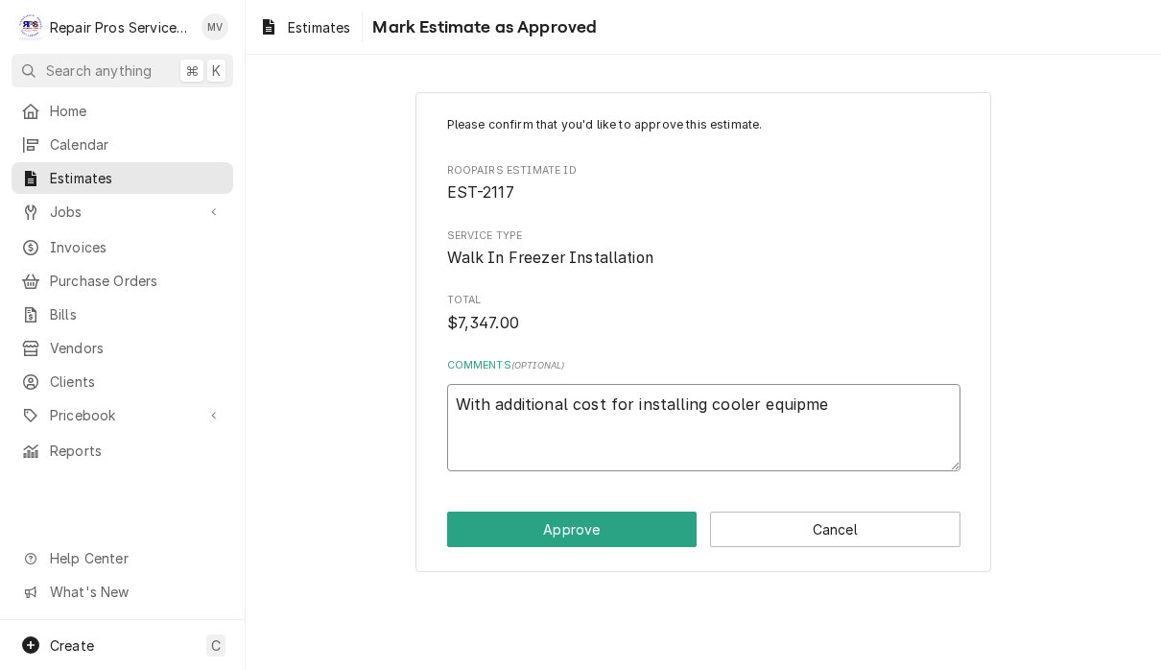
type textarea "x"
type textarea "With additional cost for installing cooler equipmen"
type textarea "x"
type textarea "With additional cost for installing cooler equipment"
type textarea "x"
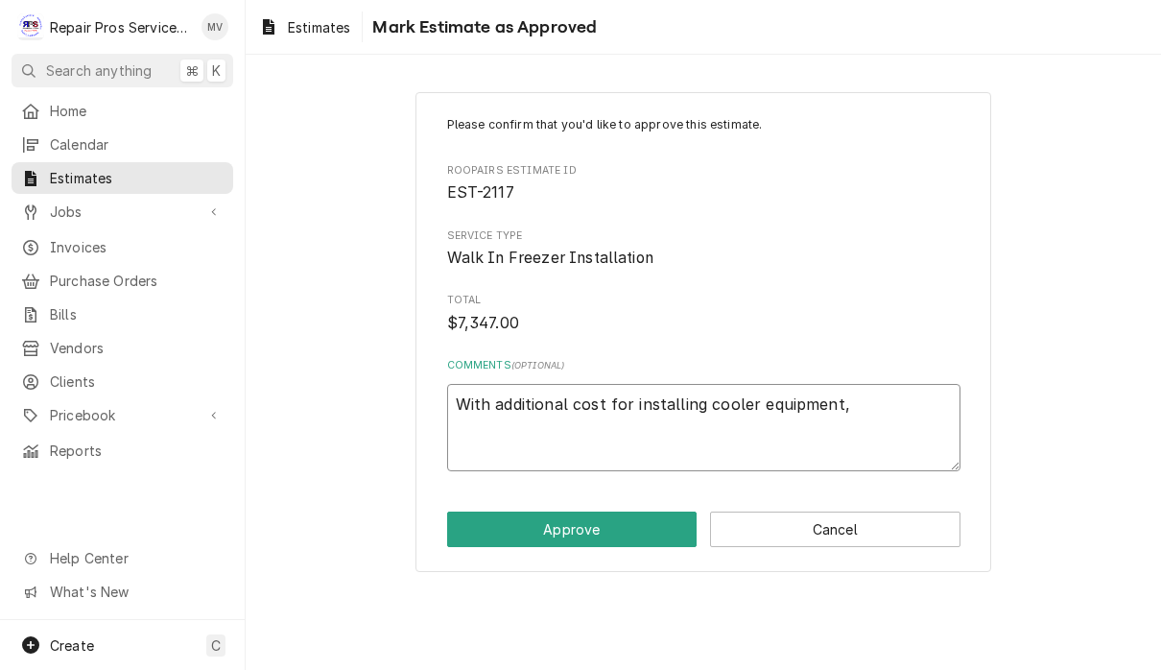
type textarea "With additional cost for installing cooler equipment,"
type textarea "x"
type textarea "With additional cost for installing cooler equipment, m"
type textarea "x"
type textarea "With additional cost for installing cooler equipment, mu"
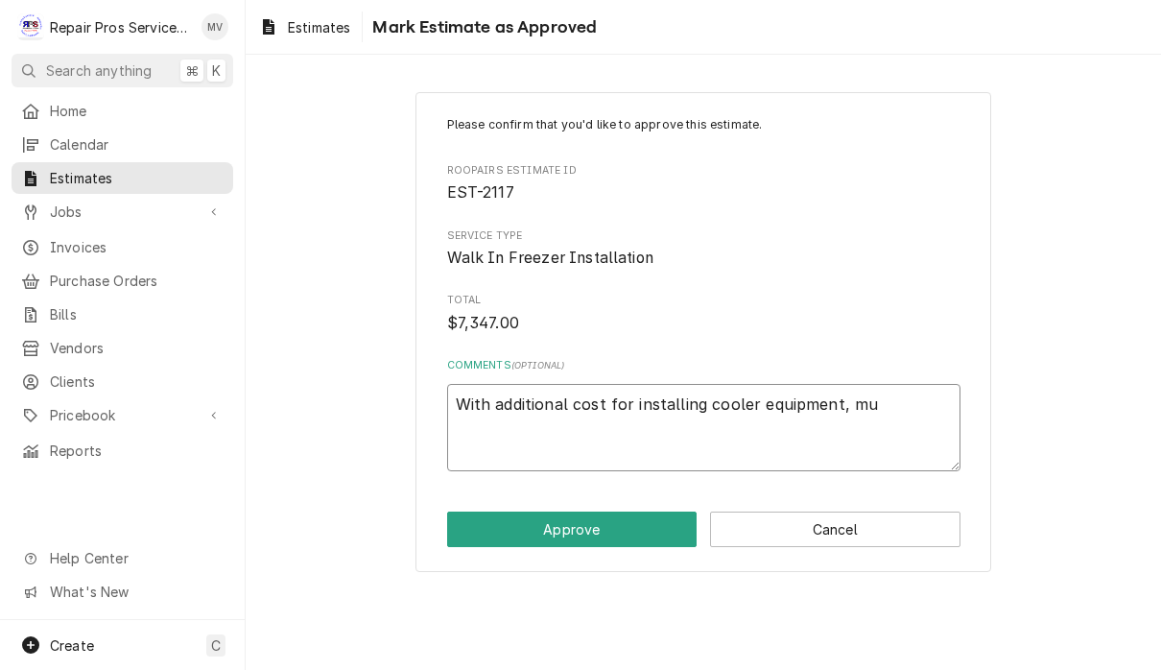
type textarea "x"
type textarea "With additional cost for installing cooler equipment, mul"
type textarea "x"
type textarea "With additional cost for installing cooler equipment, mult"
type textarea "x"
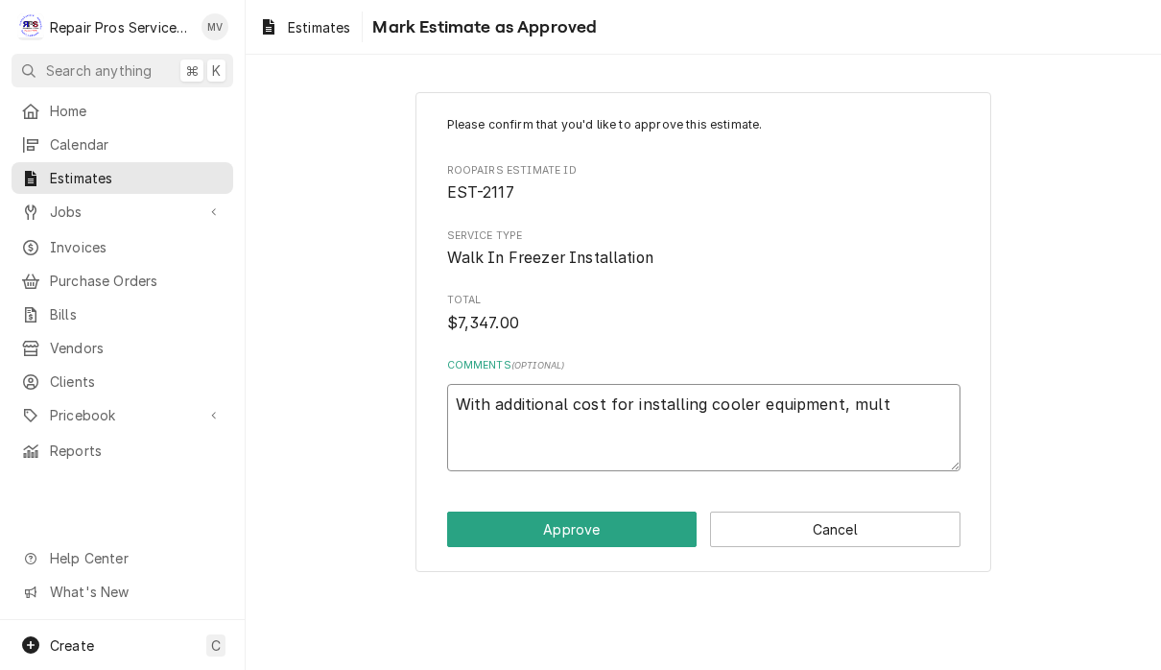
type textarea "With additional cost for installing cooler equipment, multi"
type textarea "x"
type textarea "With additional cost for installing cooler equipment, multip"
type textarea "x"
type textarea "With additional cost for installing cooler equipment, multipl"
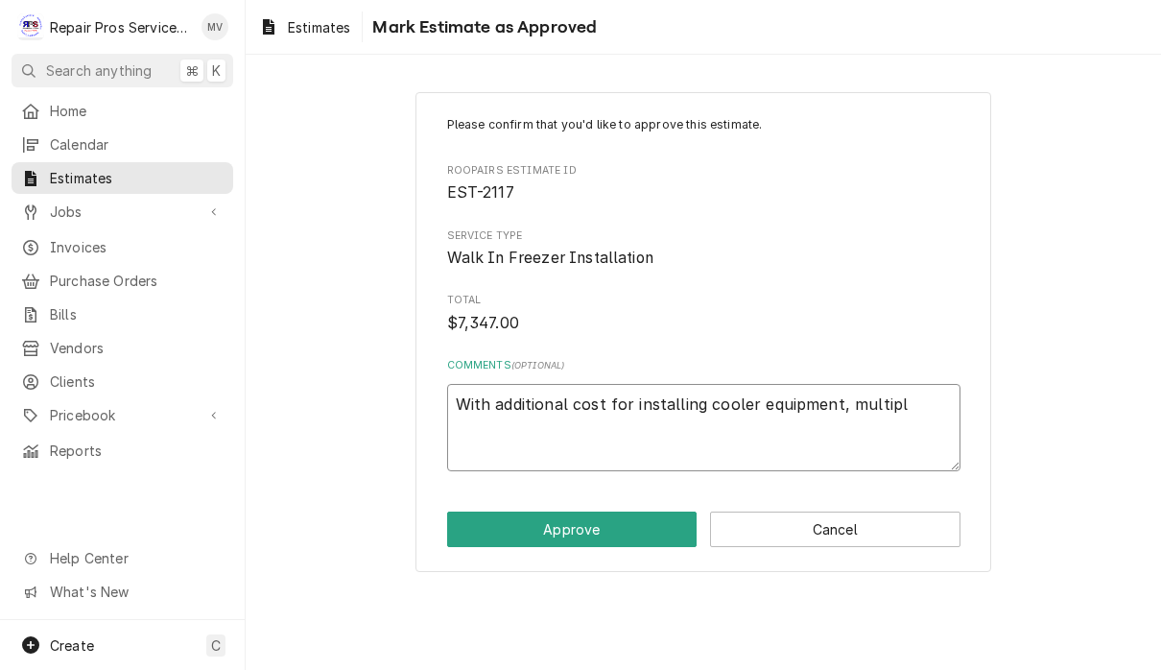
type textarea "x"
type textarea "With additional cost for installing cooler equipment, multiple"
type textarea "x"
type textarea "With additional cost for installing cooler equipment, multiplex"
type textarea "x"
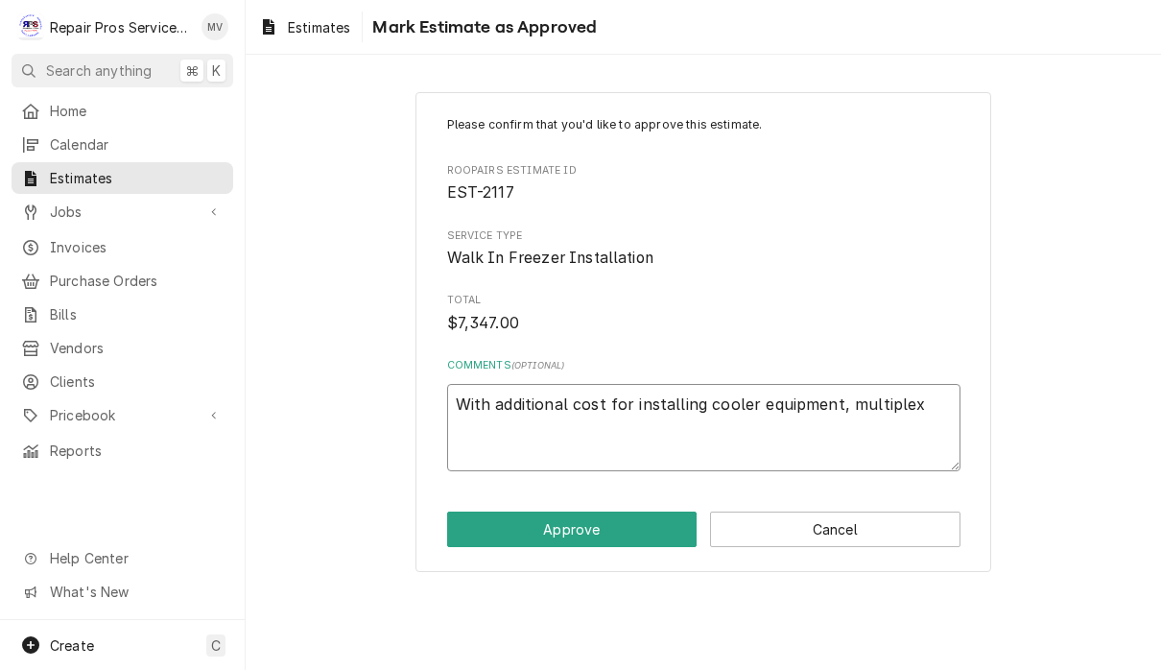
type textarea "With additional cost for installing cooler equipment, multiplex,"
type textarea "x"
type textarea "With additional cost for installing cooler equipment, multiplex,"
type textarea "x"
type textarea "With additional cost for installing cooler equipment, multiplex, a"
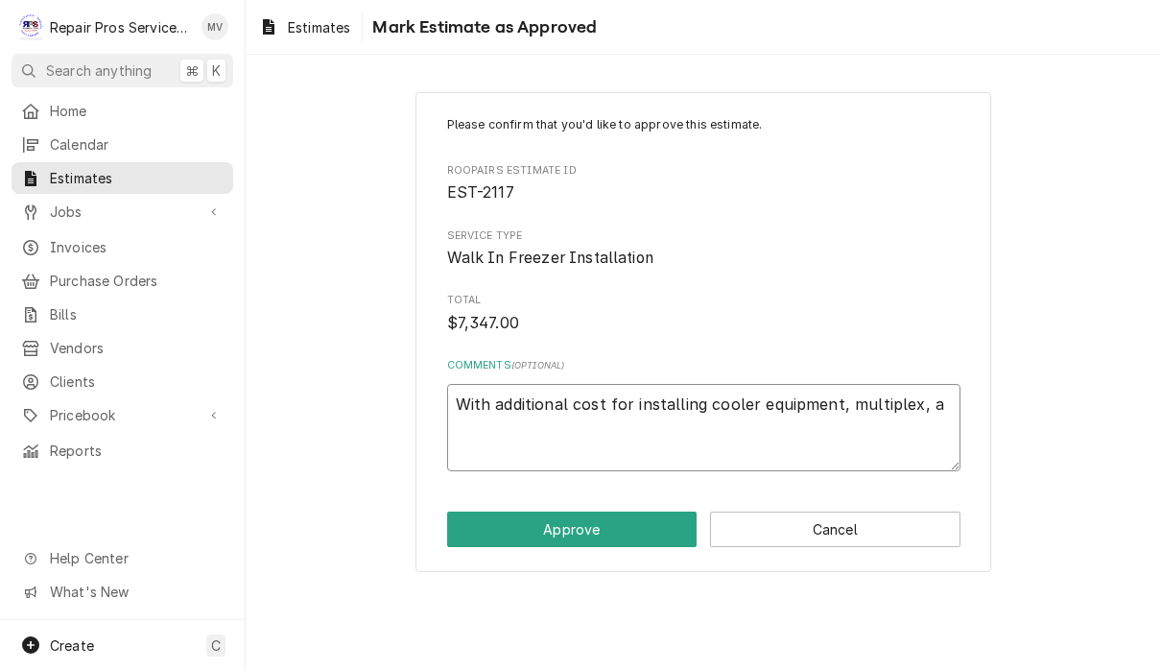
type textarea "x"
type textarea "With additional cost for installing cooler equipment, multiplex, an"
type textarea "x"
type textarea "With additional cost for installing cooler equipment, multiplex, and"
type textarea "x"
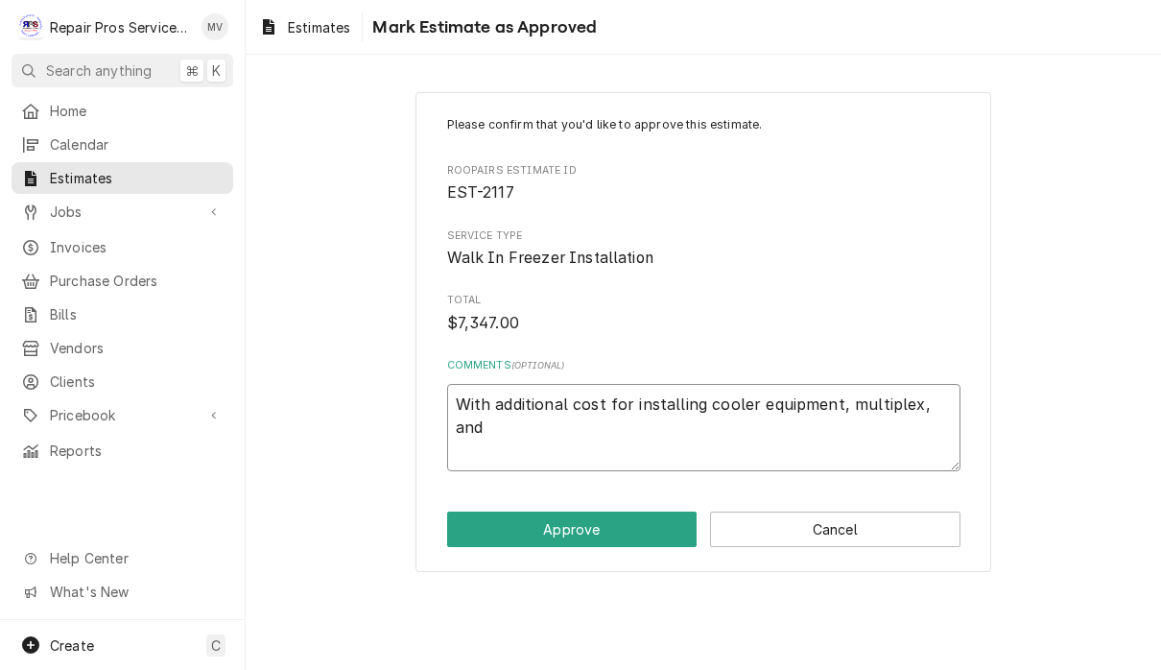
type textarea "With additional cost for installing cooler equipment, multiplex, and"
type textarea "x"
type textarea "With additional cost for installing cooler equipment, multiplex, and i"
type textarea "x"
type textarea "With additional cost for installing cooler equipment, multiplex, and ic"
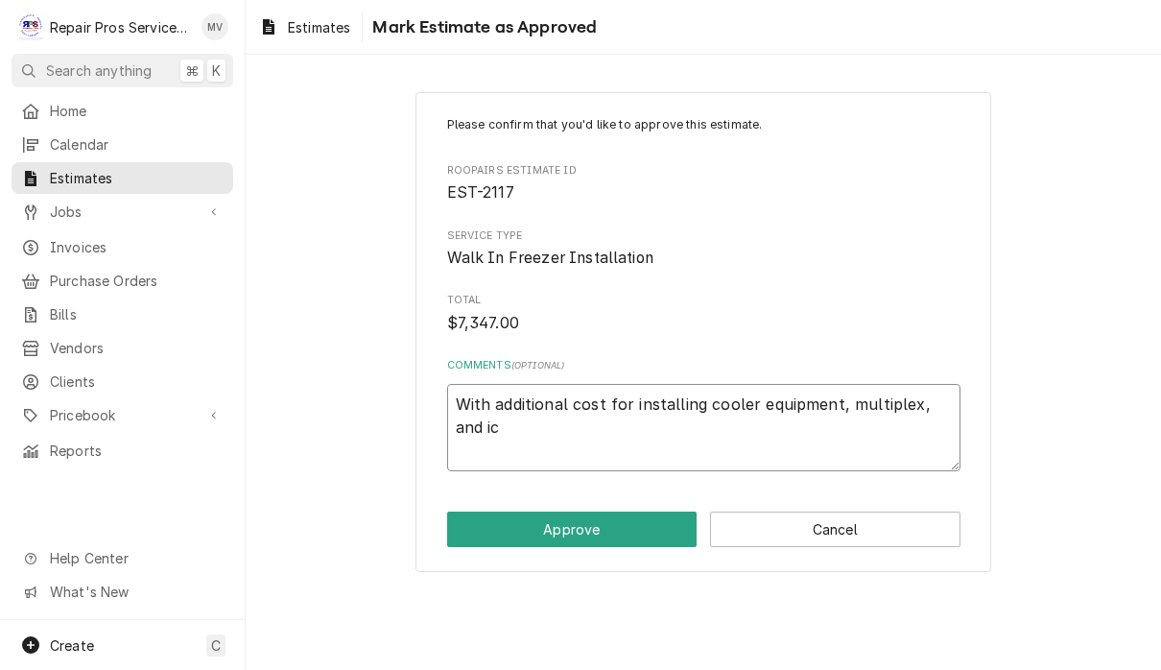
type textarea "x"
type textarea "With additional cost for installing cooler equipment, multiplex, and ice"
type textarea "x"
type textarea "With additional cost for installing cooler equipment, multiplex, and ice"
type textarea "x"
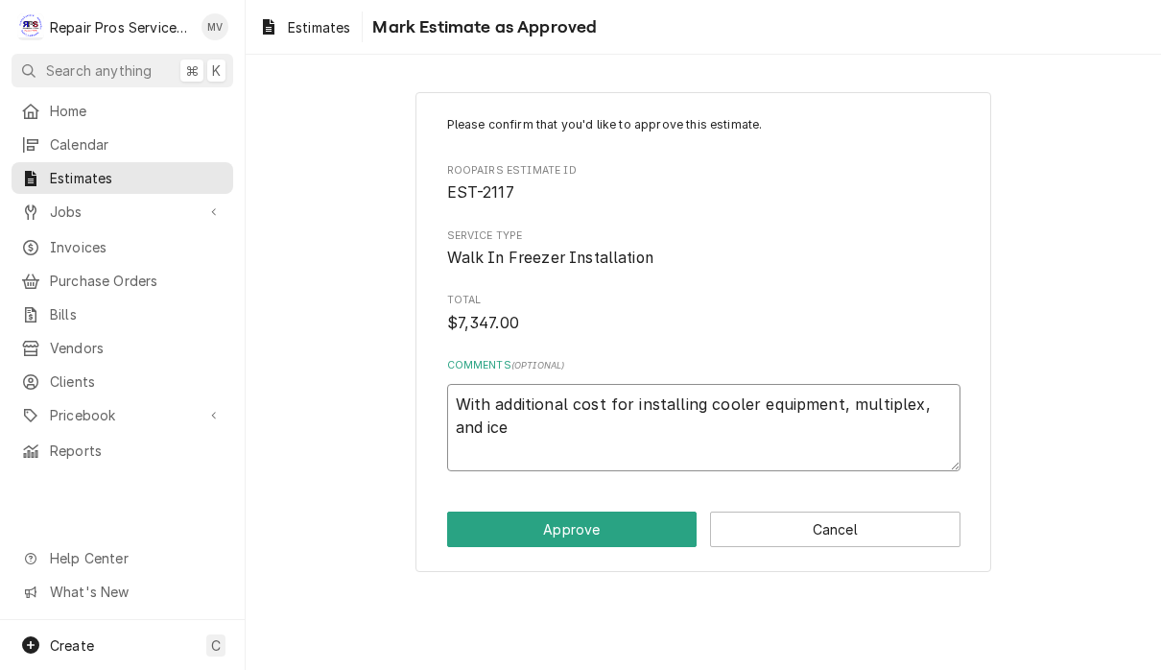
type textarea "With additional cost for installing cooler equipment, multiplex, and ice m"
type textarea "x"
type textarea "With additional cost for installing cooler equipment, multiplex, and ice ma"
type textarea "x"
type textarea "With additional cost for installing cooler equipment, multiplex, and ice mac"
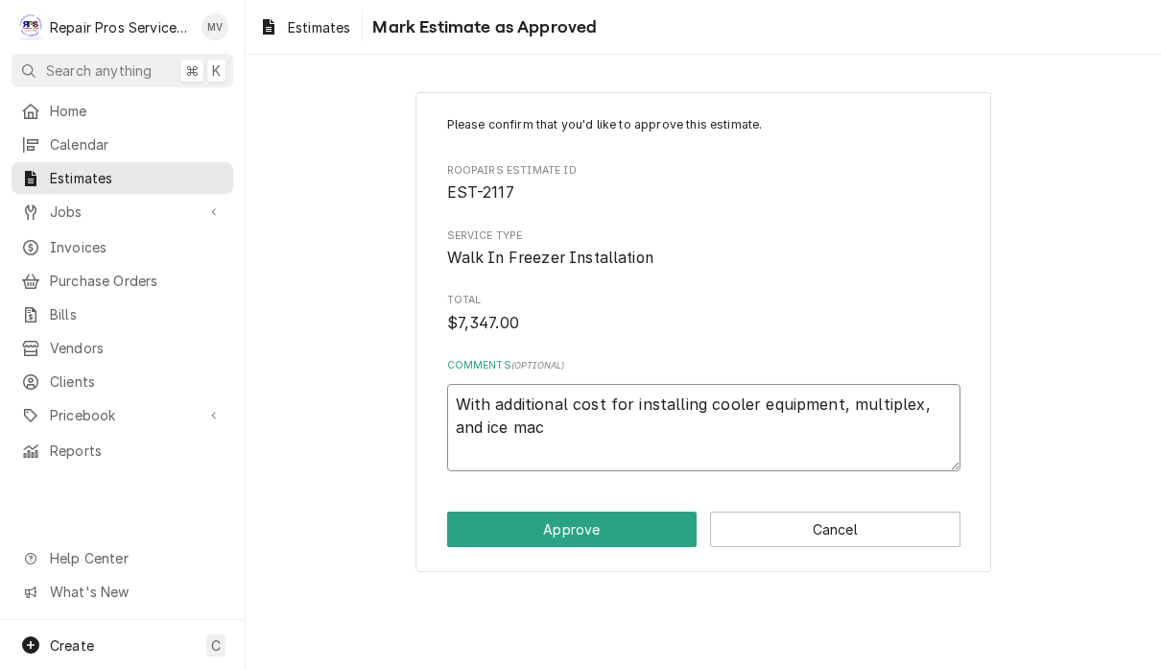
type textarea "x"
type textarea "With additional cost for installing cooler equipment, multiplex, and ice mach"
type textarea "x"
type textarea "With additional cost for installing cooler equipment, multiplex, and ice machi"
type textarea "x"
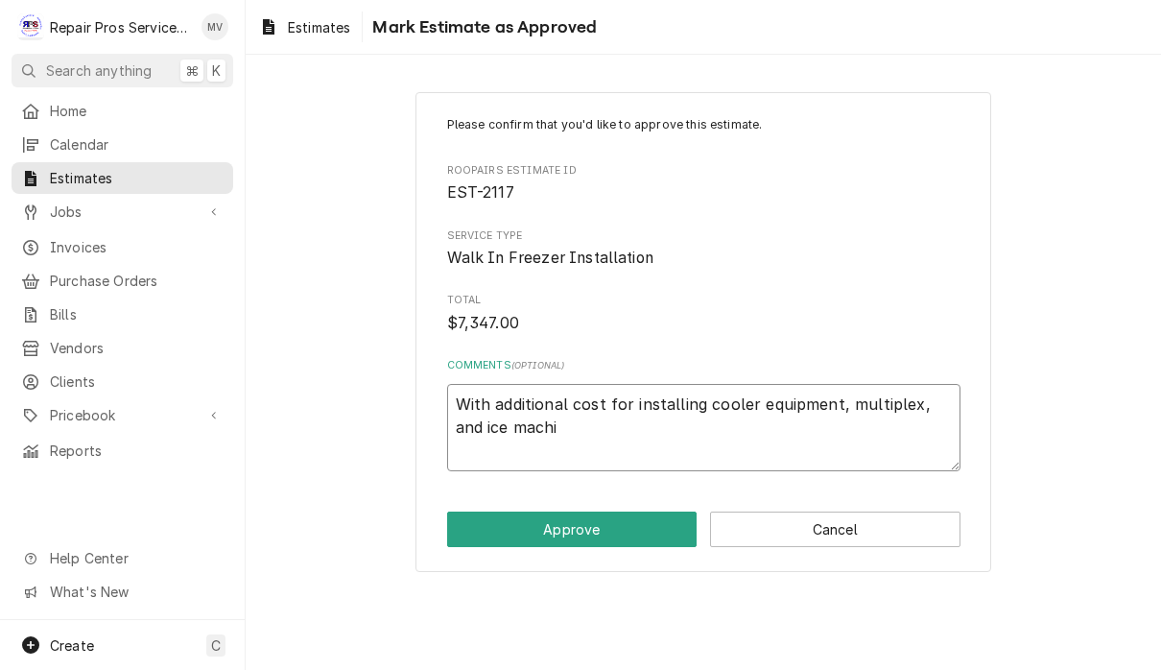
type textarea "With additional cost for installing cooler equipment, multiplex, and ice machin"
type textarea "x"
type textarea "With additional cost for installing cooler equipment, multiplex, and ice machine"
type textarea "x"
type textarea "With additional cost for installing cooler equipment, multiplex, and ice machine"
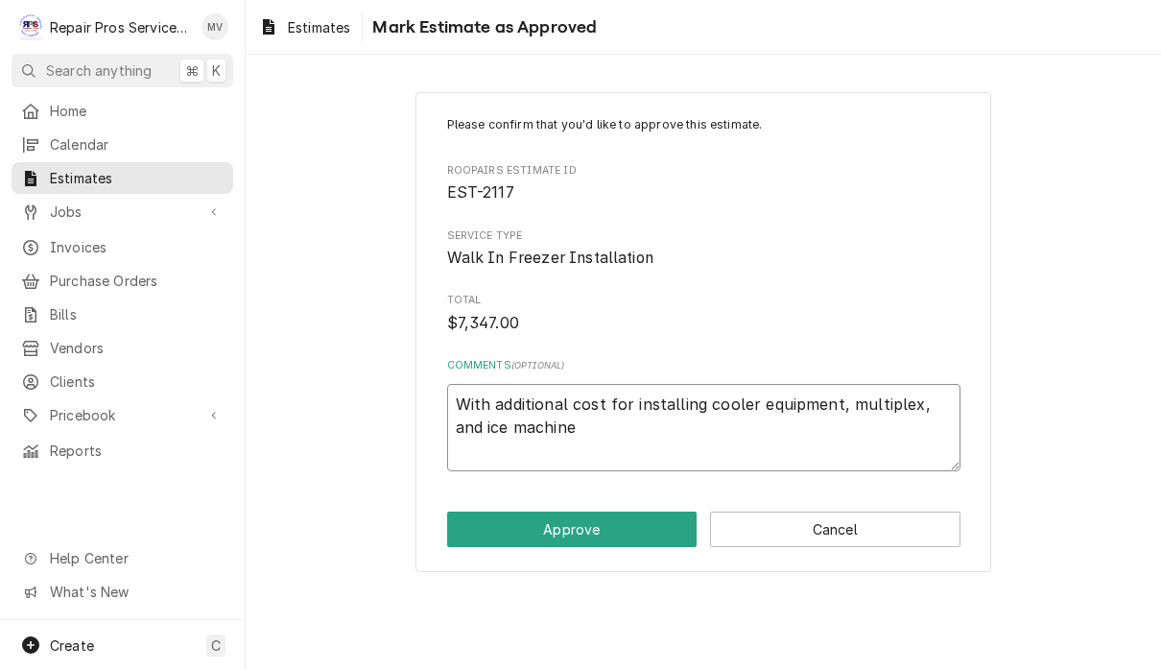
type textarea "x"
type textarea "With additional cost for installing cooler equipment, multiplex, and ice machin…"
type textarea "x"
type textarea "With additional cost for installing cooler equipment, multiplex, and ice machin…"
type textarea "x"
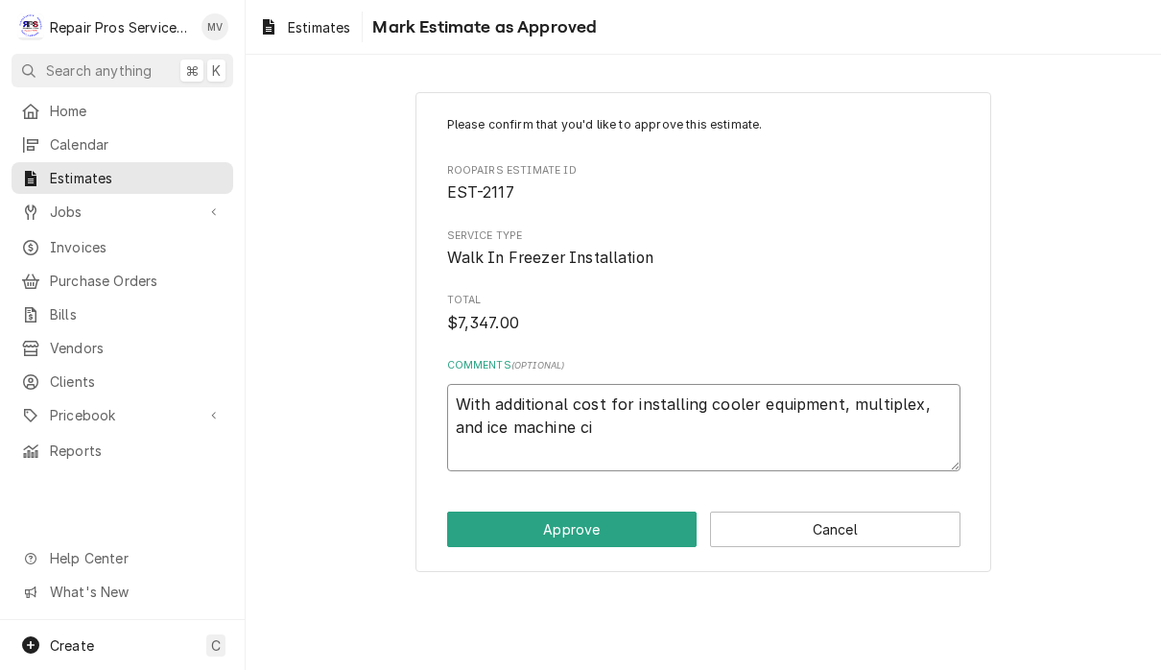
type textarea "With additional cost for installing cooler equipment, multiplex, and ice machin…"
type textarea "x"
type textarea "With additional cost for installing cooler equipment, multiplex, and ice machin…"
type textarea "x"
type textarea "With additional cost for installing cooler equipment, multiplex, and ice machin…"
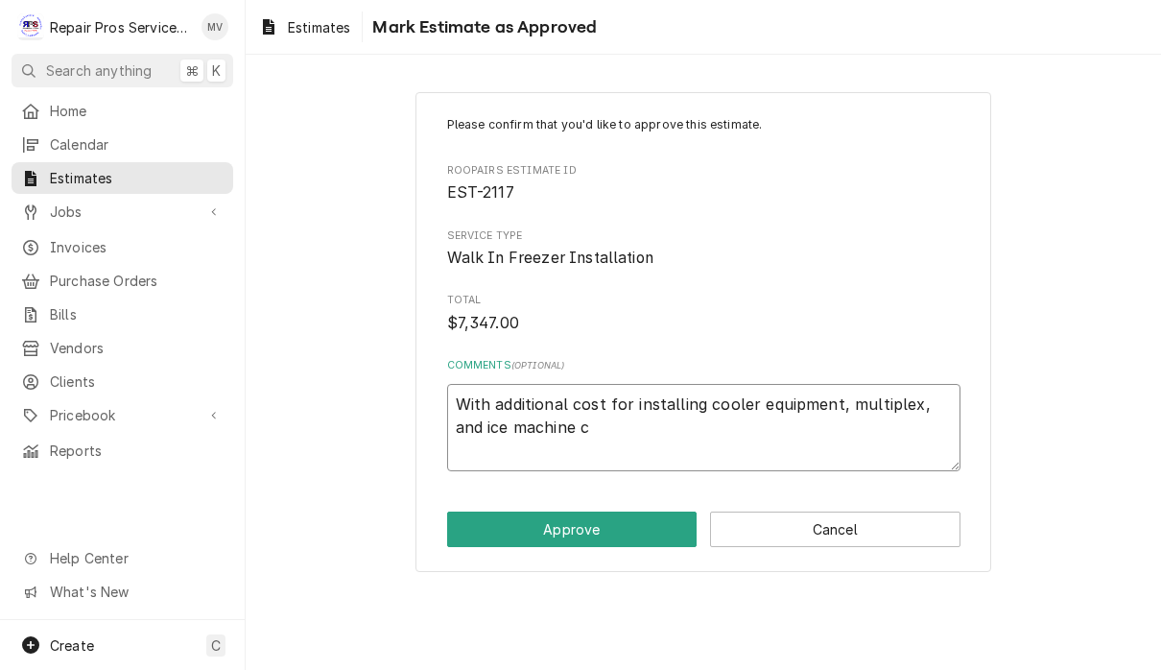
type textarea "x"
type textarea "With additional cost for installing cooler equipment, multiplex, and ice machin…"
type textarea "x"
type textarea "With additional cost for installing cooler equipment, multiplex, and ice machin…"
type textarea "x"
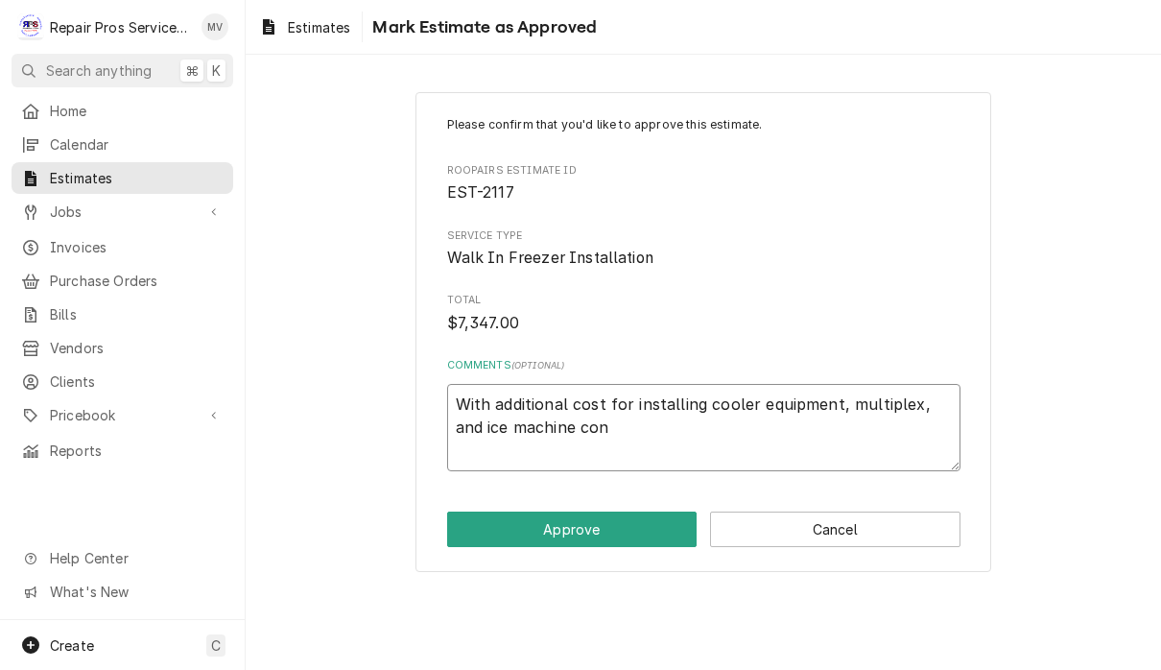
type textarea "With additional cost for installing cooler equipment, multiplex, and ice machin…"
type textarea "x"
type textarea "With additional cost for installing cooler equipment, multiplex, and ice machin…"
type textarea "x"
type textarea "With additional cost for installing cooler equipment, multiplex, and ice machin…"
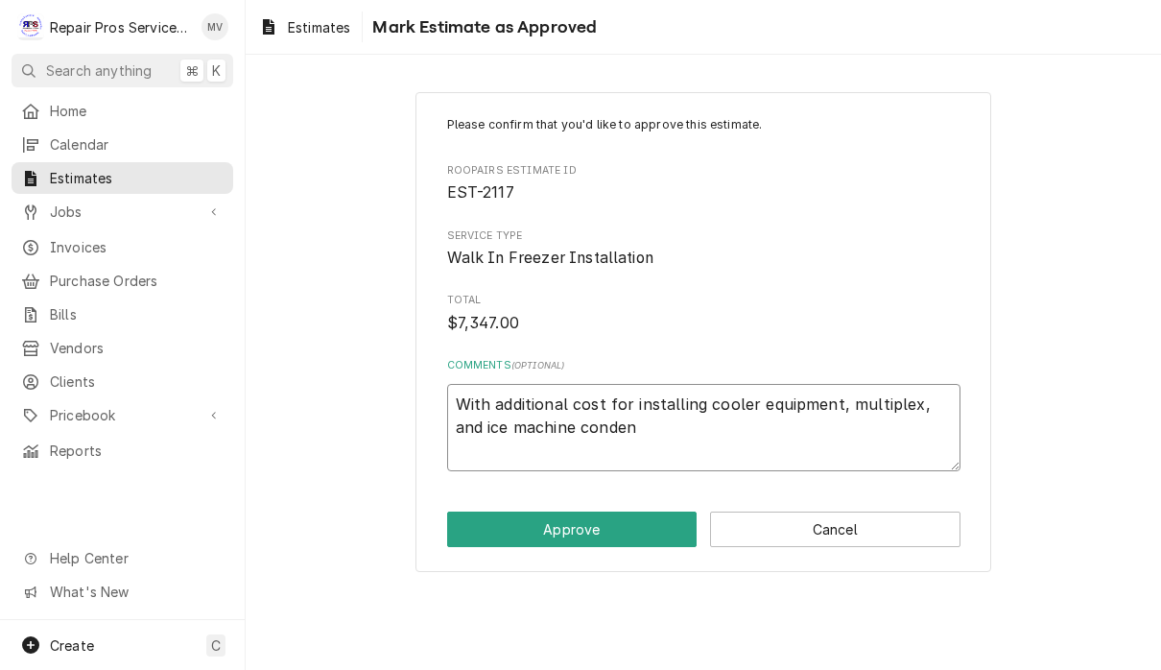
type textarea "x"
type textarea "With additional cost for installing cooler equipment, multiplex, and ice machin…"
type textarea "x"
type textarea "With additional cost for installing cooler equipment, multiplex, and ice machin…"
type textarea "x"
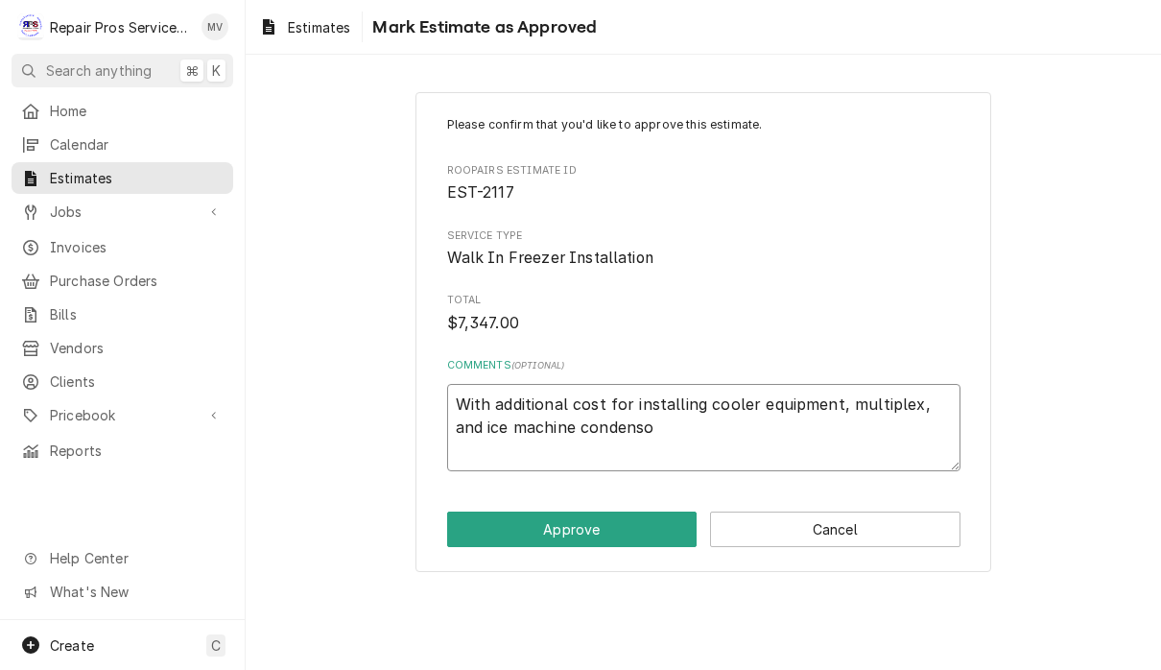
type textarea "With additional cost for installing cooler equipment, multiplex, and ice machin…"
type textarea "x"
type textarea "With additional cost for installing cooler equipment, multiplex, and ice machin…"
type textarea "x"
type textarea "With additional cost for installing cooler equipment, multiplex, and ice machin…"
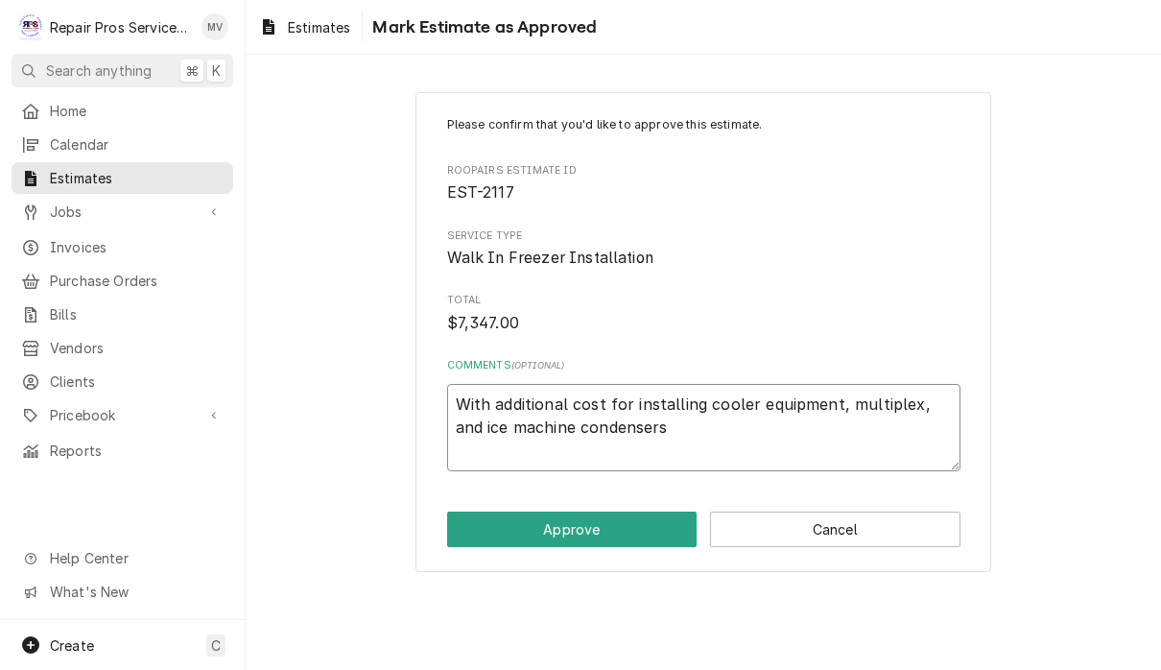
type textarea "x"
type textarea "With additional cost for installing cooler equipment, multiplex, and ice machin…"
type textarea "x"
type textarea "With additional cost for installing cooler equipment, multiplex, and ice machin…"
type textarea "x"
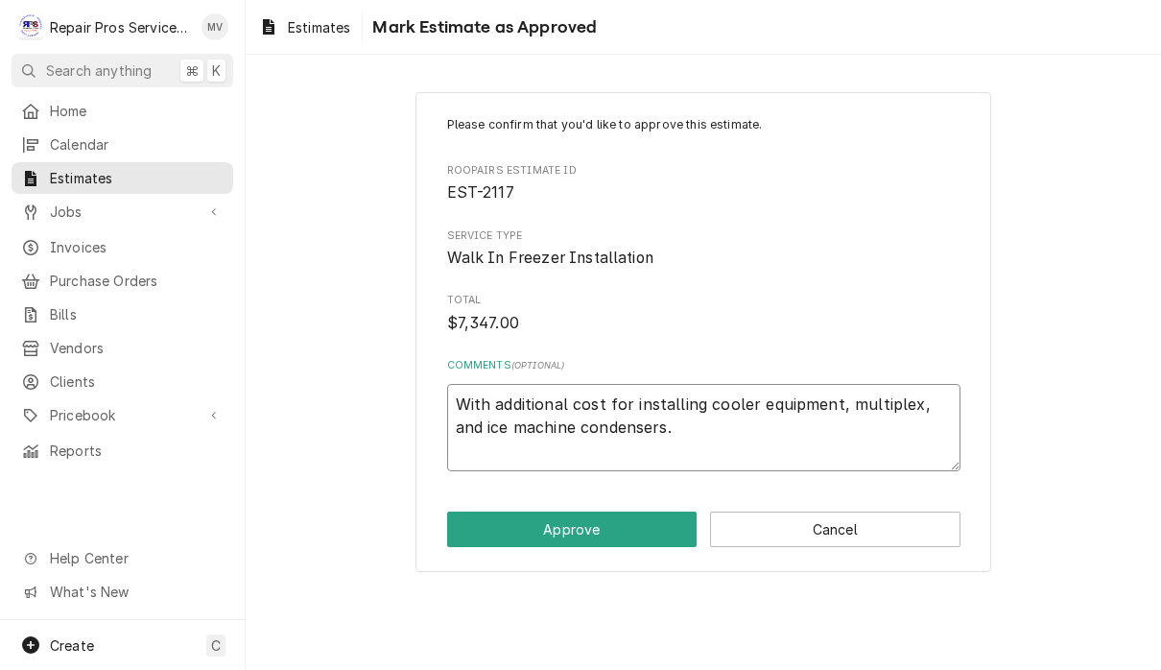
type textarea "With additional cost for installing cooler equipment, multiplex, and ice machin…"
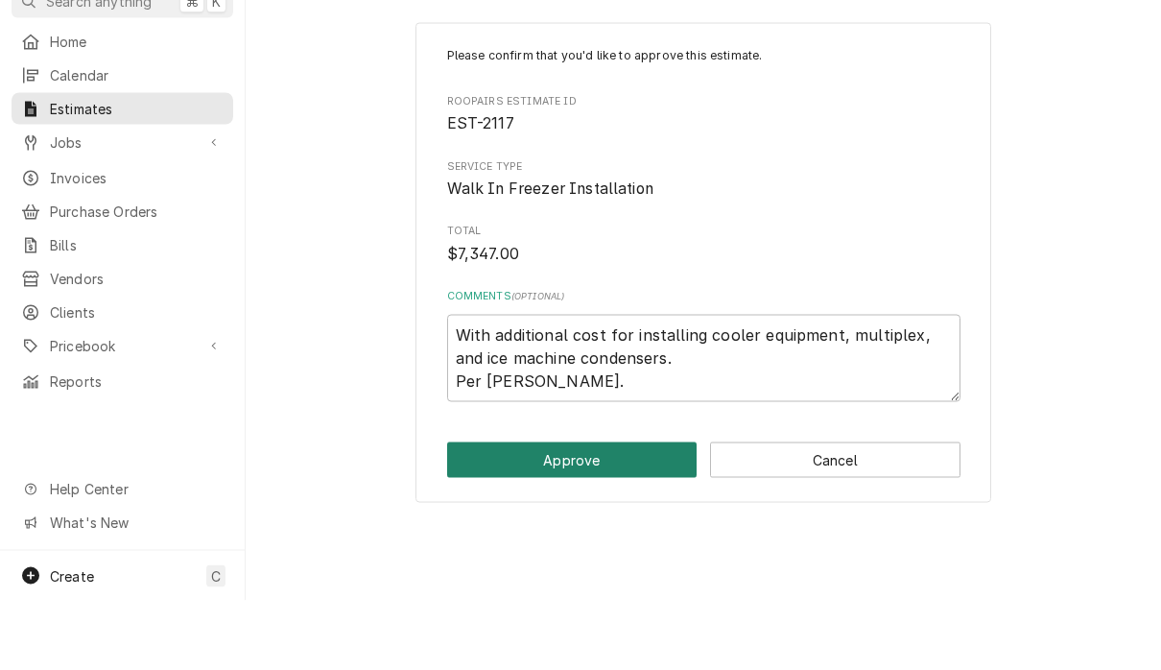
click at [624, 511] on button "Approve" at bounding box center [572, 528] width 250 height 35
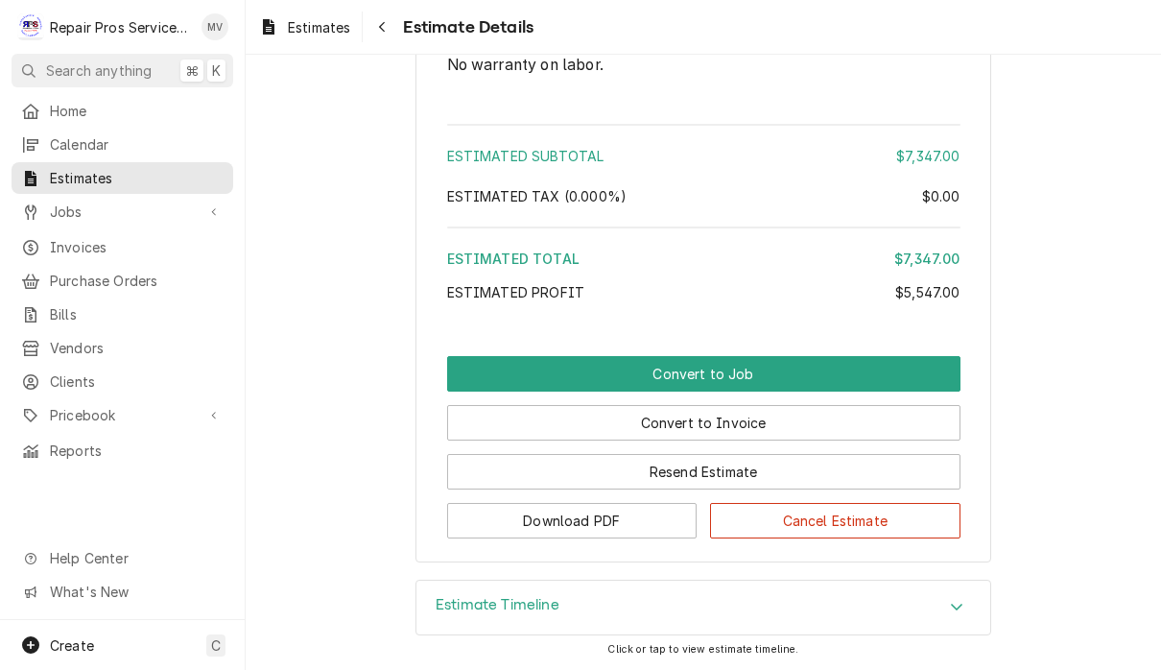
scroll to position [4607, 0]
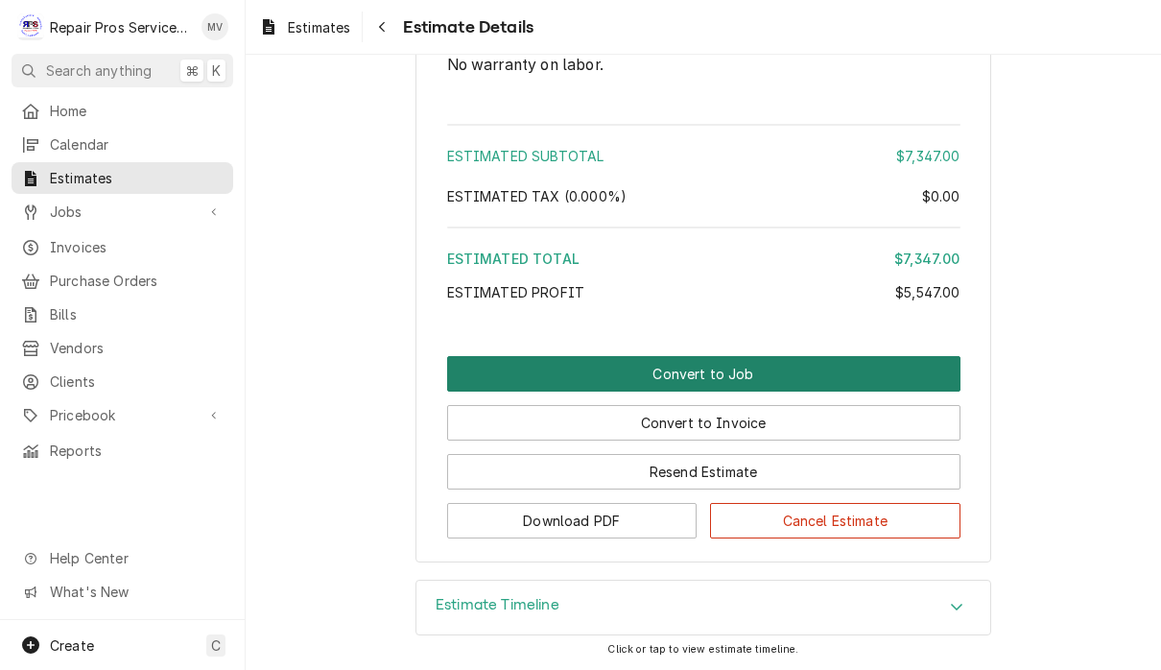
click at [857, 369] on button "Convert to Job" at bounding box center [703, 373] width 513 height 35
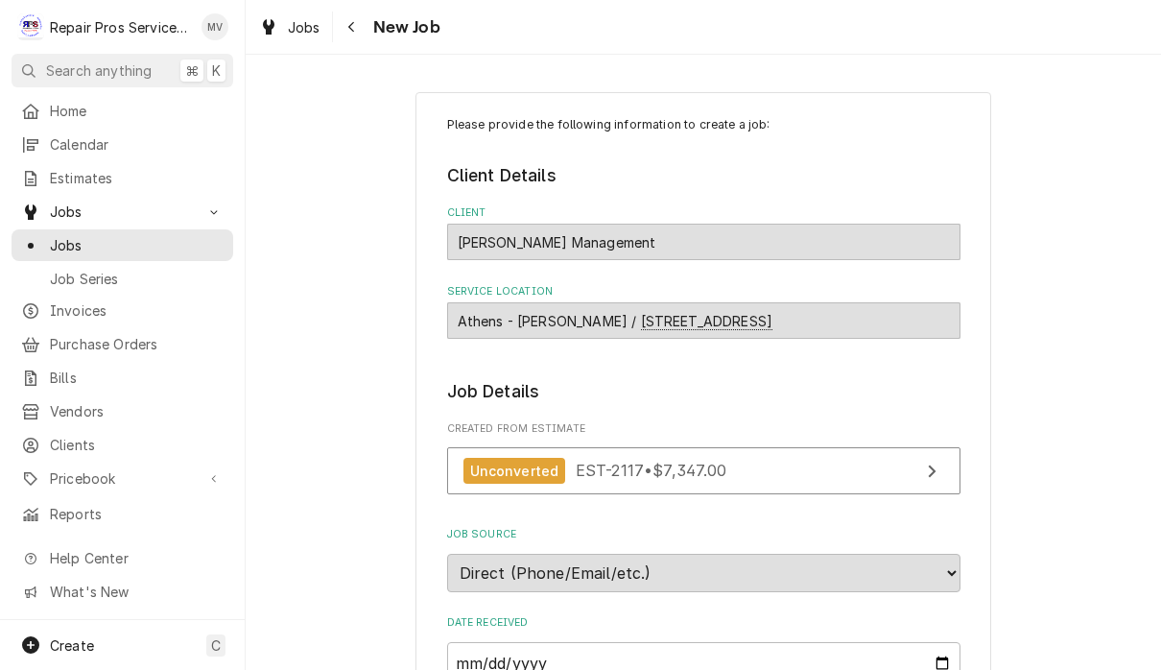
type textarea "x"
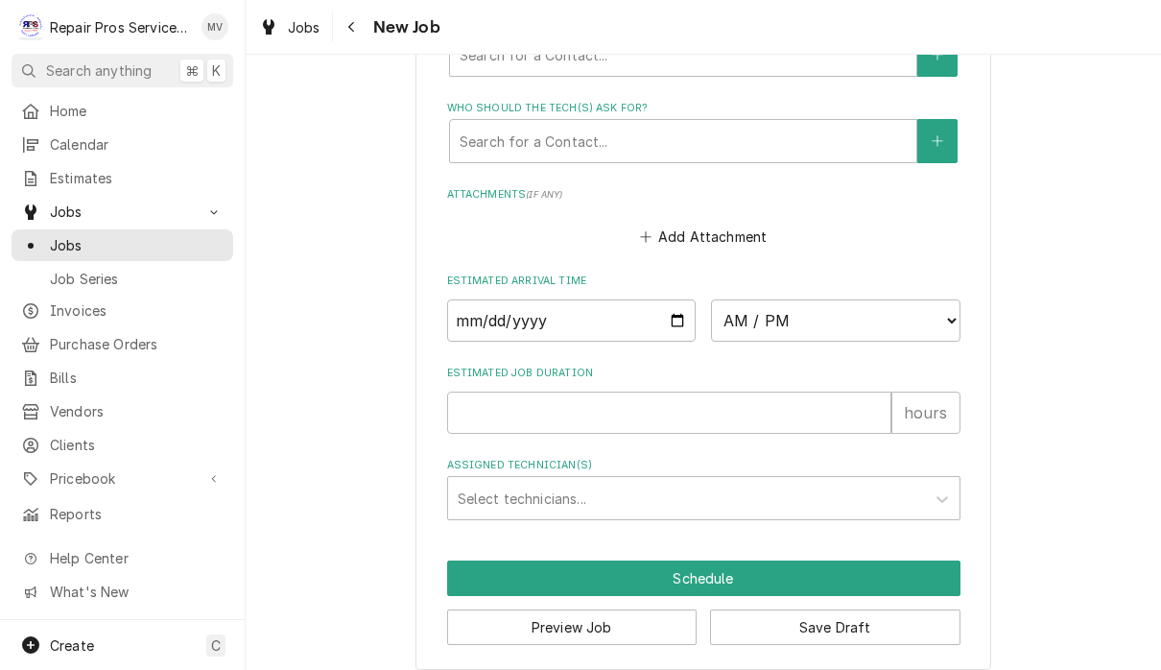
scroll to position [1384, 0]
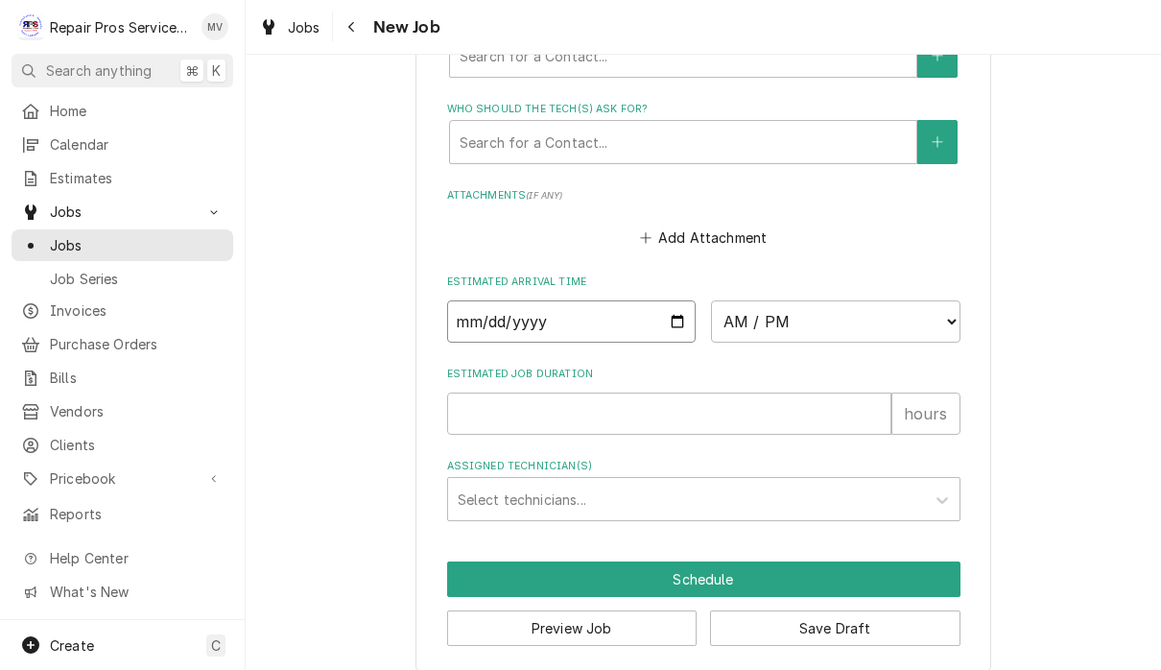
click at [544, 300] on input "Date" at bounding box center [571, 321] width 249 height 42
type input "[DATE]"
type textarea "x"
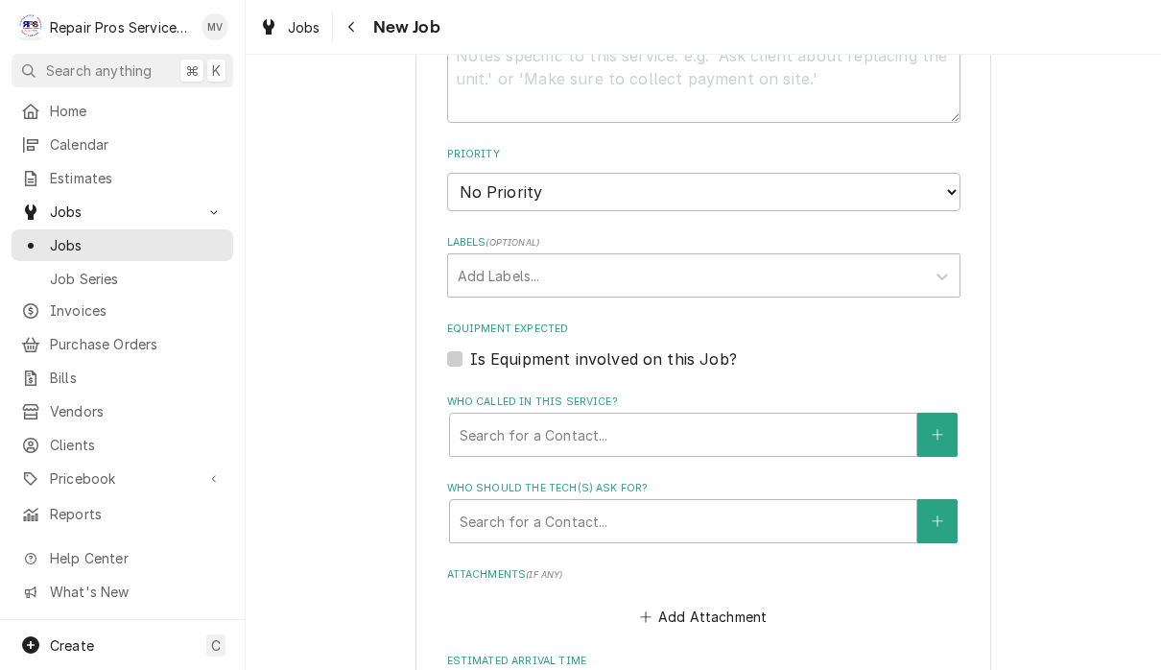
scroll to position [981, 0]
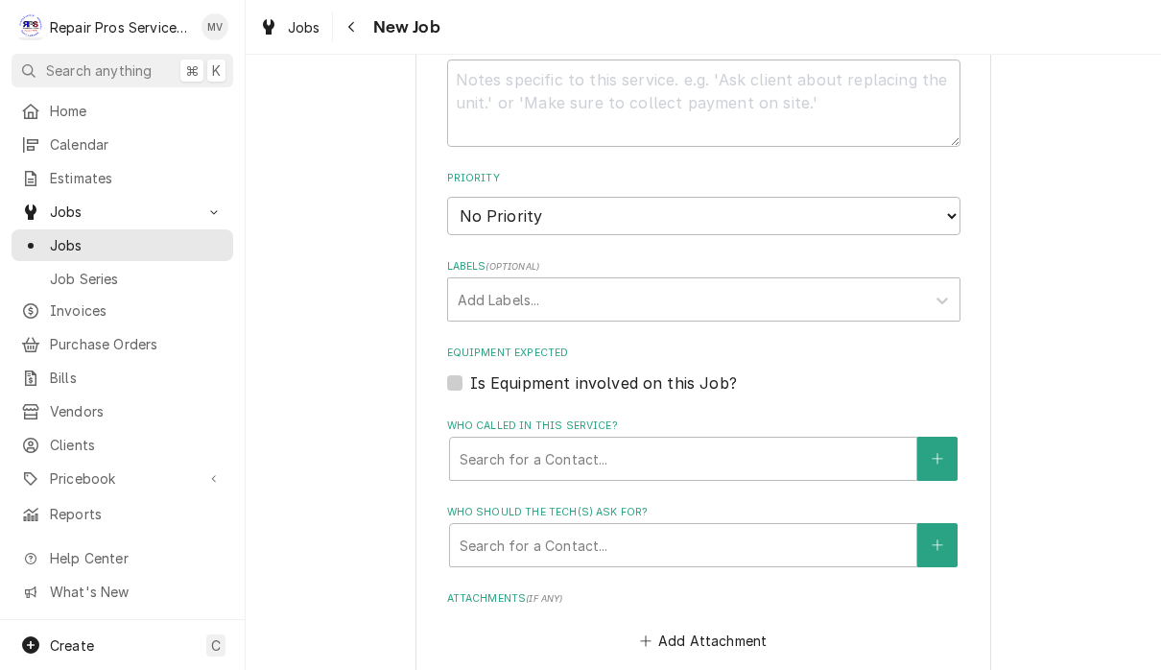
click at [836, 197] on select "No Priority Urgent High Medium Low" at bounding box center [703, 216] width 513 height 38
select select "2"
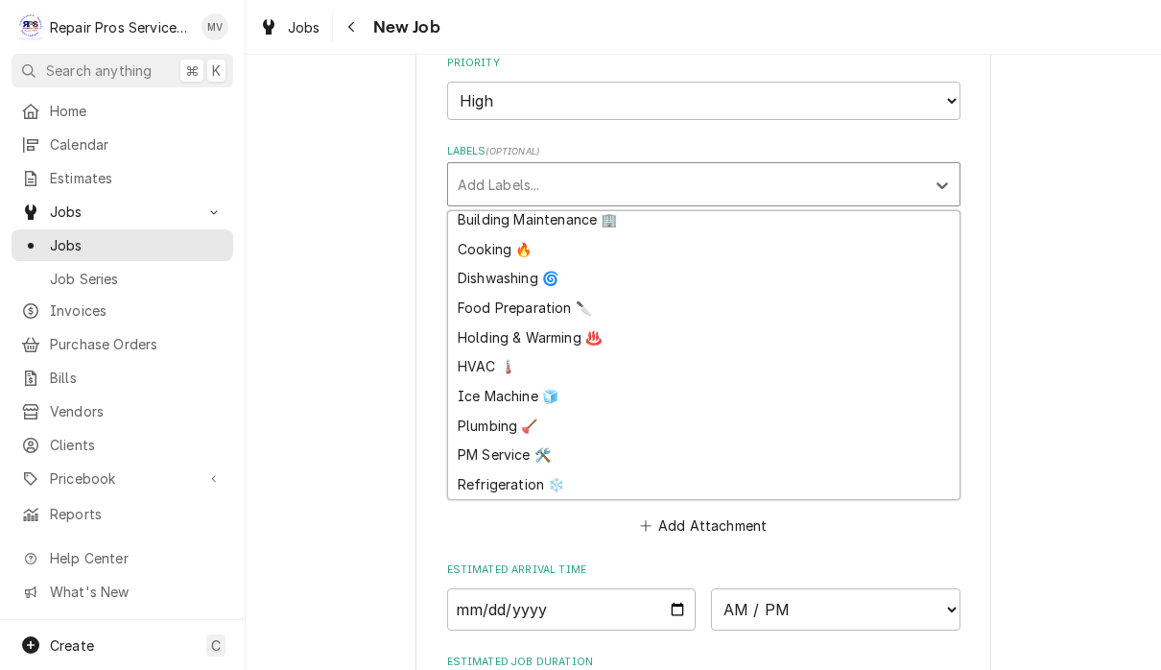
scroll to position [1154, 0]
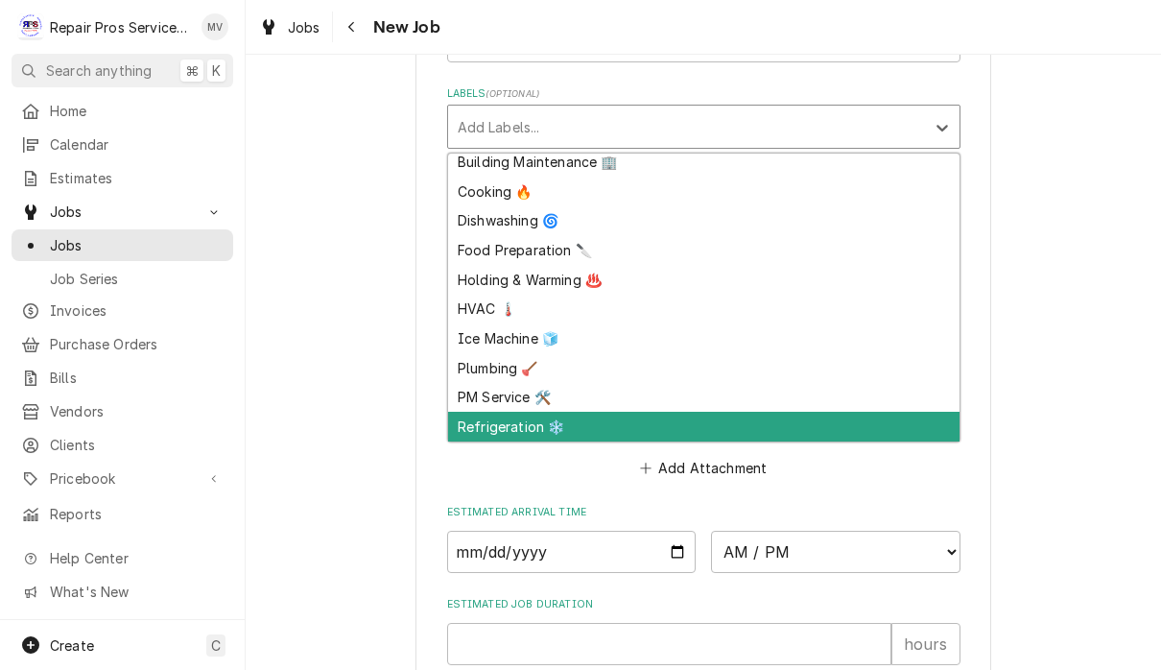
click at [522, 413] on div "Refrigeration ❄️" at bounding box center [703, 427] width 511 height 30
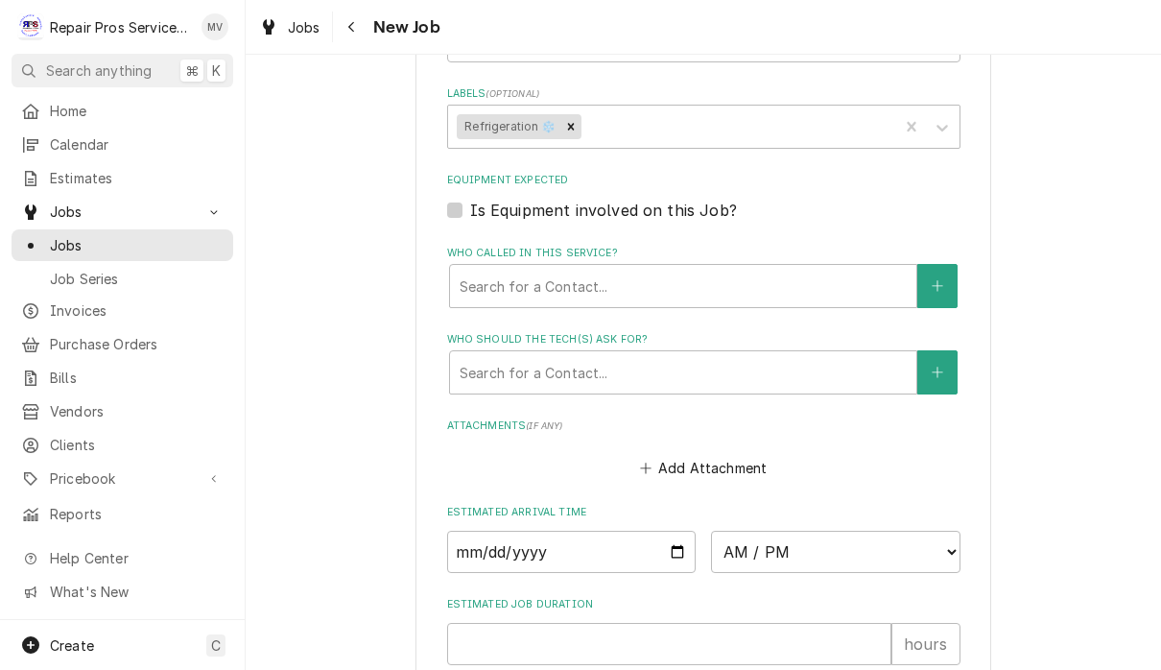
type textarea "x"
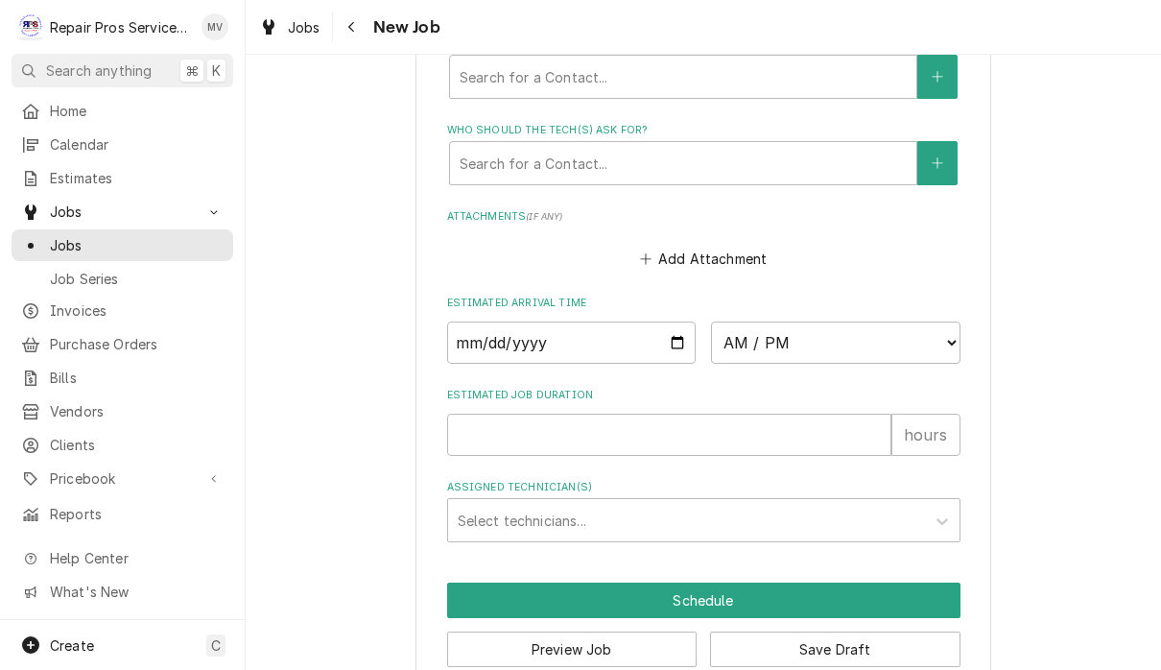
scroll to position [1365, 0]
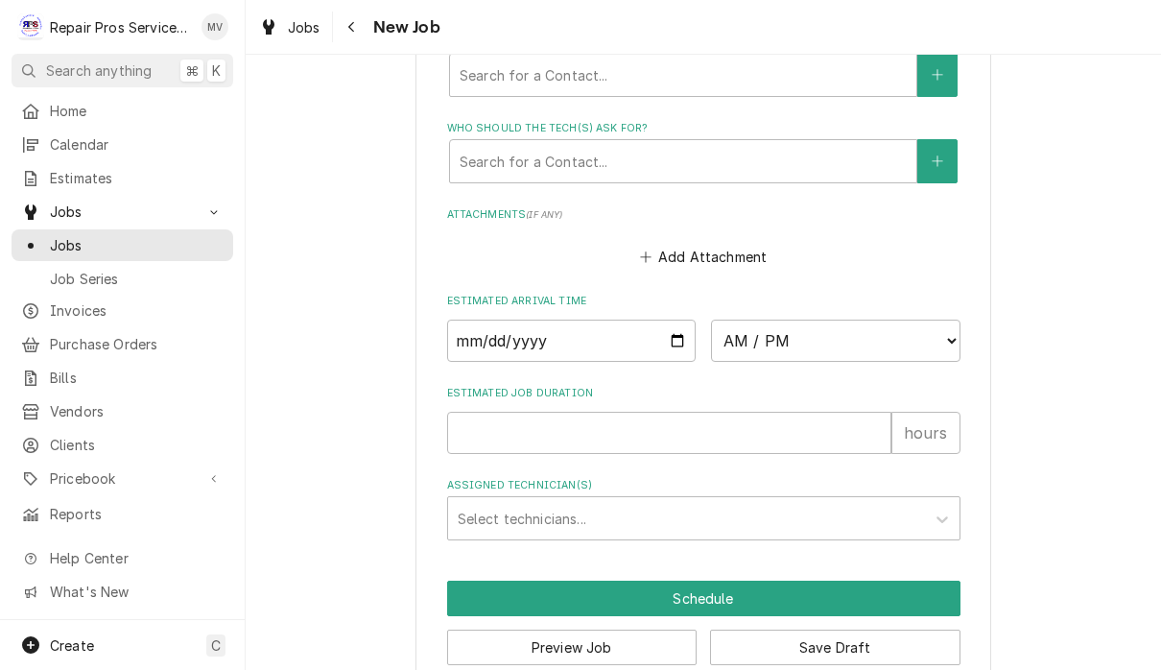
click at [509, 319] on input "2025-09-09" at bounding box center [571, 340] width 249 height 42
type input "2025-09-15"
type textarea "x"
click at [722, 322] on select "AM / PM 6:00 AM 6:15 AM 6:30 AM 6:45 AM 7:00 AM 7:15 AM 7:30 AM 7:45 AM 8:00 AM…" at bounding box center [835, 340] width 249 height 42
select select "08:00:00"
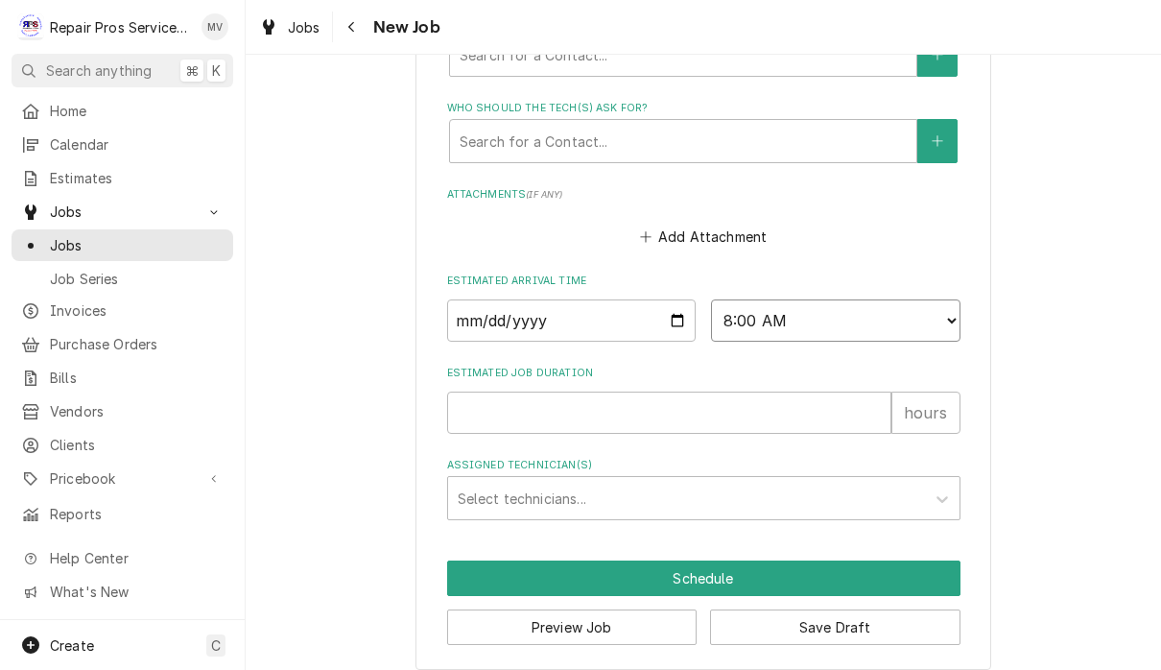
scroll to position [1384, 0]
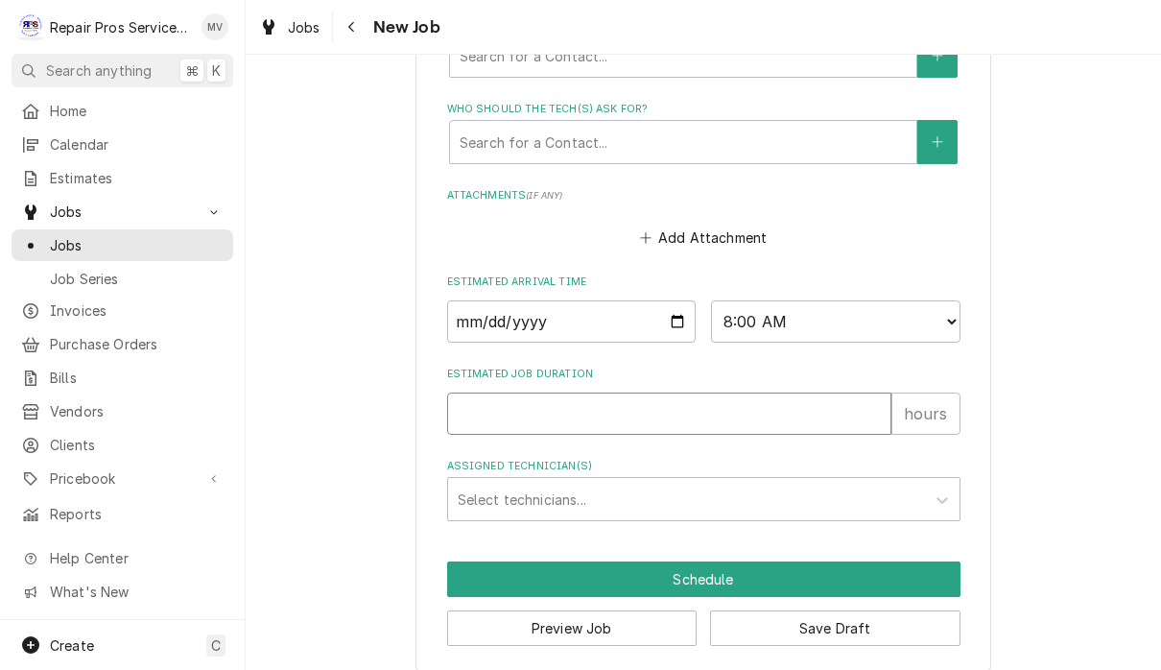
click at [720, 405] on input "Estimated Job Duration" at bounding box center [669, 413] width 444 height 42
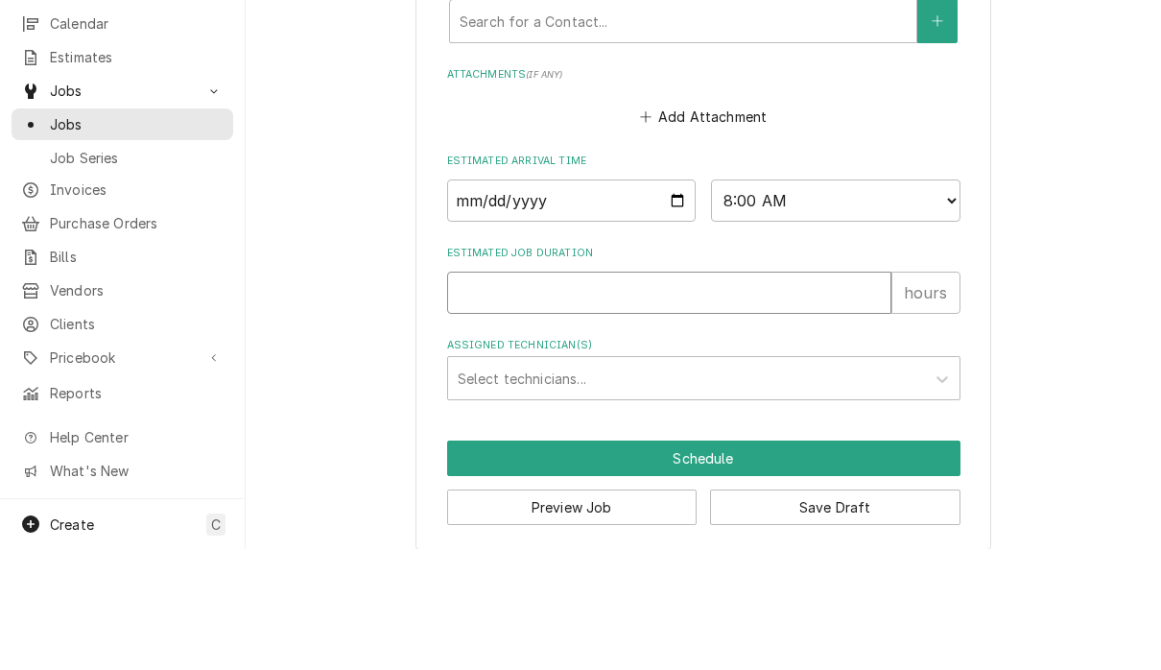
type textarea "x"
type input "7"
type textarea "x"
type input "72"
type textarea "x"
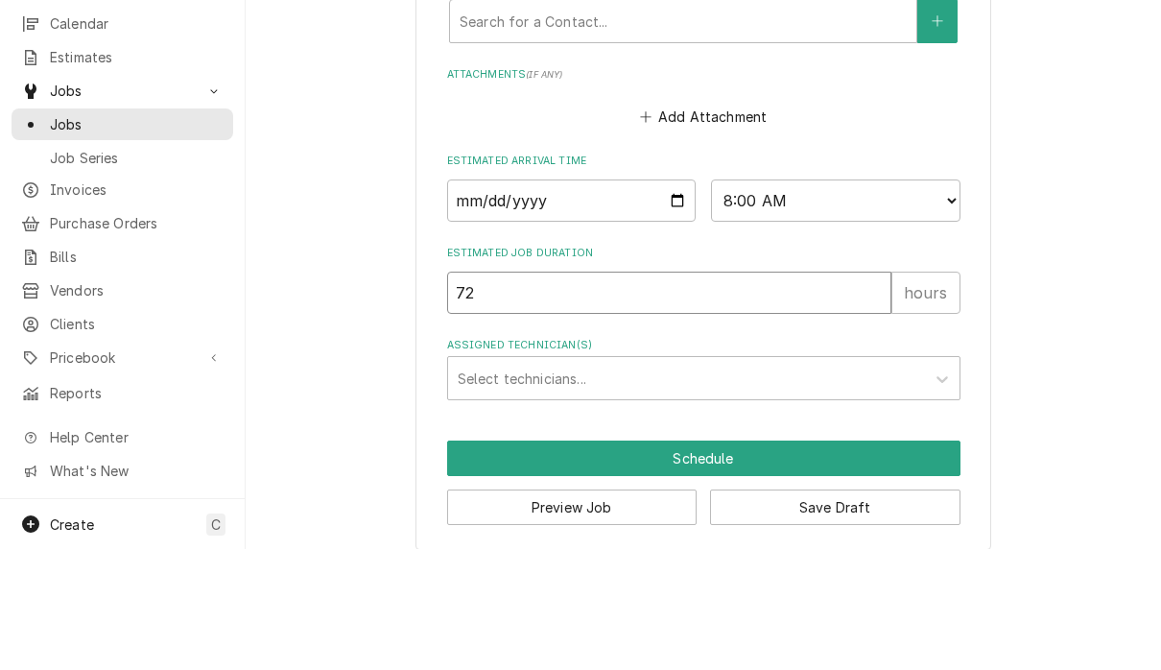
type input "72"
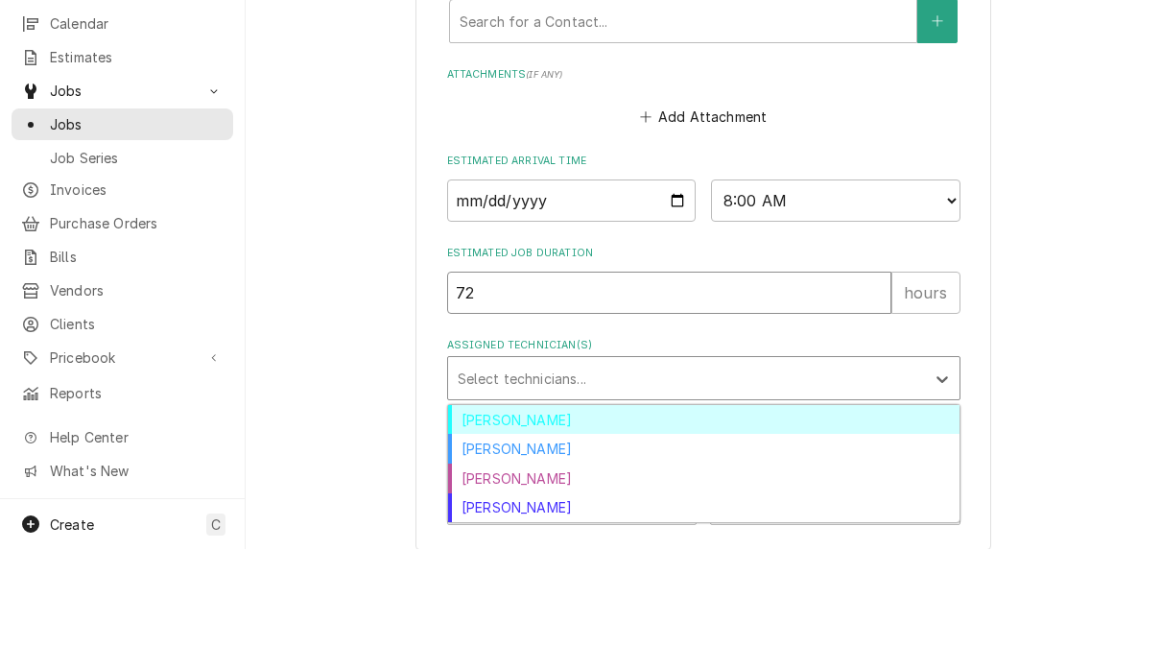
click at [639, 392] on input "72" at bounding box center [669, 413] width 444 height 42
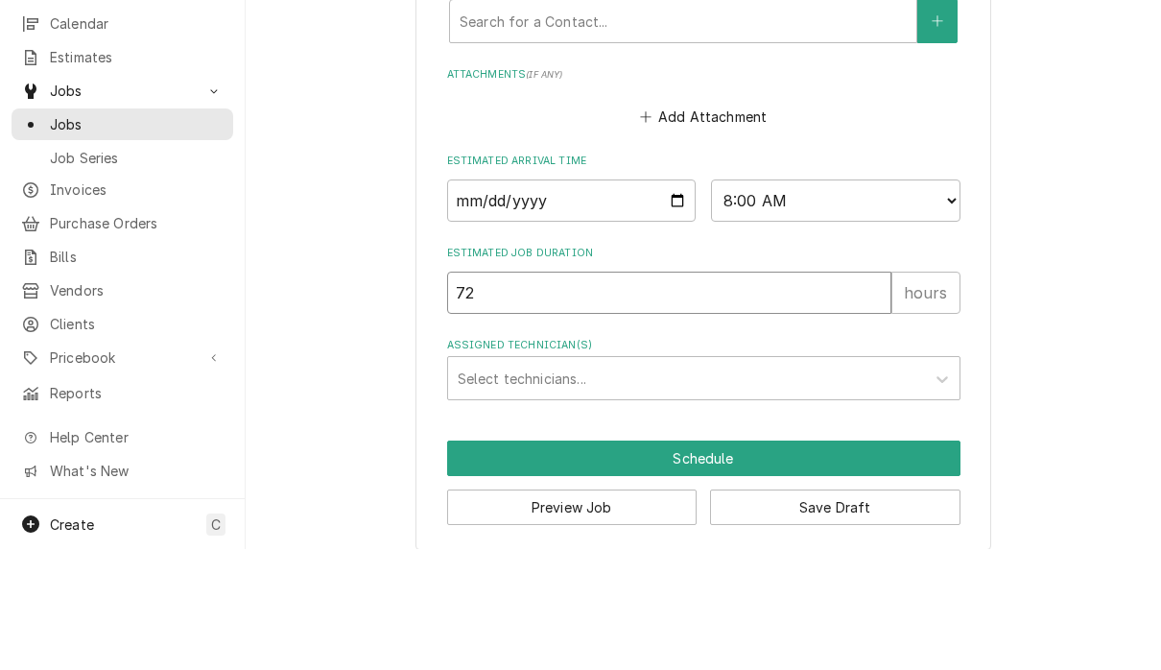
type textarea "x"
type input "7"
type textarea "x"
type input "2"
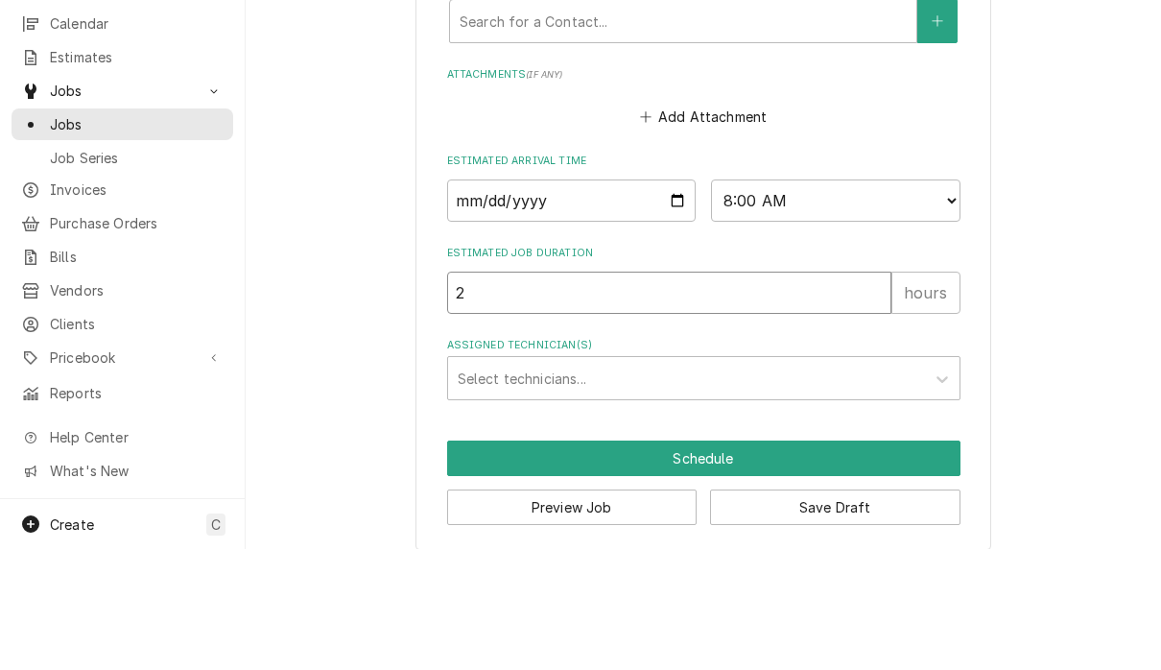
type textarea "x"
type input "24"
type textarea "x"
type input "24"
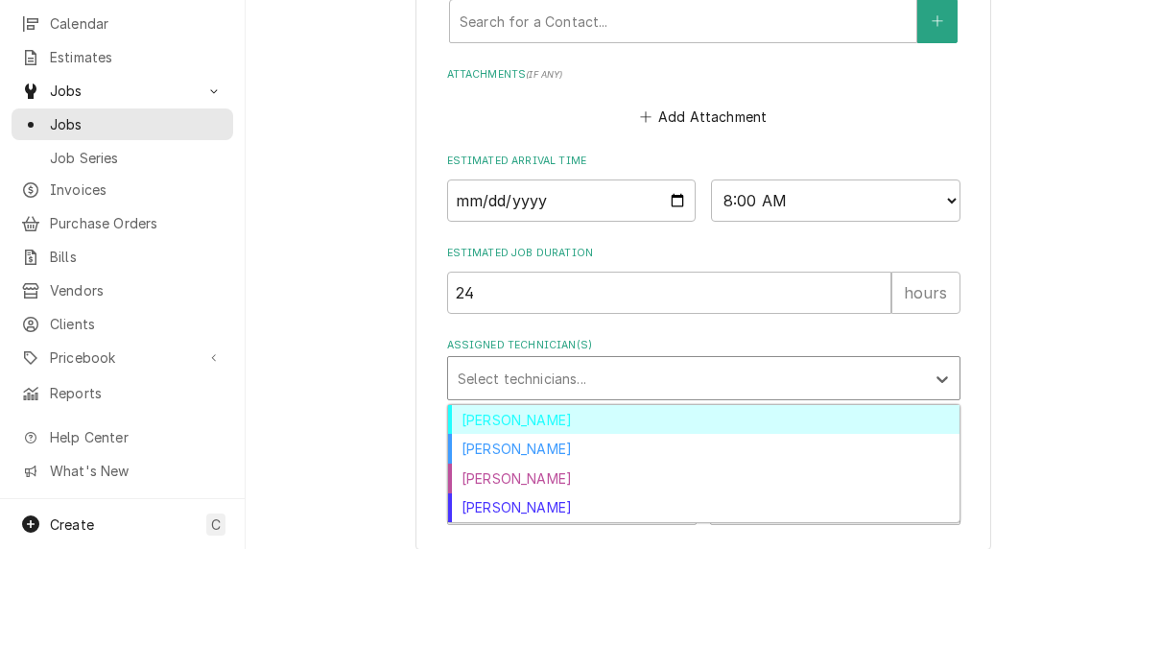
click at [686, 526] on div "Brian Volker" at bounding box center [703, 541] width 511 height 30
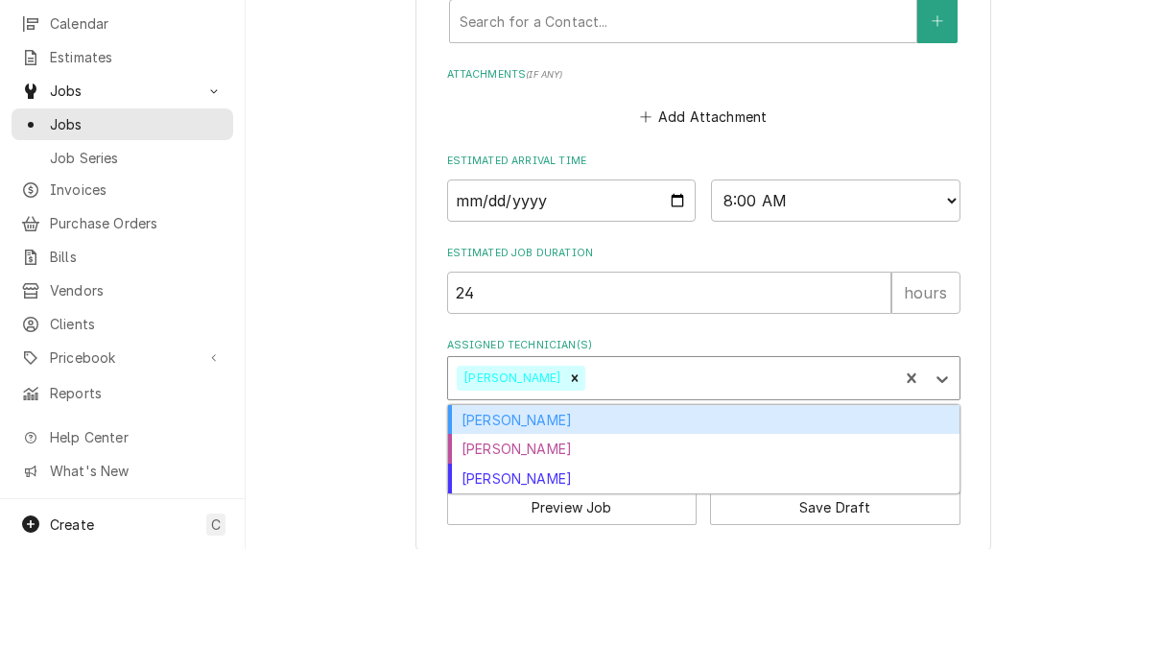
click at [548, 526] on div "Caleb Kvale" at bounding box center [703, 541] width 511 height 30
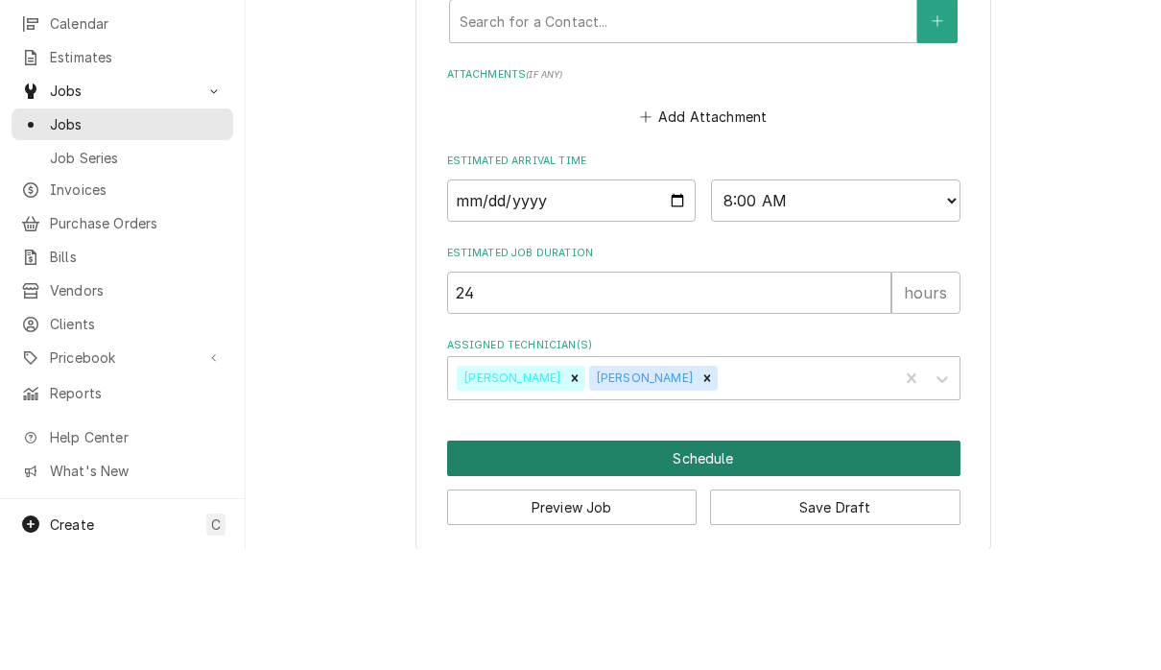
click at [836, 561] on button "Schedule" at bounding box center [703, 578] width 513 height 35
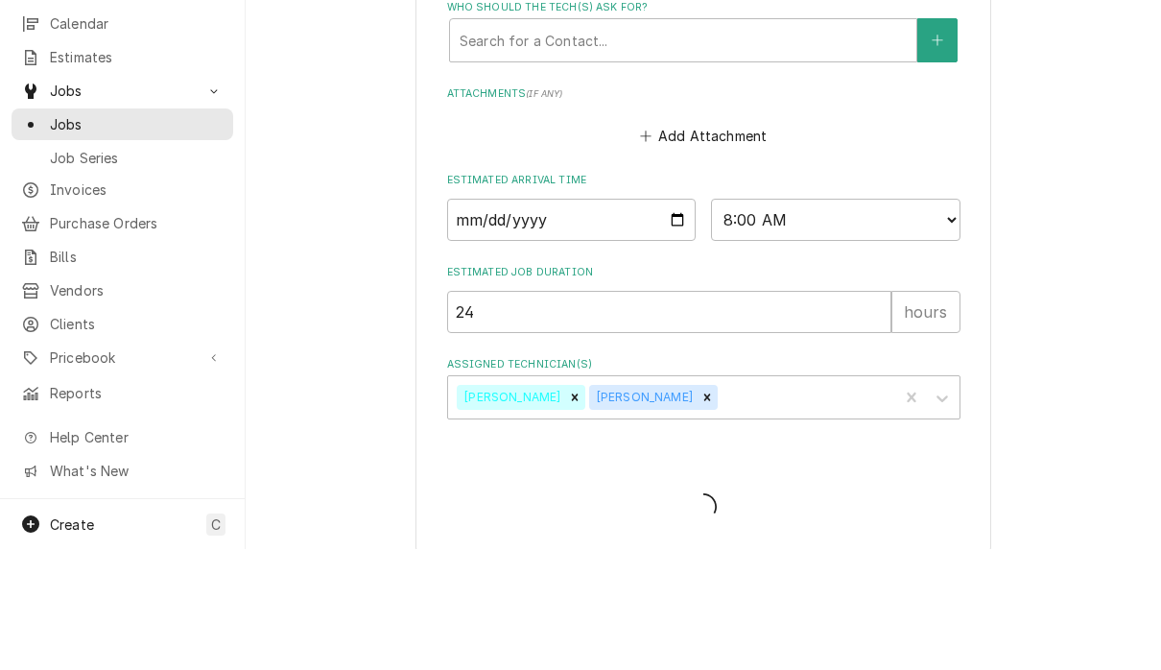
type textarea "x"
